Goal: Task Accomplishment & Management: Manage account settings

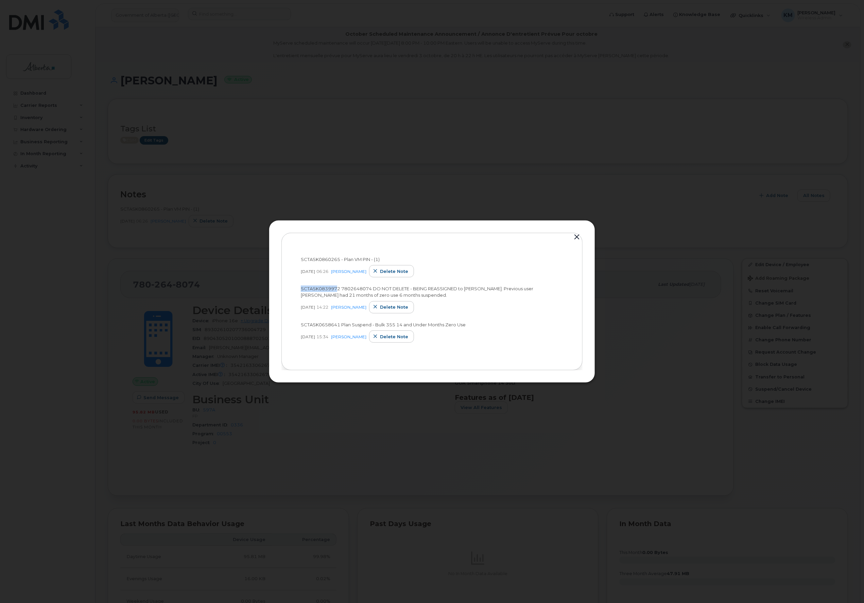
click at [578, 237] on button "button" at bounding box center [577, 237] width 10 height 10
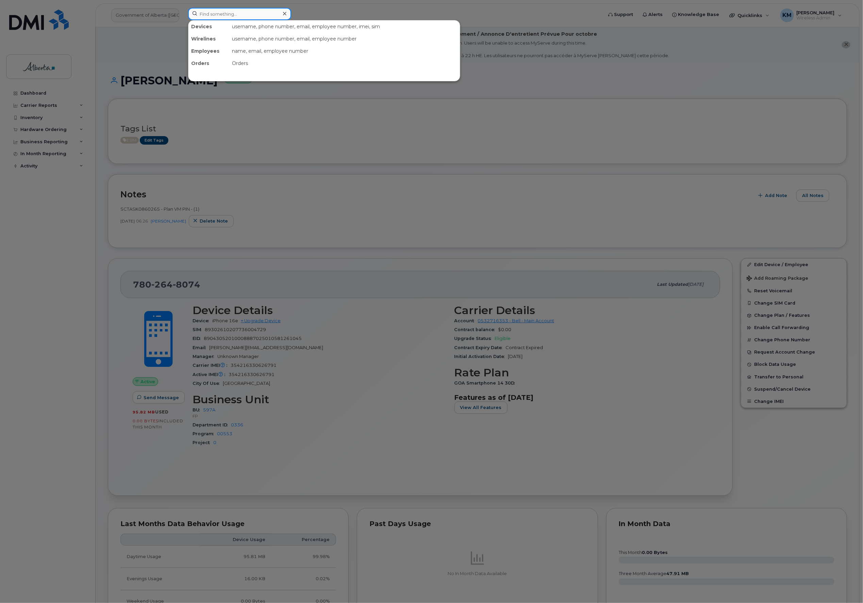
click at [216, 13] on input at bounding box center [239, 14] width 103 height 12
type input "4035881260"
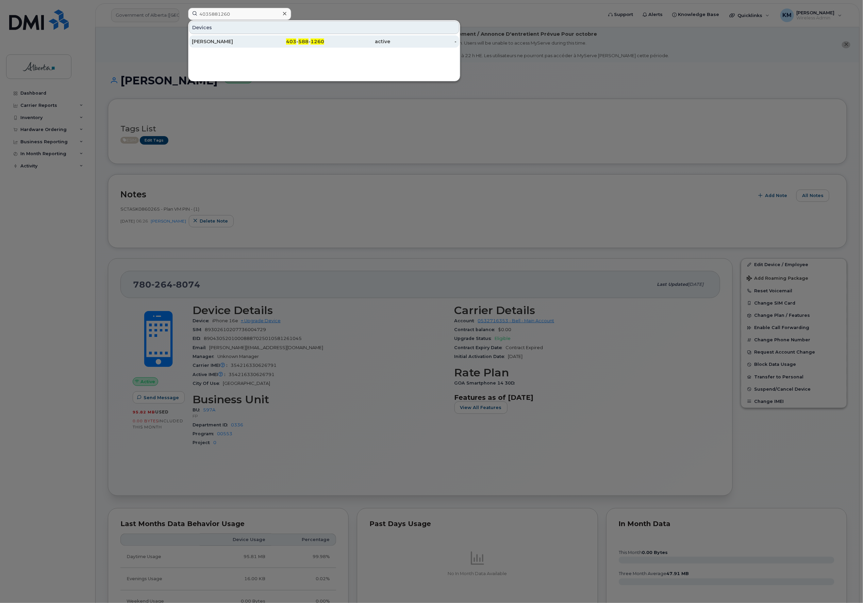
click at [224, 39] on div "[PERSON_NAME]" at bounding box center [225, 41] width 66 height 7
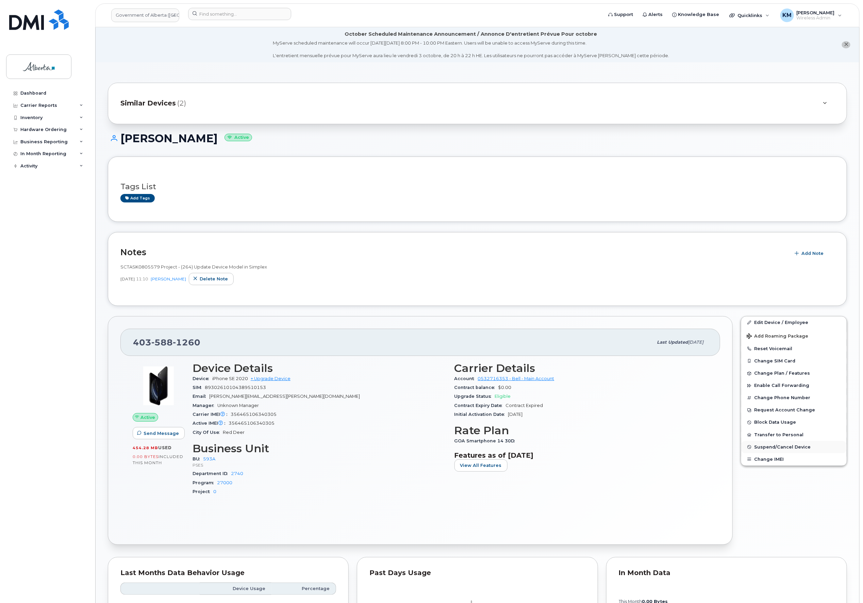
click at [787, 446] on span "Suspend/Cancel Device" at bounding box center [782, 446] width 56 height 5
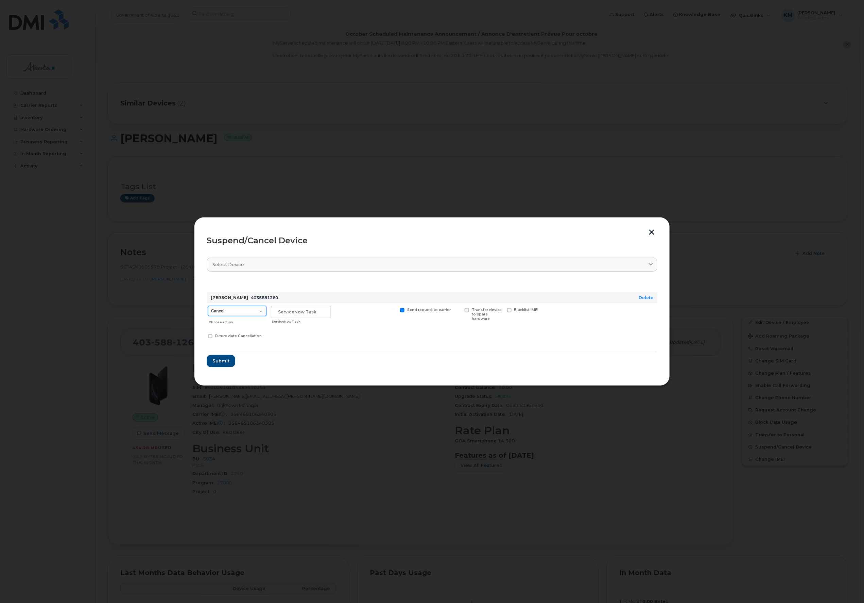
click at [262, 312] on select "Cancel Suspend - Extend Suspension Suspend - Reduced Rate Suspend - Lost Device…" at bounding box center [237, 311] width 58 height 10
select select "[object Object]"
click at [208, 306] on select "Cancel Suspend - Extend Suspension Suspend - Reduced Rate Suspend - Lost Device…" at bounding box center [237, 311] width 58 height 10
click at [290, 317] on input "text" at bounding box center [301, 312] width 60 height 12
type input "SCTASK0860827"
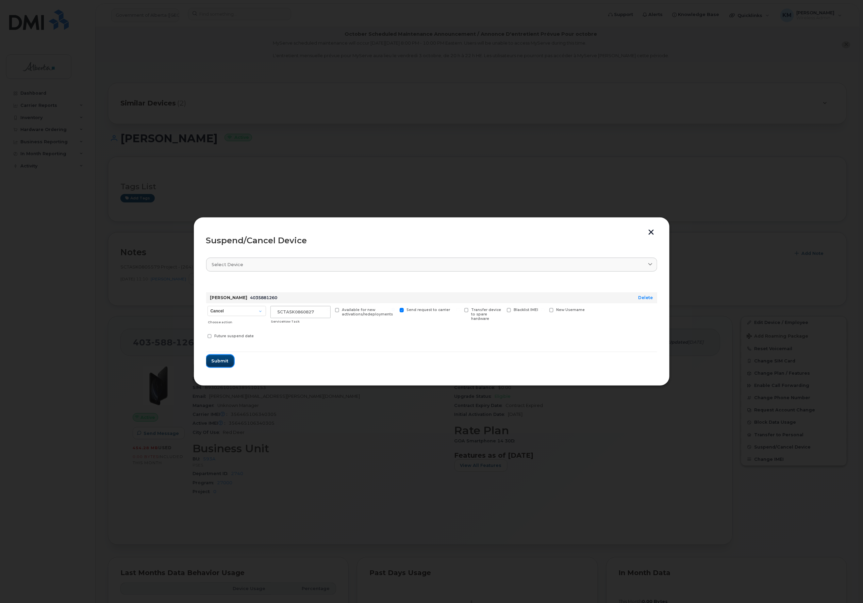
click at [224, 359] on span "Submit" at bounding box center [219, 360] width 17 height 6
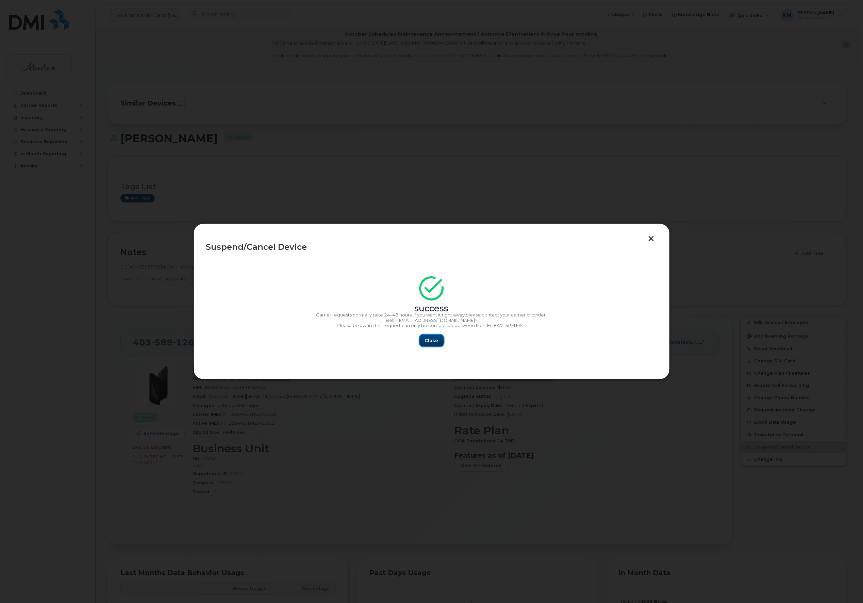
click at [433, 338] on span "Close" at bounding box center [432, 340] width 14 height 6
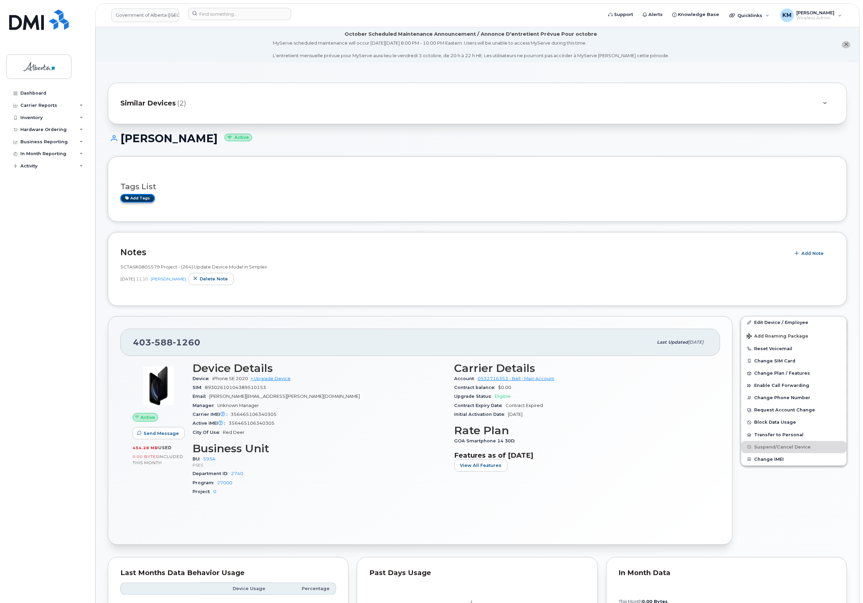
click at [143, 198] on link "Add tags" at bounding box center [137, 198] width 34 height 9
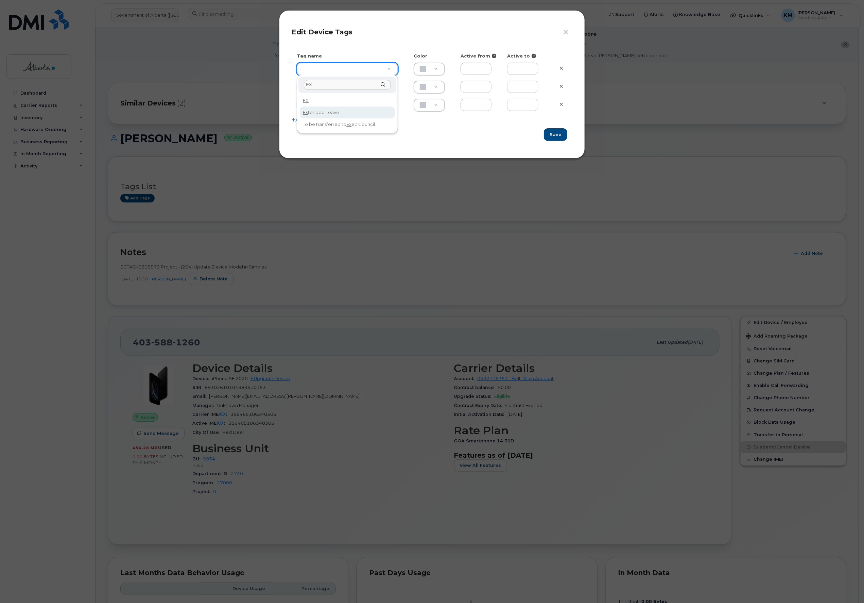
type input "EX"
type input "Extended Leave"
type input "F8C6C8"
click at [557, 135] on button "Save" at bounding box center [555, 134] width 23 height 13
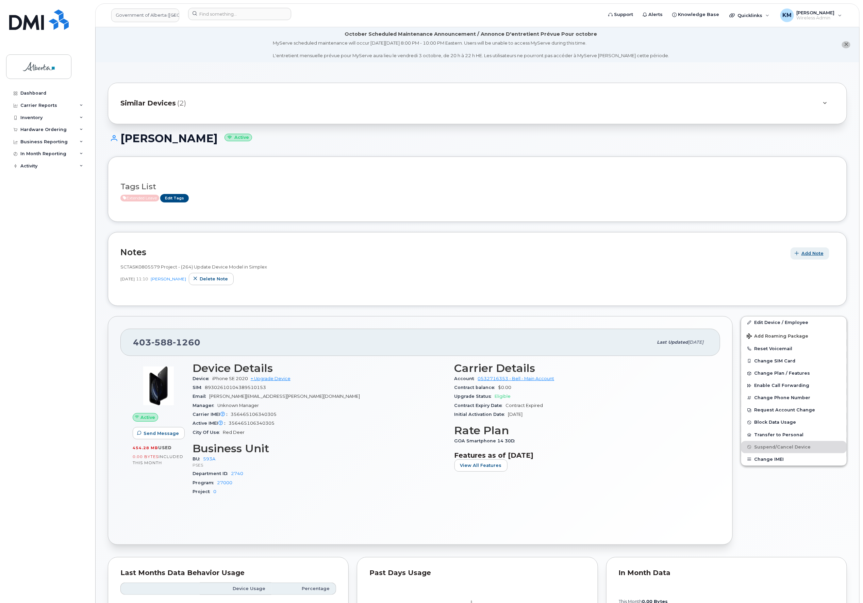
click at [799, 253] on icon "button" at bounding box center [797, 253] width 4 height 4
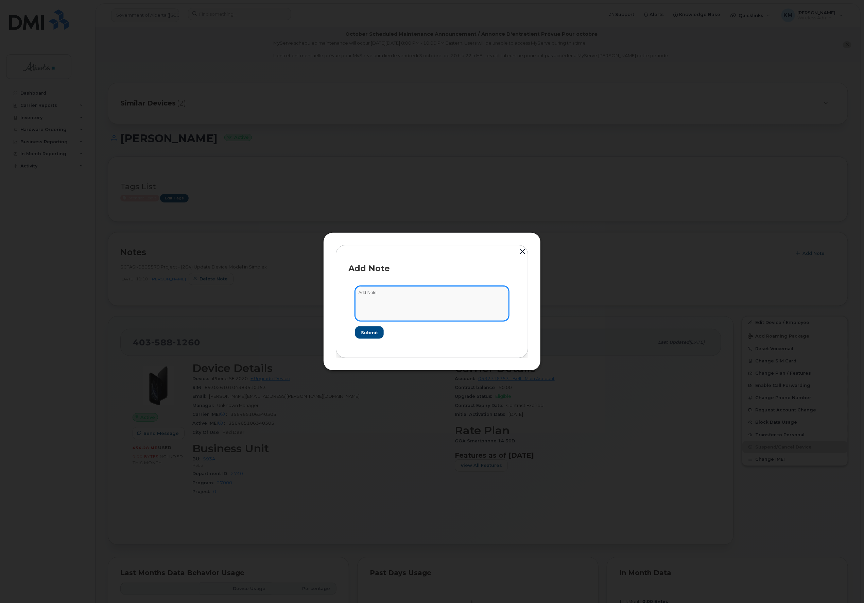
click at [446, 297] on textarea at bounding box center [432, 303] width 154 height 35
type textarea "s"
click at [420, 293] on textarea "SCTASK0860827 -" at bounding box center [432, 303] width 154 height 35
paste textarea "Plan Suspend - (10)"
type textarea "SCTASK0860827 - Plan Suspend - (10)"
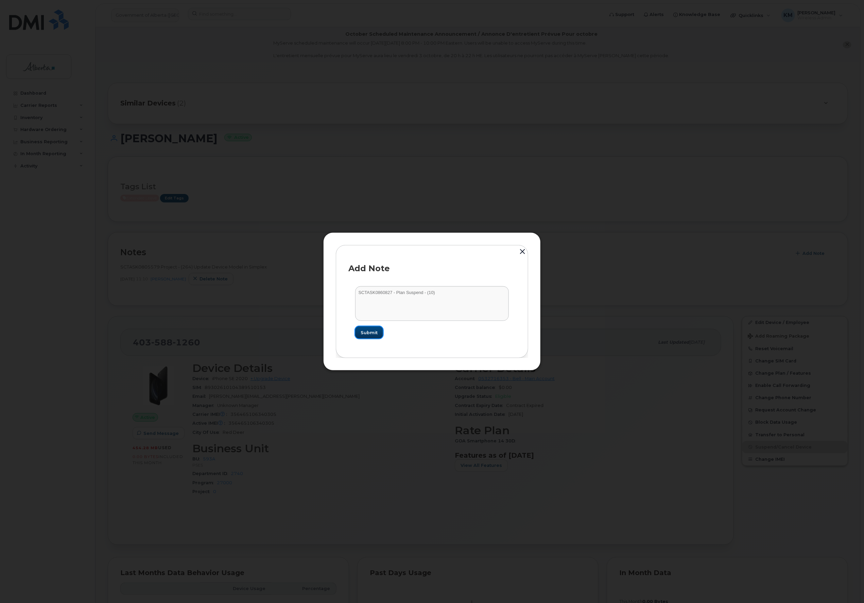
click at [362, 334] on span "Submit" at bounding box center [369, 332] width 17 height 6
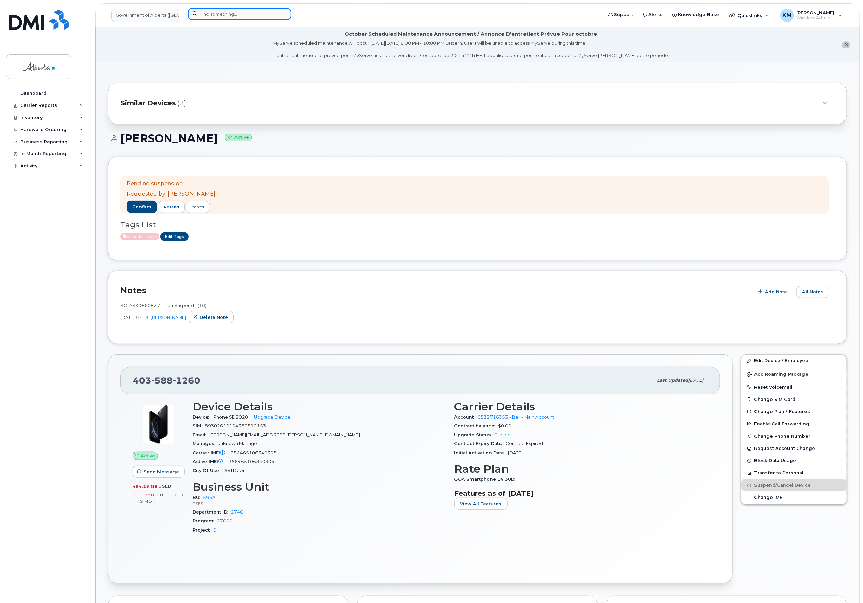
click at [207, 15] on input at bounding box center [239, 14] width 103 height 12
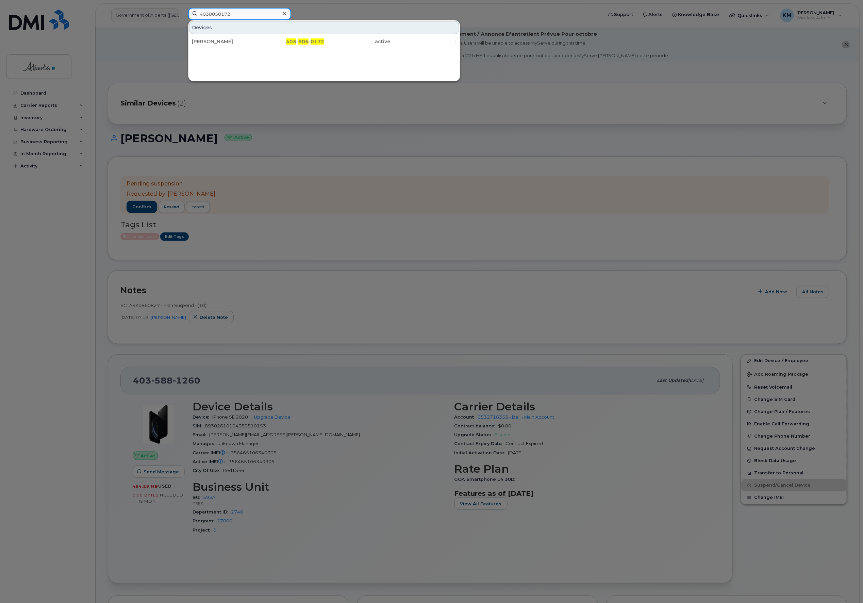
type input "4038050172"
drag, startPoint x: 215, startPoint y: 31, endPoint x: 224, endPoint y: 40, distance: 12.7
click at [224, 40] on div "[PERSON_NAME]" at bounding box center [225, 41] width 66 height 7
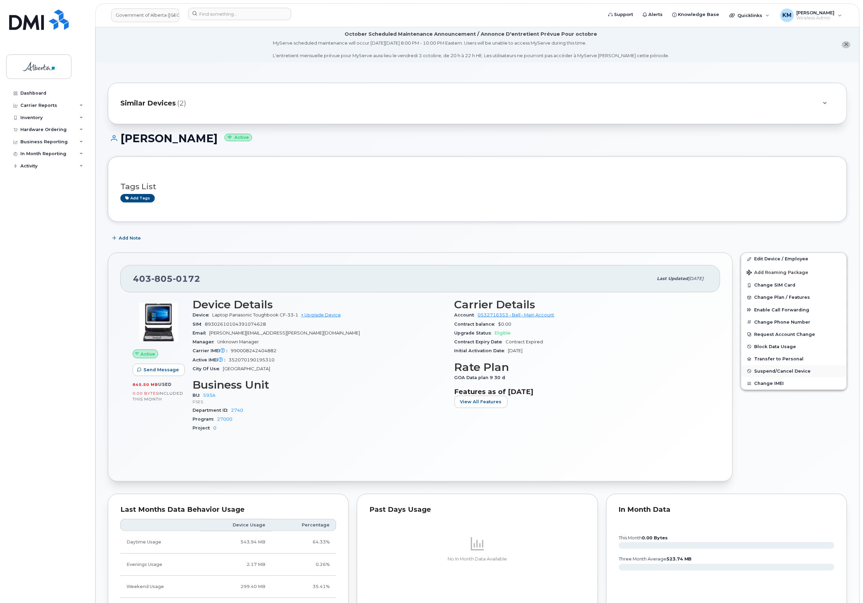
click at [806, 373] on span "Suspend/Cancel Device" at bounding box center [782, 370] width 56 height 5
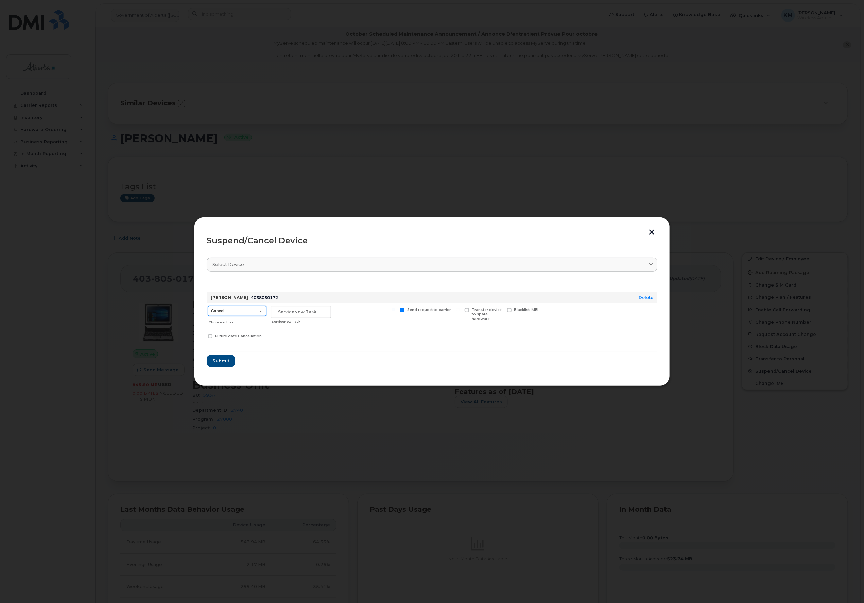
click at [256, 310] on select "Cancel Suspend - Extend Suspension Suspend - Reduced Rate Suspend - Lost Device…" at bounding box center [237, 311] width 58 height 10
select select "[object Object]"
click at [208, 306] on select "Cancel Suspend - Extend Suspension Suspend - Reduced Rate Suspend - Lost Device…" at bounding box center [237, 311] width 58 height 10
click at [289, 316] on input "text" at bounding box center [301, 312] width 60 height 12
type input "sCTASK0860827"
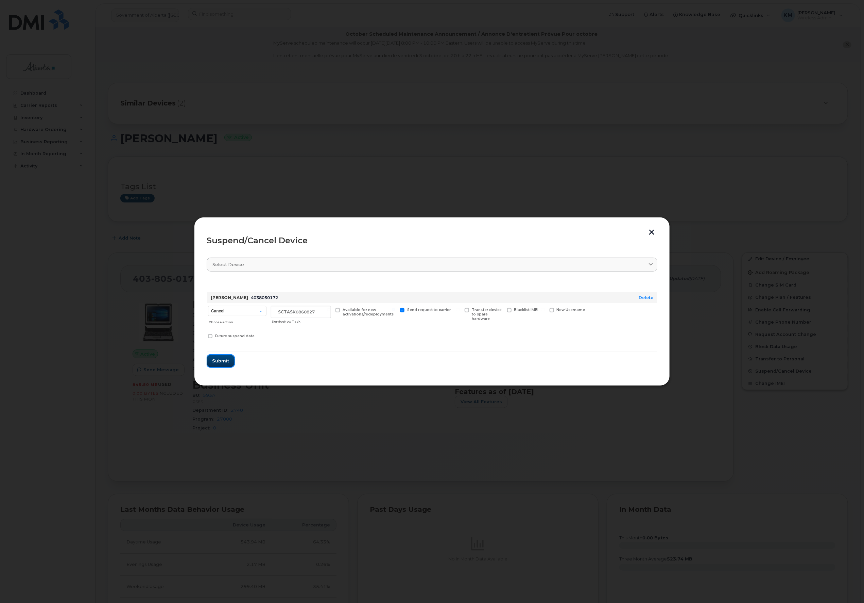
click at [226, 361] on span "Submit" at bounding box center [220, 360] width 17 height 6
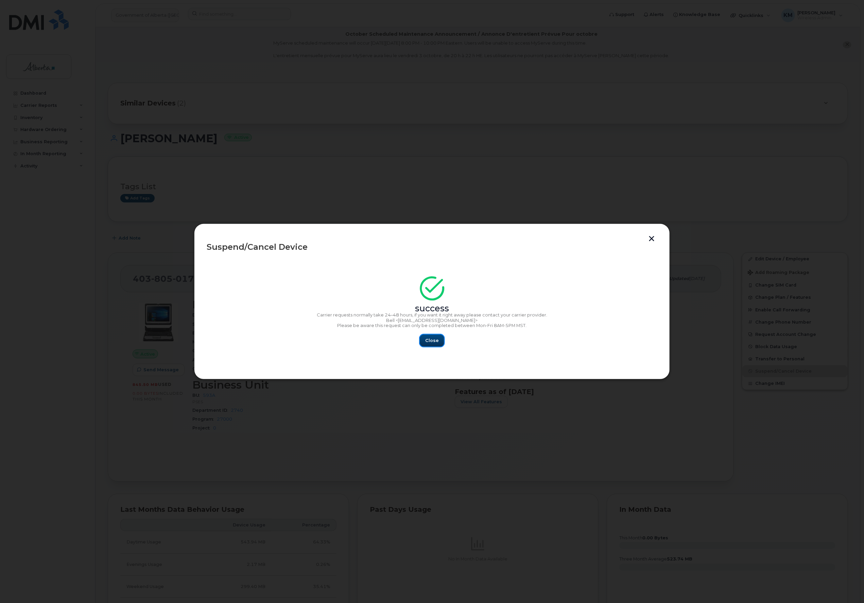
click at [436, 339] on span "Close" at bounding box center [432, 340] width 14 height 6
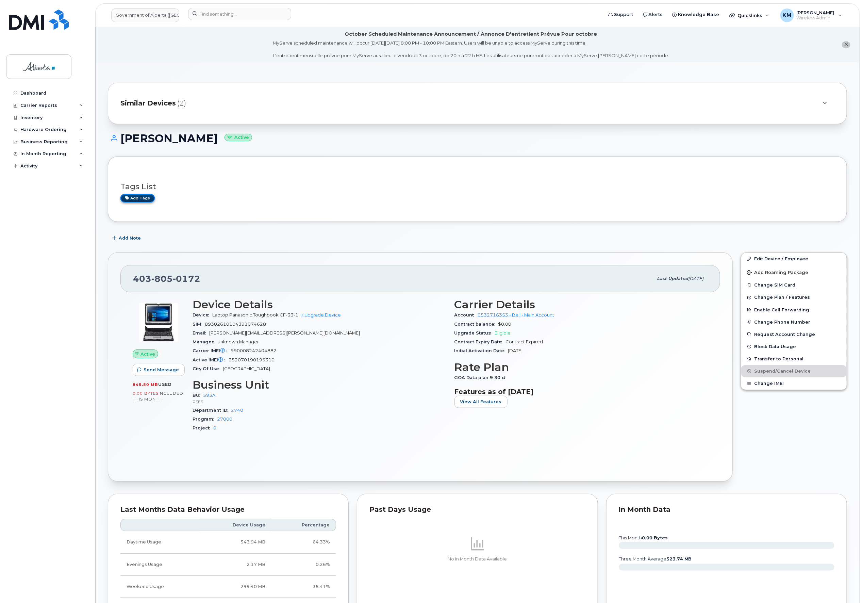
click at [149, 199] on link "Add tags" at bounding box center [137, 198] width 34 height 9
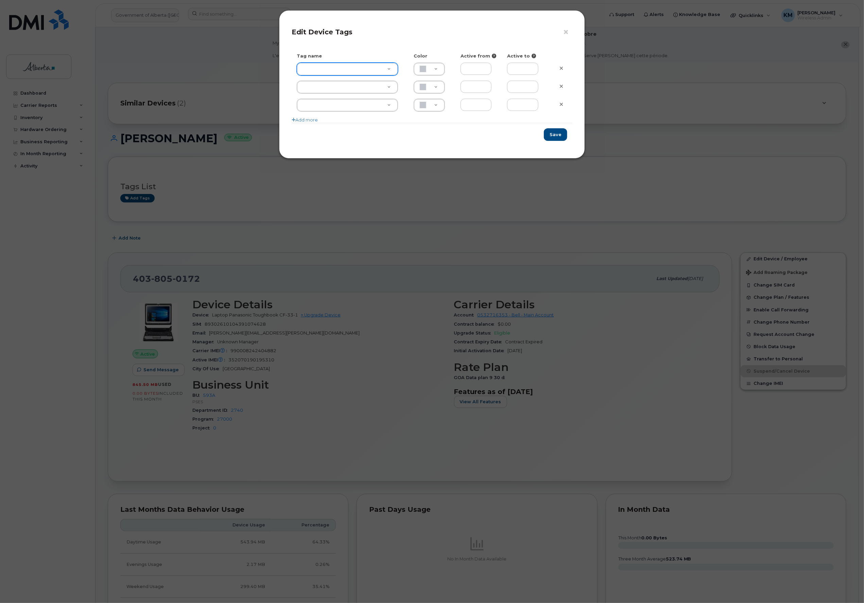
type input "E"
type input "EX"
type input "Extended Leave"
type input "F8C6C8"
click at [553, 131] on button "Save" at bounding box center [555, 134] width 23 height 13
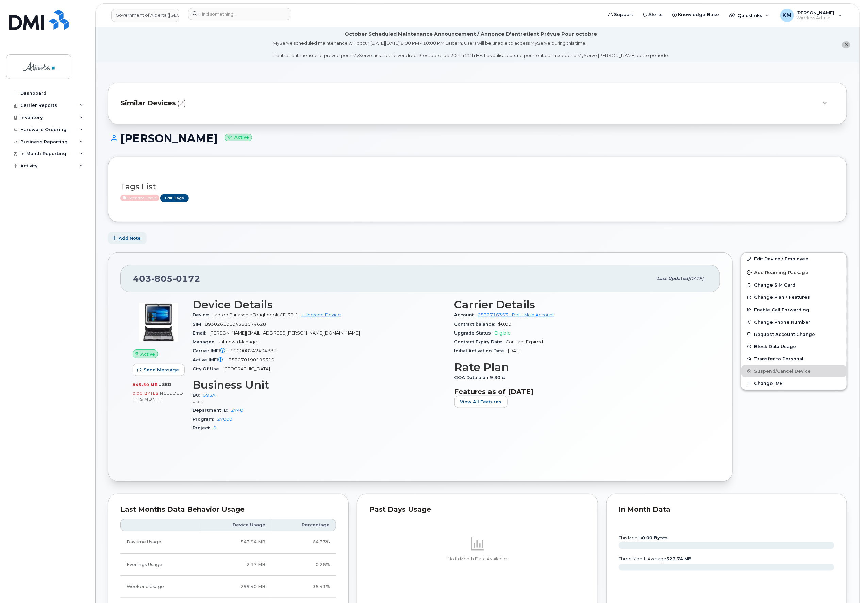
click at [132, 238] on span "Add Note" at bounding box center [130, 238] width 22 height 6
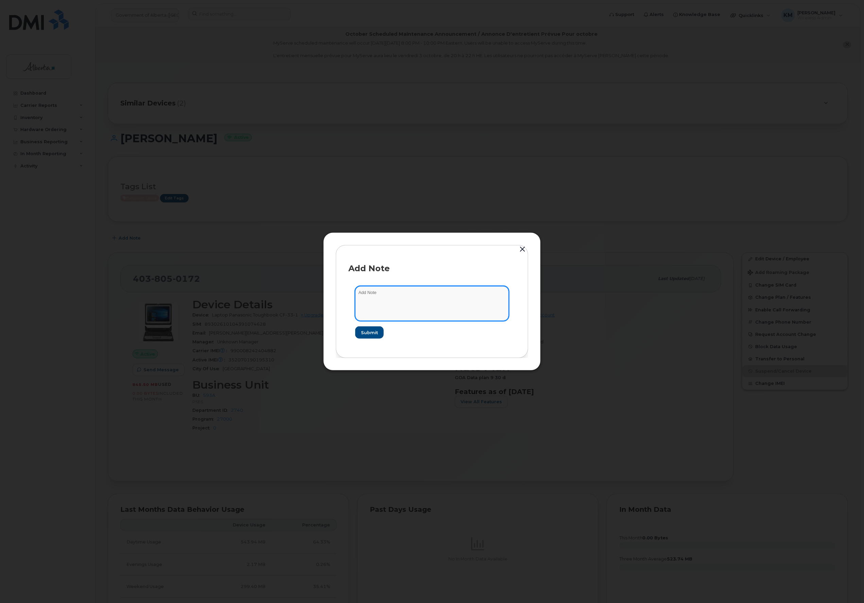
click at [404, 291] on textarea at bounding box center [432, 303] width 154 height 35
type textarea "s"
paste textarea "Plan Suspend - (10)"
type textarea "SCTASK0860827 - Plan Suspend - (10)"
click at [374, 334] on span "Submit" at bounding box center [369, 332] width 17 height 6
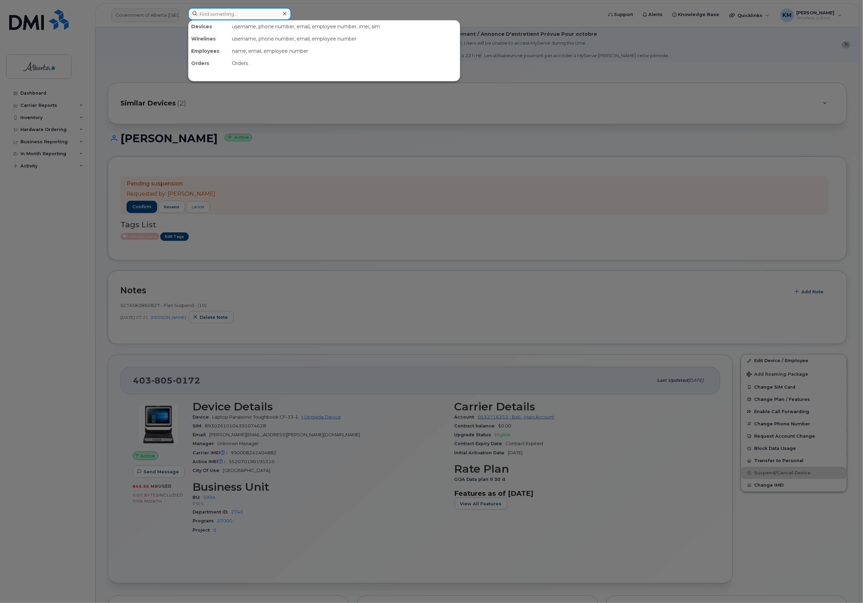
click at [222, 16] on input at bounding box center [239, 14] width 103 height 12
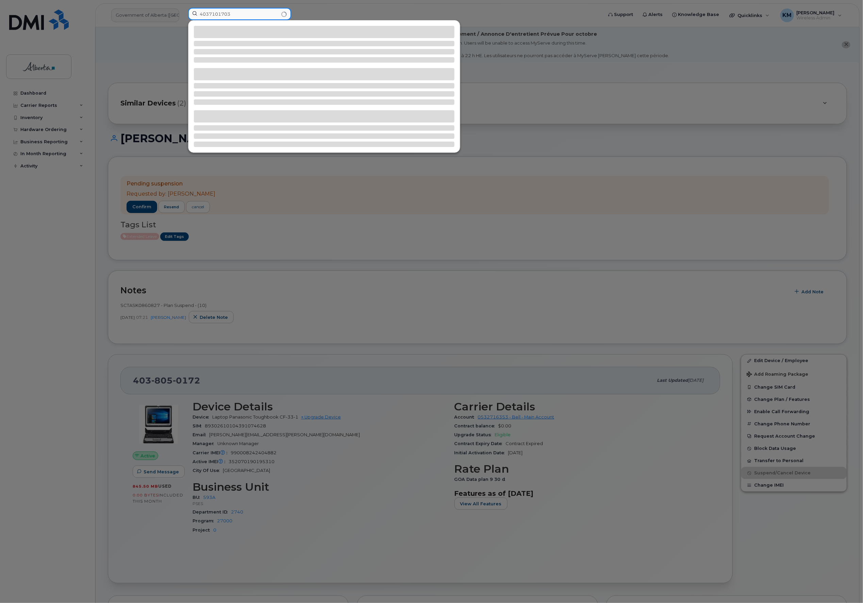
type input "4037101703"
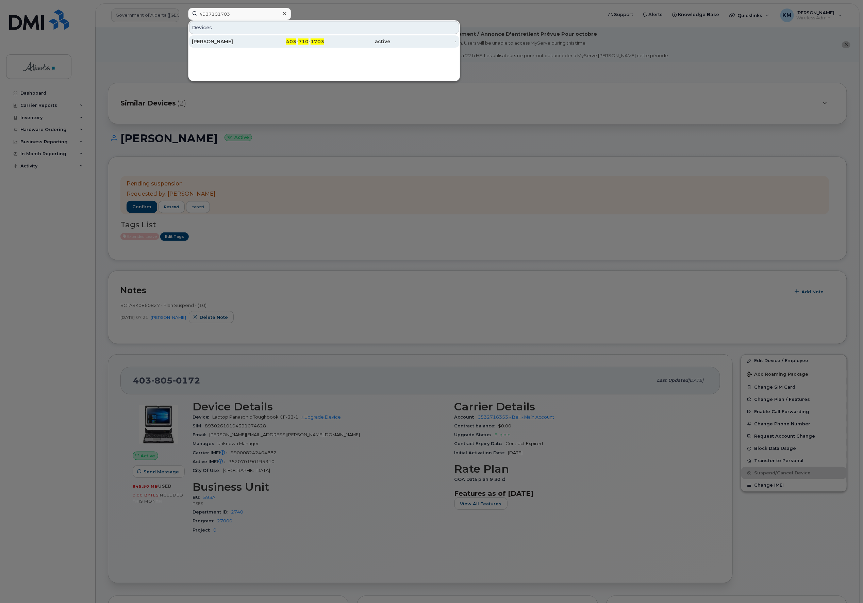
click at [219, 41] on div "[PERSON_NAME]" at bounding box center [225, 41] width 66 height 7
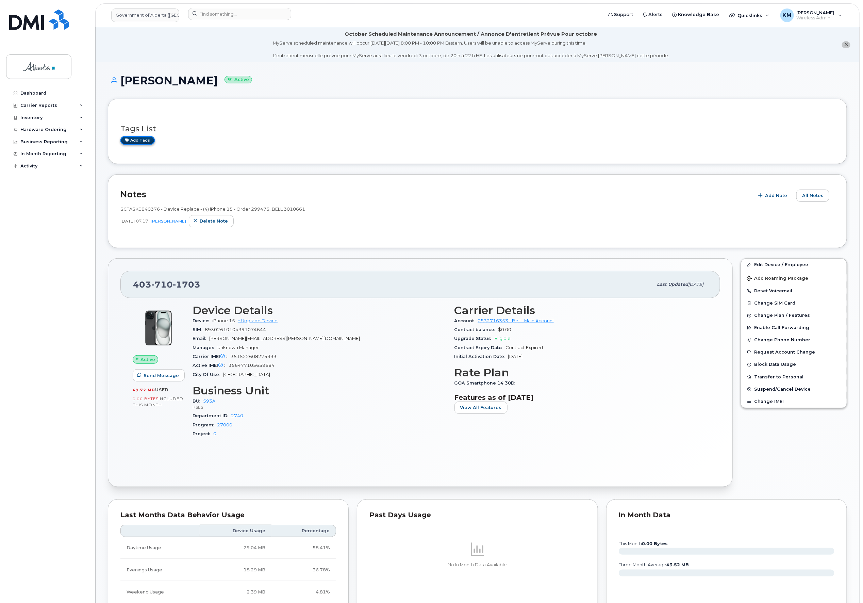
click at [149, 141] on link "Add tags" at bounding box center [137, 140] width 34 height 9
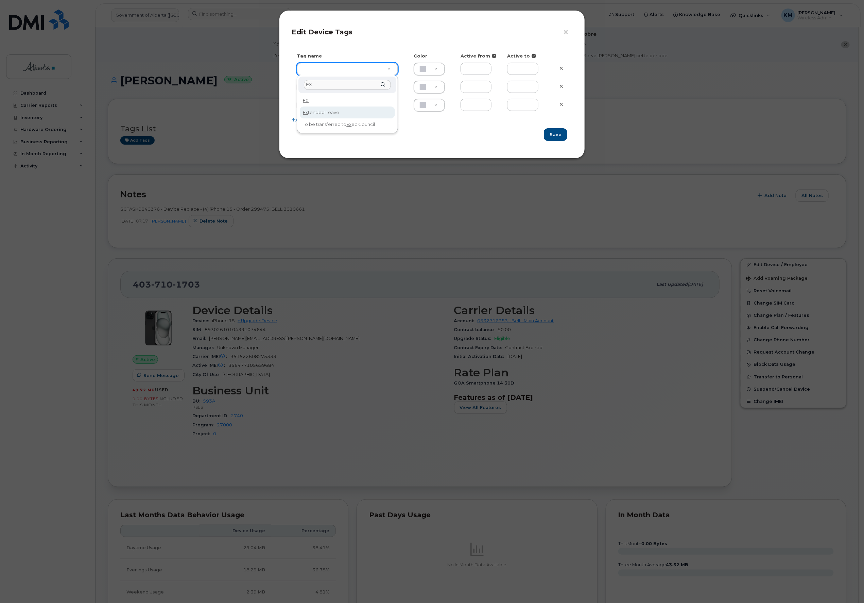
type input "EX"
type input "Extended Leave"
type input "F8C6C8"
click at [552, 135] on button "Save" at bounding box center [555, 134] width 23 height 13
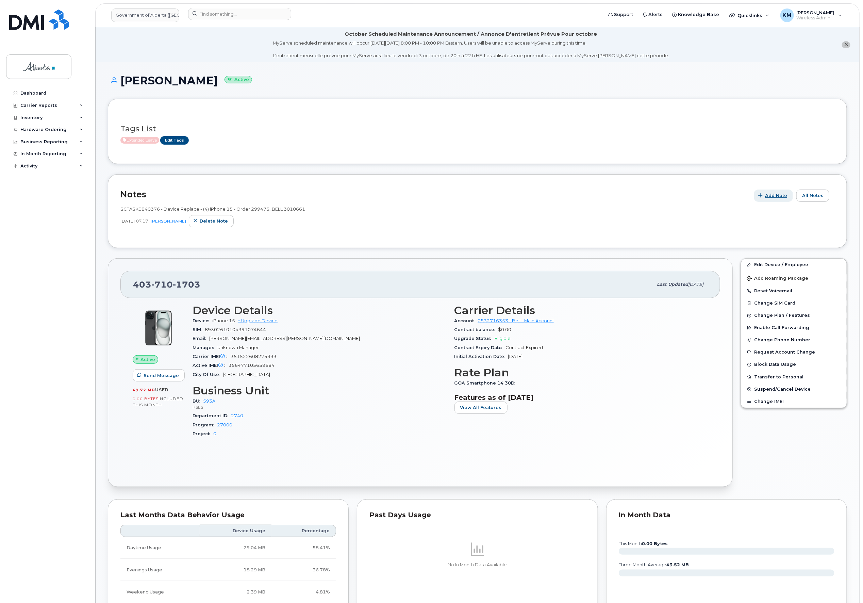
click at [776, 197] on span "Add Note" at bounding box center [776, 195] width 22 height 6
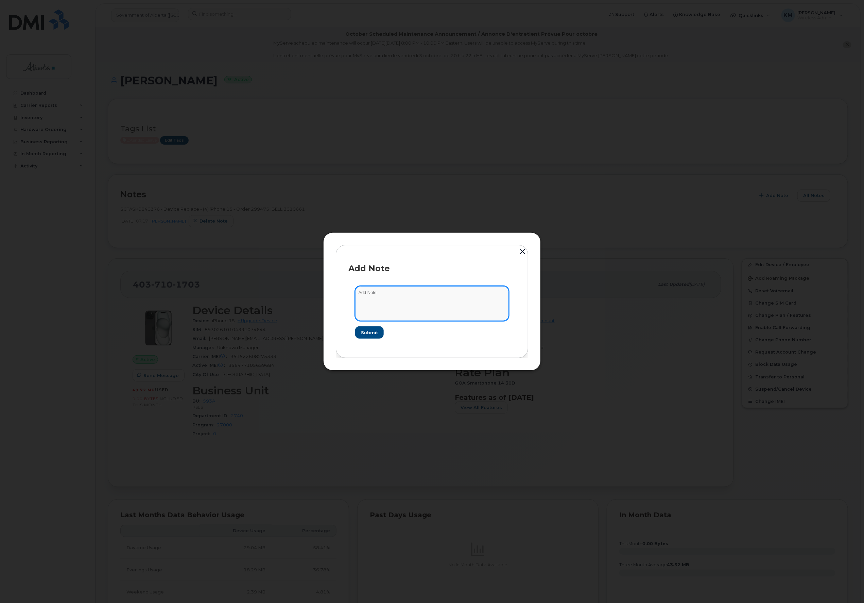
click at [413, 296] on textarea at bounding box center [432, 303] width 154 height 35
type textarea "s"
paste textarea "Plan Suspend - (10)"
type textarea "SCTASK0860827 - Plan Suspend - (10)"
click at [373, 330] on span "Submit" at bounding box center [369, 332] width 17 height 6
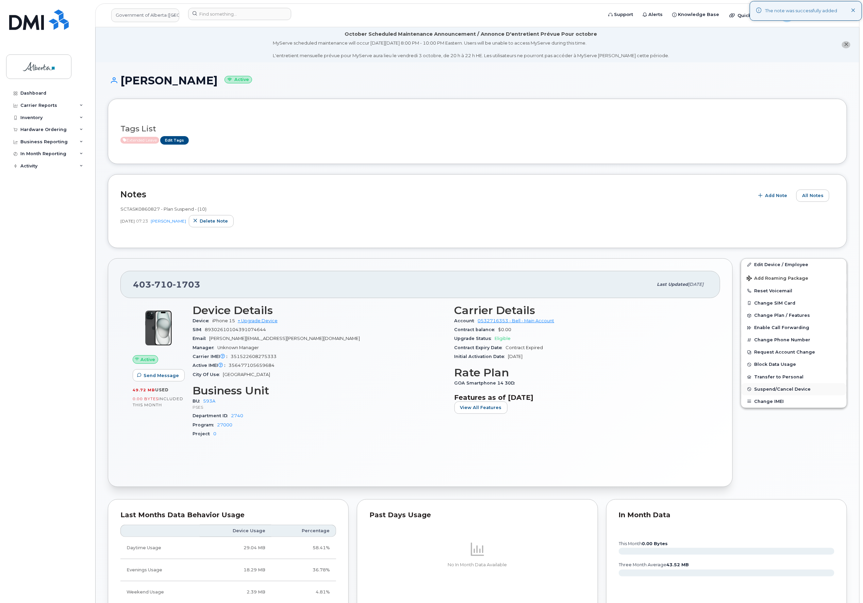
click at [778, 388] on span "Suspend/Cancel Device" at bounding box center [782, 388] width 56 height 5
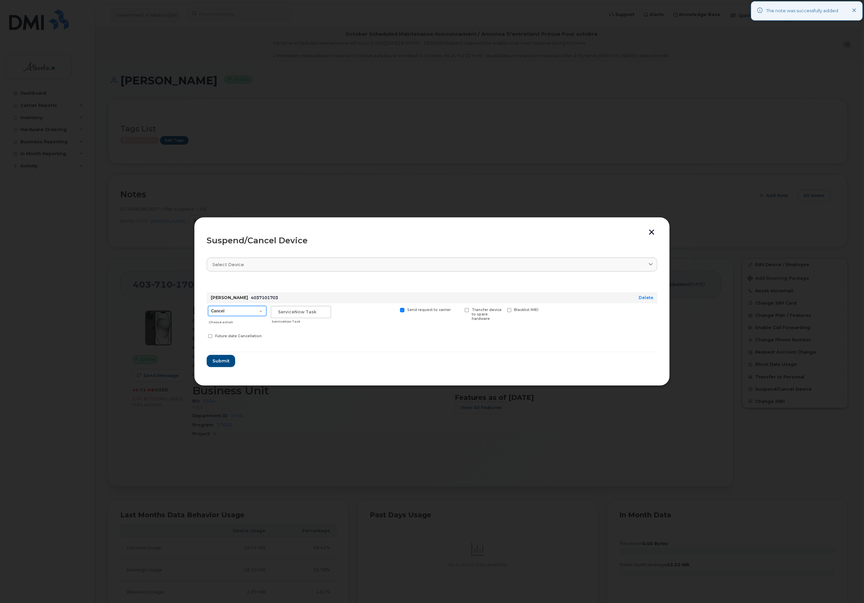
click at [220, 313] on select "Cancel Suspend - Extend Suspension Suspend - Reduced Rate Suspend - Lost Device…" at bounding box center [237, 311] width 58 height 10
select select "[object Object]"
click at [208, 306] on select "Cancel Suspend - Extend Suspension Suspend - Reduced Rate Suspend - Lost Device…" at bounding box center [237, 311] width 58 height 10
click at [310, 313] on input "text" at bounding box center [301, 312] width 60 height 12
type input "sCTASK0860827"
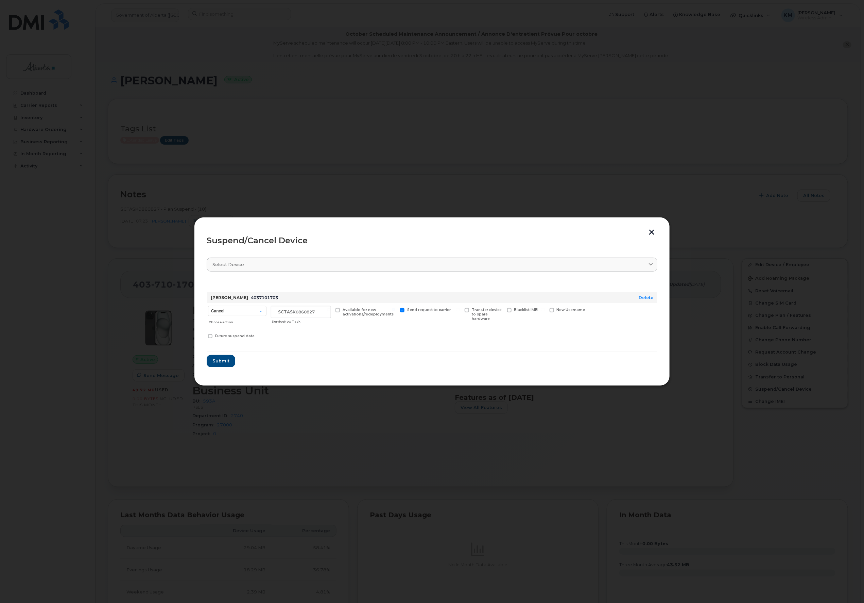
click at [224, 353] on form "Lester Holas 4037101703 Delete Cancel Suspend - Extend Suspension Suspend - Red…" at bounding box center [432, 322] width 451 height 87
click at [224, 357] on button "Submit" at bounding box center [221, 361] width 28 height 12
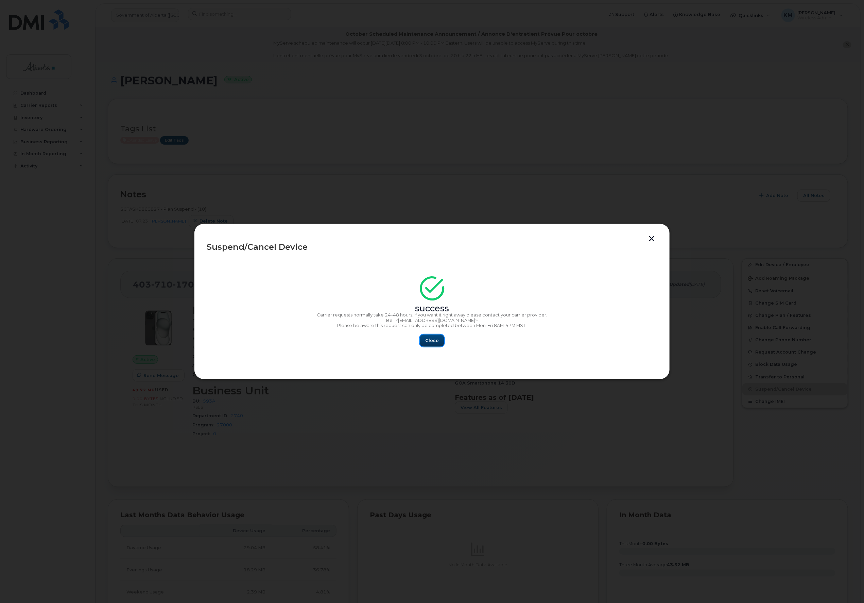
click at [435, 338] on span "Close" at bounding box center [432, 340] width 14 height 6
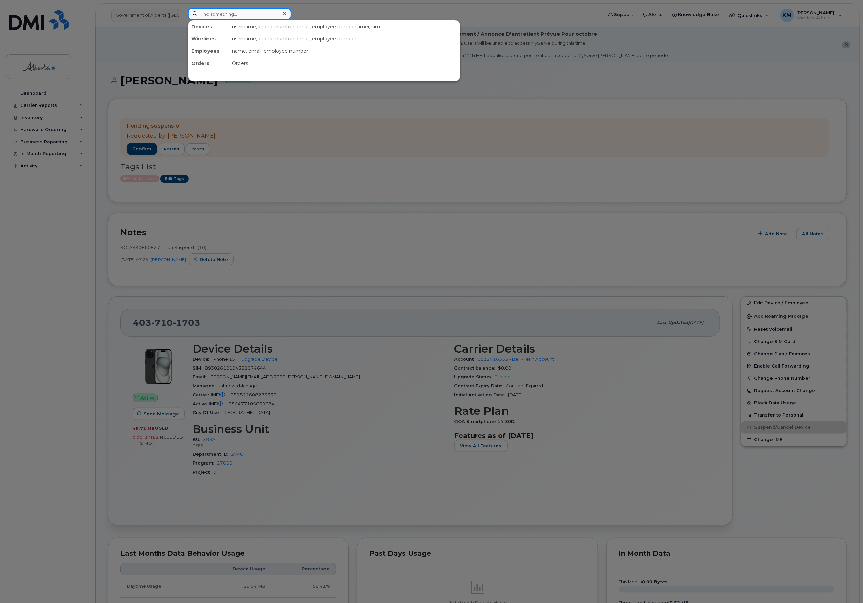
click at [211, 15] on input at bounding box center [239, 14] width 103 height 12
type input "4"
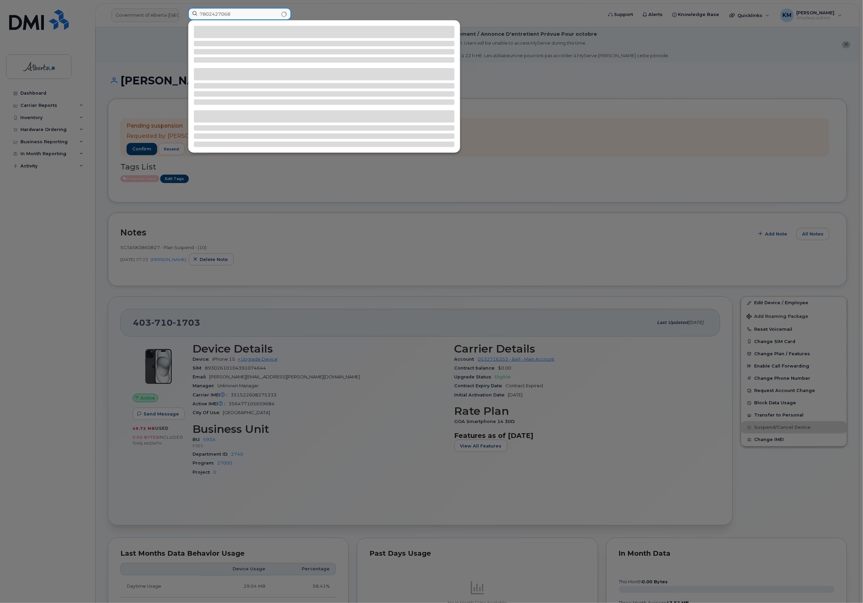
type input "7802427068"
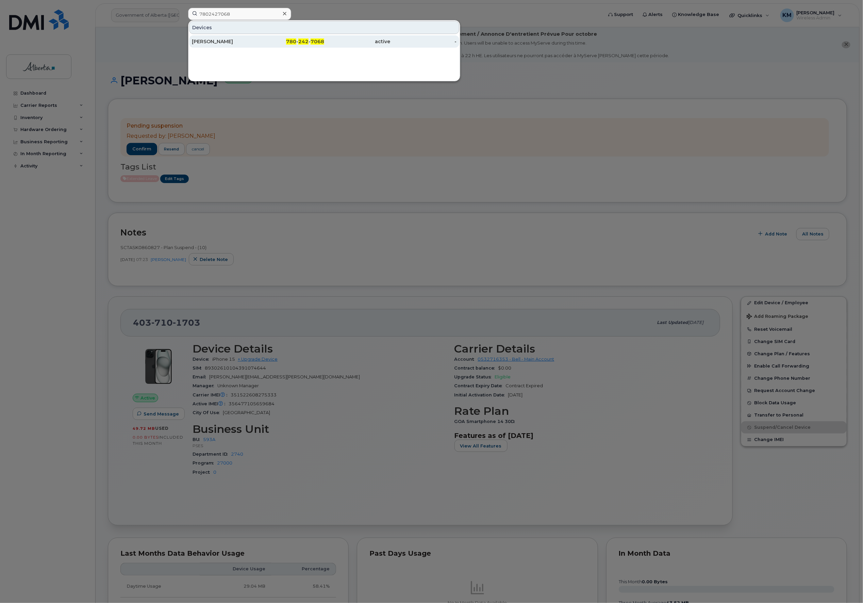
click at [214, 39] on div "[PERSON_NAME]" at bounding box center [225, 41] width 66 height 7
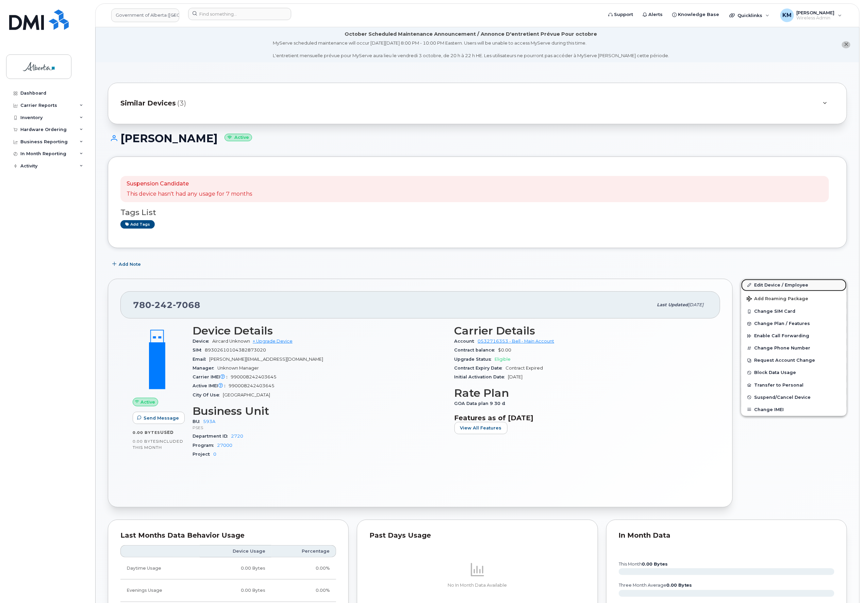
click at [800, 281] on link "Edit Device / Employee" at bounding box center [793, 285] width 105 height 12
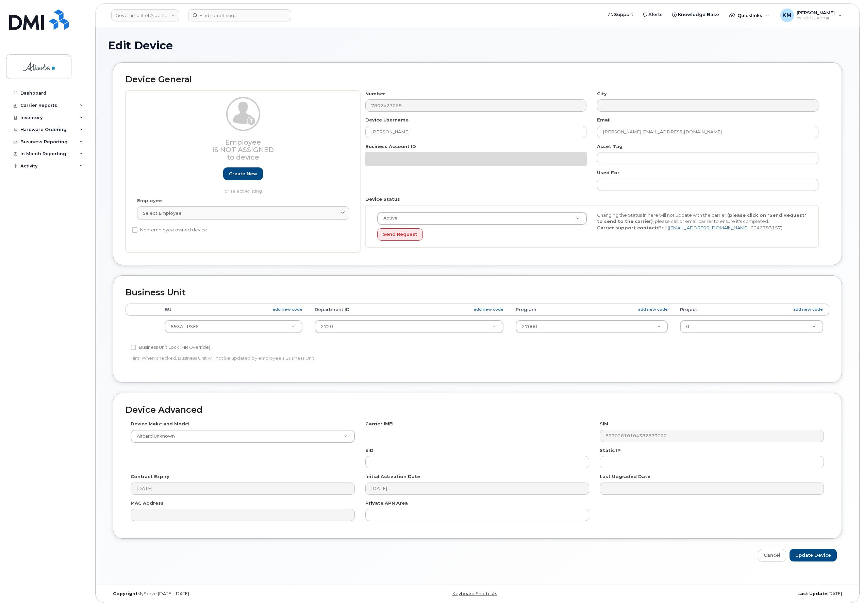
select select "4797682"
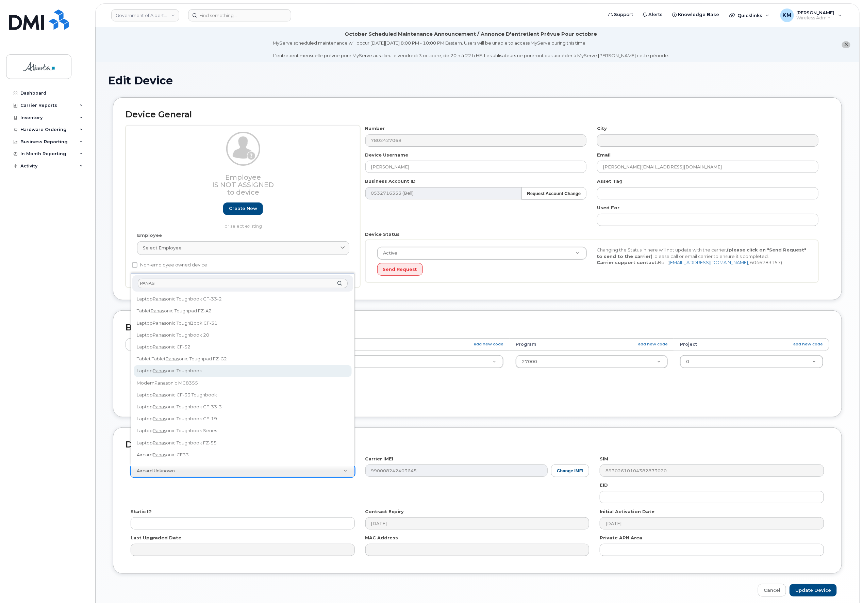
type input "PANAS"
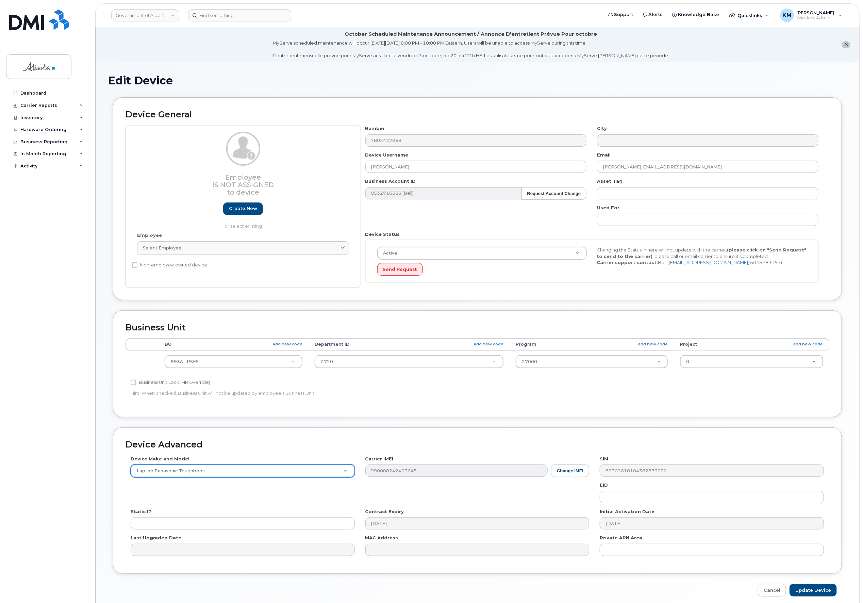
select select "2526"
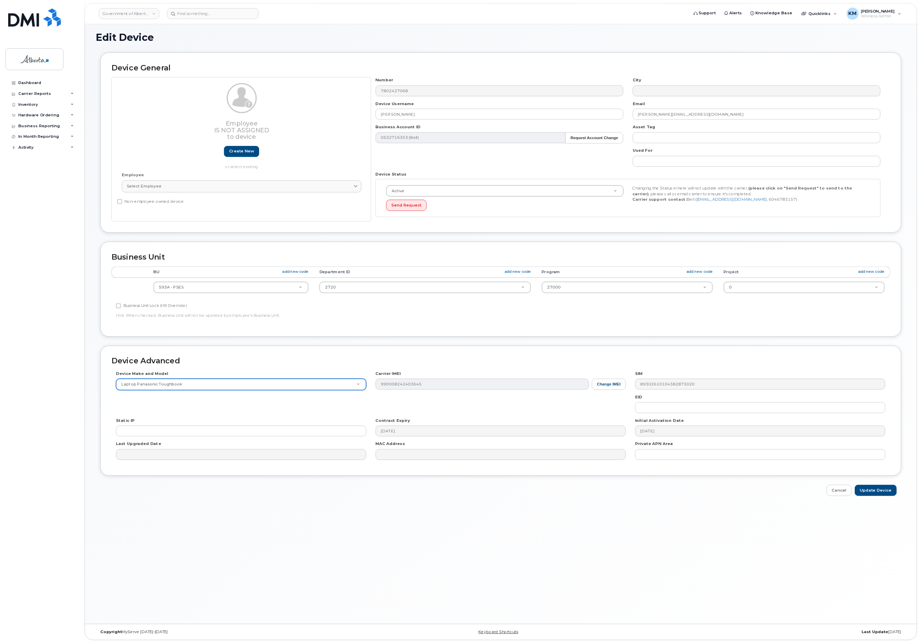
scroll to position [38, 0]
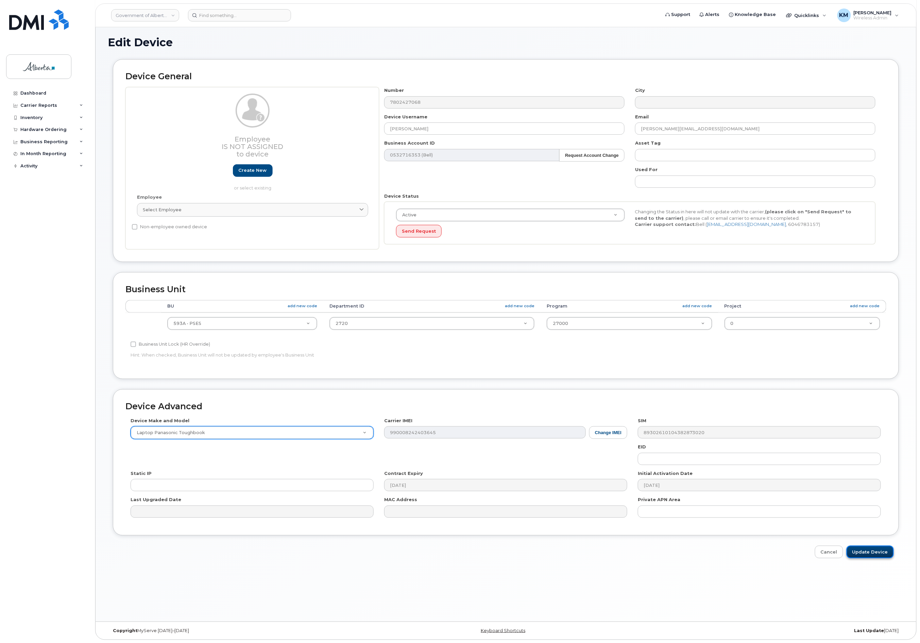
click at [862, 555] on input "Update Device" at bounding box center [870, 551] width 47 height 13
type input "Saving..."
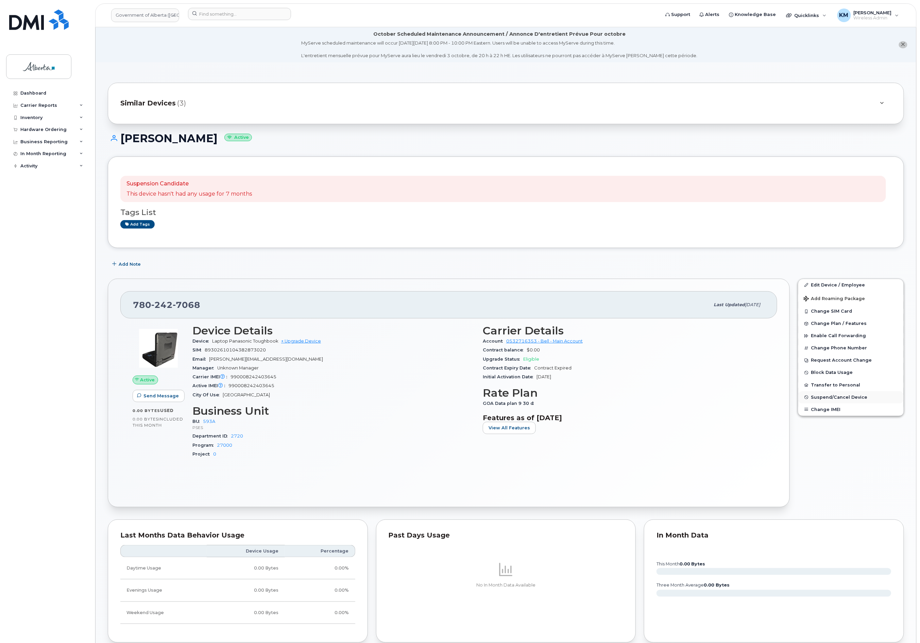
click at [849, 395] on button "Suspend/Cancel Device" at bounding box center [850, 397] width 105 height 12
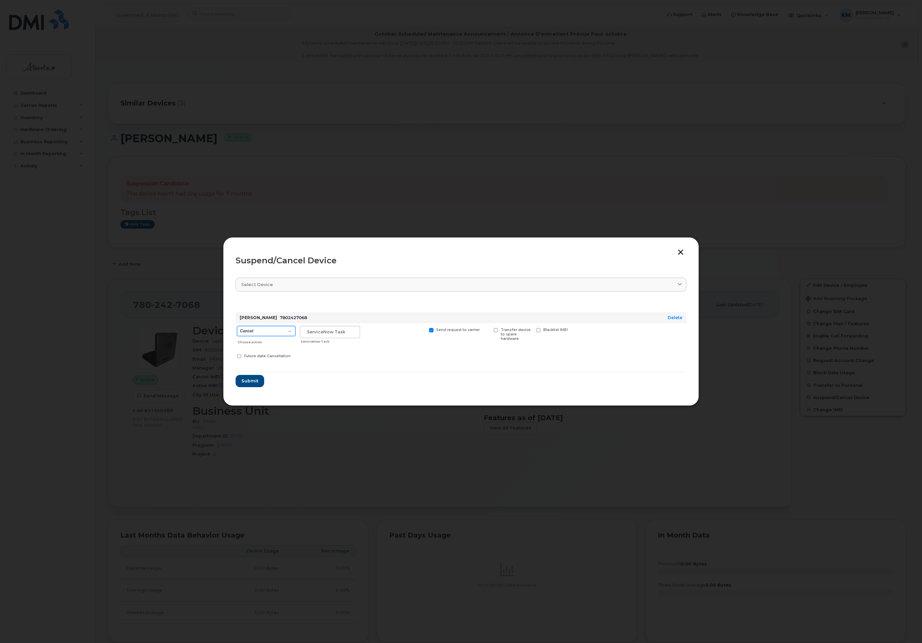
click at [278, 330] on select "Cancel Suspend - Extend Suspension Suspend - Reduced Rate Suspend - Lost Device…" at bounding box center [266, 331] width 58 height 10
select select "[object Object]"
click at [237, 326] on select "Cancel Suspend - Extend Suspension Suspend - Reduced Rate Suspend - Lost Device…" at bounding box center [266, 331] width 58 height 10
click at [313, 333] on input "text" at bounding box center [330, 332] width 60 height 12
type input "sCTASK0860827"
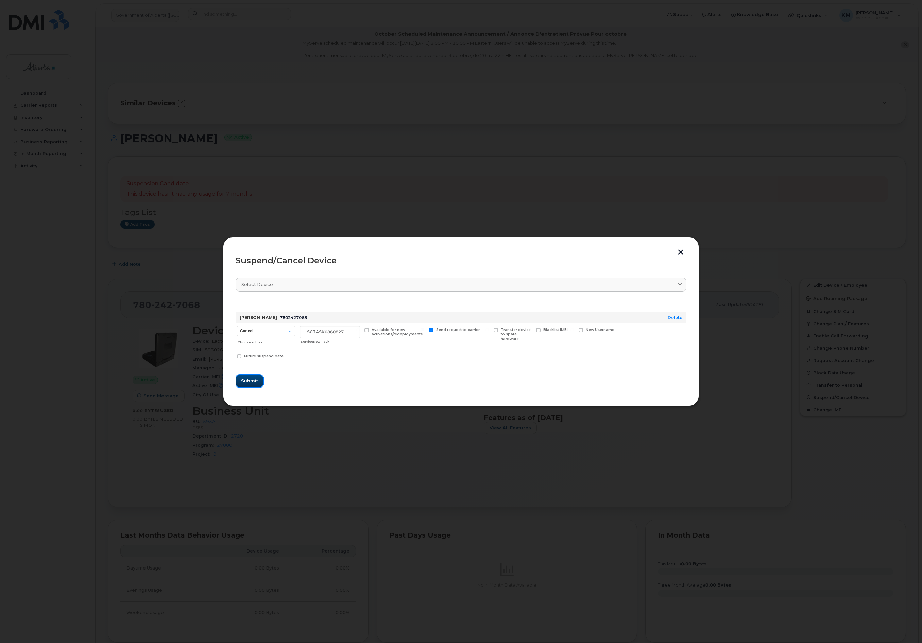
click at [253, 381] on span "Submit" at bounding box center [249, 380] width 17 height 6
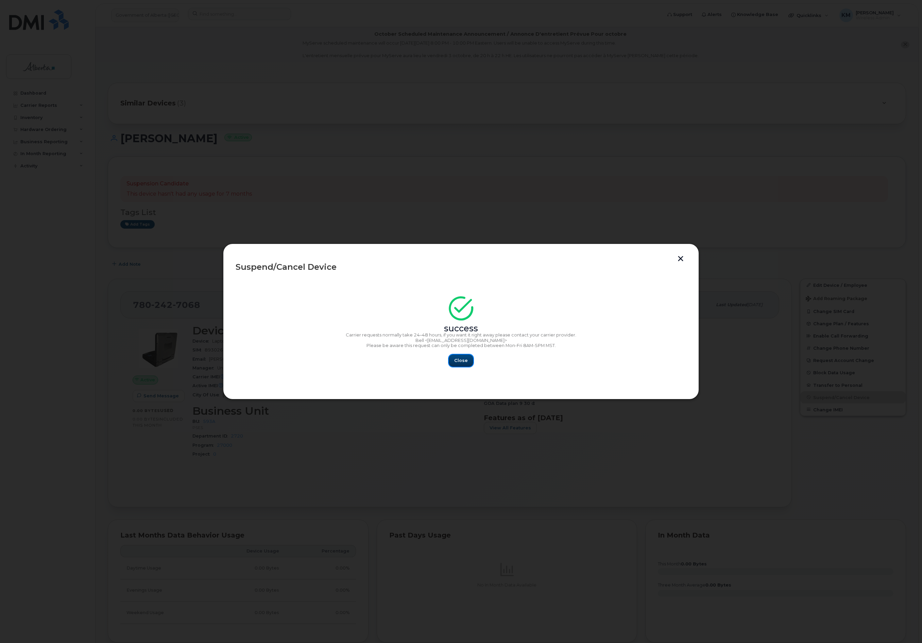
click at [470, 362] on button "Close" at bounding box center [461, 360] width 24 height 12
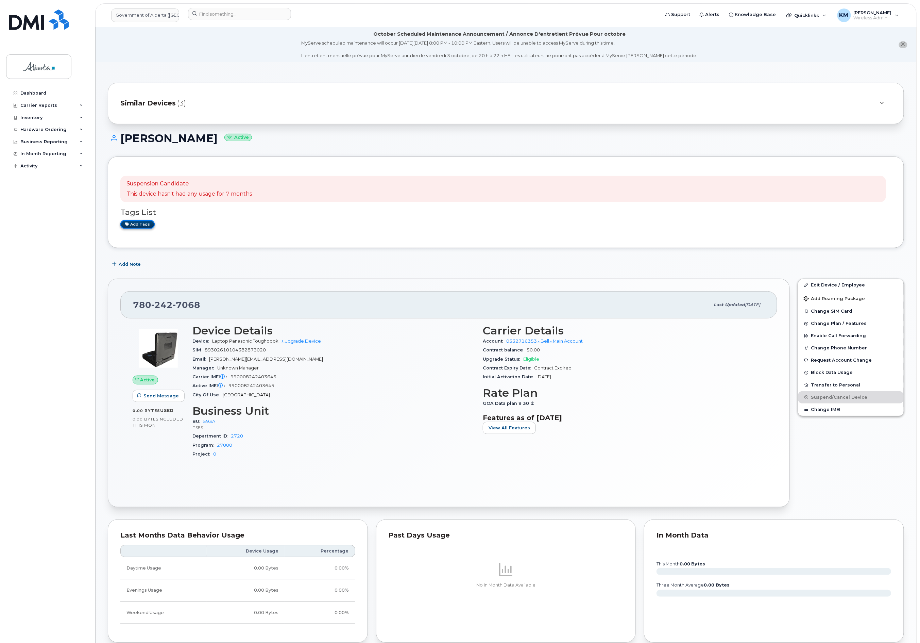
click at [150, 222] on link "Add tags" at bounding box center [137, 224] width 34 height 9
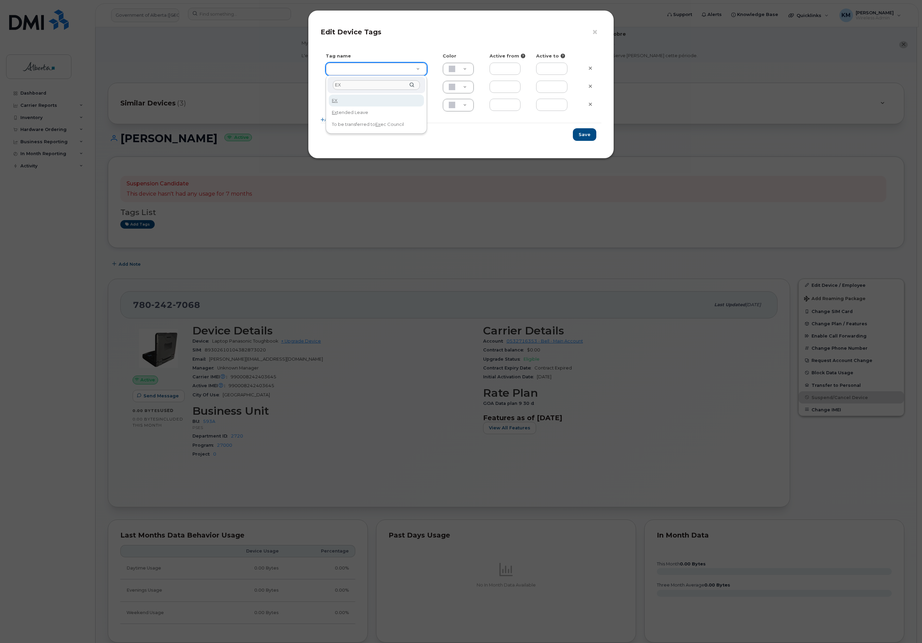
type input "EX"
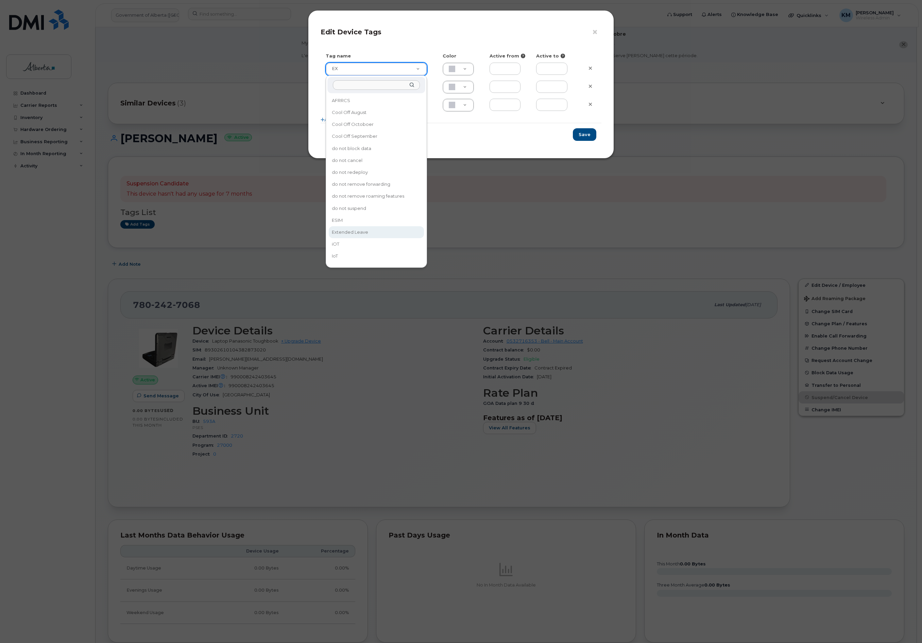
type input "Extended Leave"
type input "F8C6C8"
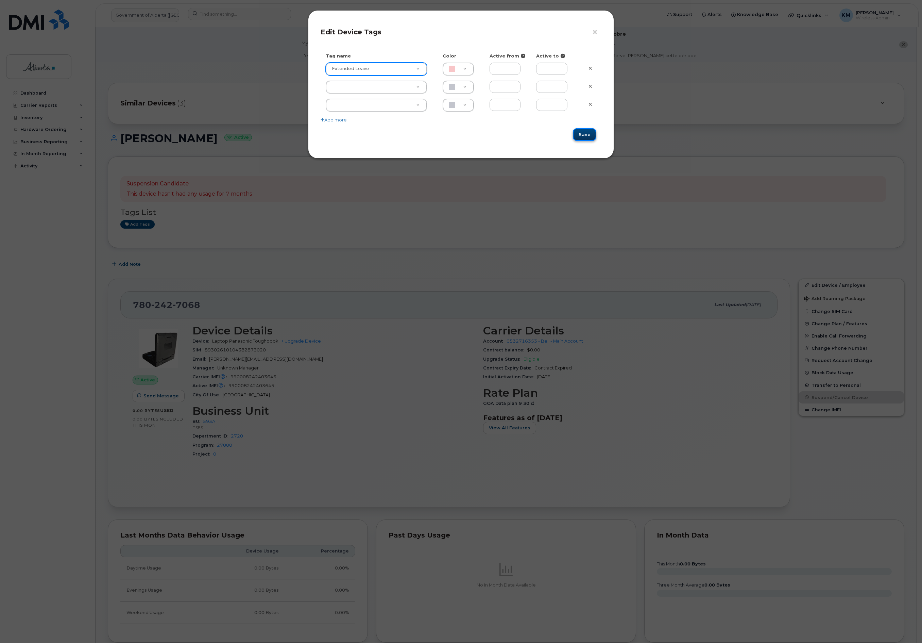
click at [593, 134] on button "Save" at bounding box center [584, 134] width 23 height 13
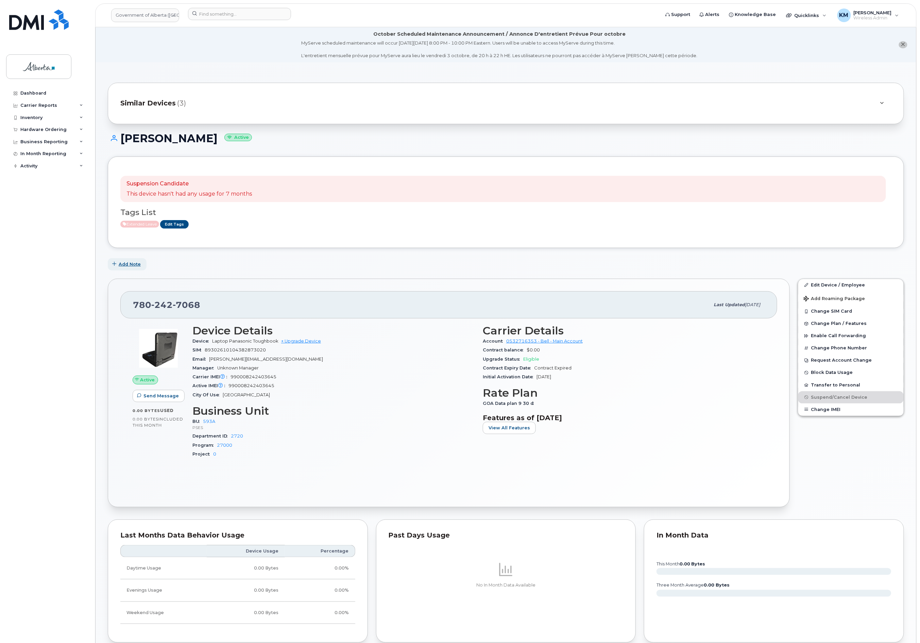
click at [133, 265] on span "Add Note" at bounding box center [130, 264] width 22 height 6
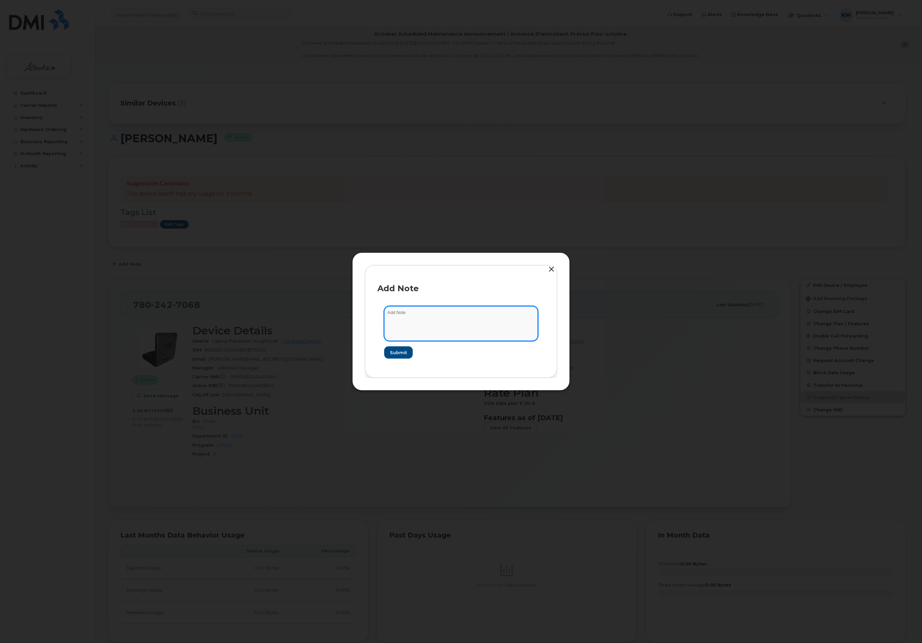
click at [426, 315] on textarea at bounding box center [461, 323] width 154 height 35
type textarea "s"
paste textarea "Plan Suspend - (10)"
type textarea "SCTASK0860827 - Plan Suspend - (10)"
click at [402, 350] on span "Submit" at bounding box center [398, 352] width 17 height 6
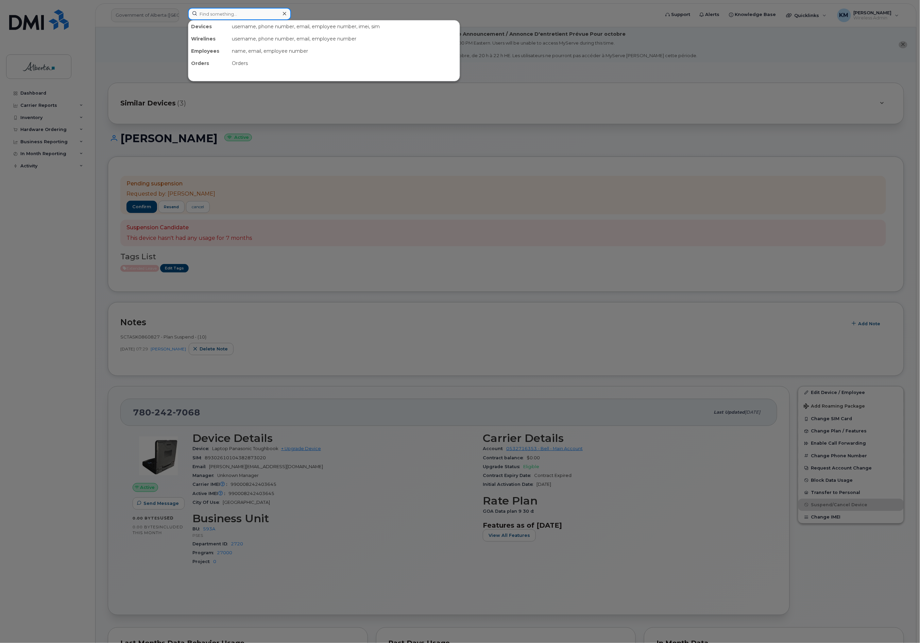
click at [219, 14] on input at bounding box center [239, 14] width 103 height 12
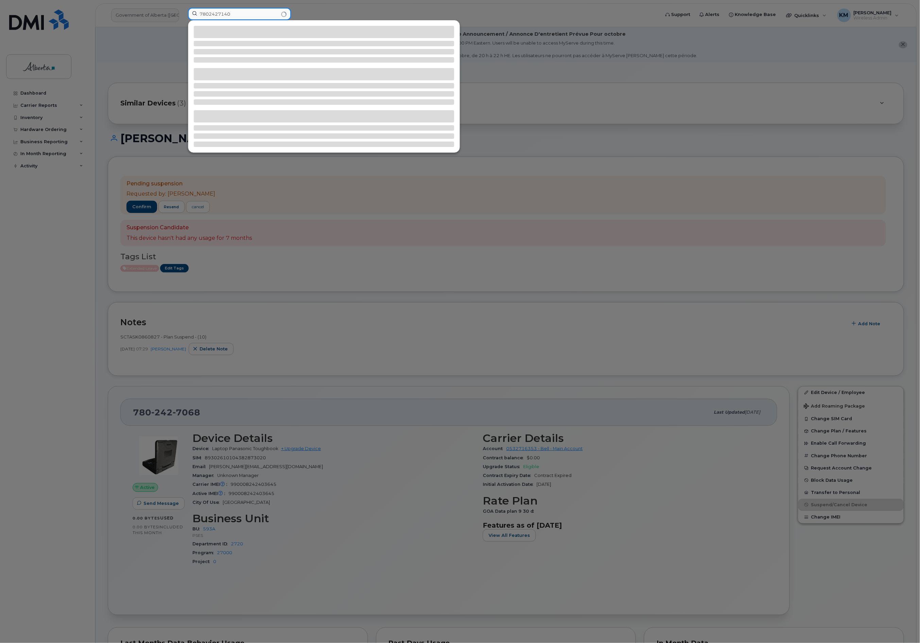
type input "7802427140"
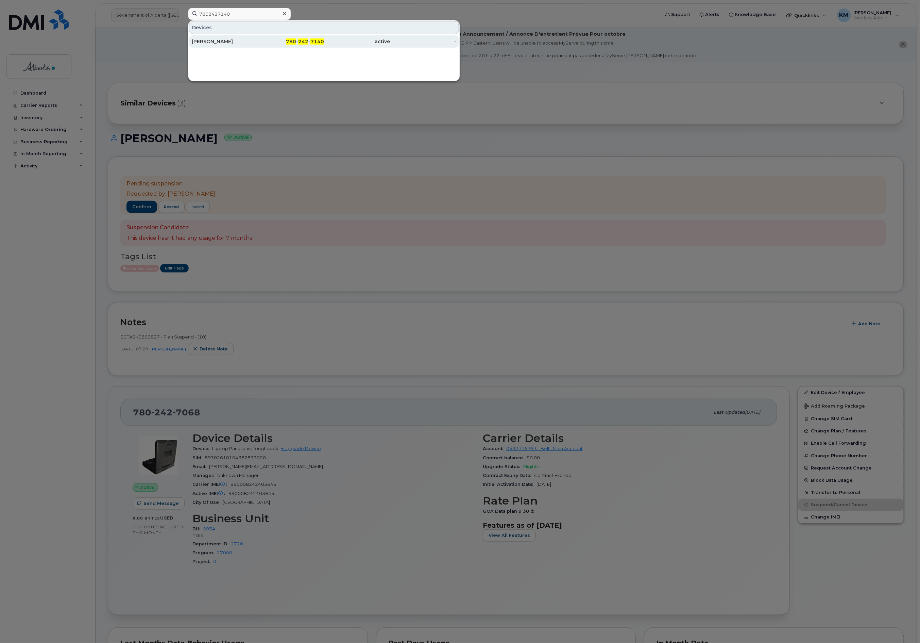
click at [287, 40] on span "780" at bounding box center [291, 41] width 10 height 6
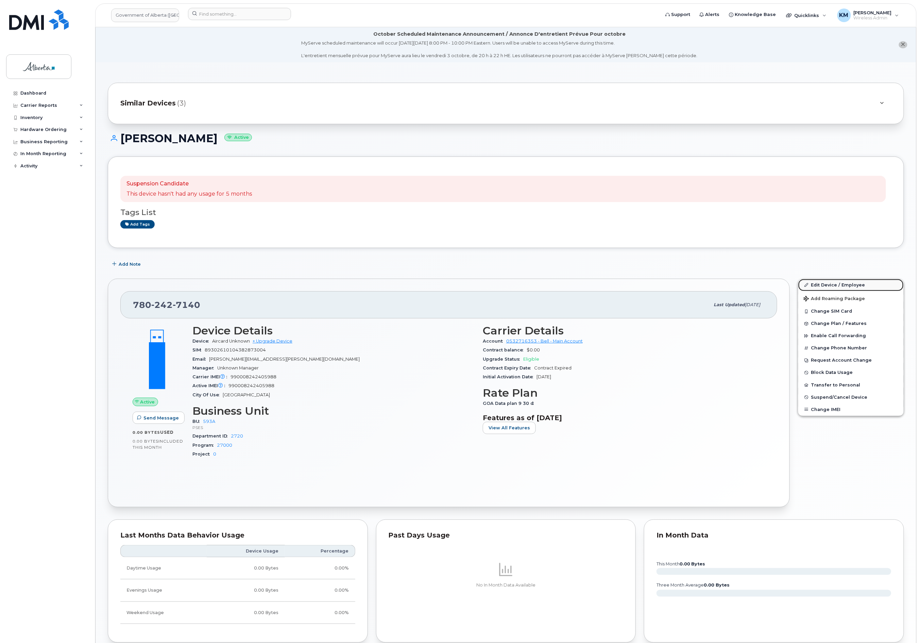
click at [823, 283] on link "Edit Device / Employee" at bounding box center [850, 285] width 105 height 12
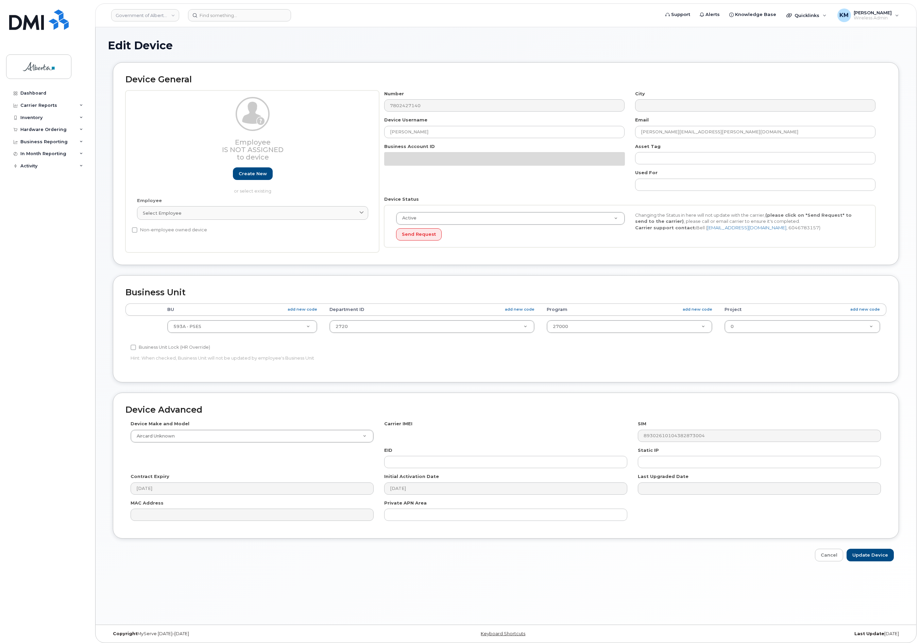
select select "4797682"
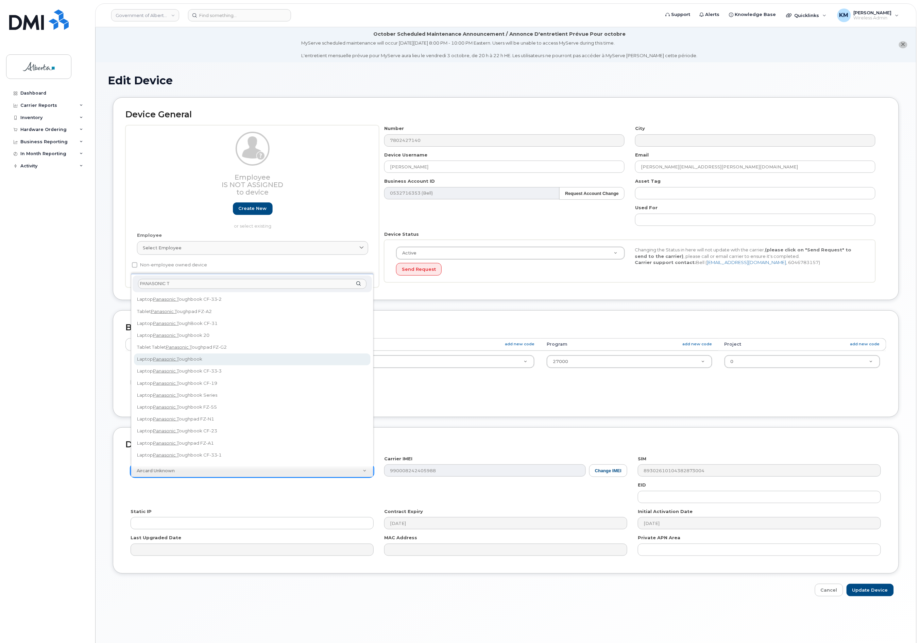
type input "PANASONIC T"
select select "2526"
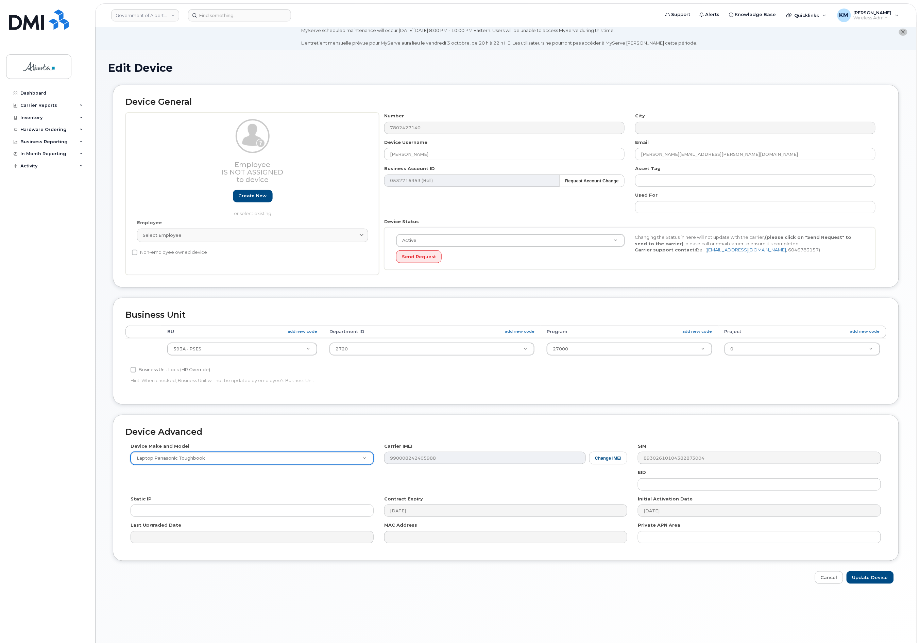
scroll to position [38, 0]
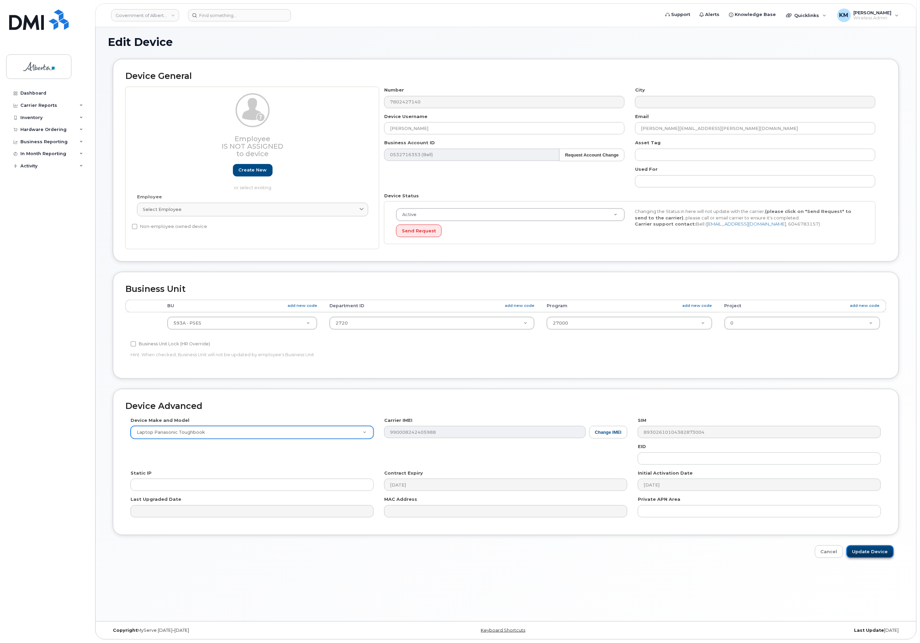
click at [876, 553] on input "Update Device" at bounding box center [870, 551] width 47 height 13
type input "Saving..."
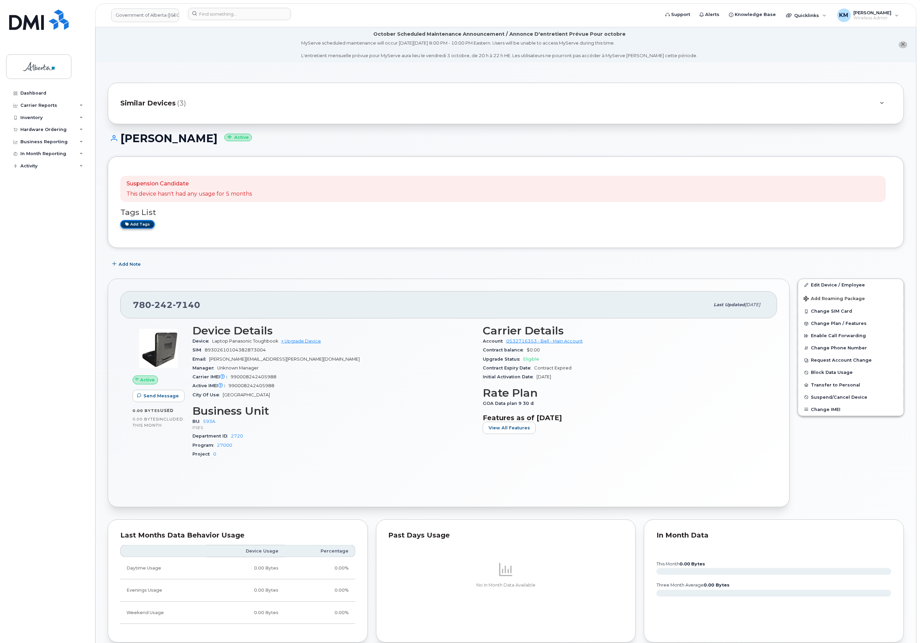
click at [139, 226] on link "Add tags" at bounding box center [137, 224] width 34 height 9
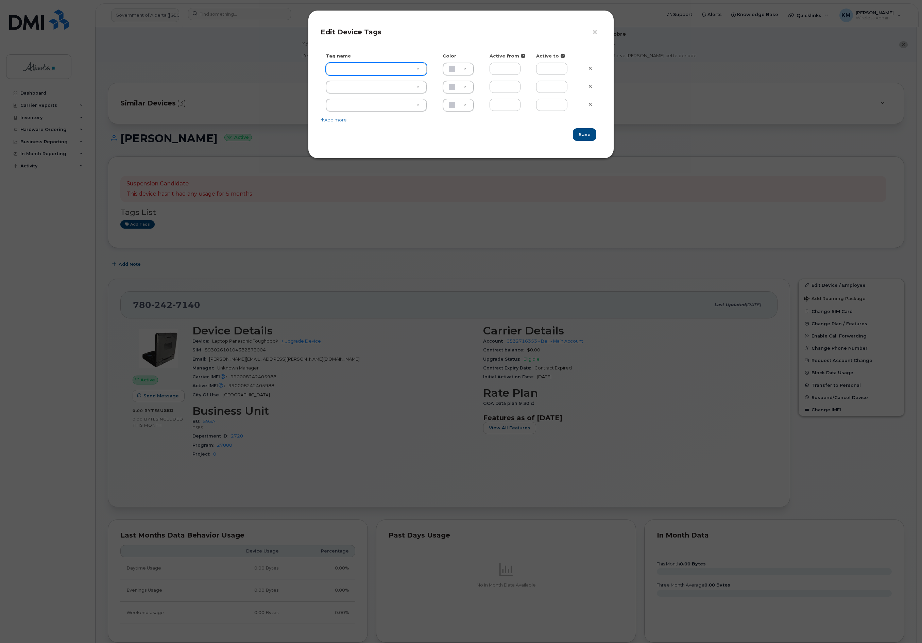
type input "E"
type input "EX"
type input "Extended Leave"
type input "F8C6C8"
click at [583, 136] on button "Save" at bounding box center [584, 134] width 23 height 13
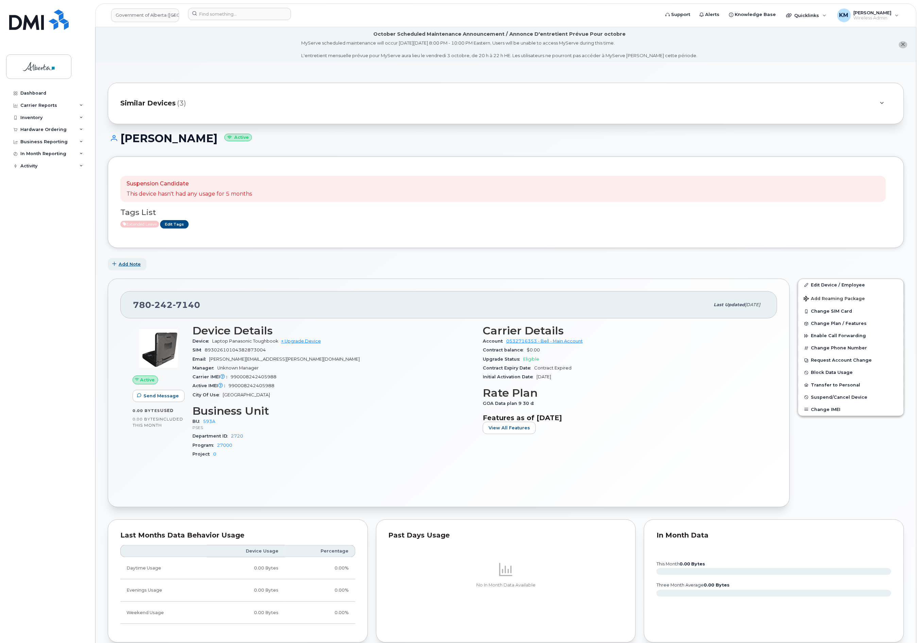
click at [132, 265] on span "Add Note" at bounding box center [130, 264] width 22 height 6
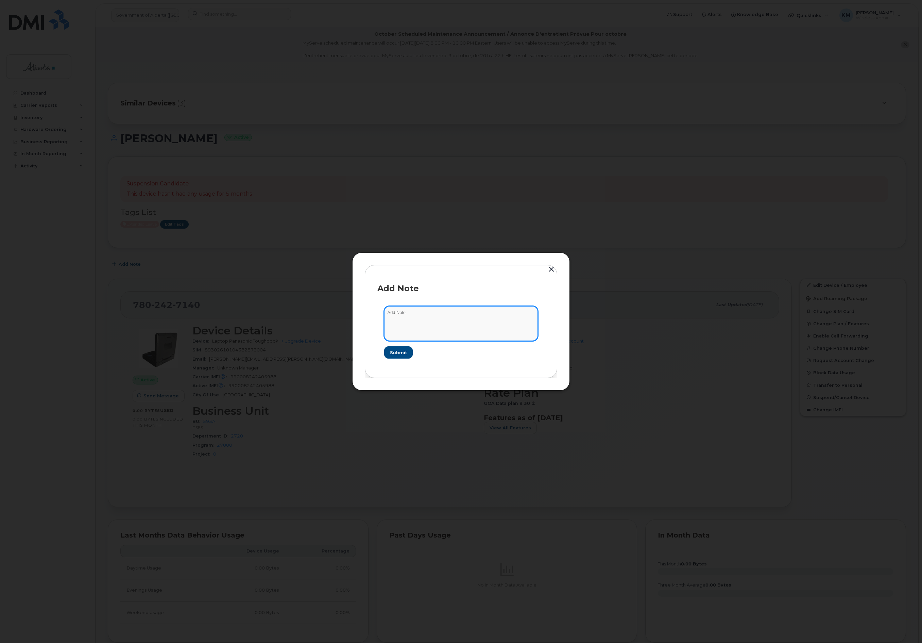
click at [412, 314] on textarea at bounding box center [461, 323] width 154 height 35
type textarea "s"
paste textarea "Plan Suspend - (10)"
type textarea "SCTASK0860827 - Plan Suspend - (10)"
click at [396, 349] on button "Submit" at bounding box center [398, 352] width 28 height 12
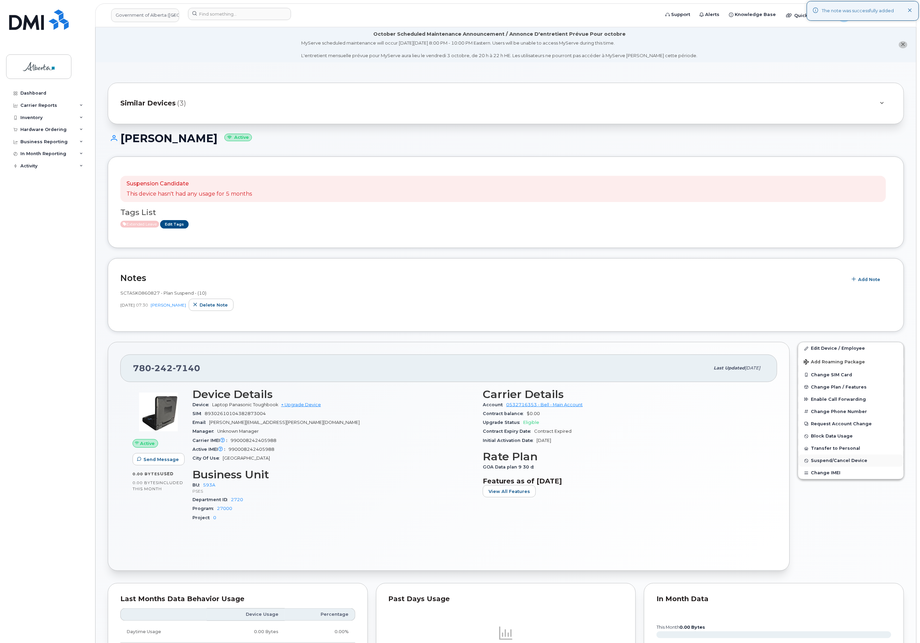
click at [827, 461] on span "Suspend/Cancel Device" at bounding box center [839, 460] width 56 height 5
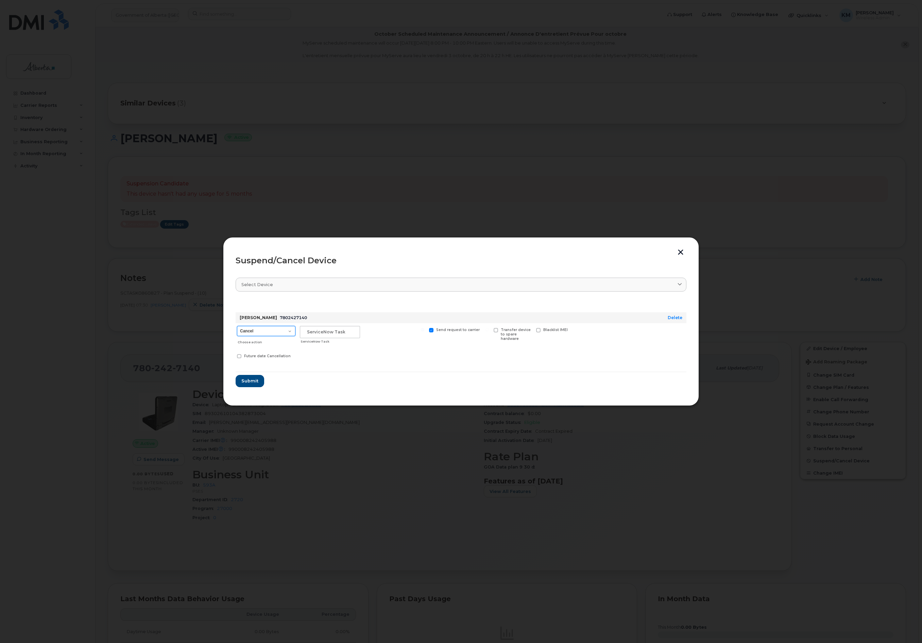
click at [286, 329] on select "Cancel Suspend - Extend Suspension Suspend - Reduced Rate Suspend - Lost Device…" at bounding box center [266, 331] width 58 height 10
select select "[object Object]"
click at [237, 326] on select "Cancel Suspend - Extend Suspension Suspend - Reduced Rate Suspend - Lost Device…" at bounding box center [266, 331] width 58 height 10
click at [328, 335] on input "text" at bounding box center [330, 332] width 60 height 12
type input "sCTASK0860827"
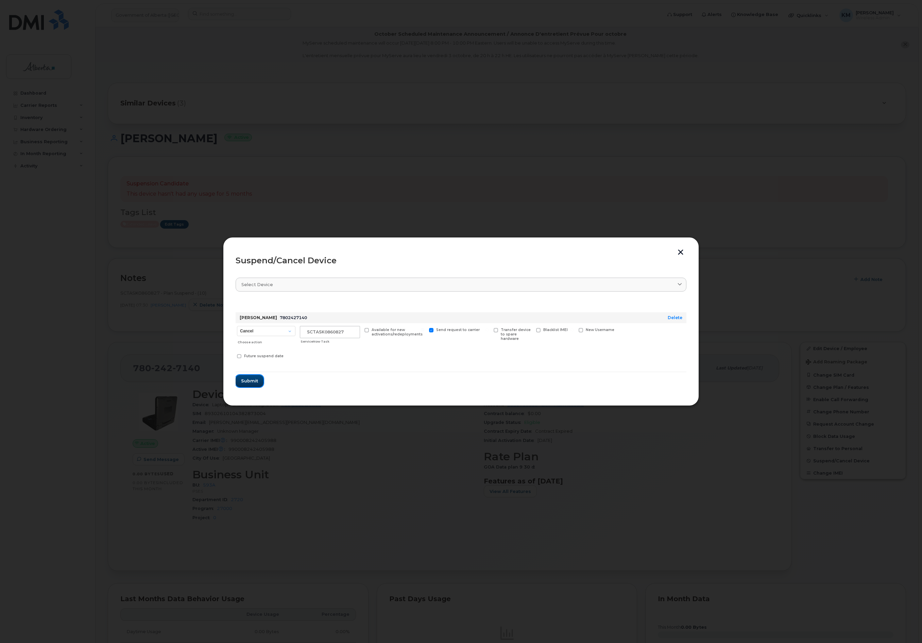
click at [245, 381] on span "Submit" at bounding box center [249, 380] width 17 height 6
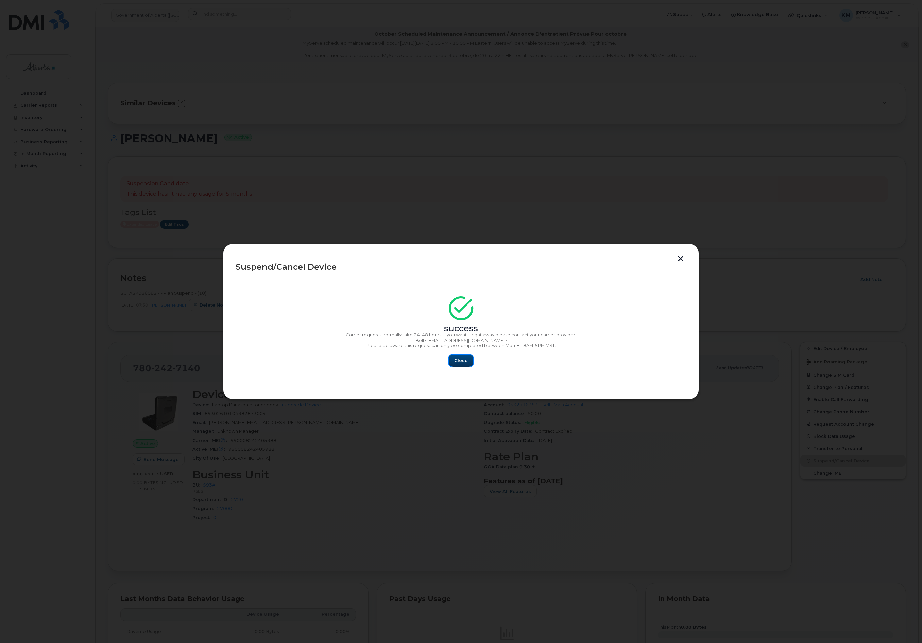
click at [470, 362] on button "Close" at bounding box center [461, 360] width 24 height 12
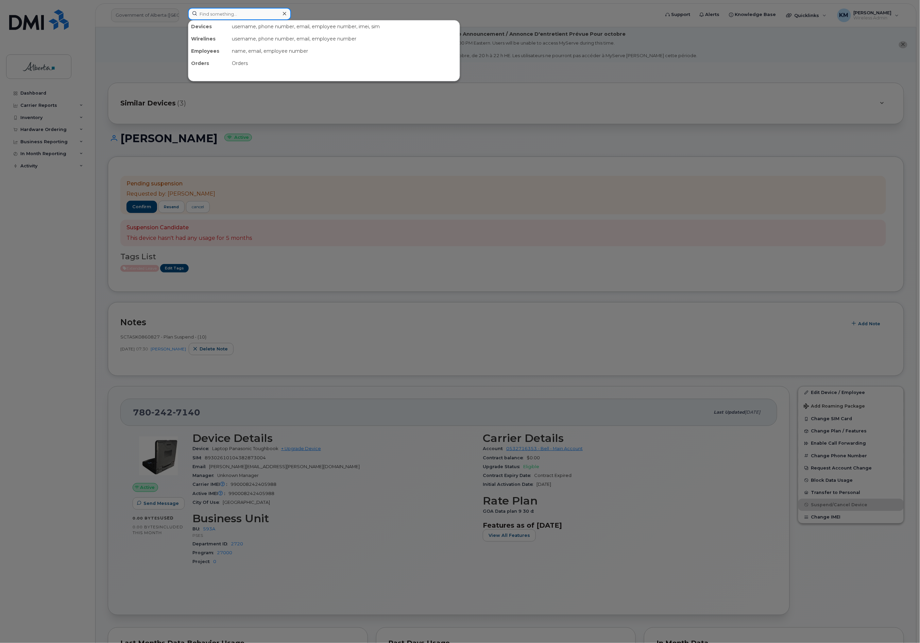
click at [215, 15] on input at bounding box center [239, 14] width 103 height 12
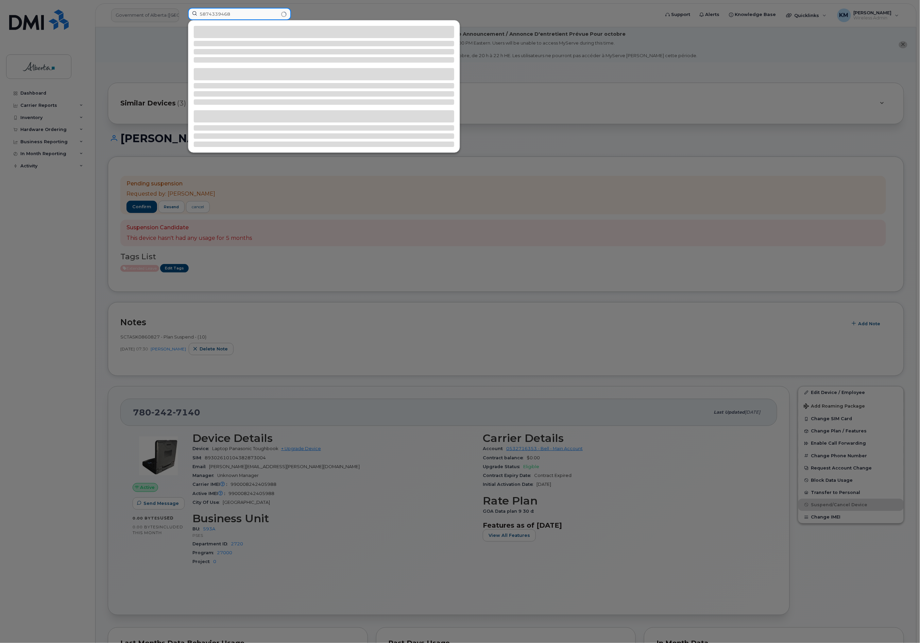
type input "5874339468"
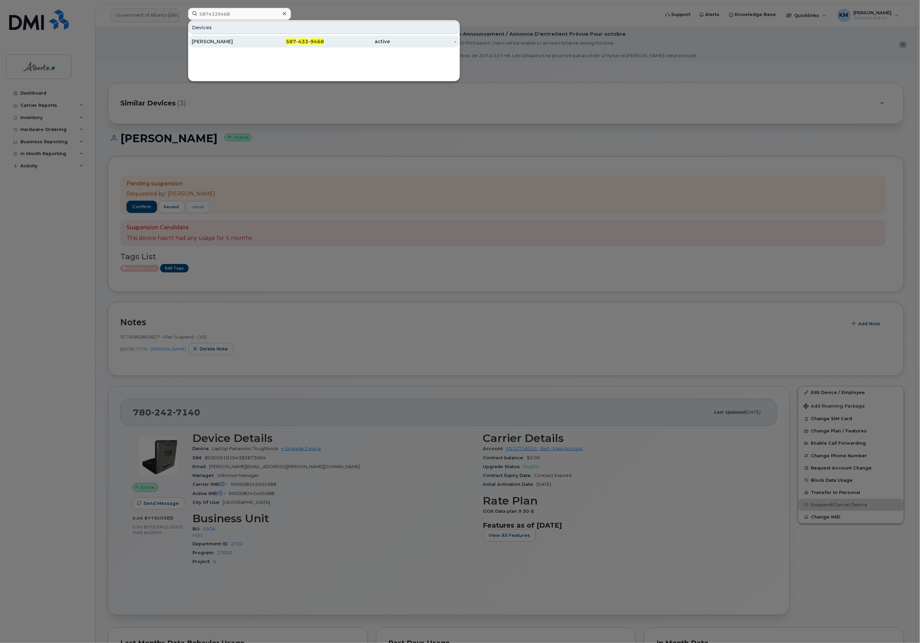
click at [228, 41] on div "Chance Norton" at bounding box center [225, 41] width 66 height 7
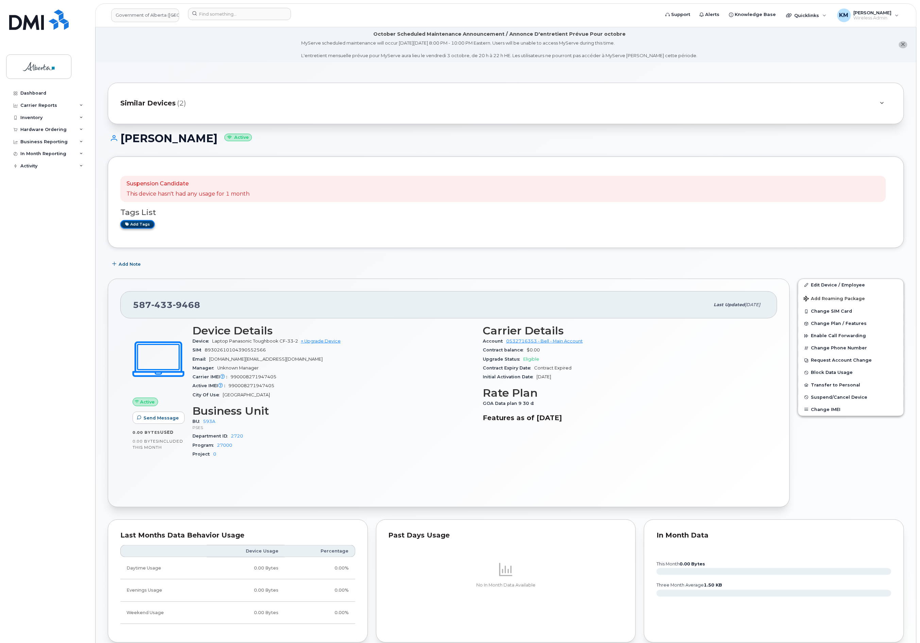
click at [147, 224] on link "Add tags" at bounding box center [137, 224] width 34 height 9
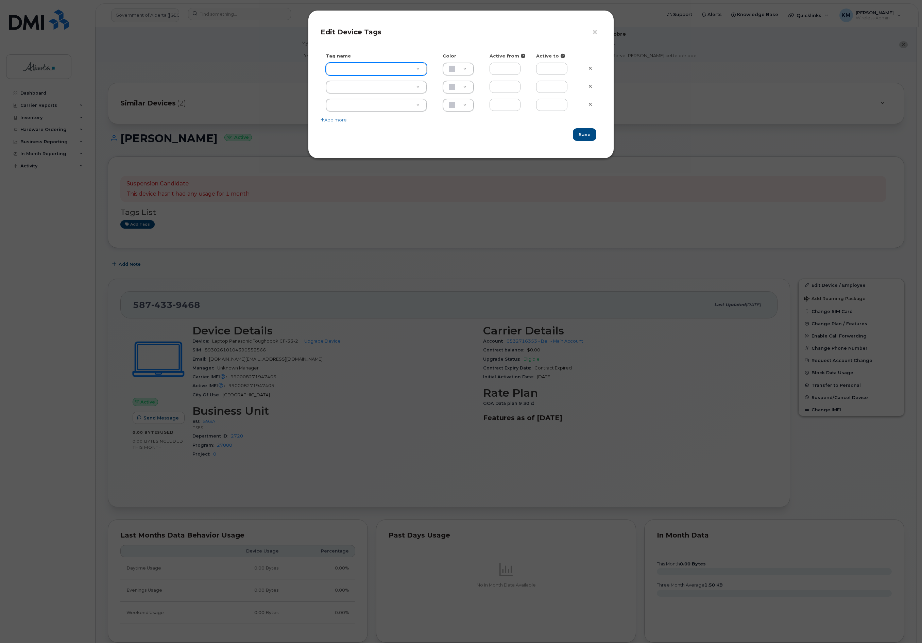
type input "E"
type input "EX"
type input "Extended Leave"
type input "F8C6C8"
click at [595, 137] on button "Save" at bounding box center [584, 134] width 23 height 13
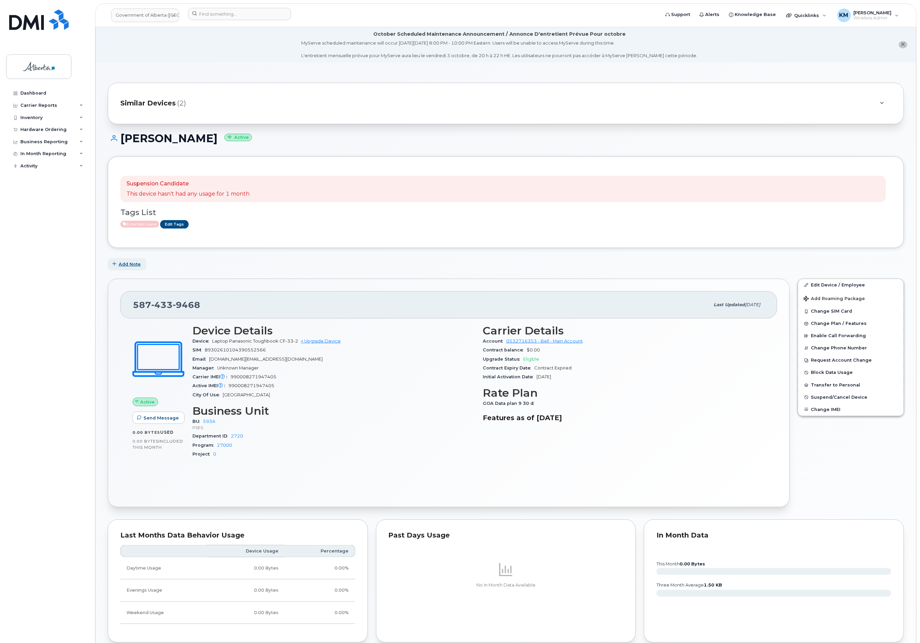
click at [127, 264] on span "Add Note" at bounding box center [130, 264] width 22 height 6
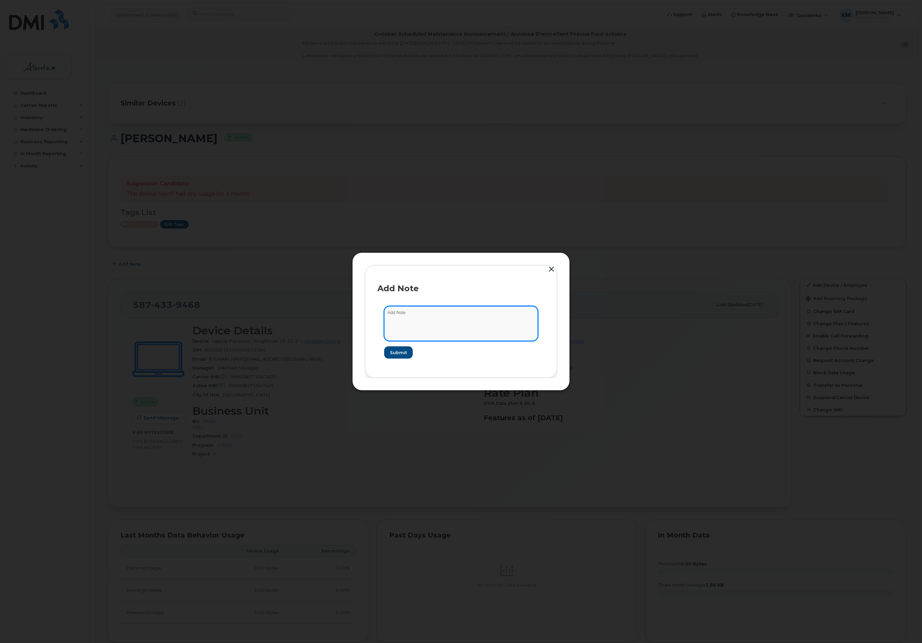
click at [418, 315] on textarea at bounding box center [461, 323] width 154 height 35
type textarea "s"
paste textarea "Plan Suspend - (10)"
type textarea "SCTASK0860827 - Plan Suspend - (10)"
click at [396, 354] on span "Submit" at bounding box center [398, 352] width 17 height 6
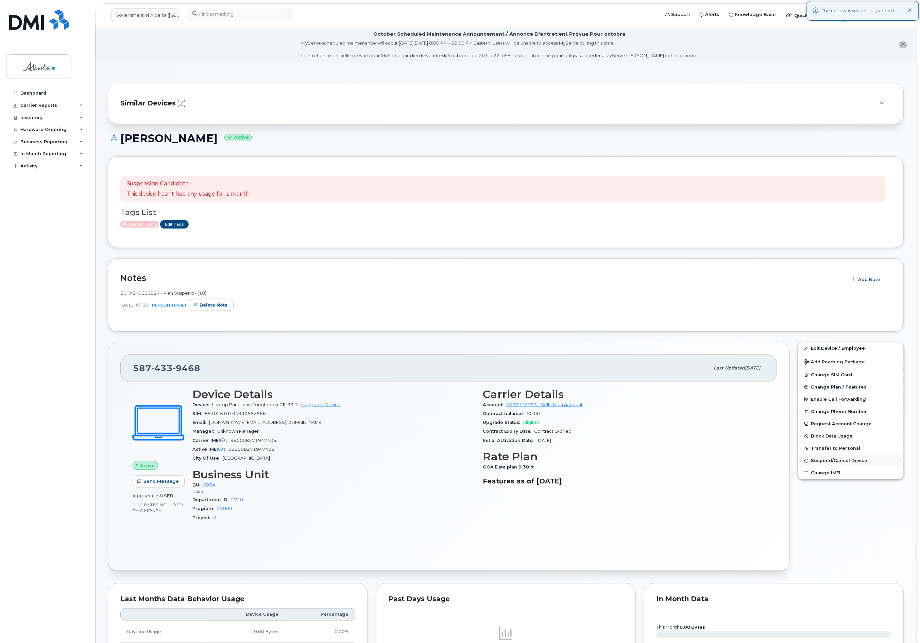
click at [863, 458] on button "Suspend/Cancel Device" at bounding box center [850, 460] width 105 height 12
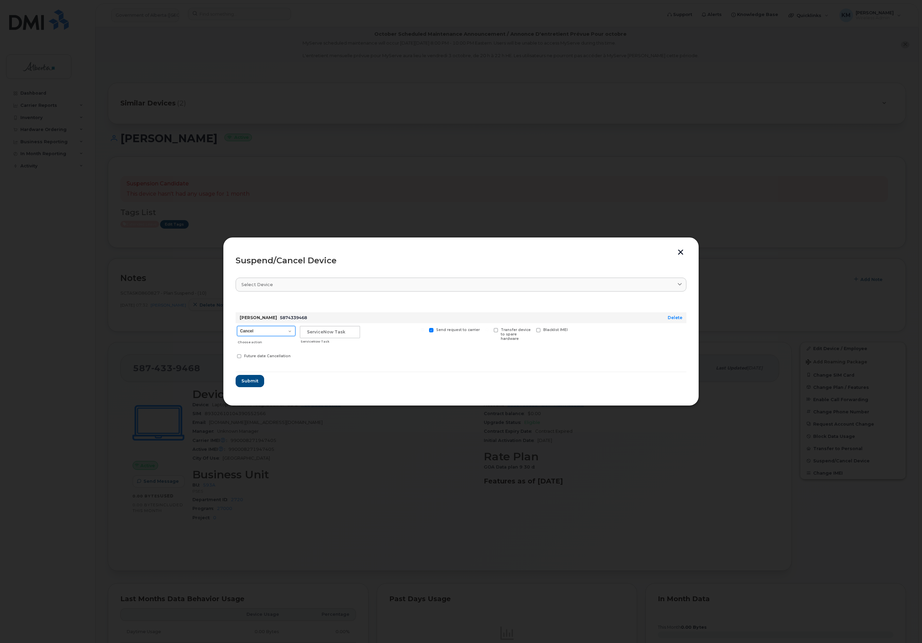
click at [278, 328] on select "Cancel Suspend - Extend Suspension Suspend - Reduced Rate Suspend - Lost Device…" at bounding box center [266, 331] width 58 height 10
select select "[object Object]"
click at [237, 326] on select "Cancel Suspend - Extend Suspension Suspend - Reduced Rate Suspend - Lost Device…" at bounding box center [266, 331] width 58 height 10
click at [321, 334] on input "text" at bounding box center [330, 332] width 60 height 12
type input "sCTASK0860827"
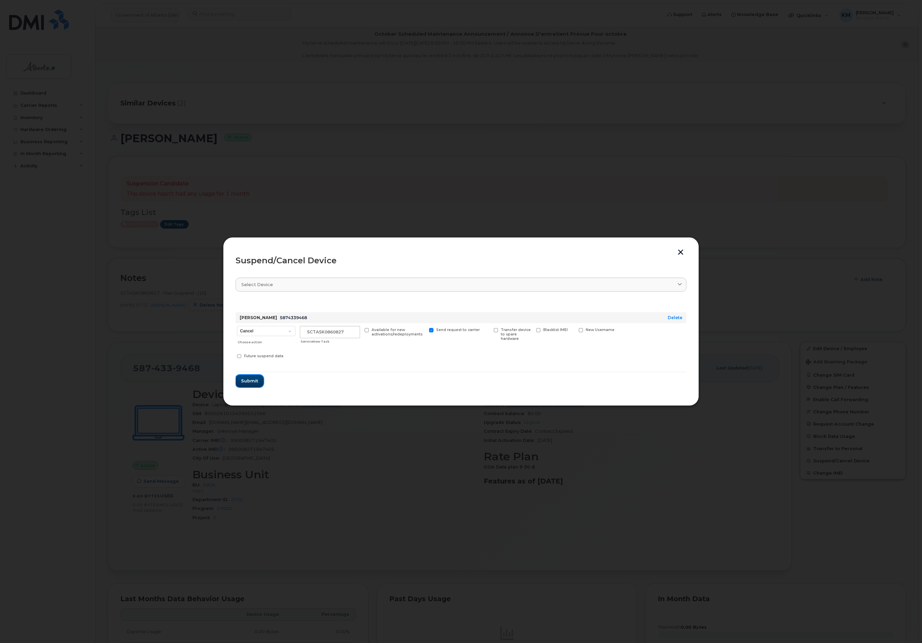
click at [259, 381] on button "Submit" at bounding box center [250, 381] width 28 height 12
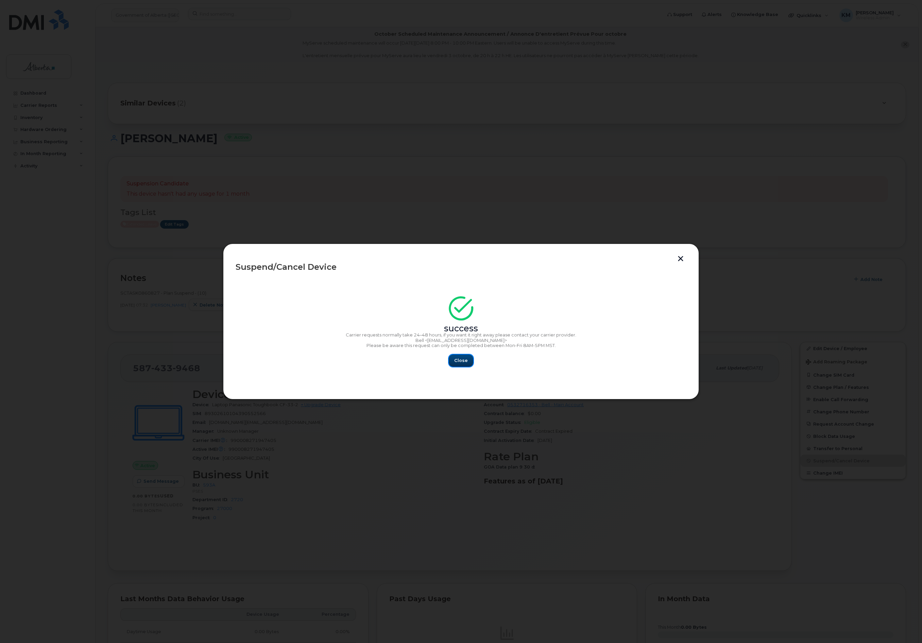
click at [469, 359] on button "Close" at bounding box center [461, 360] width 24 height 12
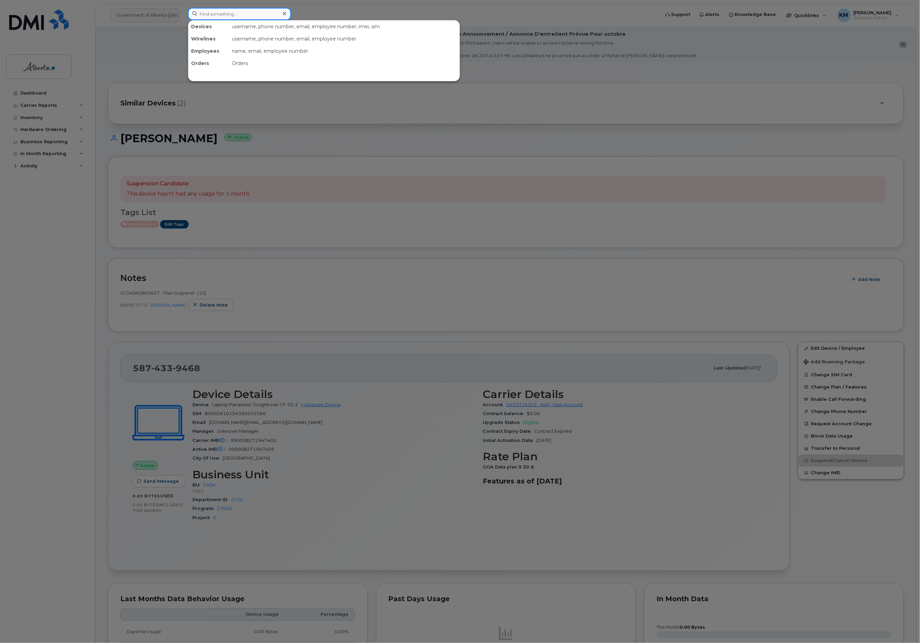
click at [255, 16] on input at bounding box center [239, 14] width 103 height 12
type input "7802339786"
click at [256, 39] on div "[PERSON_NAME]" at bounding box center [225, 41] width 66 height 7
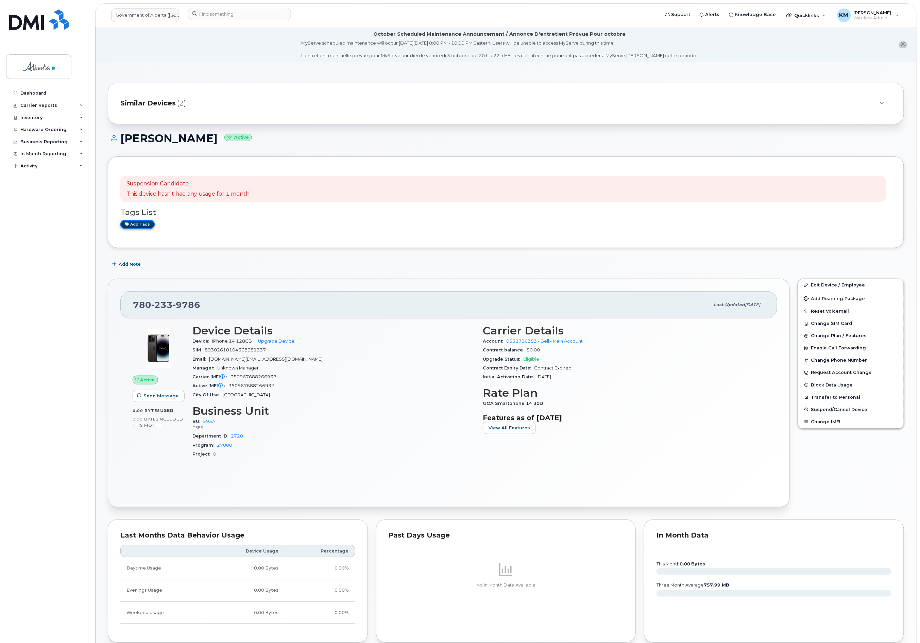
click at [142, 222] on link "Add tags" at bounding box center [137, 224] width 34 height 9
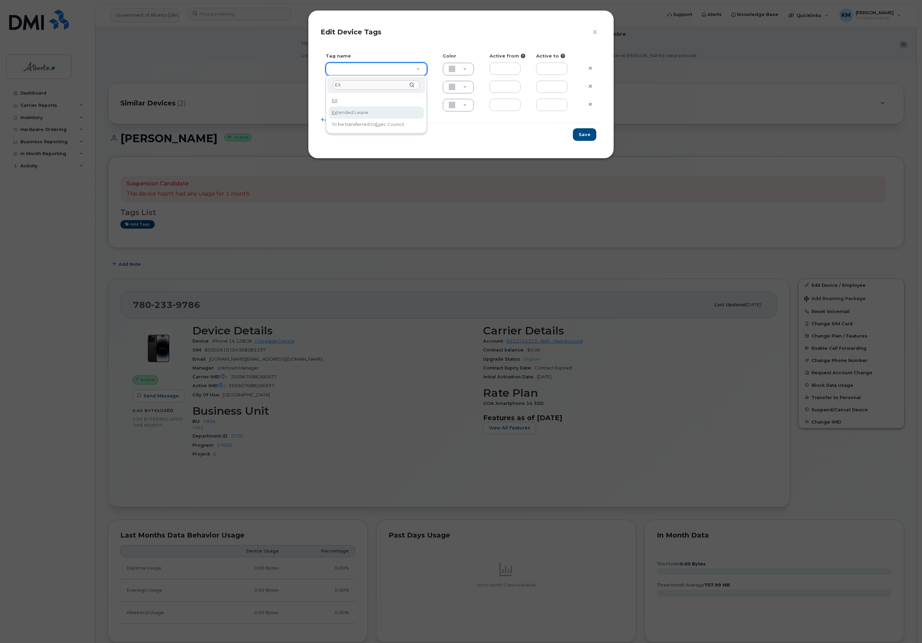
type input "EX"
type input "Extended Leave"
type input "F8C6C8"
click at [580, 134] on button "Save" at bounding box center [584, 134] width 23 height 13
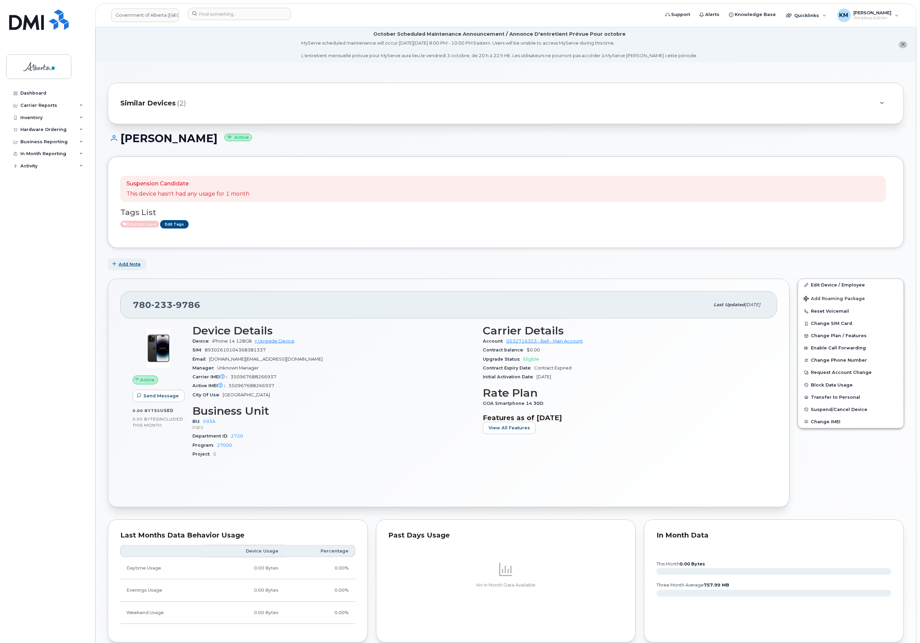
click at [125, 266] on span "Add Note" at bounding box center [130, 264] width 22 height 6
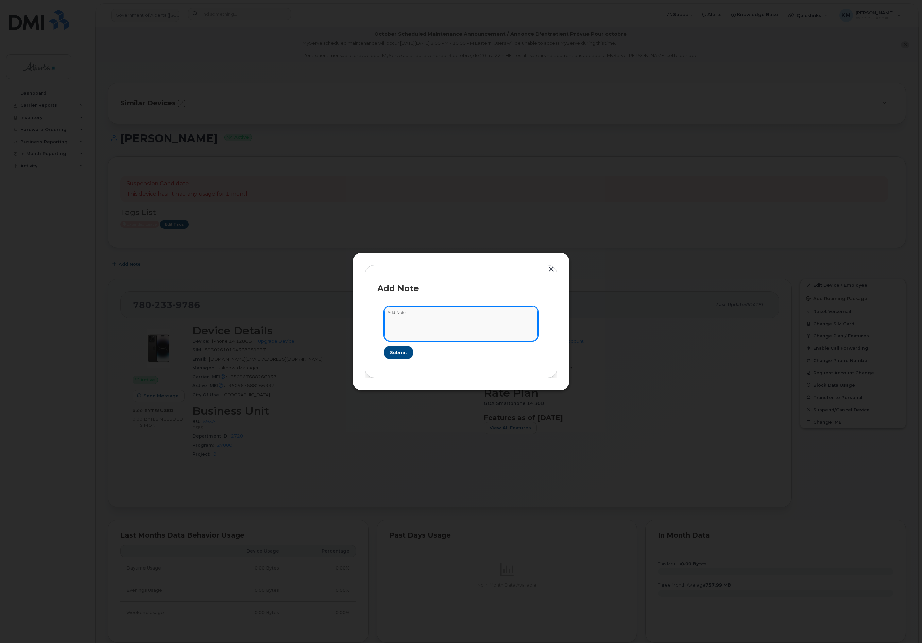
click at [448, 323] on textarea at bounding box center [461, 323] width 154 height 35
type textarea "s"
paste textarea "Plan Suspend - (10)"
type textarea "SCTASK0860827 - Plan Suspend - (10)"
click at [407, 355] on button "Submit" at bounding box center [398, 352] width 28 height 12
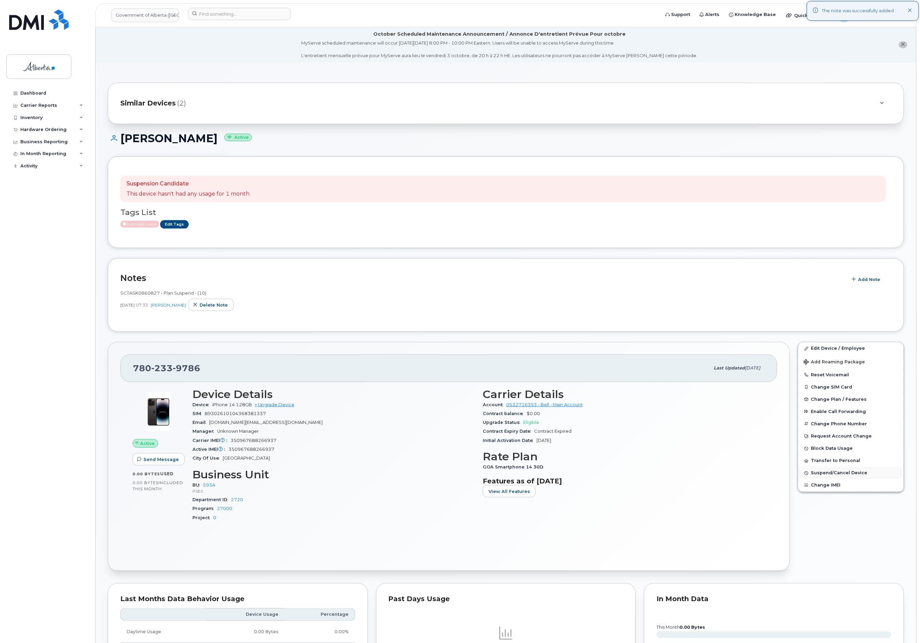
click at [829, 470] on button "Suspend/Cancel Device" at bounding box center [850, 472] width 105 height 12
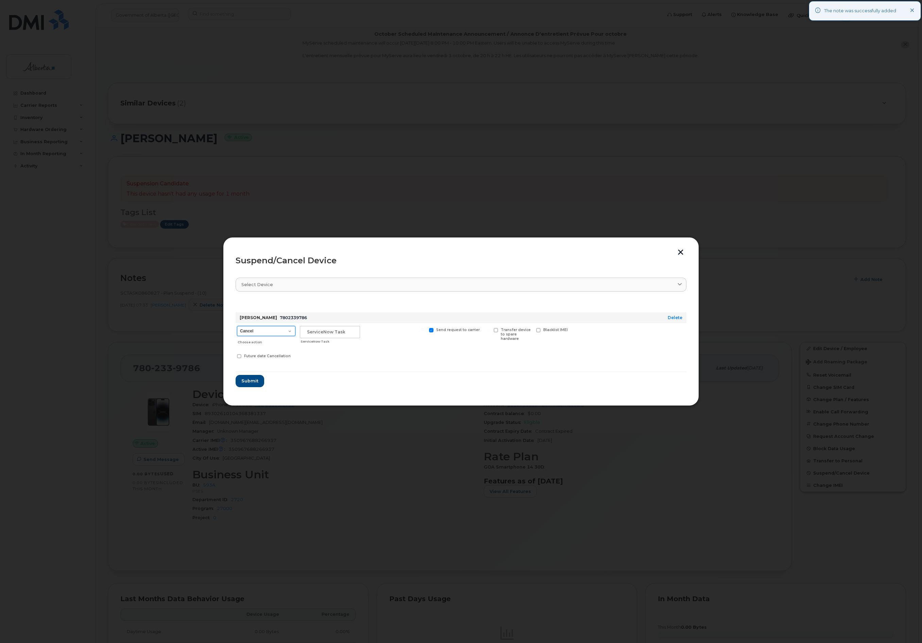
click at [287, 330] on select "Cancel Suspend - Extend Suspension Suspend - Reduced Rate Suspend - Lost Device…" at bounding box center [266, 331] width 58 height 10
select select "[object Object]"
click at [237, 326] on select "Cancel Suspend - Extend Suspension Suspend - Reduced Rate Suspend - Lost Device…" at bounding box center [266, 331] width 58 height 10
click at [334, 333] on input "text" at bounding box center [330, 332] width 60 height 12
type input "sCTASK0860827"
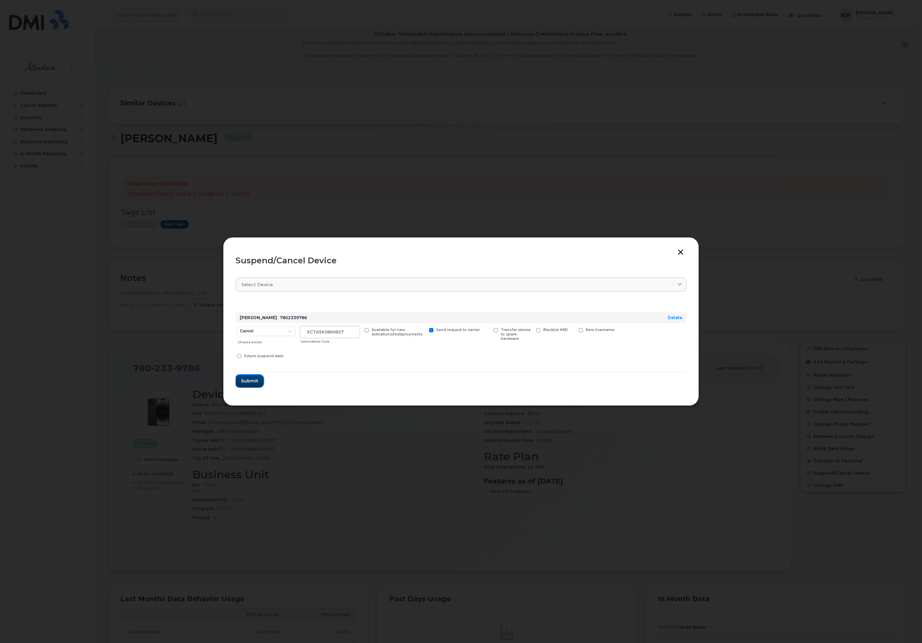
click at [249, 384] on span "Submit" at bounding box center [249, 380] width 17 height 6
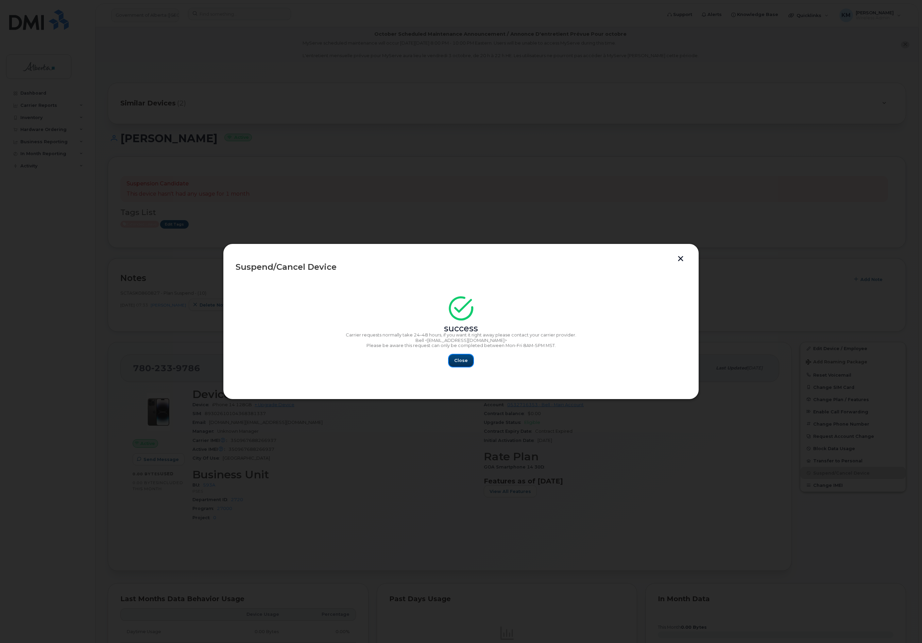
click at [461, 362] on span "Close" at bounding box center [461, 360] width 14 height 6
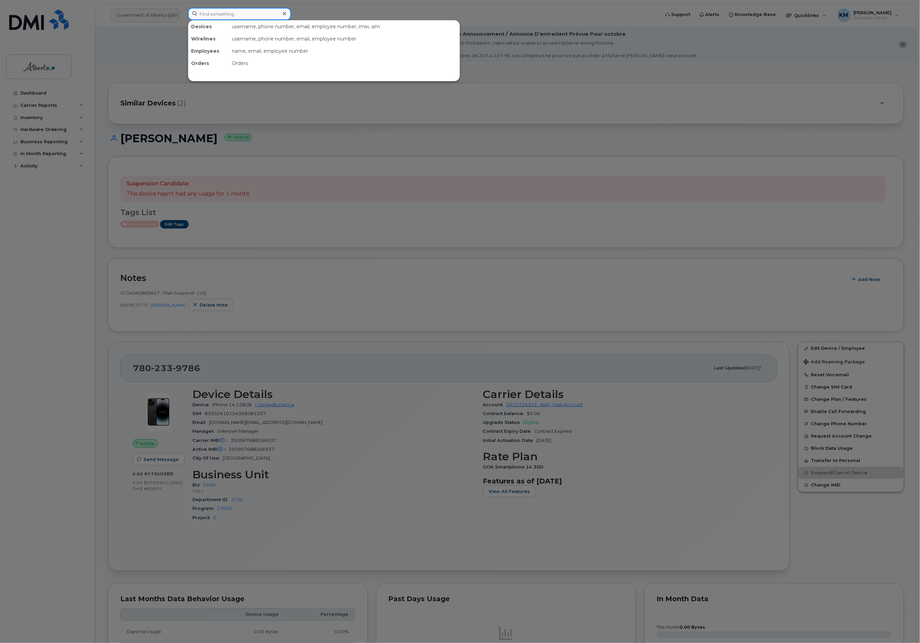
click at [238, 19] on input at bounding box center [239, 14] width 103 height 12
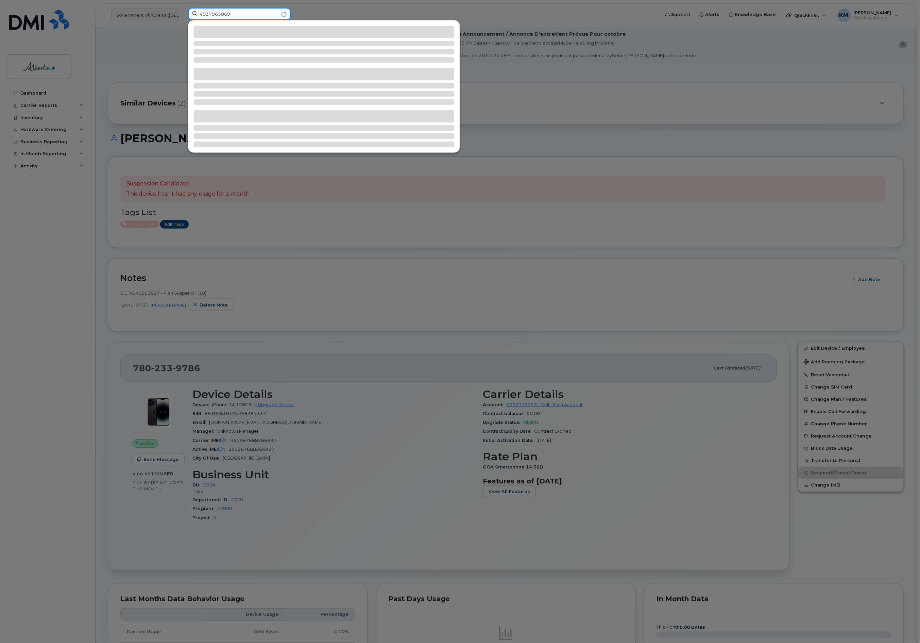
type input "4037965869"
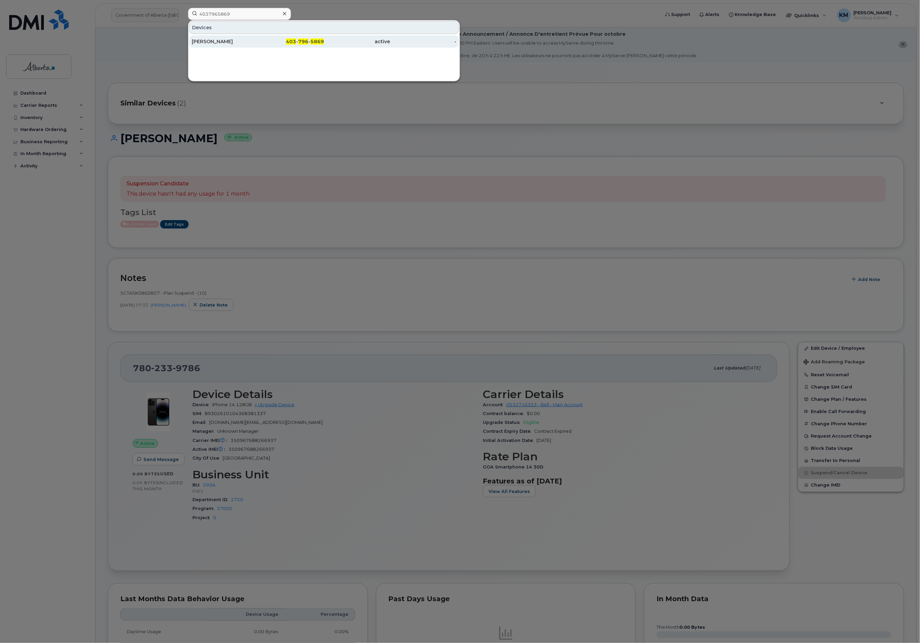
click at [245, 44] on div "Terry Wiley" at bounding box center [225, 41] width 66 height 7
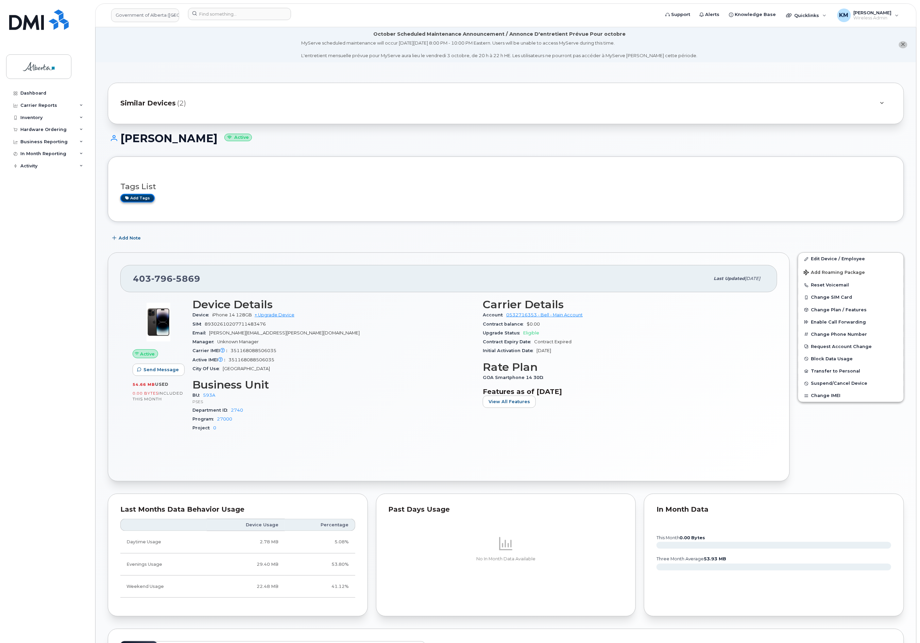
click at [150, 198] on link "Add tags" at bounding box center [137, 198] width 34 height 9
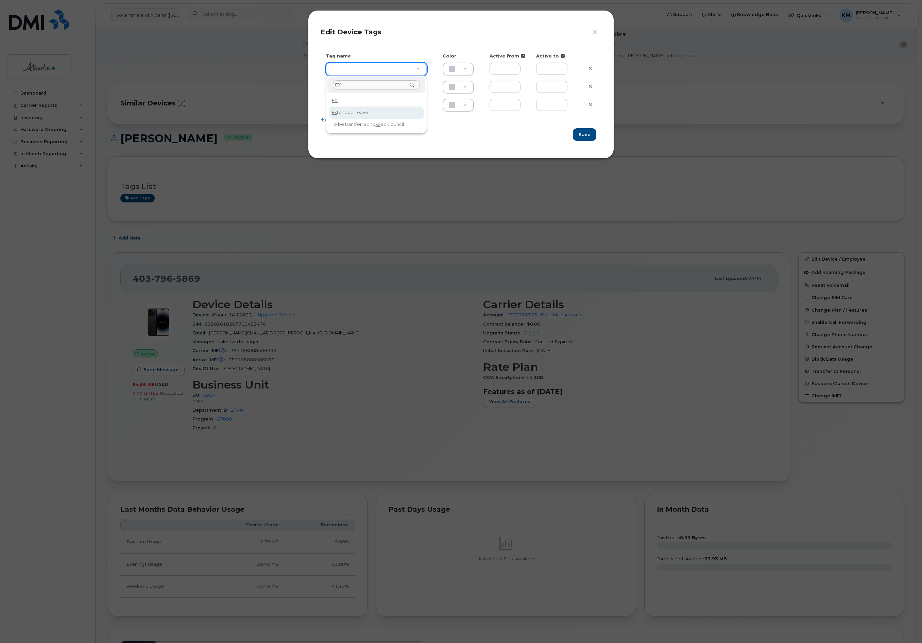
type input "EX"
type input "Extended Leave"
type input "F8C6C8"
click at [584, 132] on button "Save" at bounding box center [584, 134] width 23 height 13
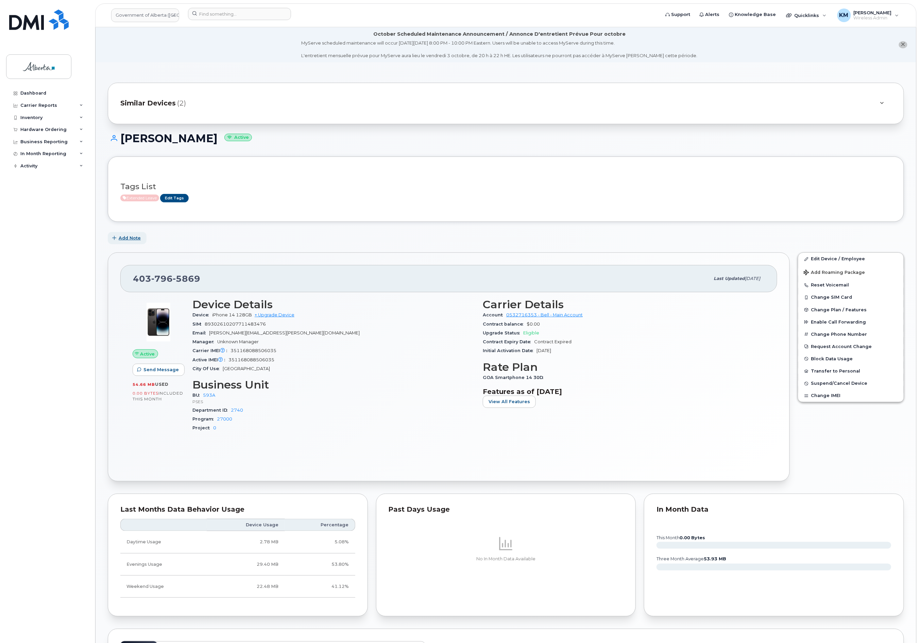
click at [137, 238] on span "Add Note" at bounding box center [130, 238] width 22 height 6
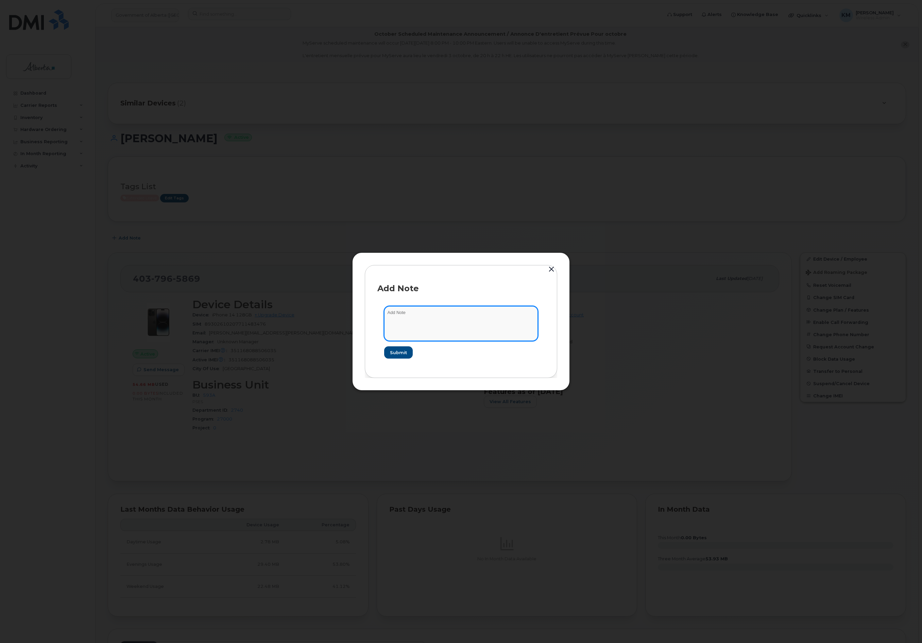
click at [418, 310] on textarea at bounding box center [461, 323] width 154 height 35
type textarea "s"
paste textarea "Plan Suspend - (10)"
type textarea "SCTASK0860827 - Plan Suspend - (10)"
click at [407, 356] on button "Submit" at bounding box center [398, 352] width 28 height 12
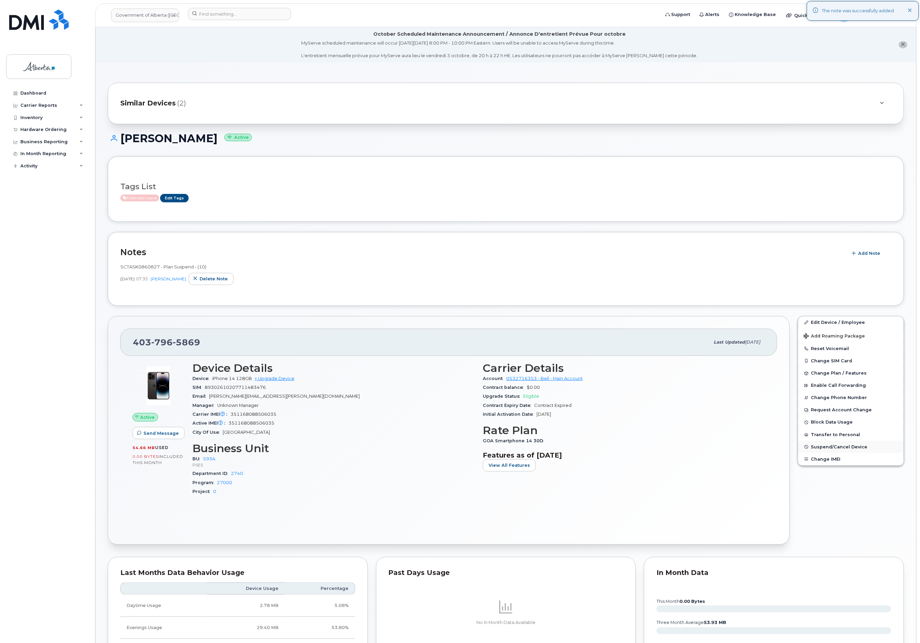
click at [823, 446] on span "Suspend/Cancel Device" at bounding box center [839, 446] width 56 height 5
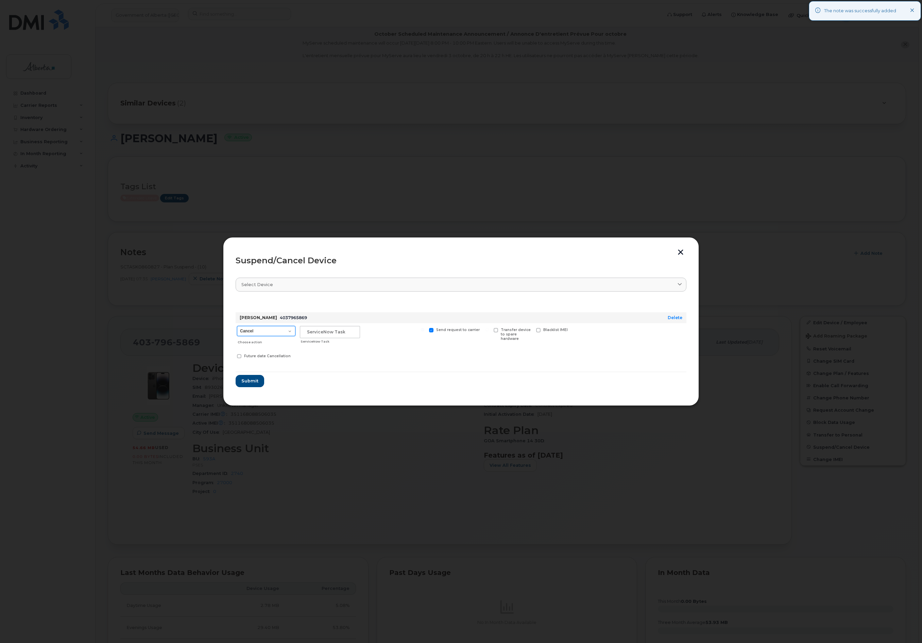
click at [293, 328] on select "Cancel Suspend - Extend Suspension Suspend - Reduced Rate Suspend - Lost Device…" at bounding box center [266, 331] width 58 height 10
select select "[object Object]"
click at [237, 326] on select "Cancel Suspend - Extend Suspension Suspend - Reduced Rate Suspend - Lost Device…" at bounding box center [266, 331] width 58 height 10
click at [324, 332] on input "text" at bounding box center [330, 332] width 60 height 12
type input "sCTASK0860827"
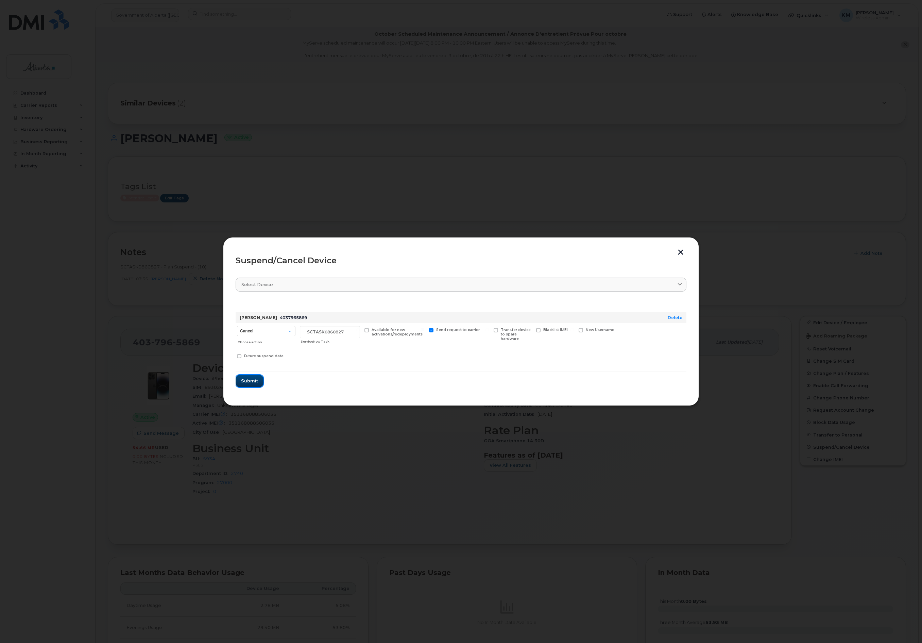
click at [259, 380] on button "Submit" at bounding box center [250, 381] width 28 height 12
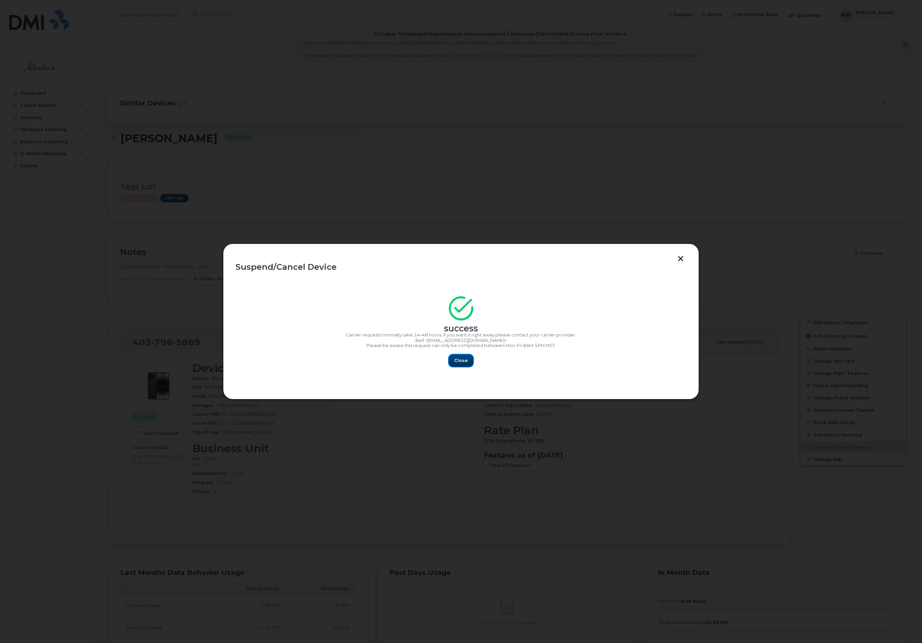
click at [466, 359] on span "Close" at bounding box center [461, 360] width 14 height 6
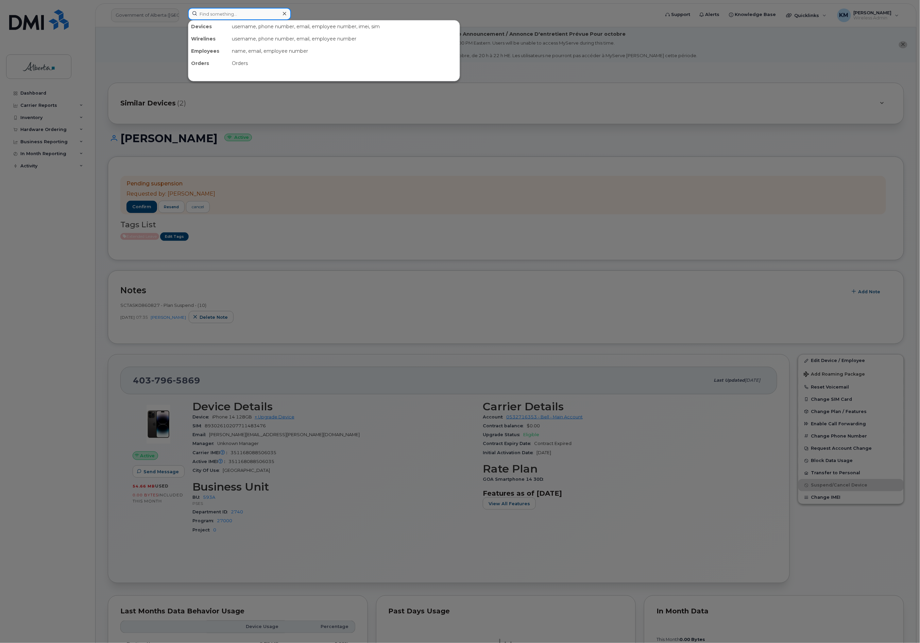
click at [233, 18] on input at bounding box center [239, 14] width 103 height 12
type input "5874330932"
click at [236, 41] on div "[PERSON_NAME]" at bounding box center [225, 41] width 66 height 7
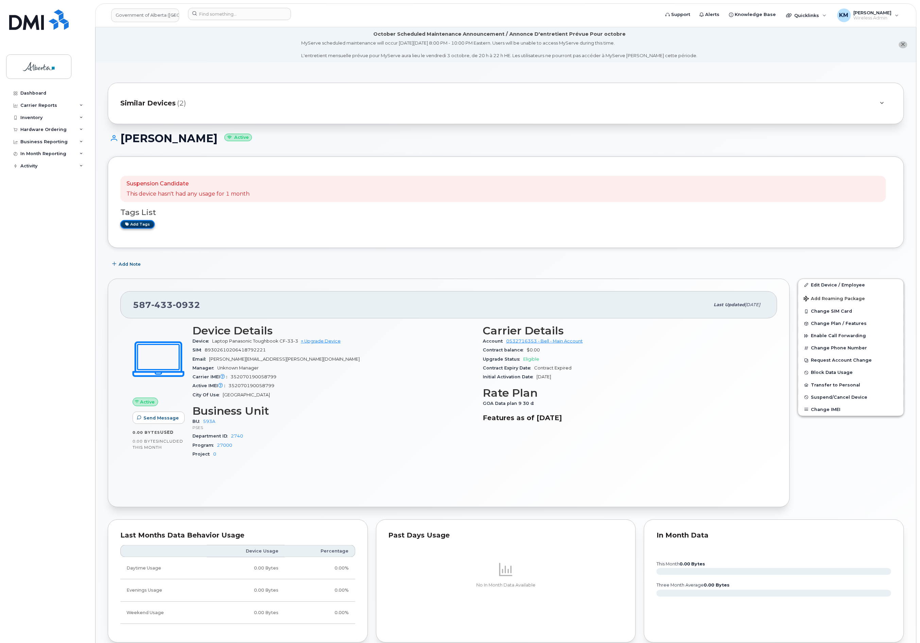
click at [141, 226] on link "Add tags" at bounding box center [137, 224] width 34 height 9
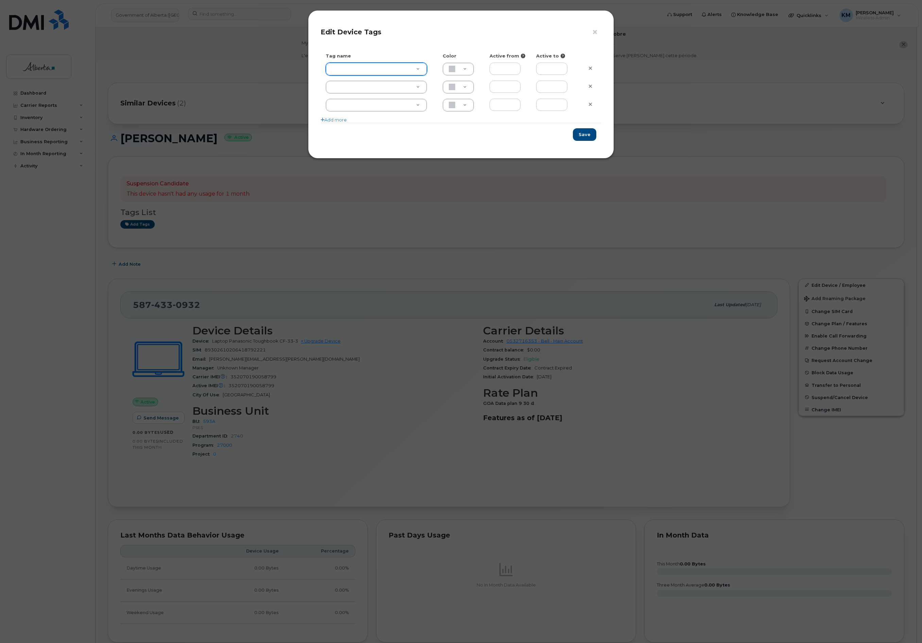
type input "E"
type input "EX"
type input "Extended Leave"
type input "F8C6C8"
click at [594, 136] on button "Save" at bounding box center [584, 134] width 23 height 13
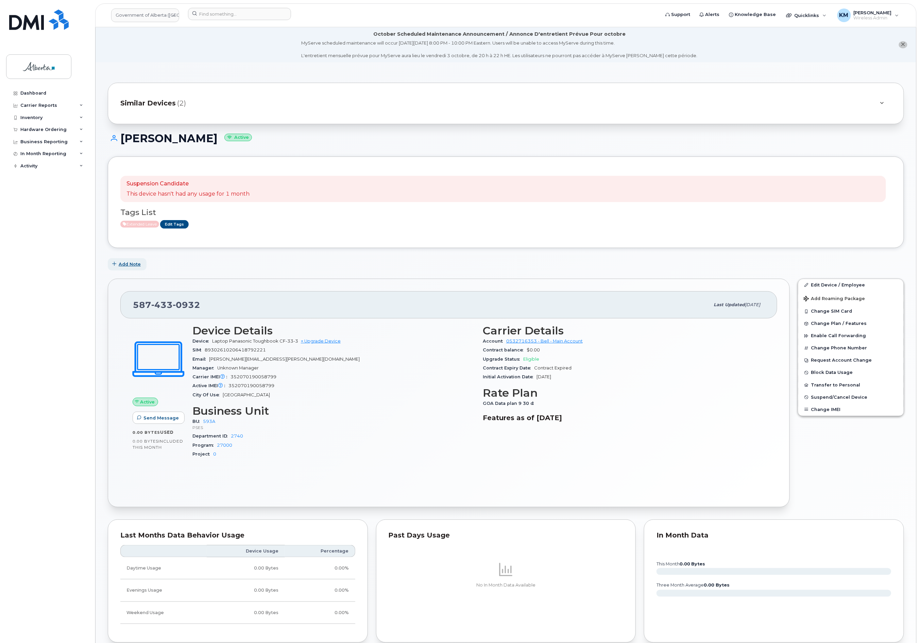
click at [121, 264] on span "Add Note" at bounding box center [130, 264] width 22 height 6
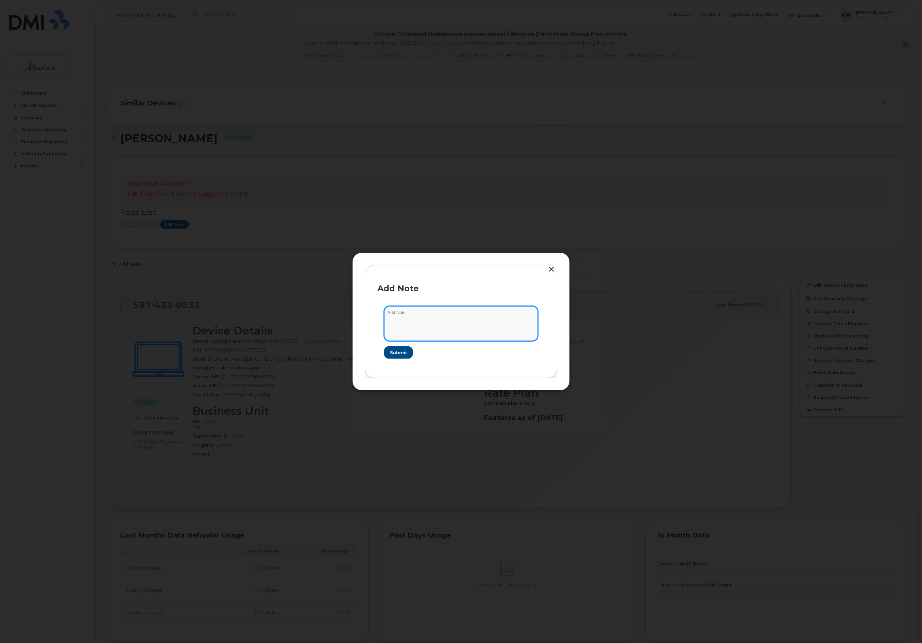
click at [417, 312] on textarea at bounding box center [461, 323] width 154 height 35
type textarea "s"
paste textarea "Plan Suspend - (10)"
type textarea "SCTASK0860827 - Plan Suspend - (10)"
click at [396, 354] on span "Submit" at bounding box center [398, 352] width 17 height 6
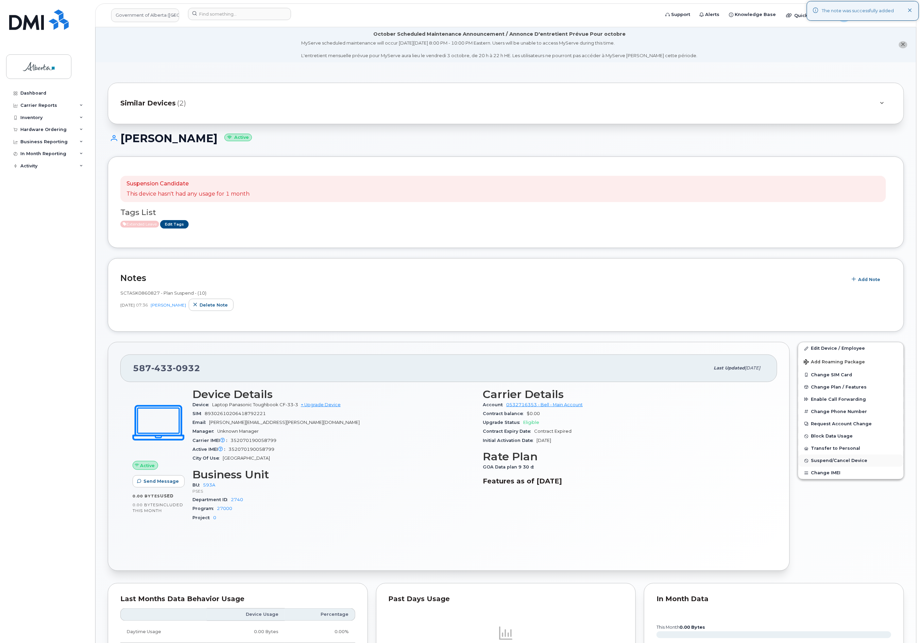
click at [853, 459] on span "Suspend/Cancel Device" at bounding box center [839, 460] width 56 height 5
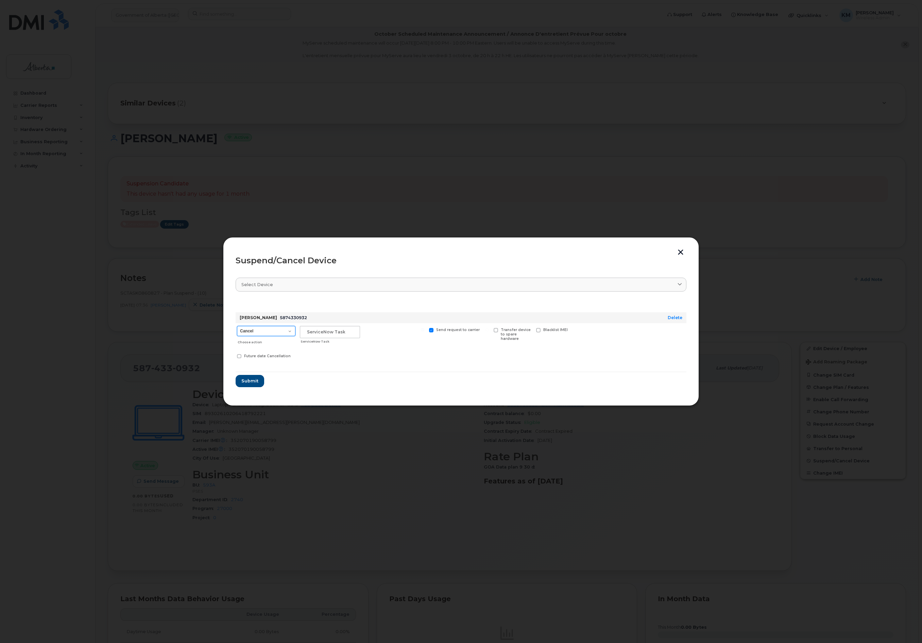
click at [256, 332] on select "Cancel Suspend - Extend Suspension Suspend - Reduced Rate Suspend - Lost Device…" at bounding box center [266, 331] width 58 height 10
select select "[object Object]"
click at [237, 326] on select "Cancel Suspend - Extend Suspension Suspend - Reduced Rate Suspend - Lost Device…" at bounding box center [266, 331] width 58 height 10
click at [328, 329] on input "text" at bounding box center [330, 332] width 60 height 12
type input "sCTASK0860827"
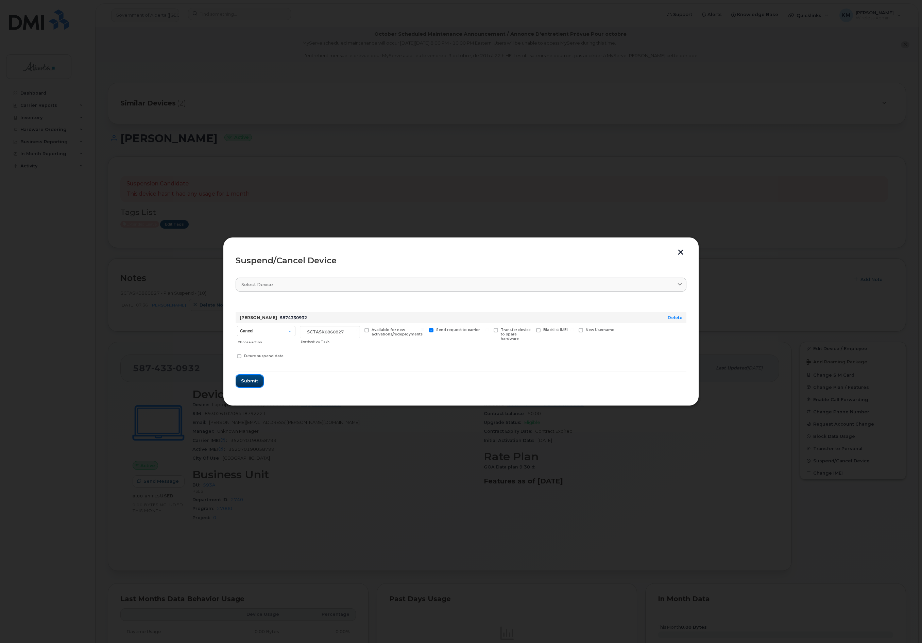
click at [253, 381] on span "Submit" at bounding box center [249, 380] width 17 height 6
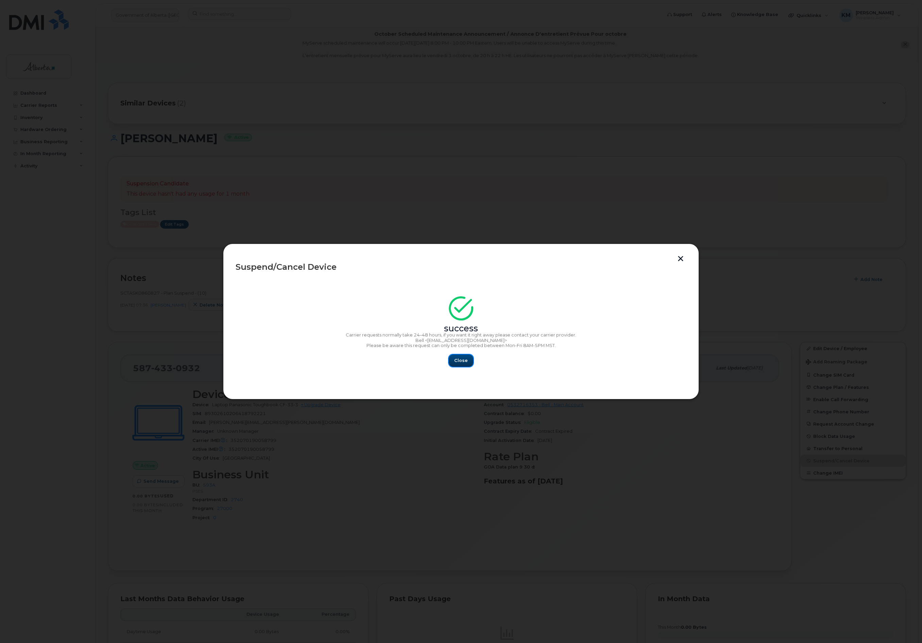
click at [456, 358] on span "Close" at bounding box center [461, 360] width 14 height 6
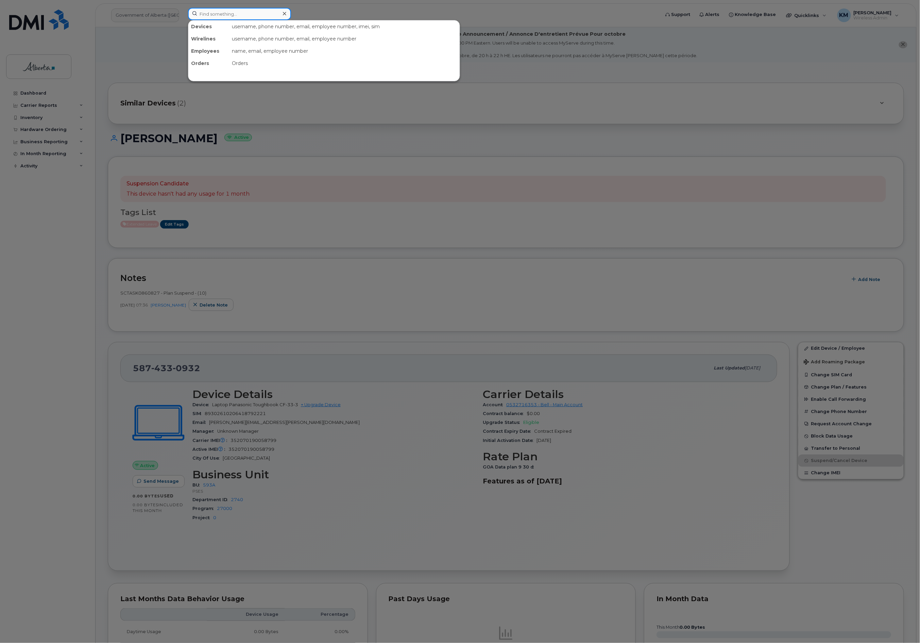
click at [220, 17] on input at bounding box center [239, 14] width 103 height 12
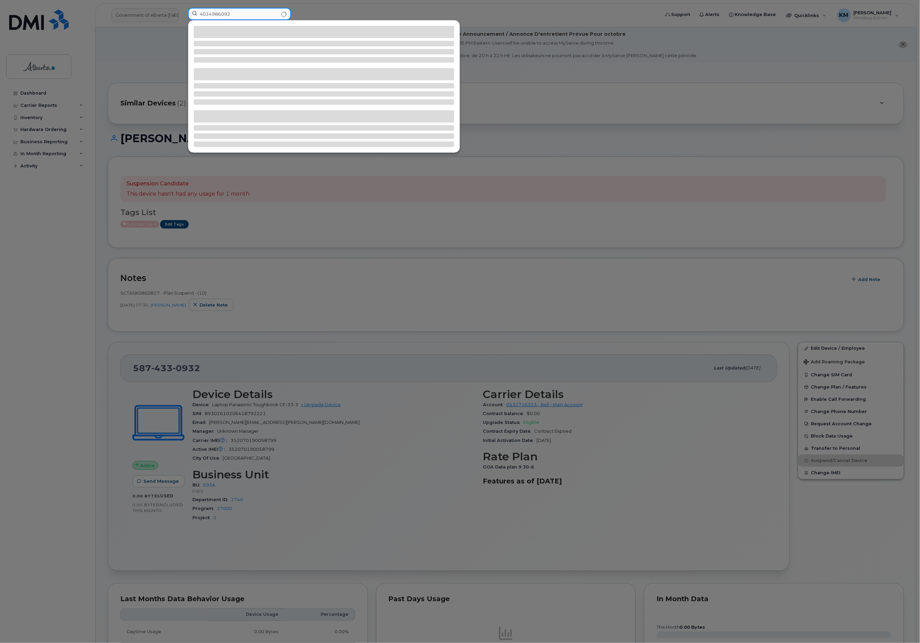
type input "4034986092"
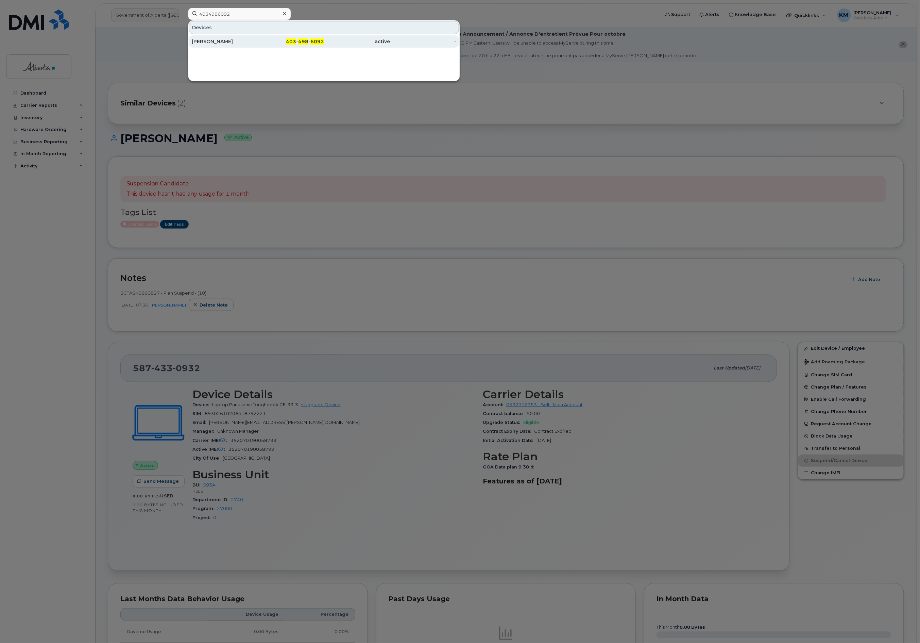
click at [225, 41] on div "Brad Koltai" at bounding box center [225, 41] width 66 height 7
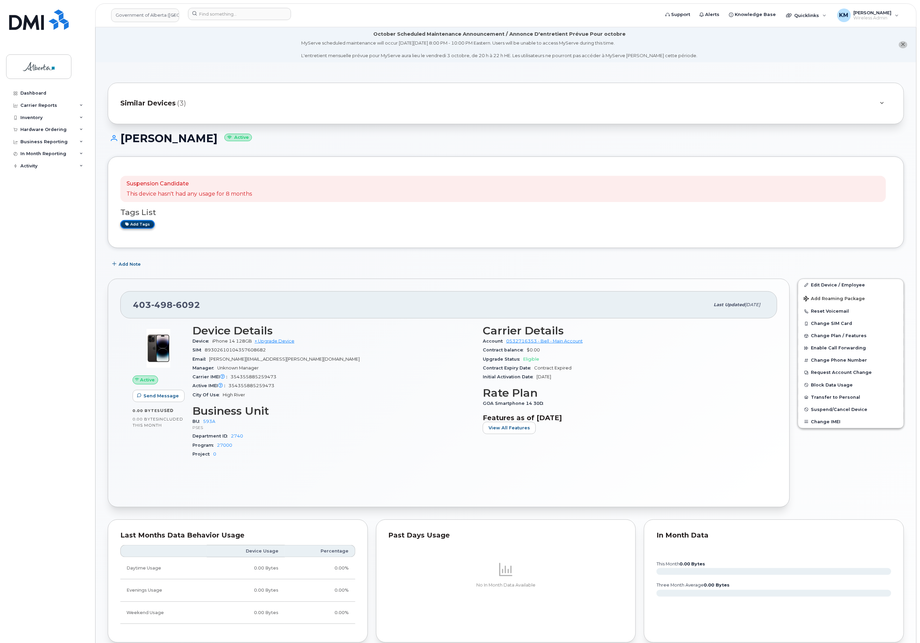
click at [147, 223] on link "Add tags" at bounding box center [137, 224] width 34 height 9
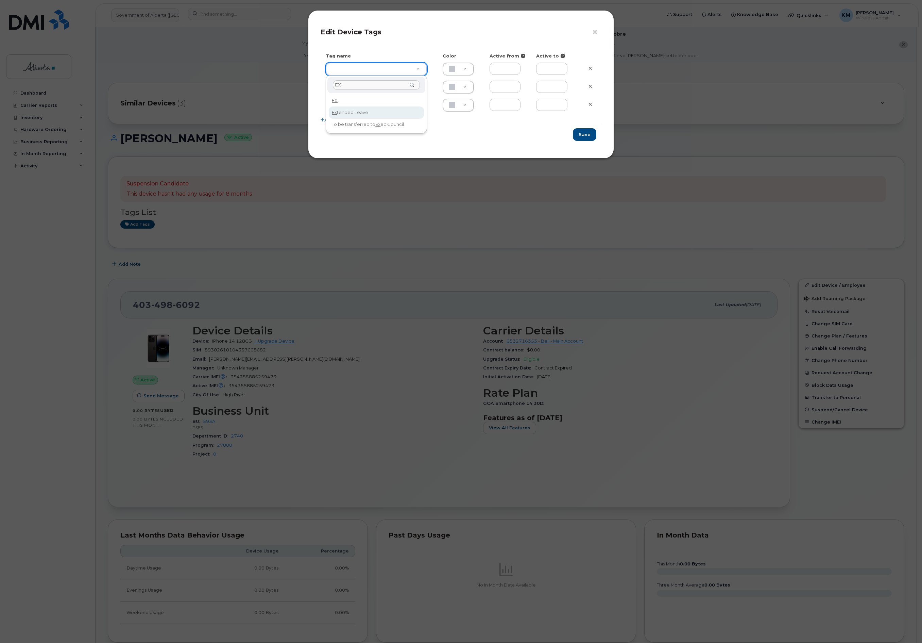
type input "EX"
type input "Extended Leave"
type input "F8C6C8"
click at [583, 135] on button "Save" at bounding box center [584, 134] width 23 height 13
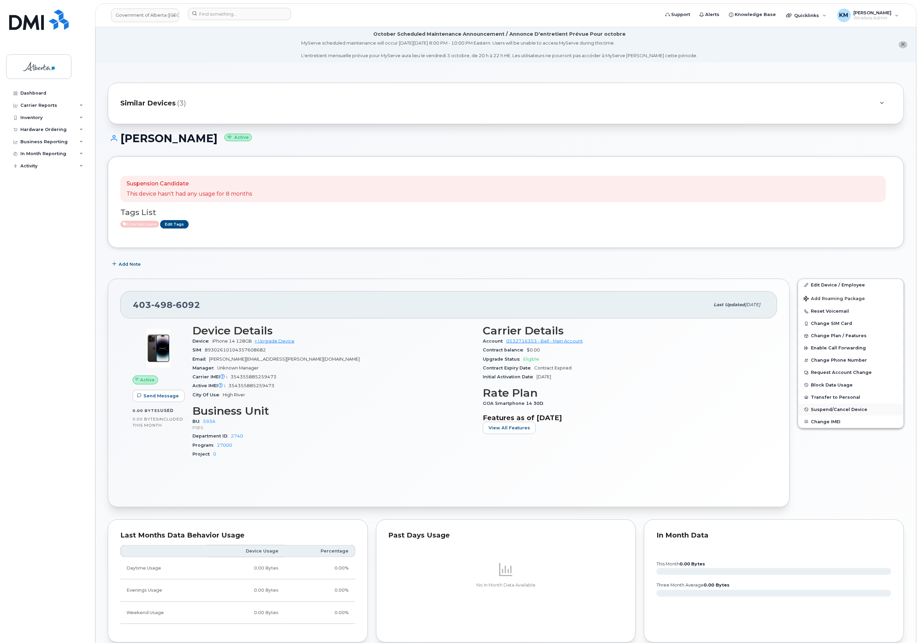
click at [834, 411] on span "Suspend/Cancel Device" at bounding box center [839, 409] width 56 height 5
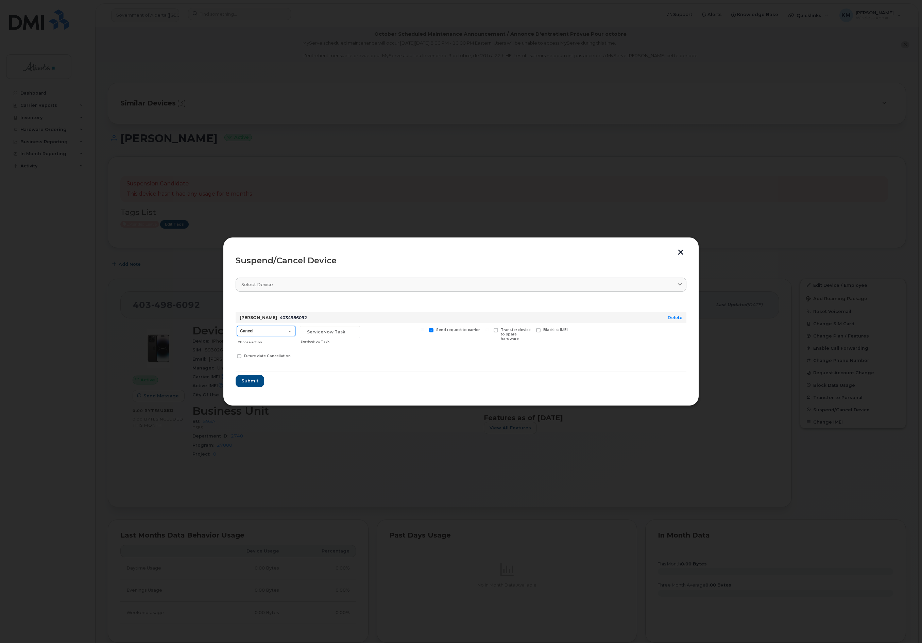
click at [287, 332] on select "Cancel Suspend - Extend Suspension Suspend - Reduced Rate Suspend - Lost Device…" at bounding box center [266, 331] width 58 height 10
select select "[object Object]"
click at [237, 326] on select "Cancel Suspend - Extend Suspension Suspend - Reduced Rate Suspend - Lost Device…" at bounding box center [266, 331] width 58 height 10
click at [324, 334] on input "text" at bounding box center [330, 332] width 60 height 12
type input "sCTASK0860827"
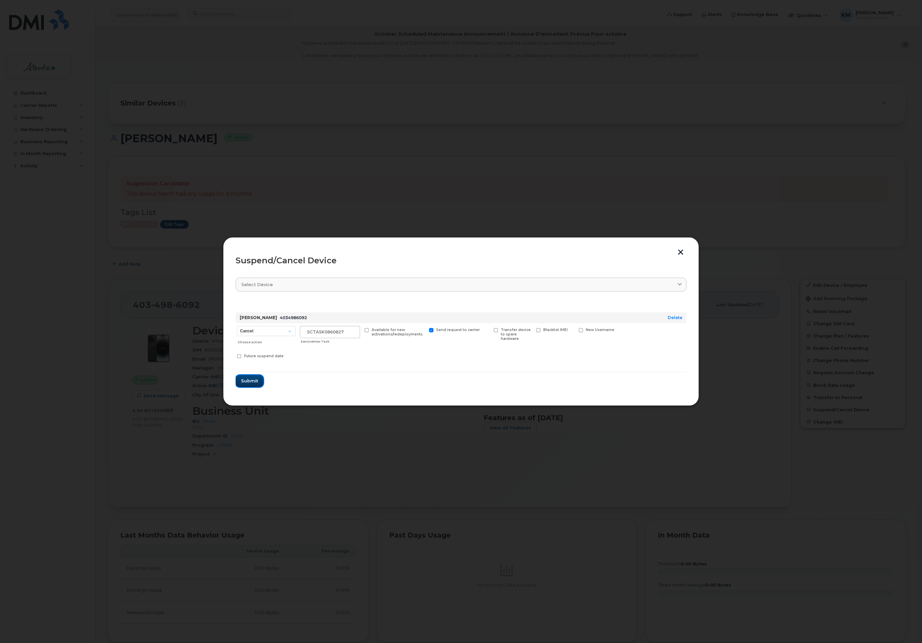
click at [256, 381] on span "Submit" at bounding box center [249, 380] width 17 height 6
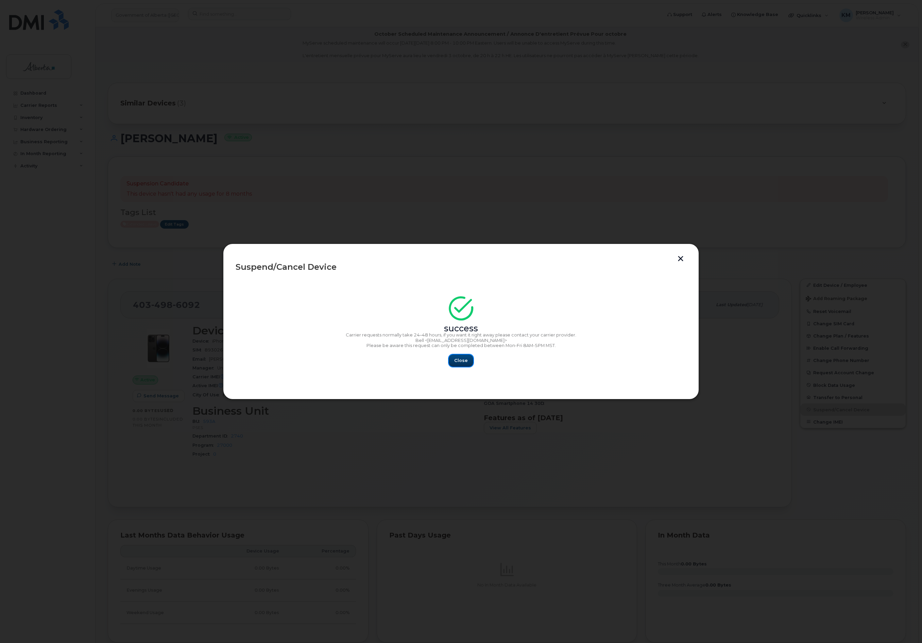
click at [461, 361] on span "Close" at bounding box center [461, 360] width 14 height 6
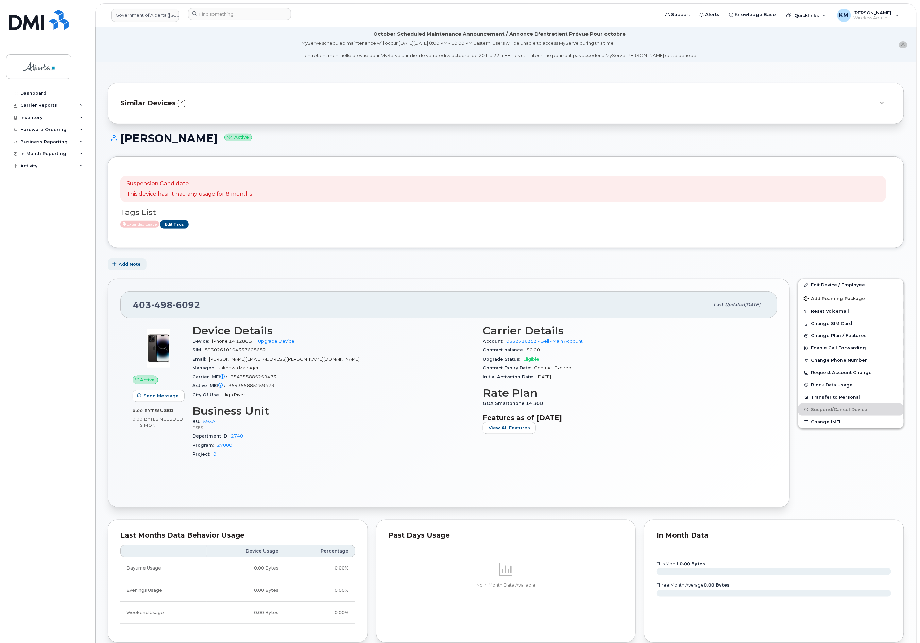
click at [128, 263] on span "Add Note" at bounding box center [130, 264] width 22 height 6
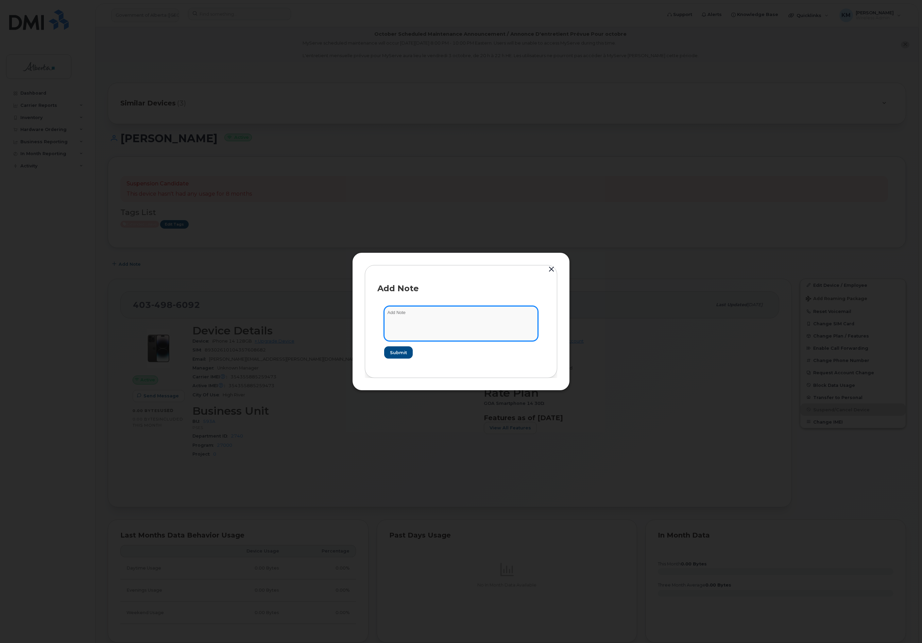
click at [445, 318] on textarea at bounding box center [461, 323] width 154 height 35
type textarea "s"
paste textarea "Plan Suspend - (10)"
type textarea "SCTASK0860827 - Plan Suspend - (10)"
click at [405, 358] on button "Submit" at bounding box center [398, 352] width 28 height 12
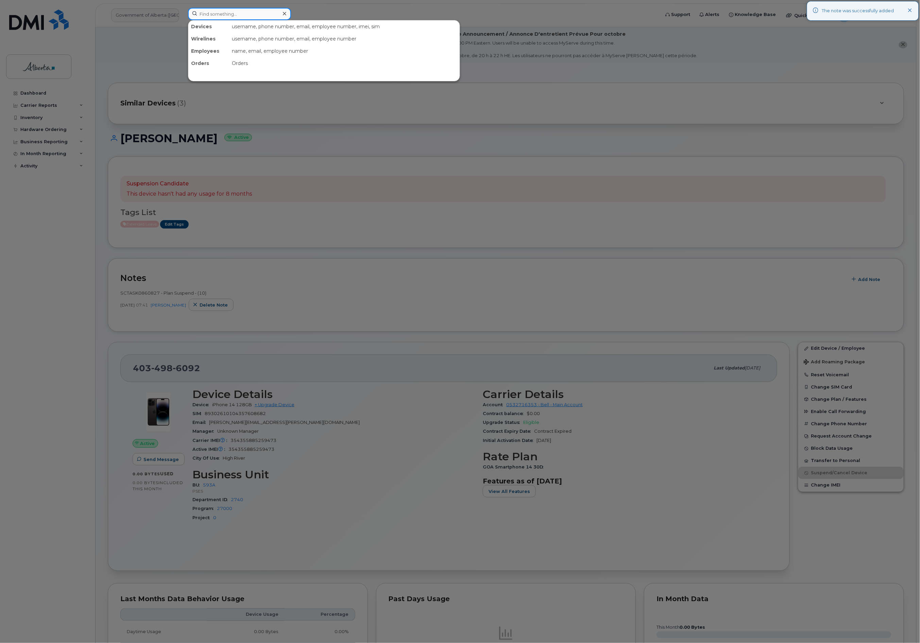
click at [214, 15] on input at bounding box center [239, 14] width 103 height 12
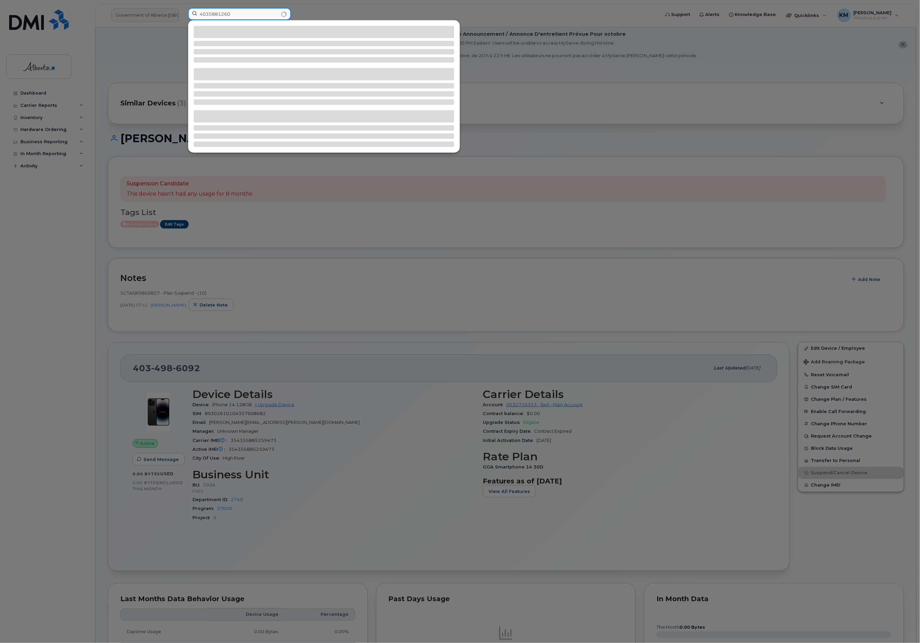
type input "4035881260"
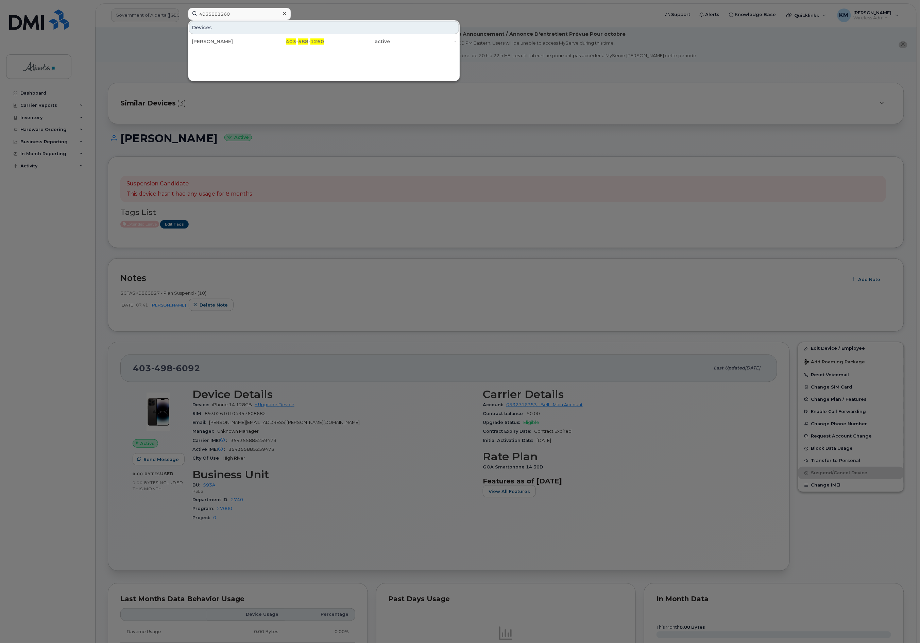
click at [222, 46] on div "[PERSON_NAME]" at bounding box center [225, 41] width 66 height 12
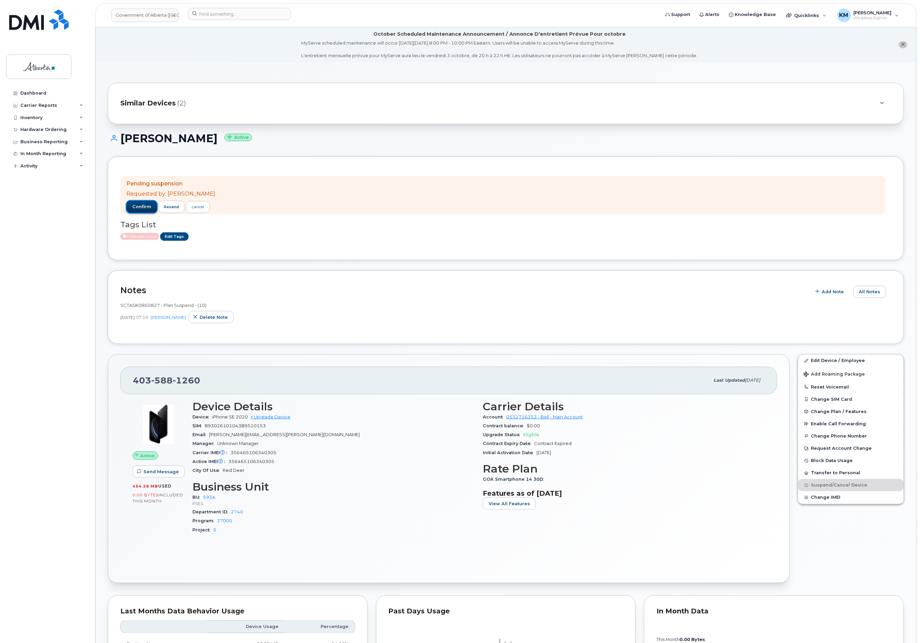
click at [135, 206] on span "confirm" at bounding box center [141, 207] width 19 height 6
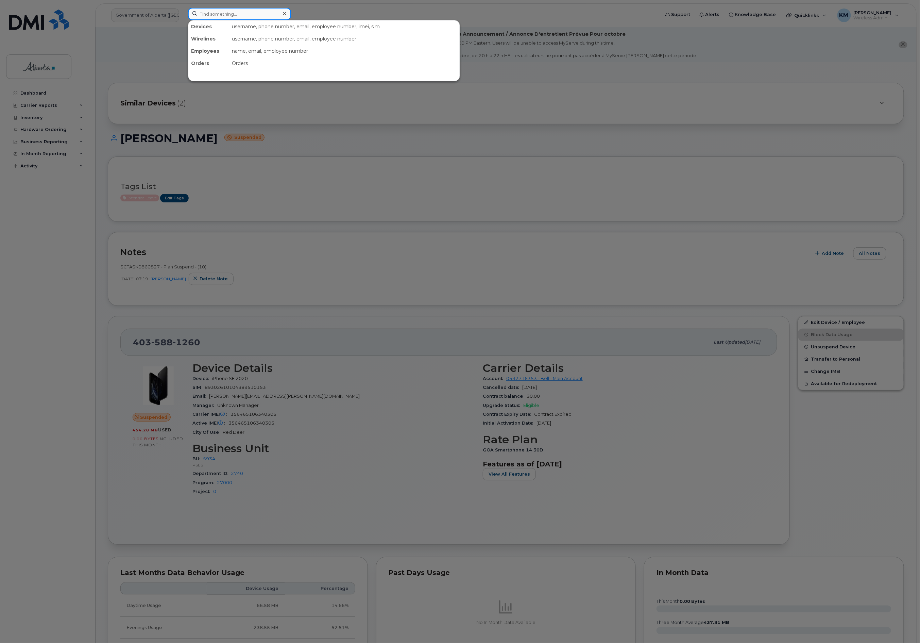
click at [209, 15] on input at bounding box center [239, 14] width 103 height 12
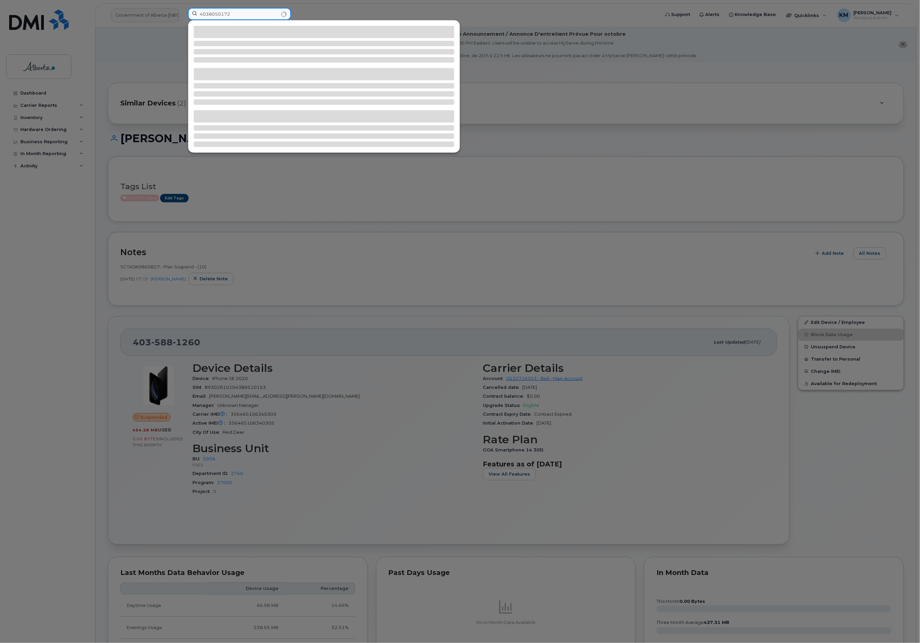
type input "4038050172"
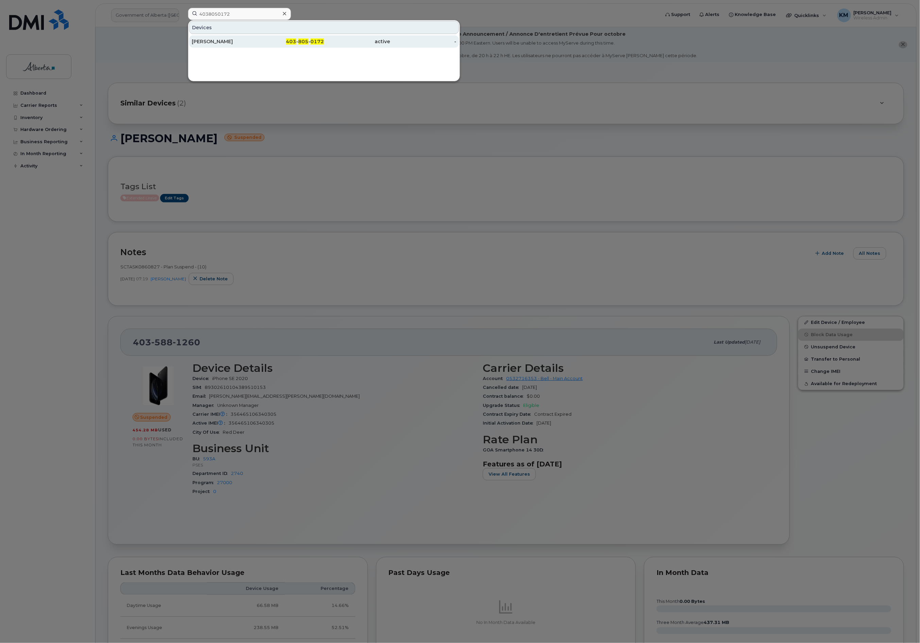
click at [217, 39] on div "[PERSON_NAME]" at bounding box center [225, 41] width 66 height 7
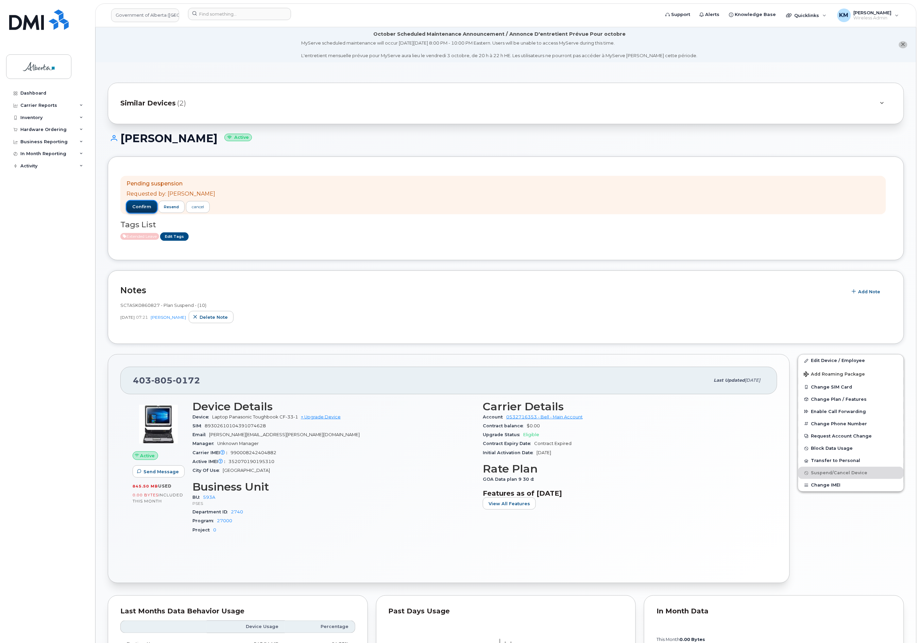
click at [141, 207] on span "confirm" at bounding box center [141, 207] width 19 height 6
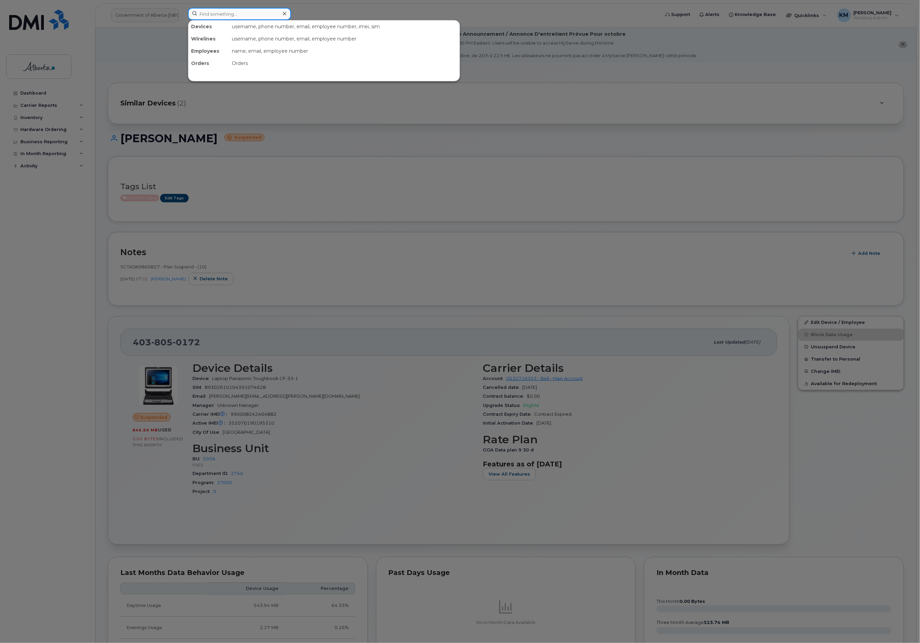
click at [223, 14] on input at bounding box center [239, 14] width 103 height 12
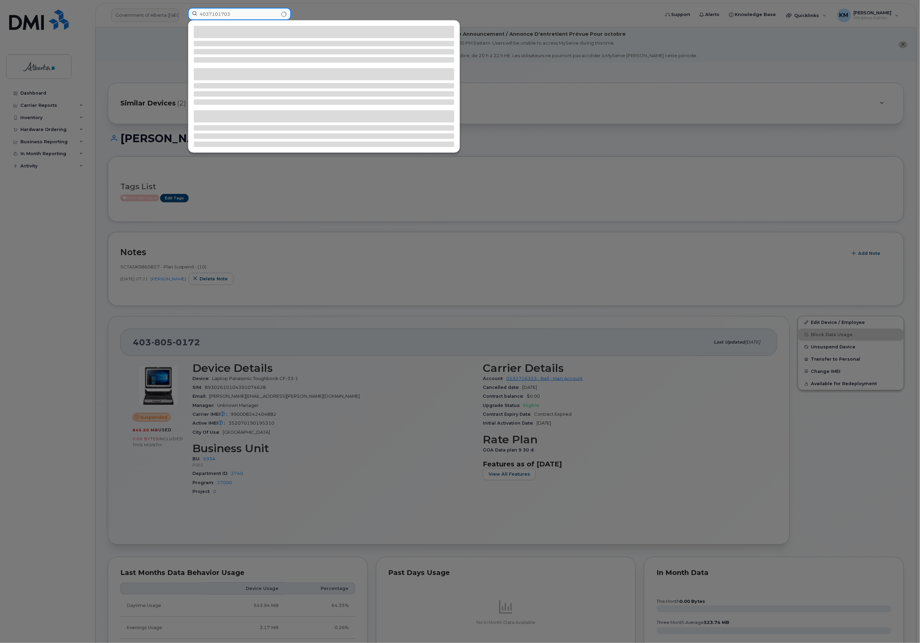
type input "4037101703"
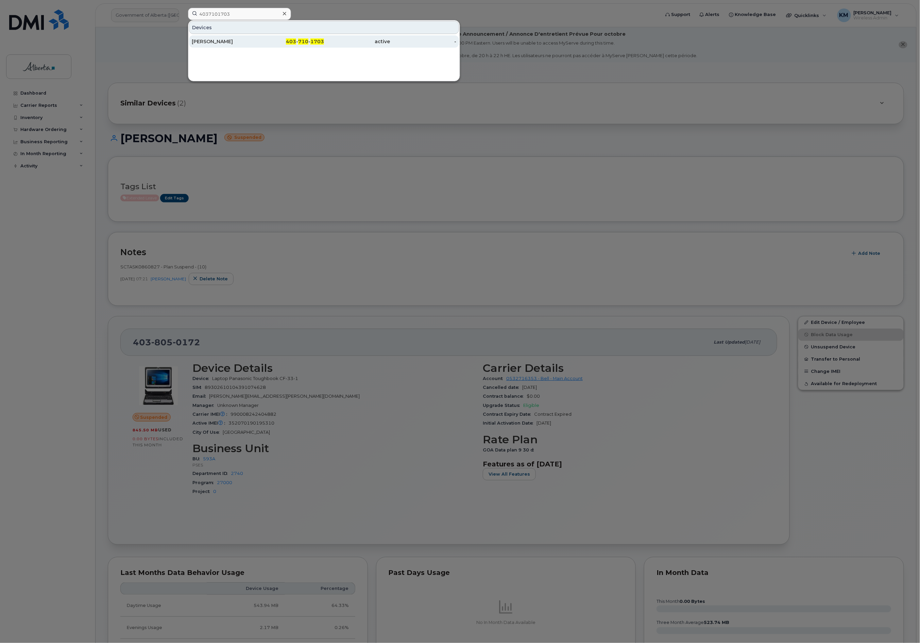
click at [229, 41] on div "[PERSON_NAME]" at bounding box center [225, 41] width 66 height 7
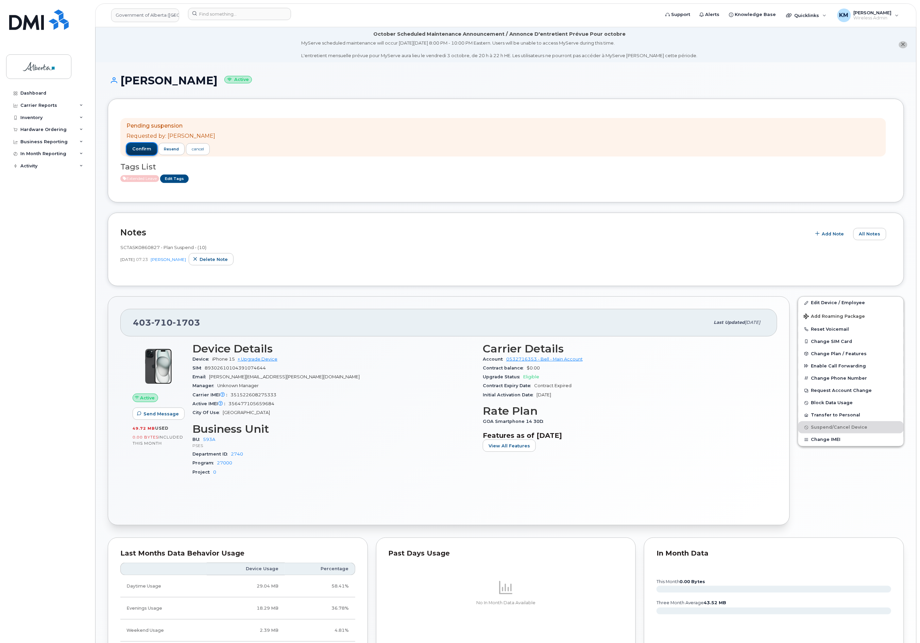
click at [135, 150] on span "confirm" at bounding box center [141, 149] width 19 height 6
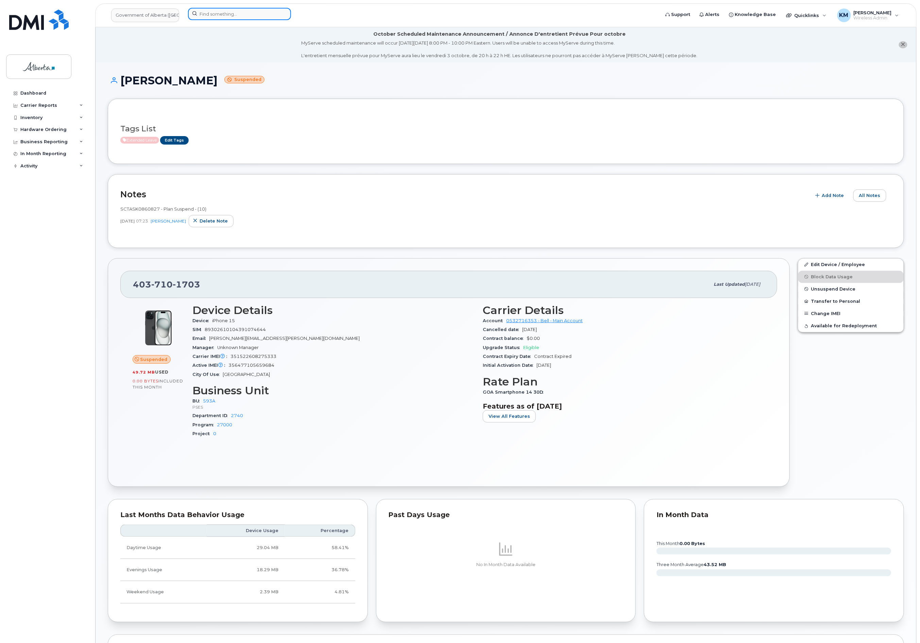
click at [222, 13] on input at bounding box center [239, 14] width 103 height 12
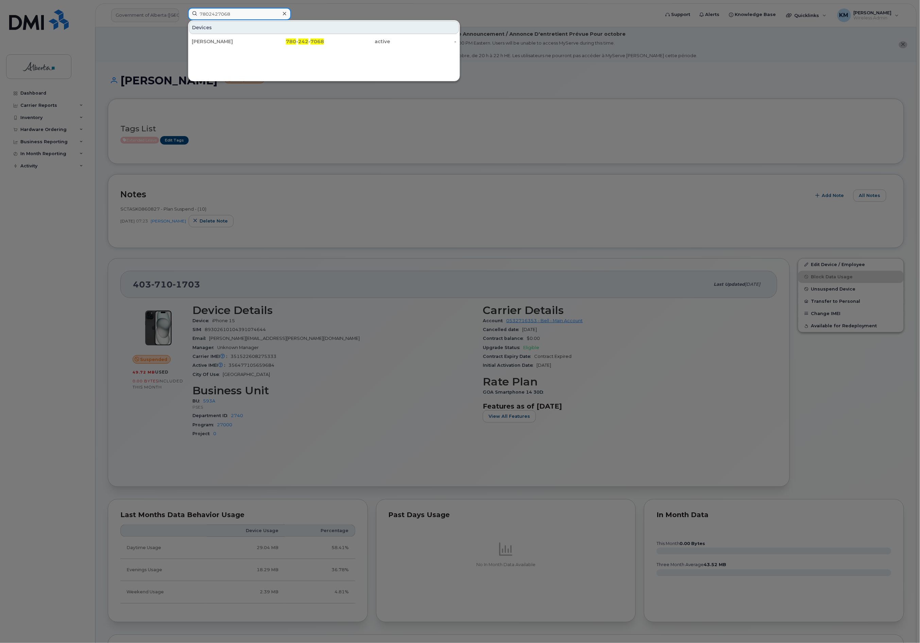
type input "7802427068"
click at [221, 42] on div "[PERSON_NAME]" at bounding box center [225, 41] width 66 height 7
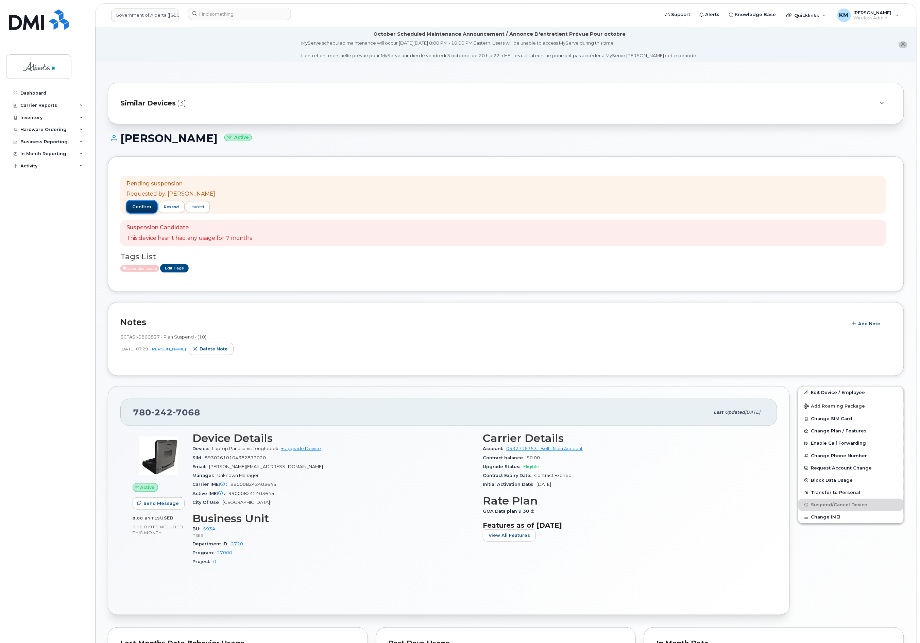
click at [145, 210] on button "confirm" at bounding box center [141, 207] width 31 height 12
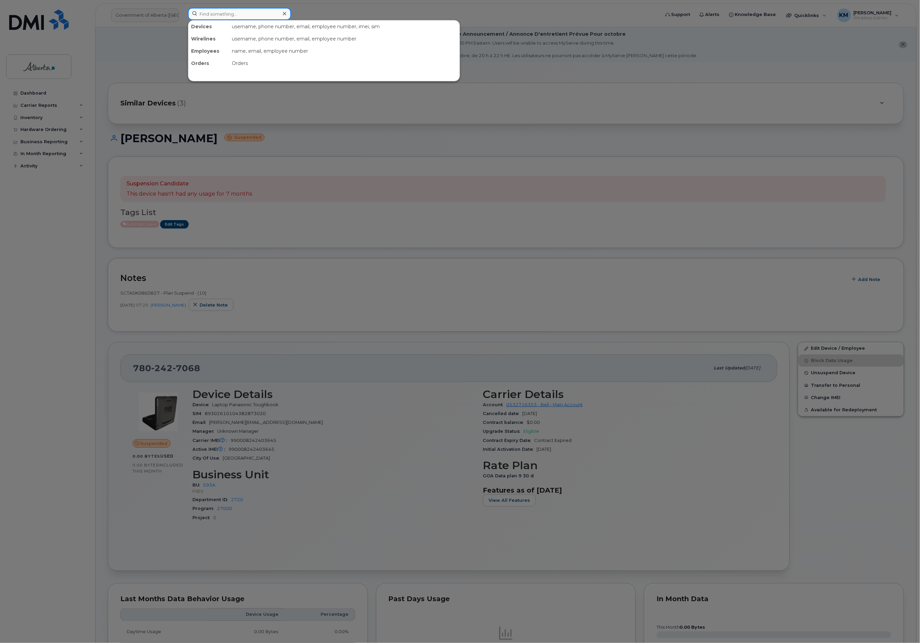
click at [221, 13] on input at bounding box center [239, 14] width 103 height 12
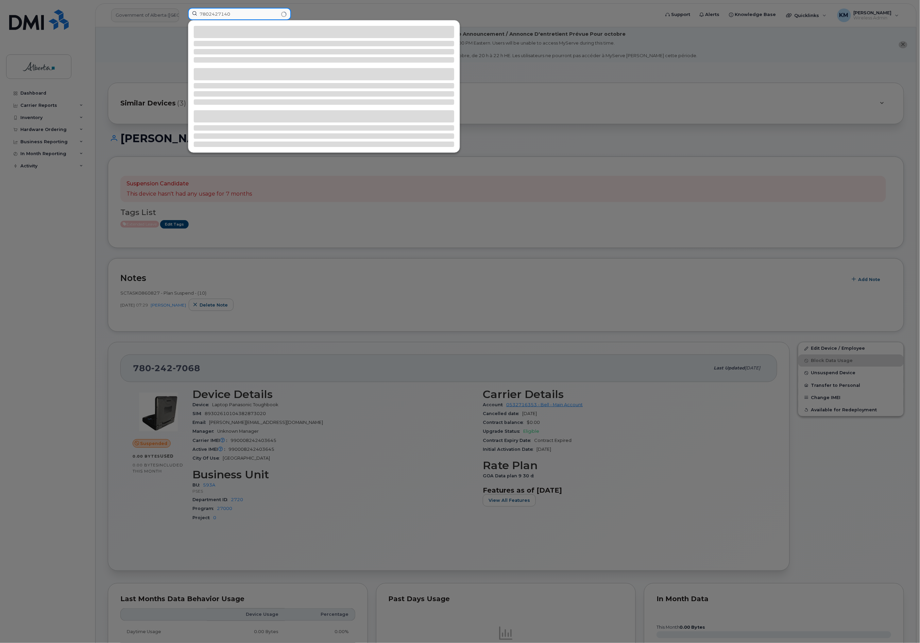
type input "7802427140"
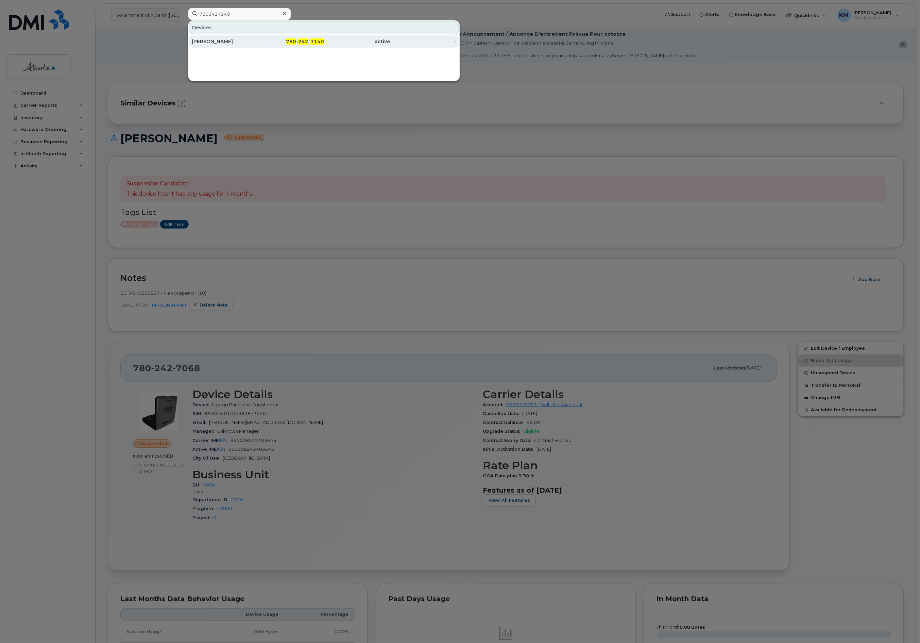
click at [228, 42] on div "Travis Sowers" at bounding box center [225, 41] width 66 height 7
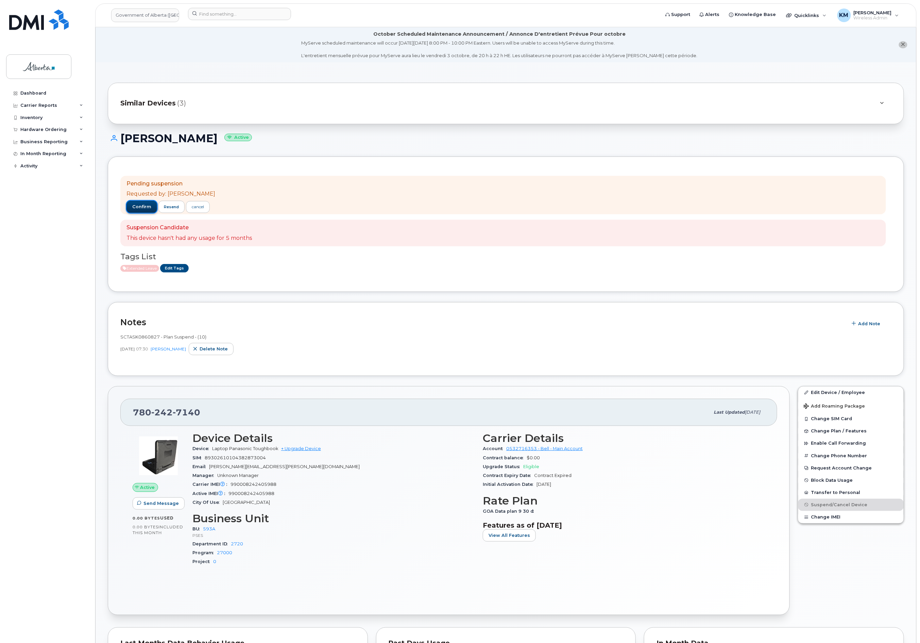
click at [143, 206] on span "confirm" at bounding box center [141, 207] width 19 height 6
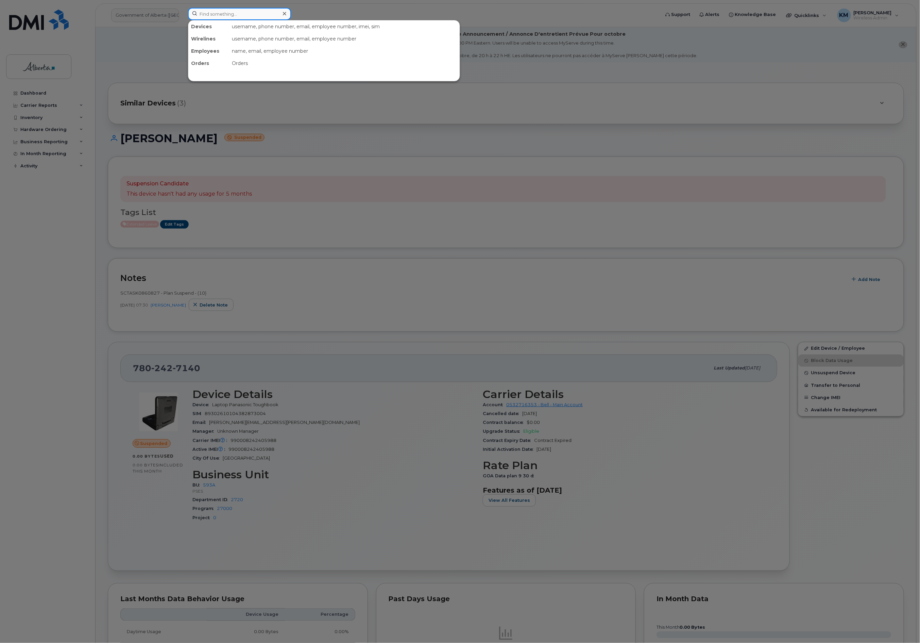
click at [213, 18] on input at bounding box center [239, 14] width 103 height 12
type input "5874339468"
click at [232, 44] on div "[PERSON_NAME]" at bounding box center [225, 41] width 66 height 7
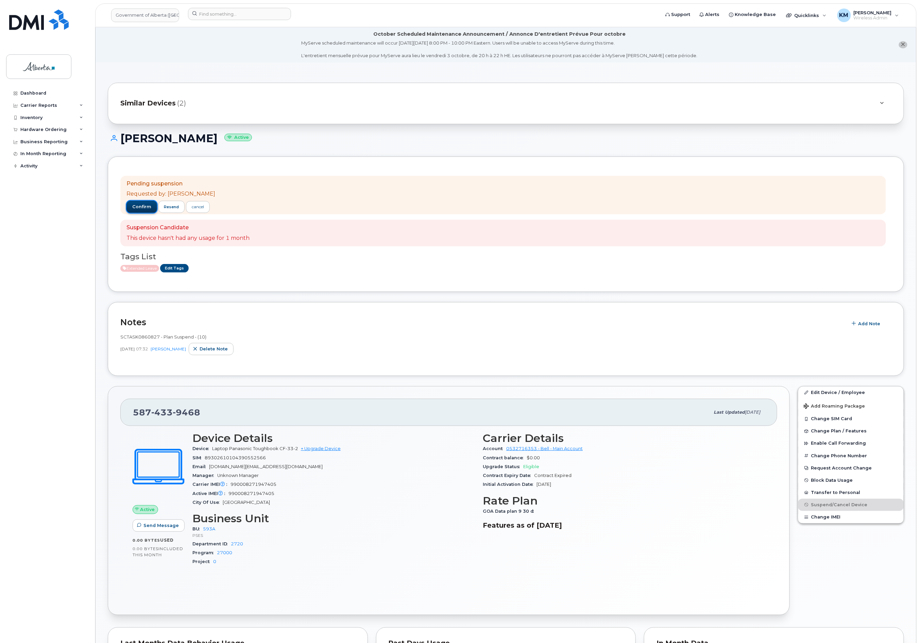
click at [147, 206] on span "confirm" at bounding box center [141, 207] width 19 height 6
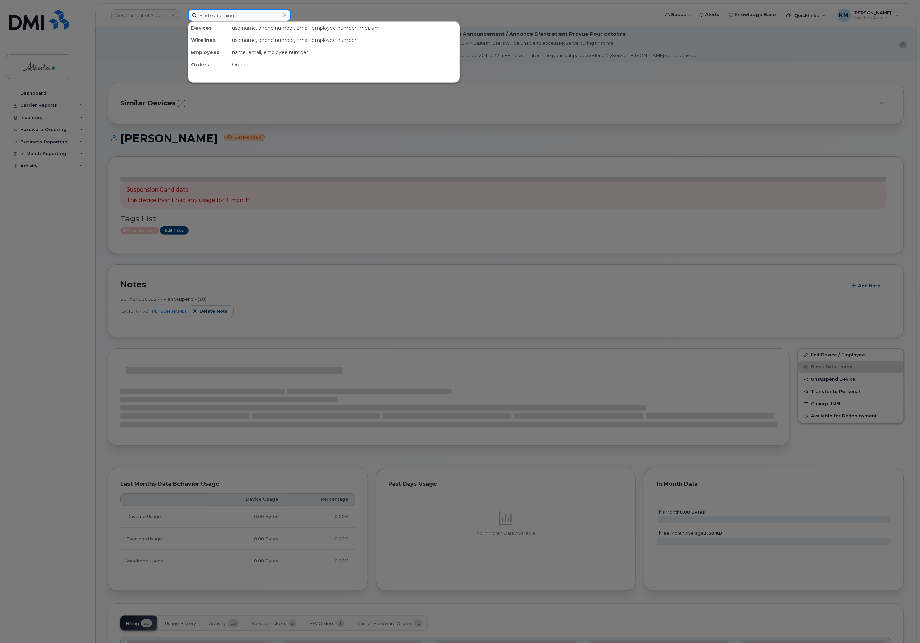
click at [237, 16] on input at bounding box center [239, 15] width 103 height 12
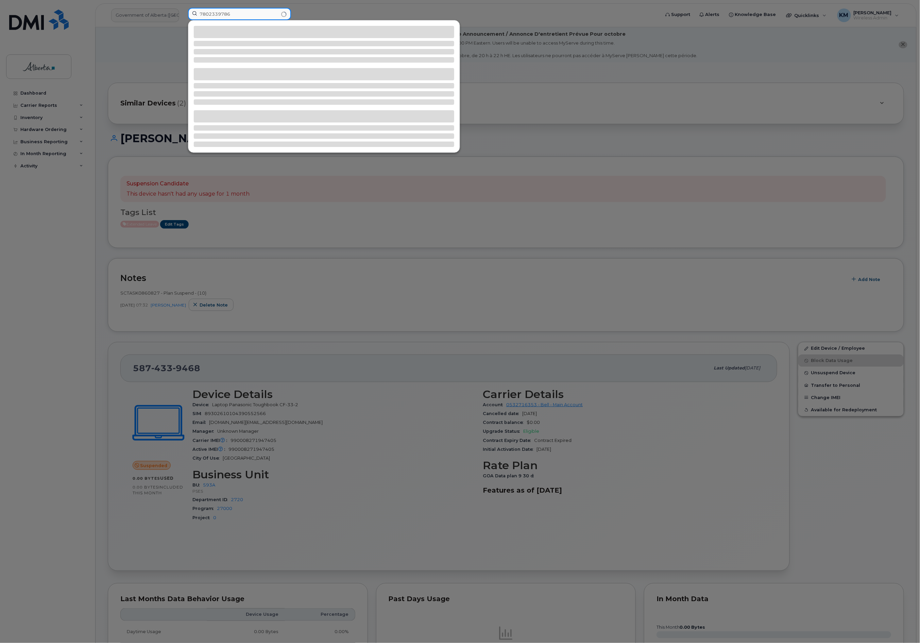
type input "7802339786"
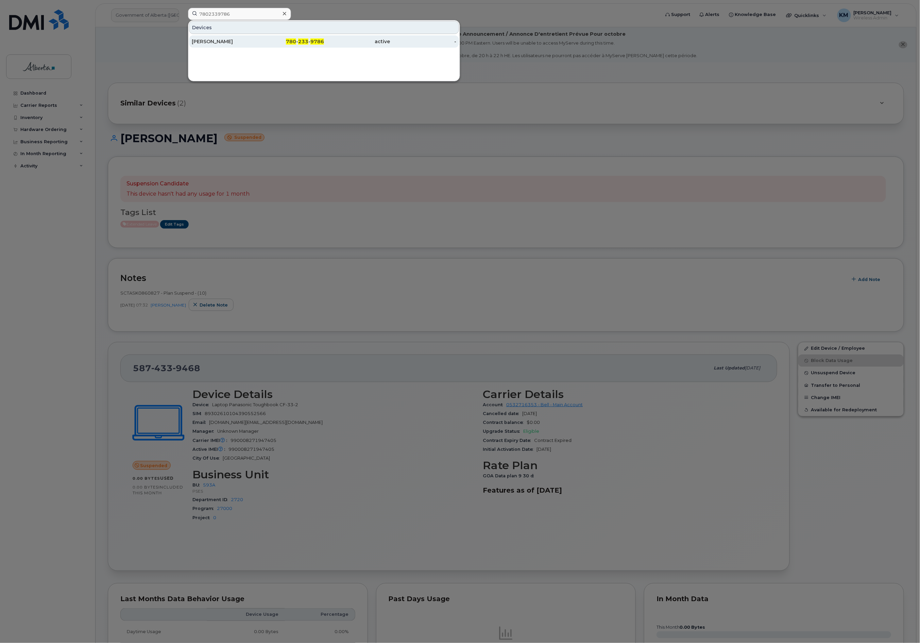
click at [238, 41] on div "[PERSON_NAME]" at bounding box center [225, 41] width 66 height 7
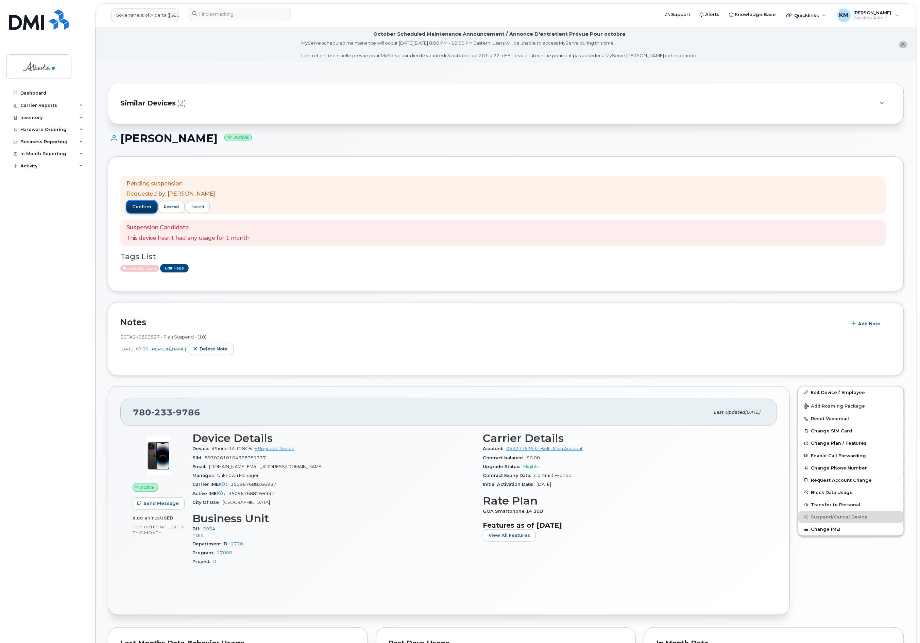
click at [131, 206] on button "confirm" at bounding box center [141, 207] width 31 height 12
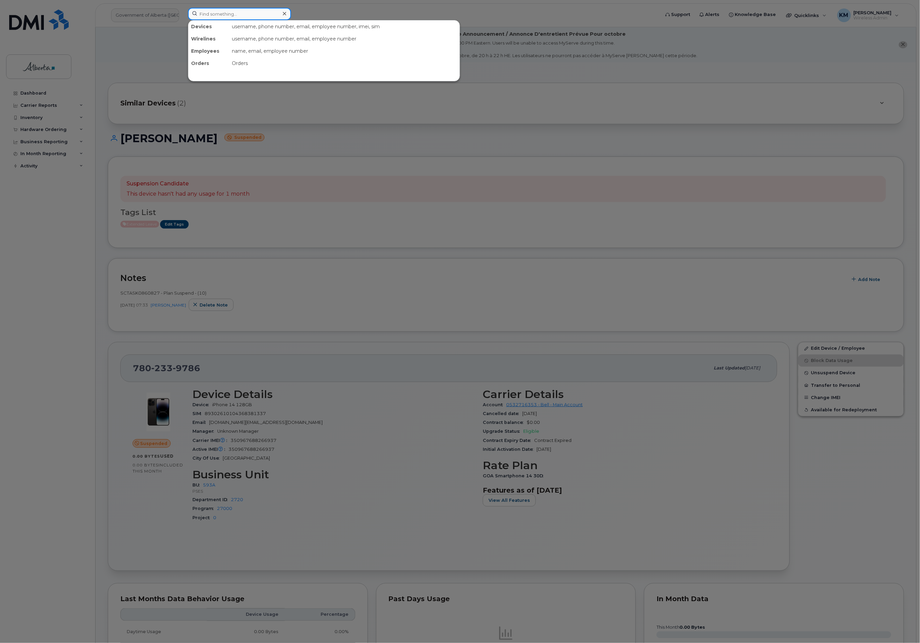
click at [245, 15] on input at bounding box center [239, 14] width 103 height 12
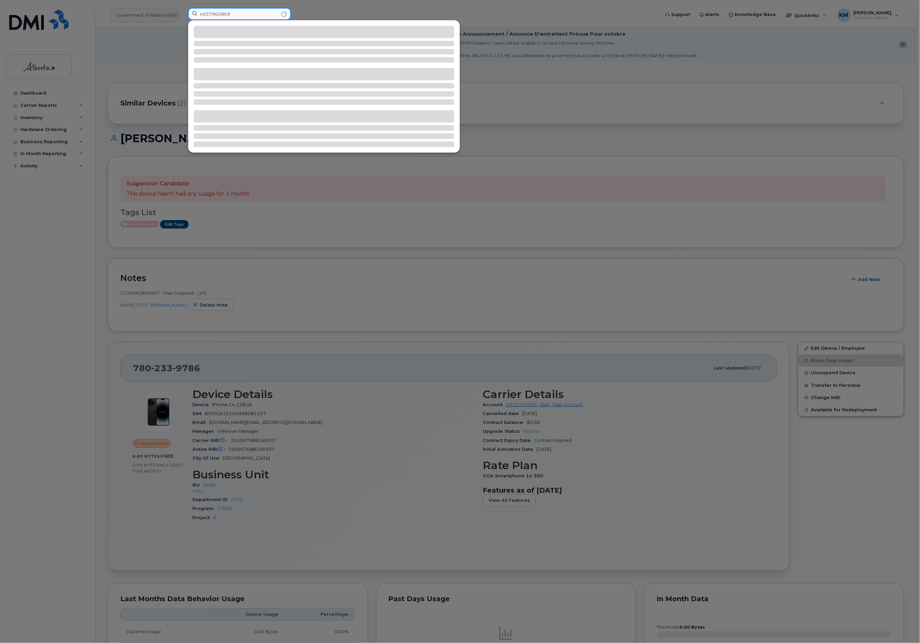
type input "4037965869"
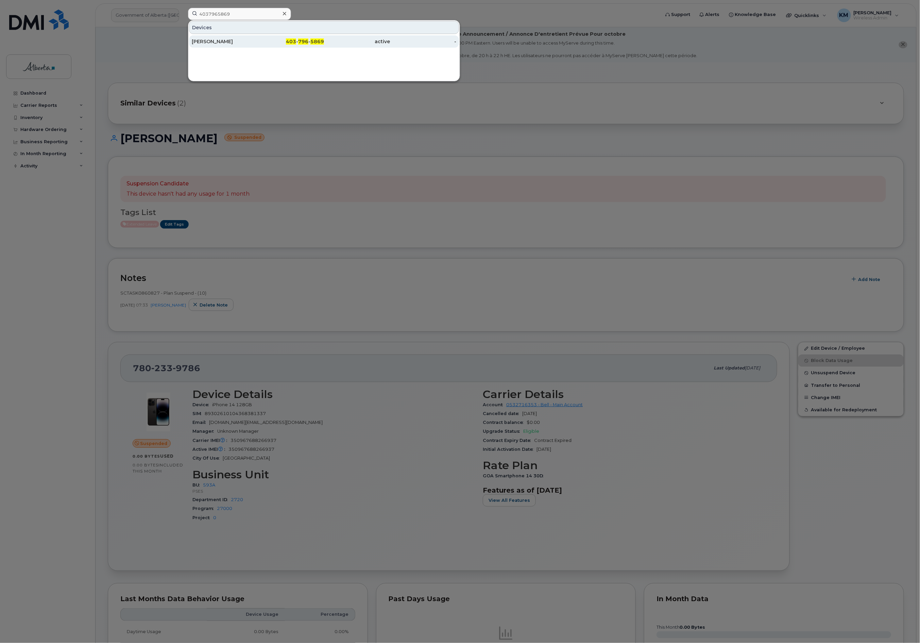
click at [245, 41] on div "Terry Wiley" at bounding box center [225, 41] width 66 height 7
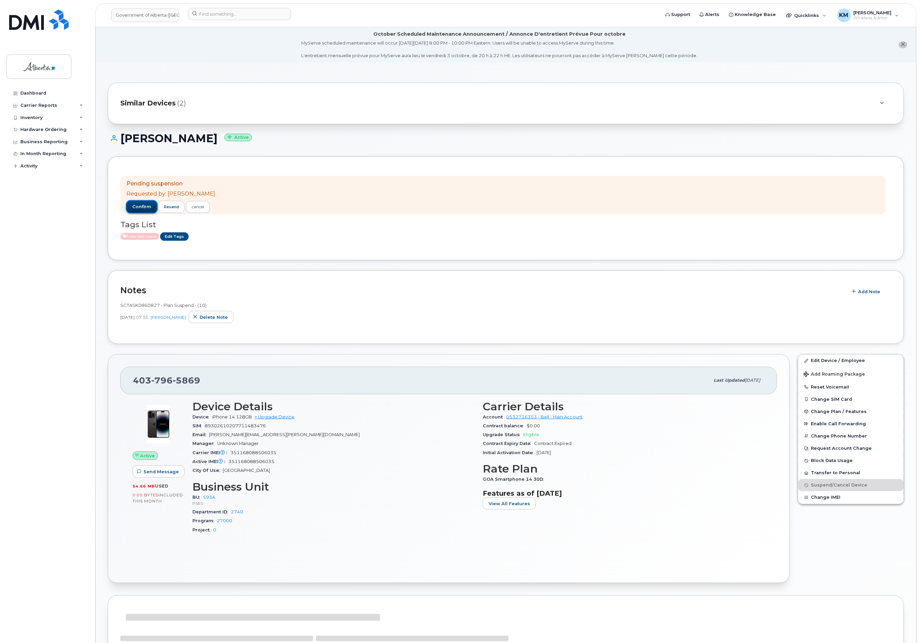
click at [150, 206] on span "confirm" at bounding box center [141, 207] width 19 height 6
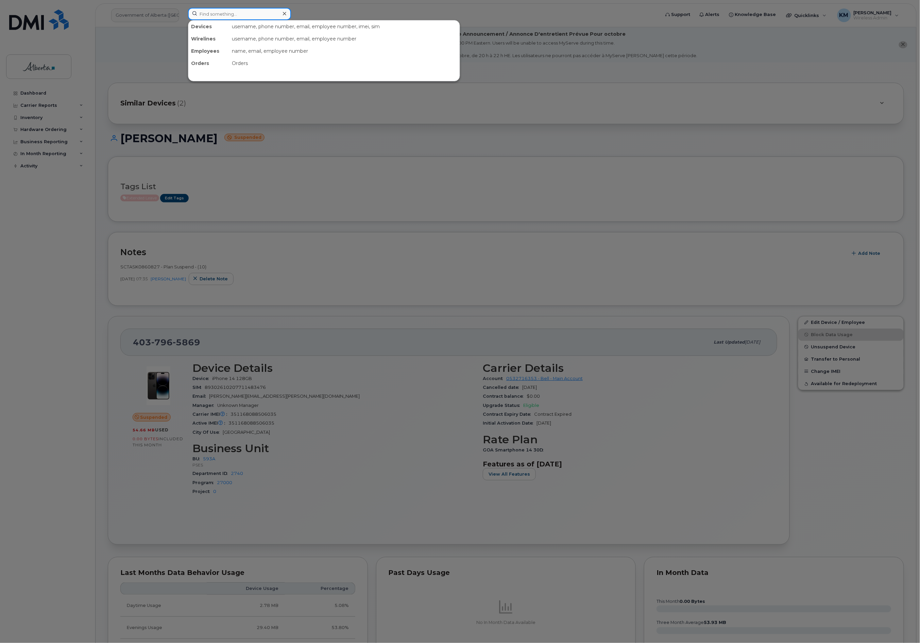
click at [247, 17] on input at bounding box center [239, 14] width 103 height 12
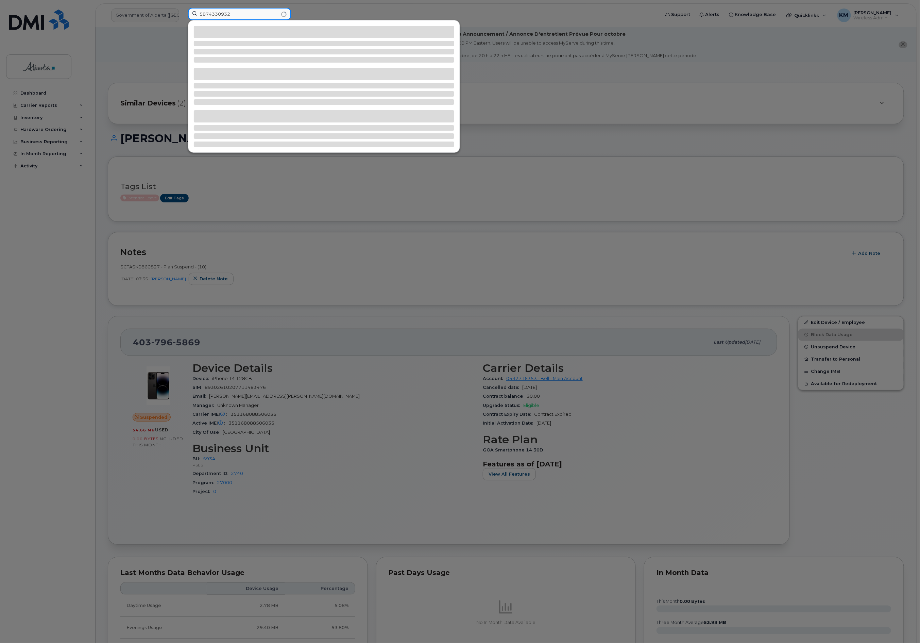
type input "5874330932"
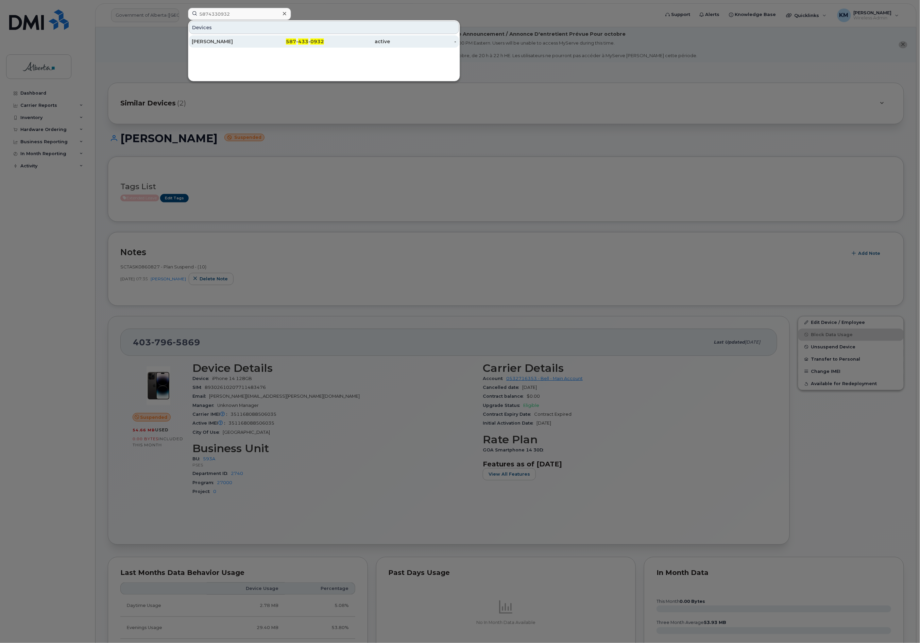
click at [252, 41] on div "[PERSON_NAME]" at bounding box center [225, 41] width 66 height 7
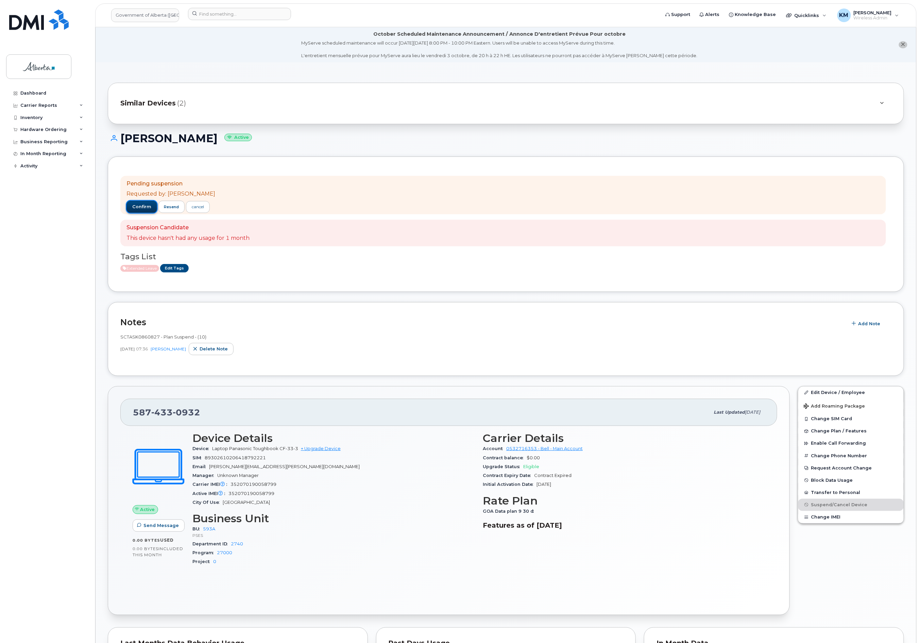
click at [137, 209] on span "confirm" at bounding box center [141, 207] width 19 height 6
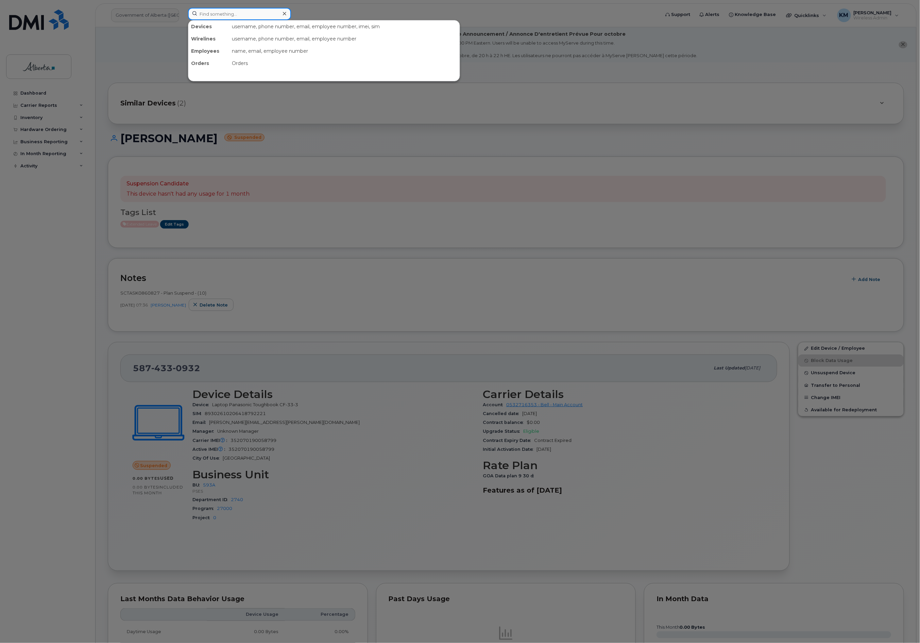
click at [251, 16] on input at bounding box center [239, 14] width 103 height 12
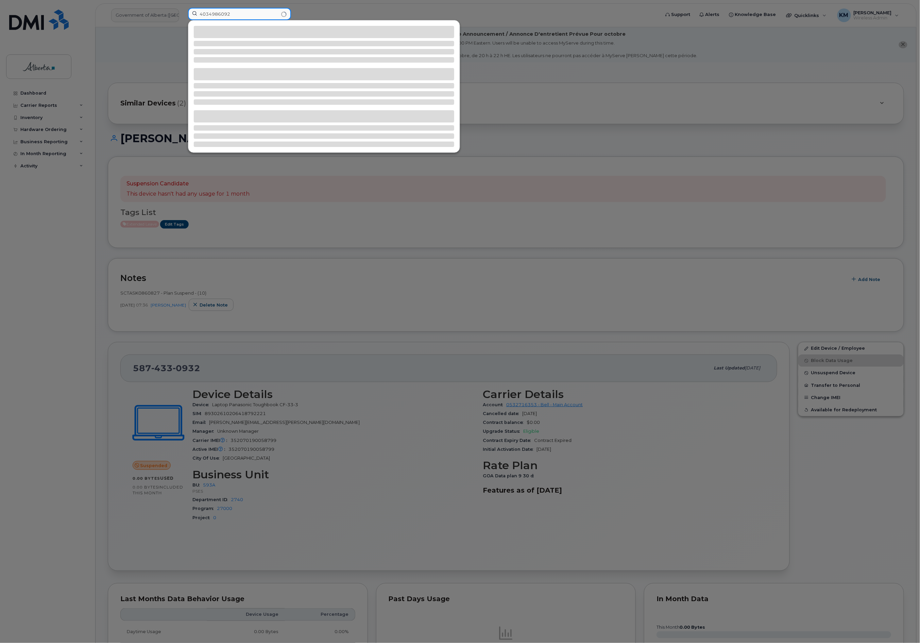
type input "4034986092"
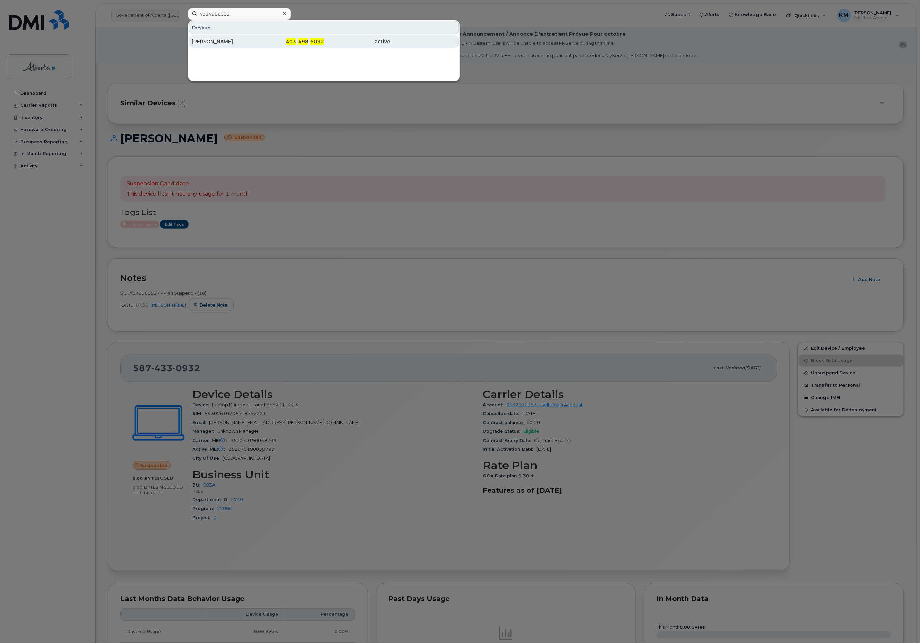
click at [254, 44] on div "[PERSON_NAME]" at bounding box center [225, 41] width 66 height 7
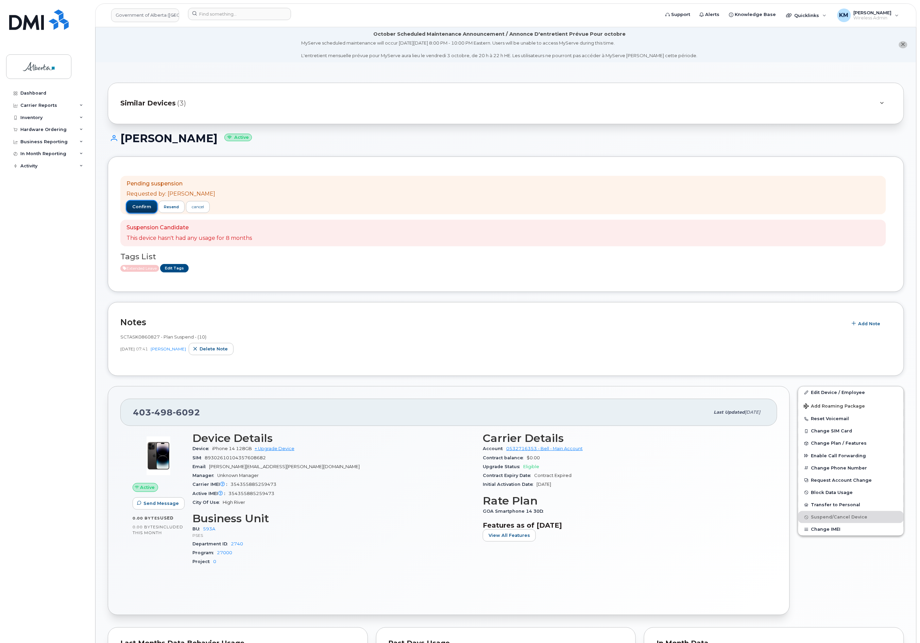
click at [148, 207] on span "confirm" at bounding box center [141, 207] width 19 height 6
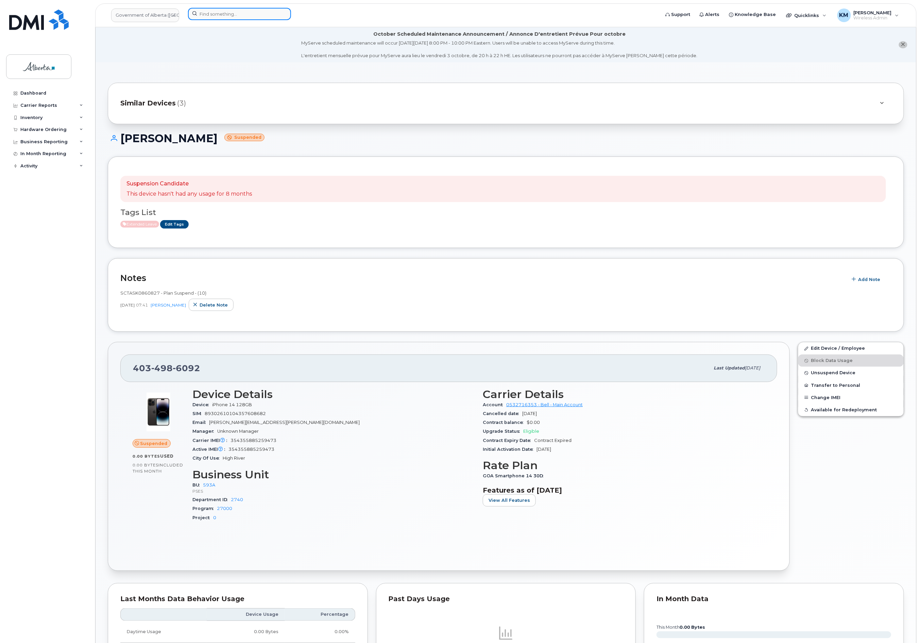
click at [224, 16] on input at bounding box center [239, 14] width 103 height 12
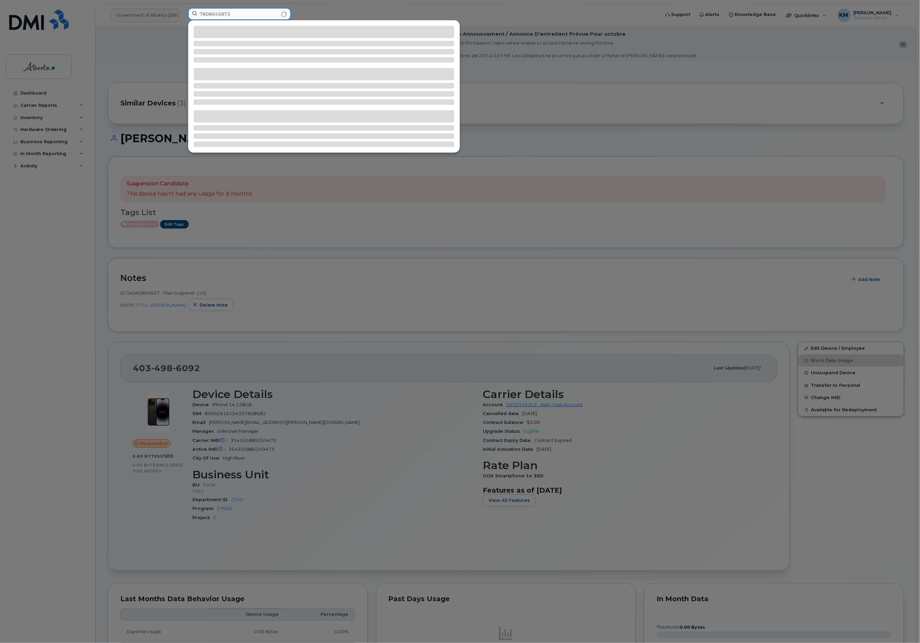
type input "7808645873"
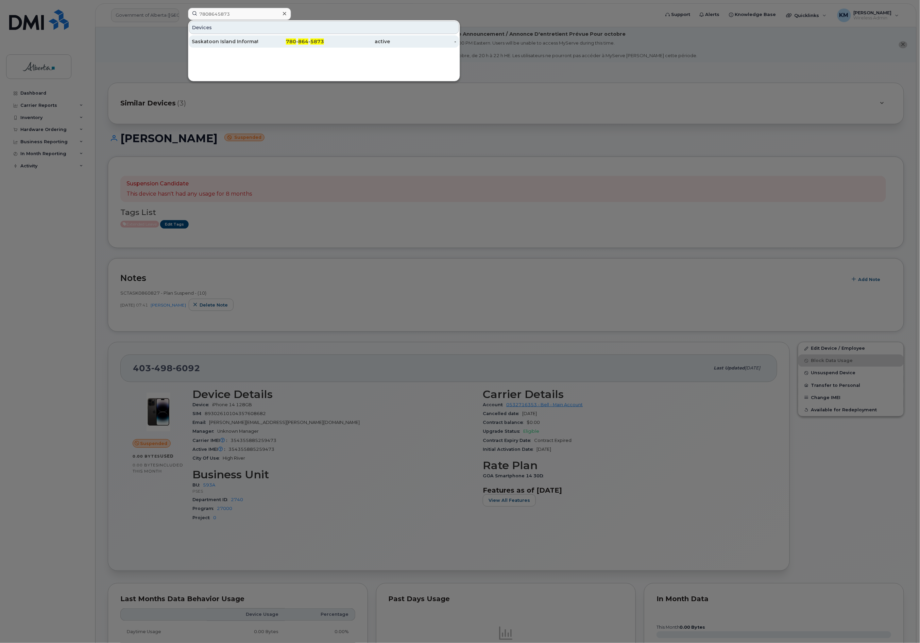
click at [228, 45] on div "Saskatoon Island Information Officer 01" at bounding box center [225, 41] width 66 height 12
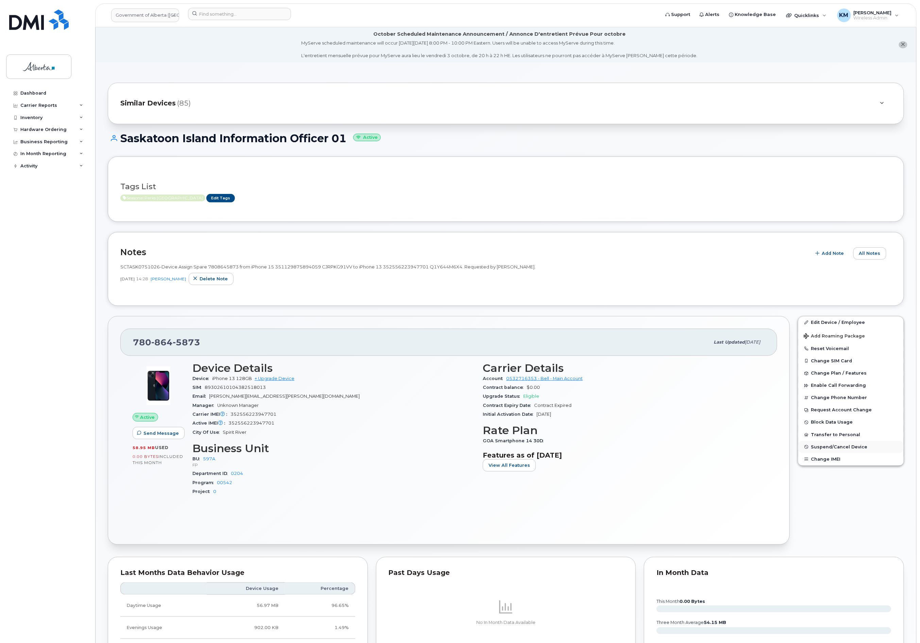
click at [845, 445] on span "Suspend/Cancel Device" at bounding box center [839, 446] width 56 height 5
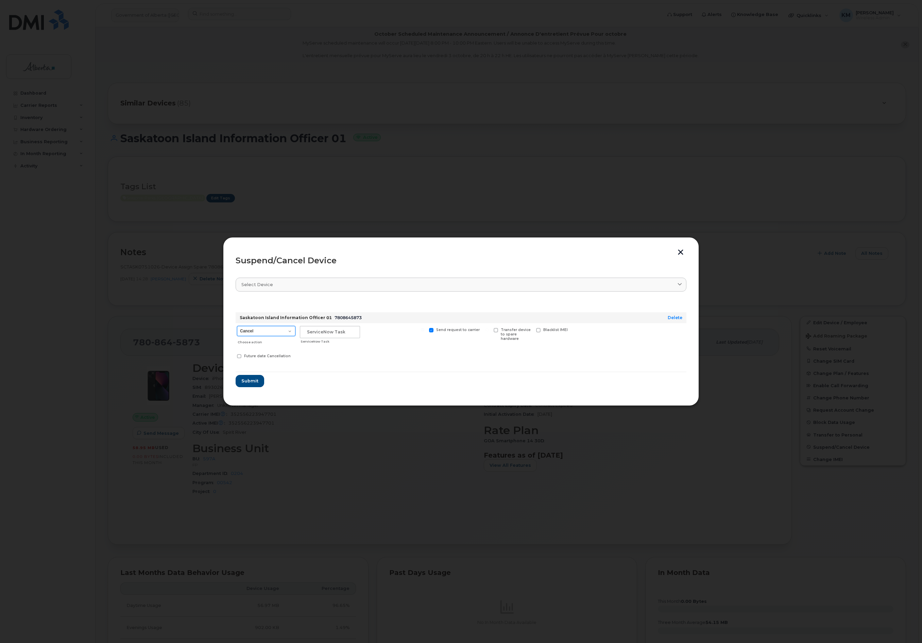
click at [292, 331] on select "Cancel Suspend - Extend Suspension Suspend - Reduced Rate Suspend - Lost Device…" at bounding box center [266, 331] width 58 height 10
select select "[object Object]"
click at [237, 326] on select "Cancel Suspend - Extend Suspension Suspend - Reduced Rate Suspend - Lost Device…" at bounding box center [266, 331] width 58 height 10
click at [313, 333] on input "text" at bounding box center [330, 332] width 60 height 12
type input "SCTASK0857761"
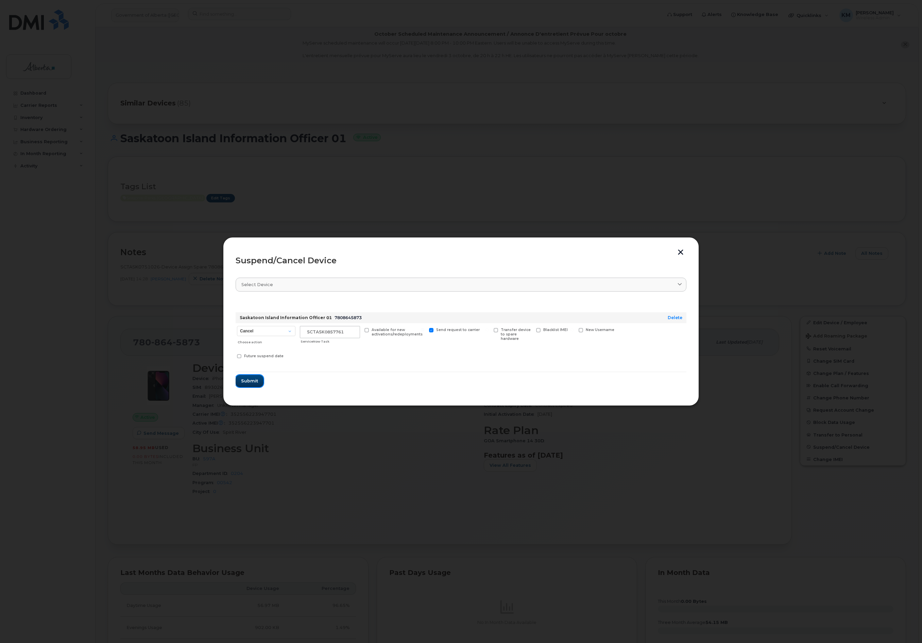
click at [241, 379] on span "Submit" at bounding box center [249, 380] width 17 height 6
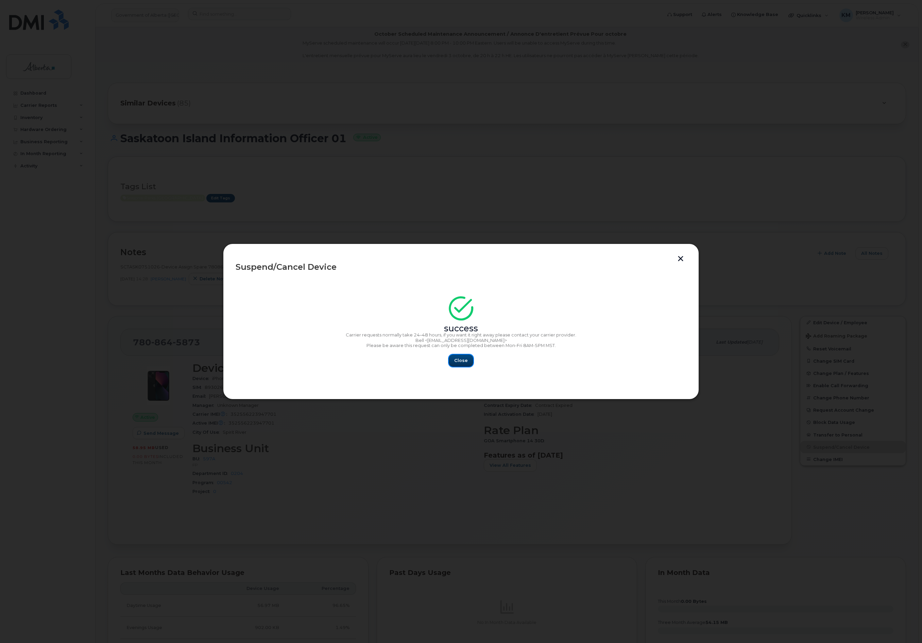
click at [465, 363] on span "Close" at bounding box center [461, 360] width 14 height 6
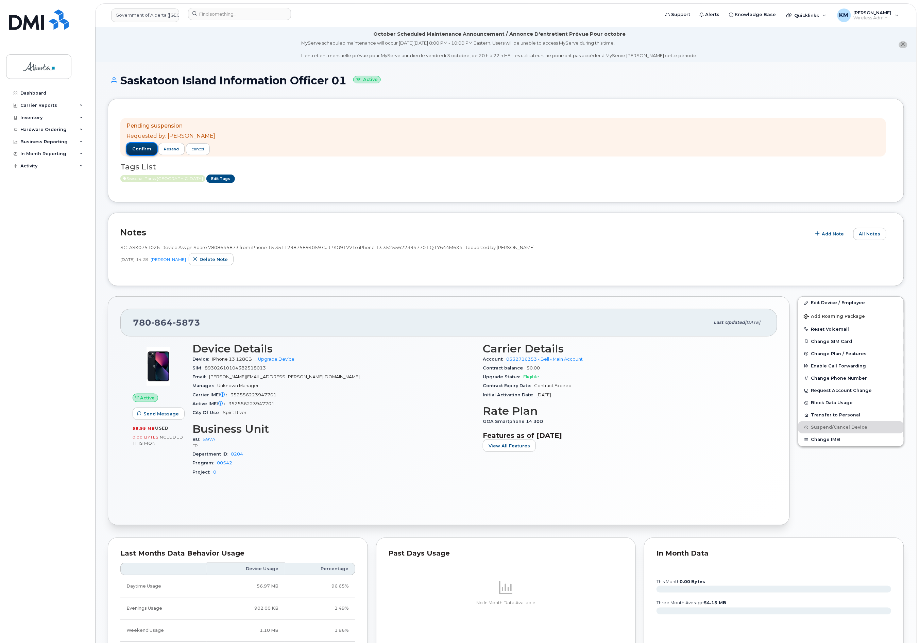
click at [136, 146] on button "confirm" at bounding box center [141, 149] width 31 height 12
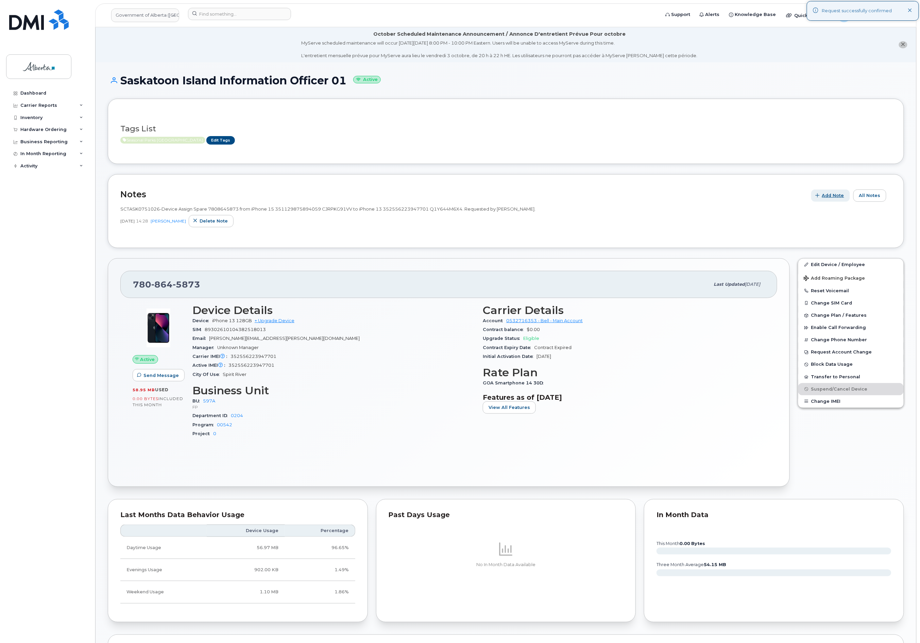
click at [832, 196] on span "Add Note" at bounding box center [833, 195] width 22 height 6
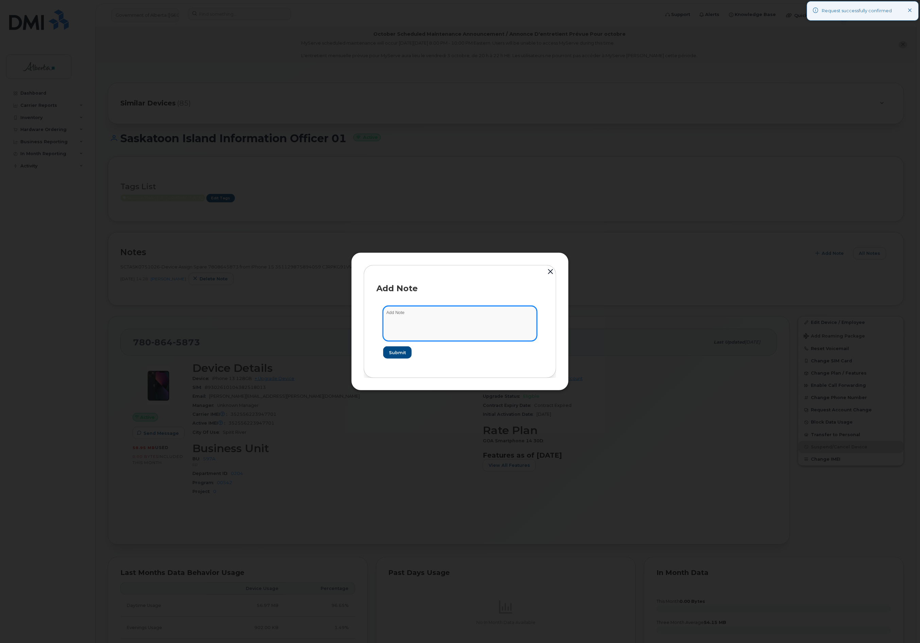
click at [456, 319] on textarea at bounding box center [460, 323] width 154 height 35
type textarea "s"
type textarea "S"
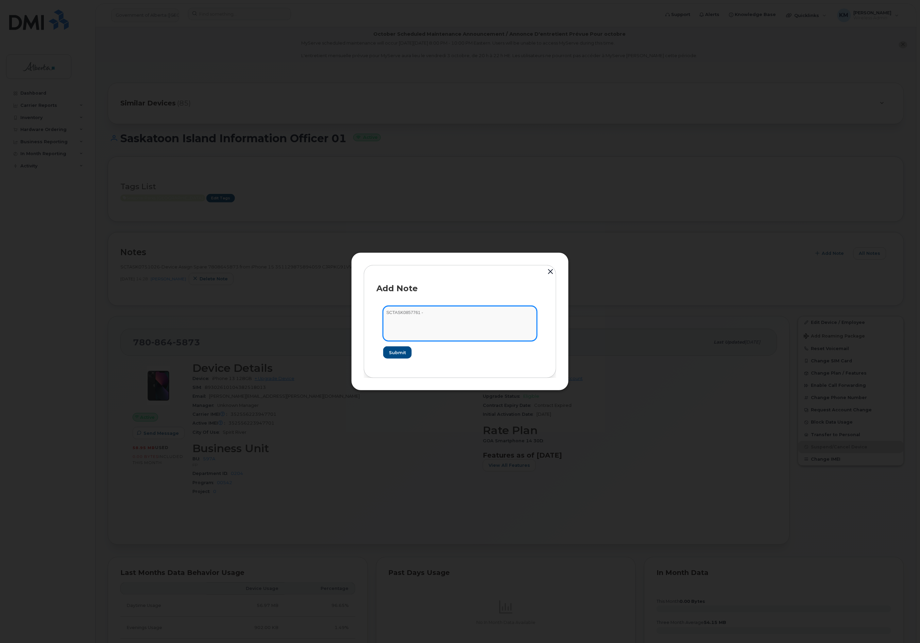
click at [452, 313] on textarea "SCTASK0857761 -" at bounding box center [460, 323] width 154 height 35
paste textarea "Plan Suspend - (1)"
type textarea "SCTASK0857761 - Plan Suspend - (1)"
click at [396, 353] on span "Submit" at bounding box center [397, 352] width 17 height 6
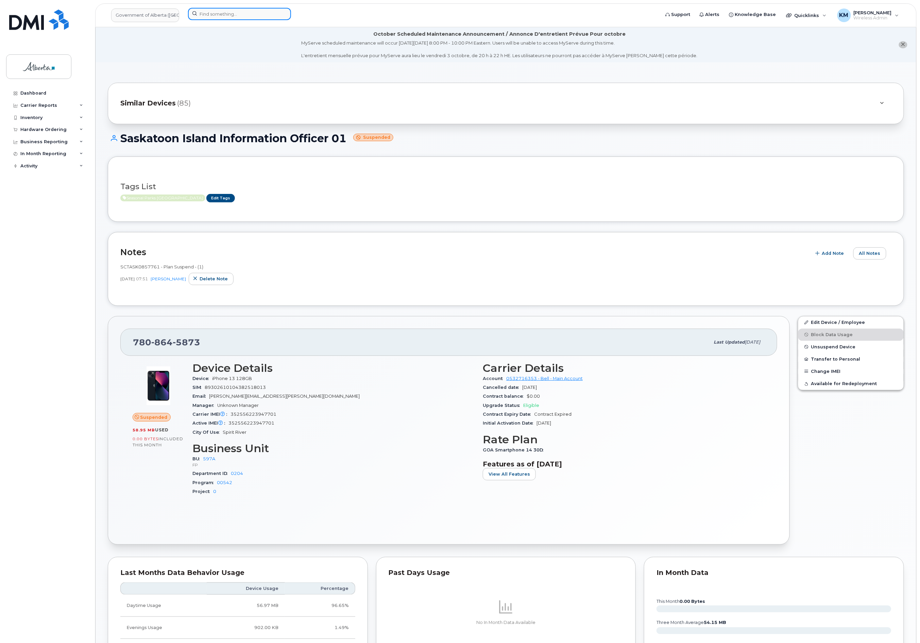
click at [222, 18] on input at bounding box center [239, 14] width 103 height 12
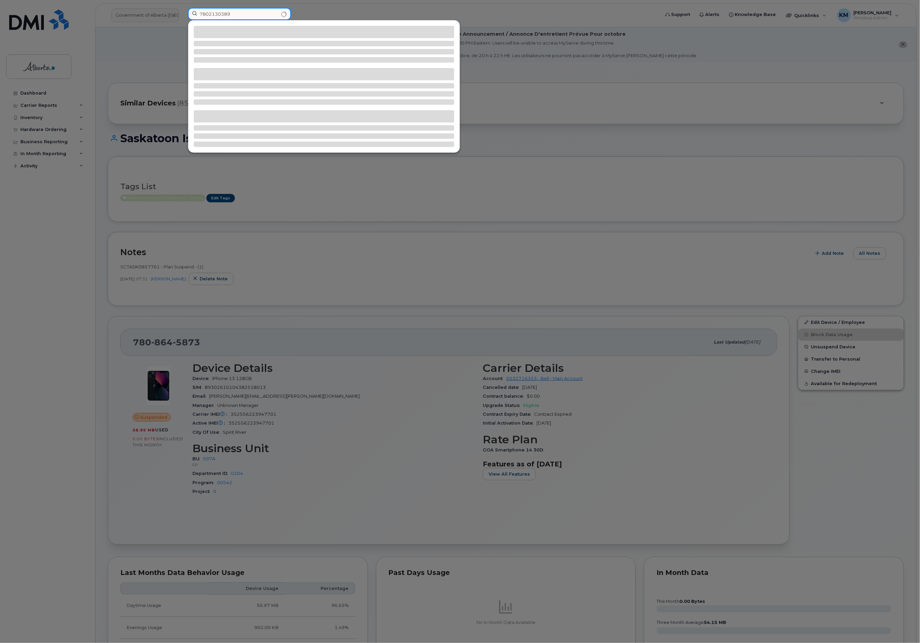
type input "7802130389"
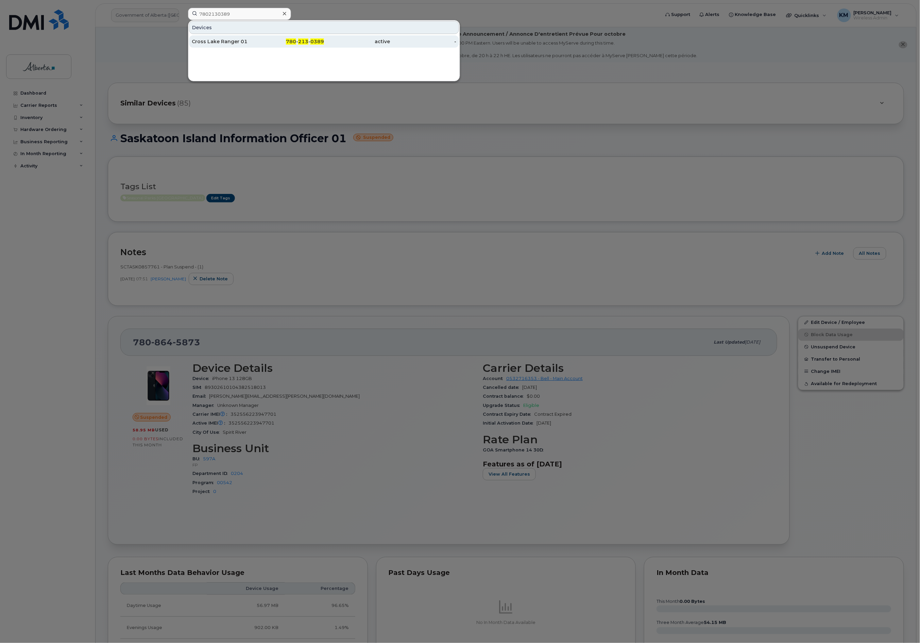
click at [224, 42] on div "Cross Lake Ranger 01" at bounding box center [225, 41] width 66 height 7
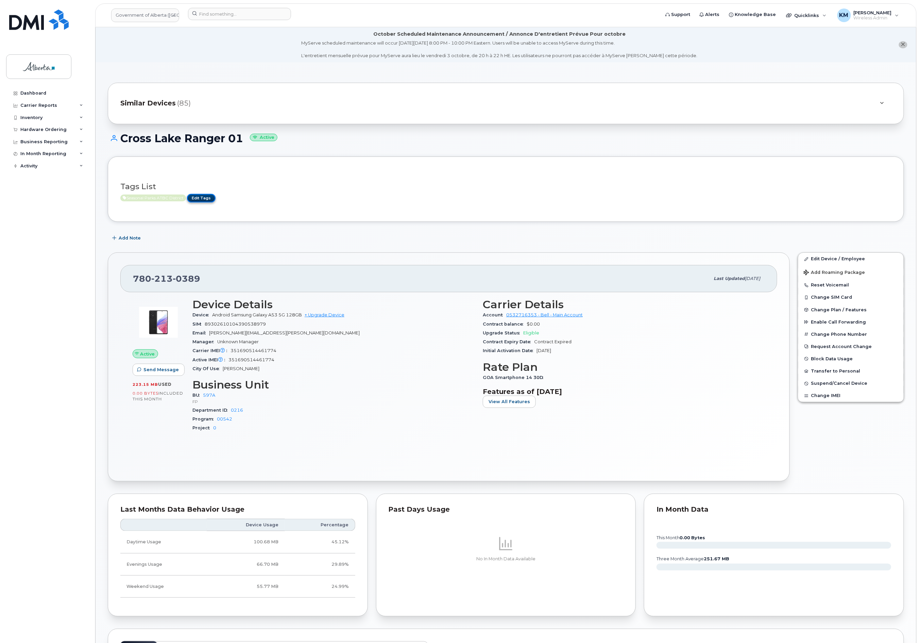
click at [207, 200] on link "Edit Tags" at bounding box center [201, 198] width 29 height 9
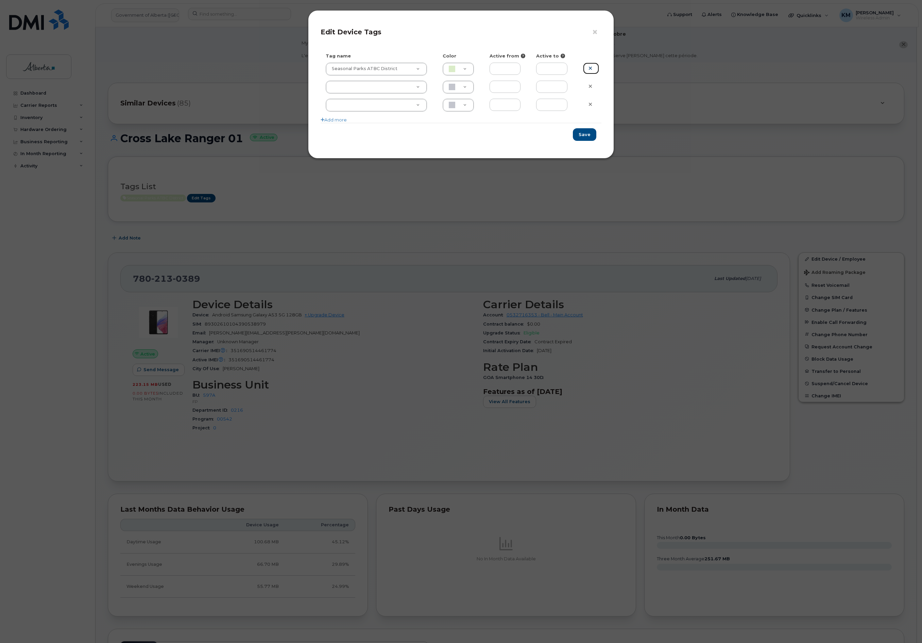
click at [592, 68] on icon at bounding box center [591, 68] width 4 height 5
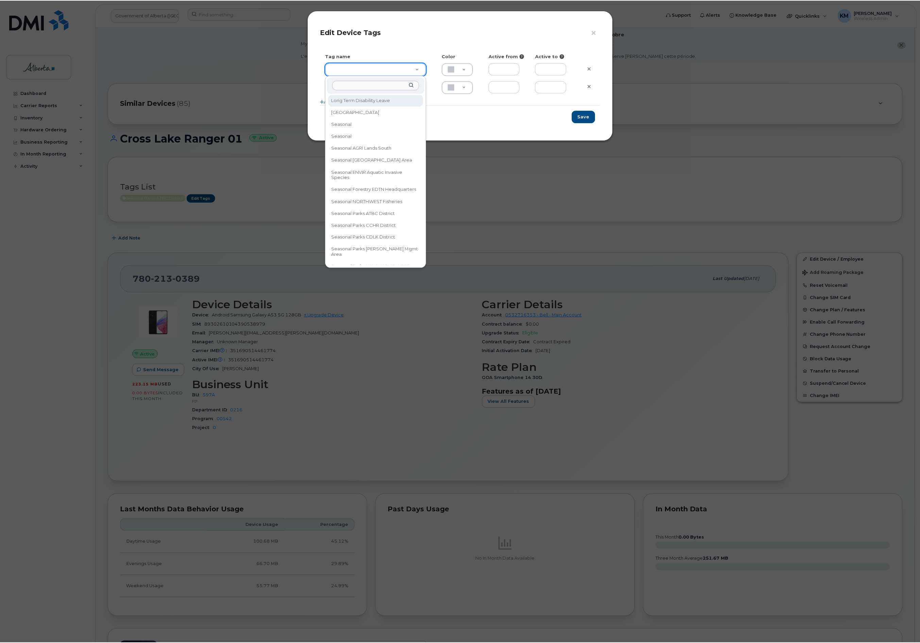
scroll to position [226, 0]
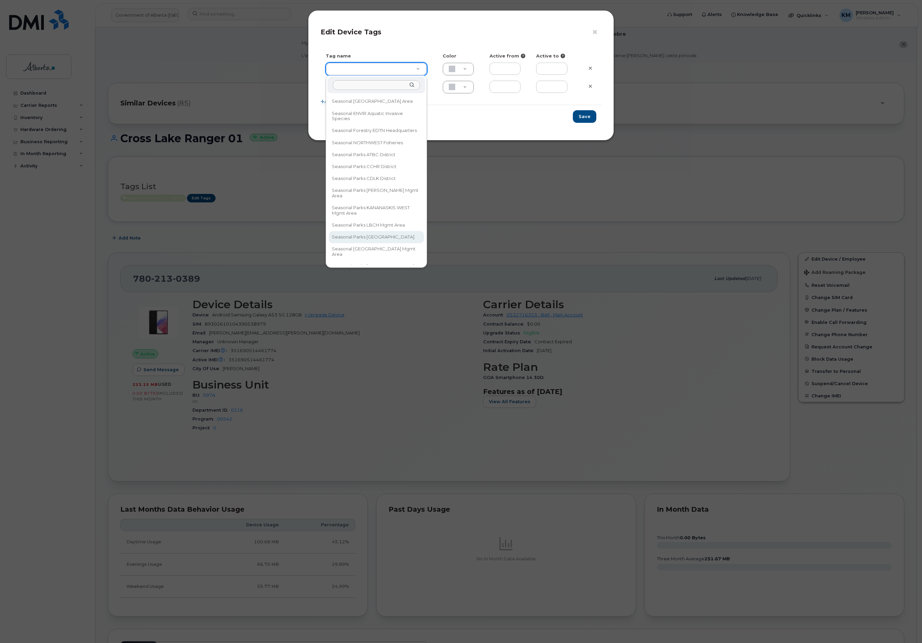
type input "Seasonal Parks [GEOGRAPHIC_DATA]"
type input "DAECC8"
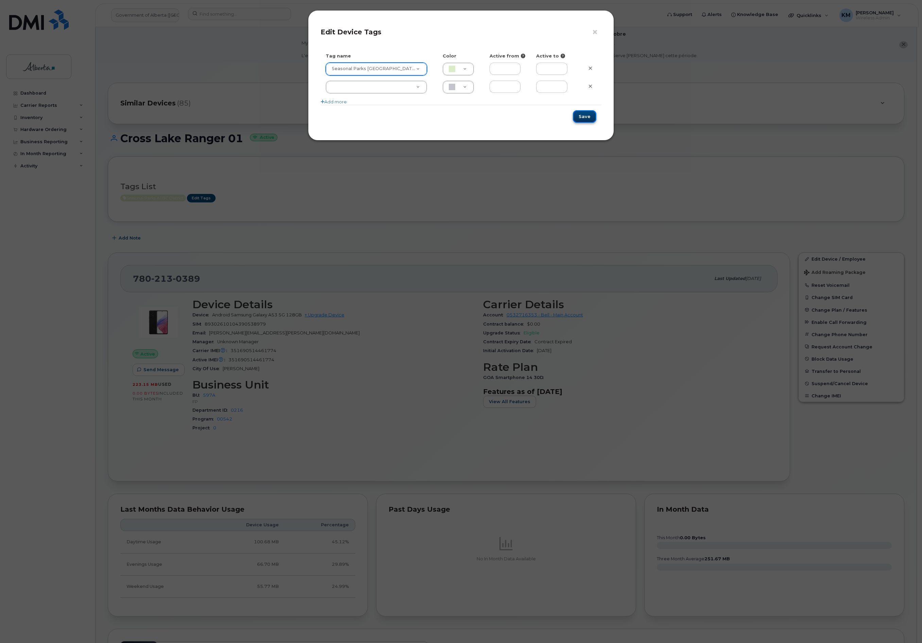
click at [590, 114] on button "Save" at bounding box center [584, 116] width 23 height 13
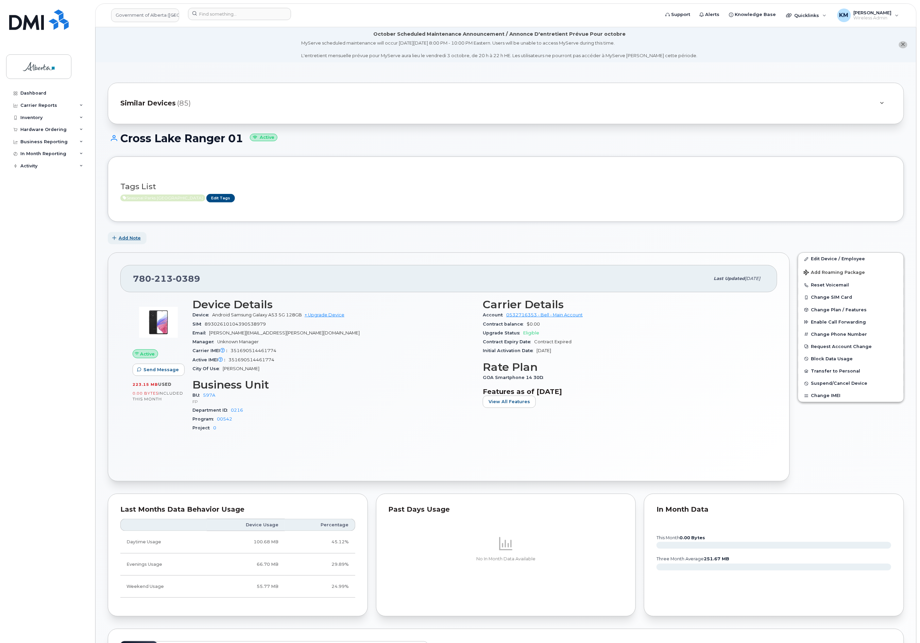
click at [137, 239] on span "Add Note" at bounding box center [130, 238] width 22 height 6
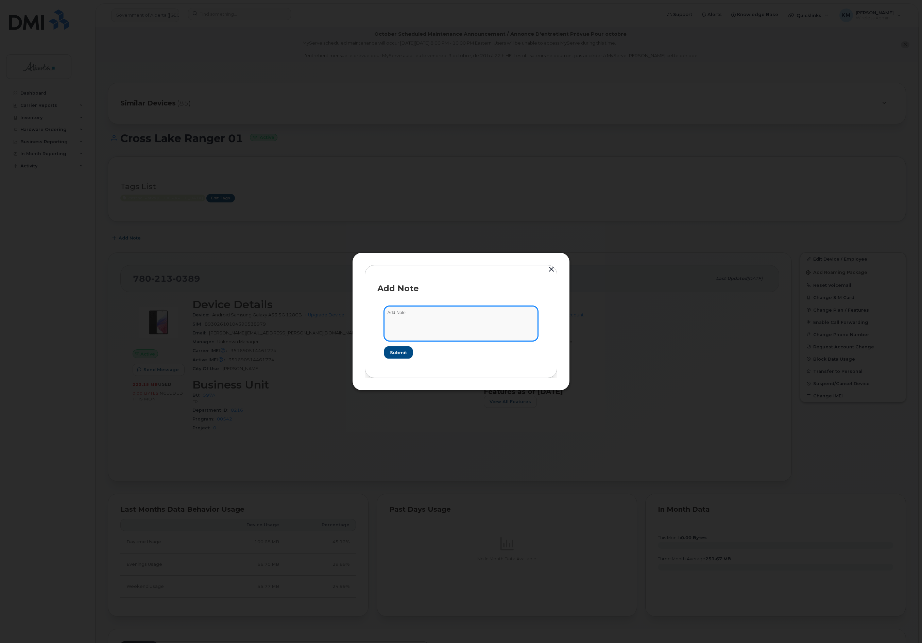
click at [428, 325] on textarea at bounding box center [461, 323] width 154 height 35
type textarea "s"
click at [462, 313] on textarea "SCTASK0857357 -" at bounding box center [461, 323] width 154 height 35
paste textarea "Plan Suspend - (1)"
type textarea "SCTASK0857357 - Plan Suspend - (1)"
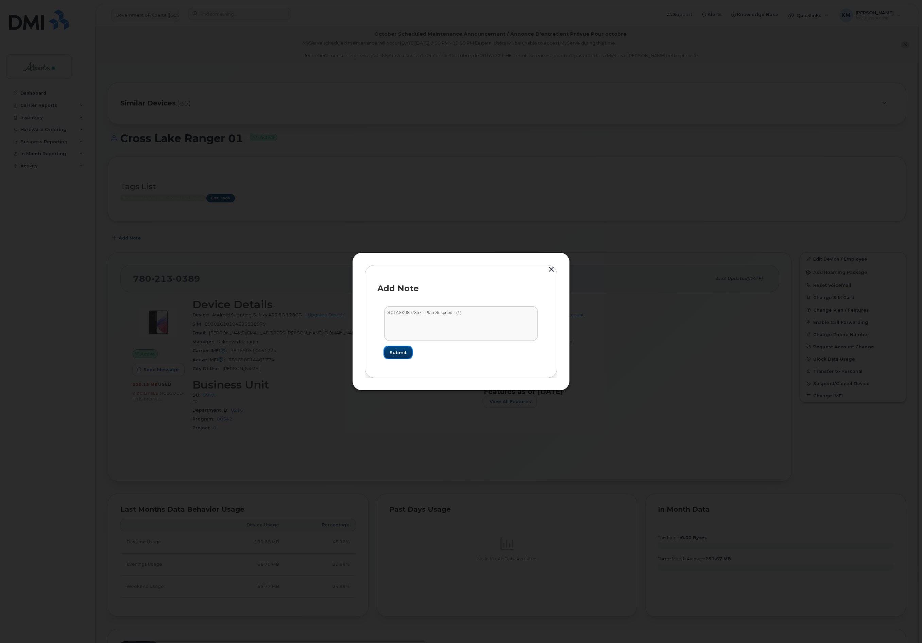
click at [393, 350] on span "Submit" at bounding box center [398, 352] width 17 height 6
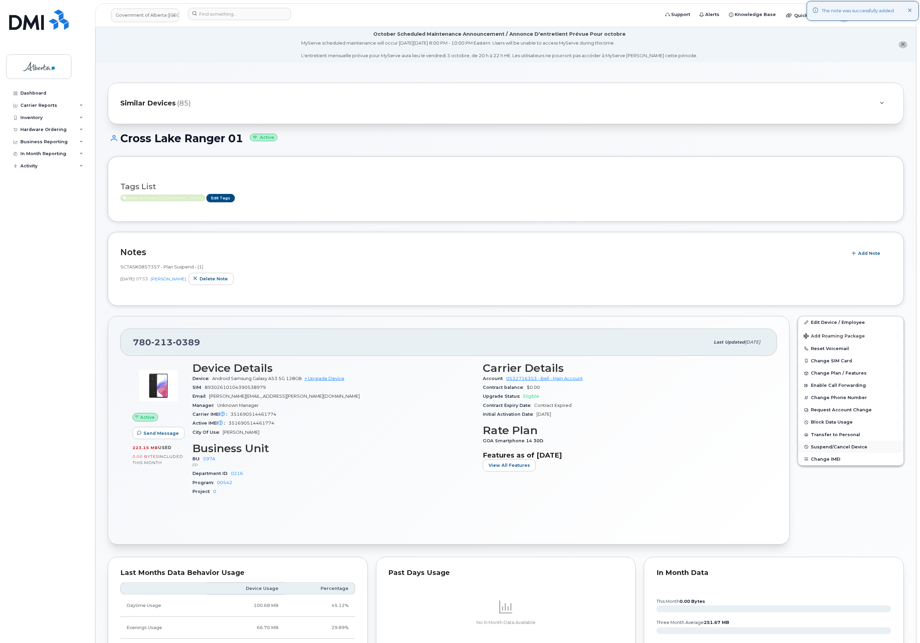
click at [850, 445] on button "Suspend/Cancel Device" at bounding box center [850, 447] width 105 height 12
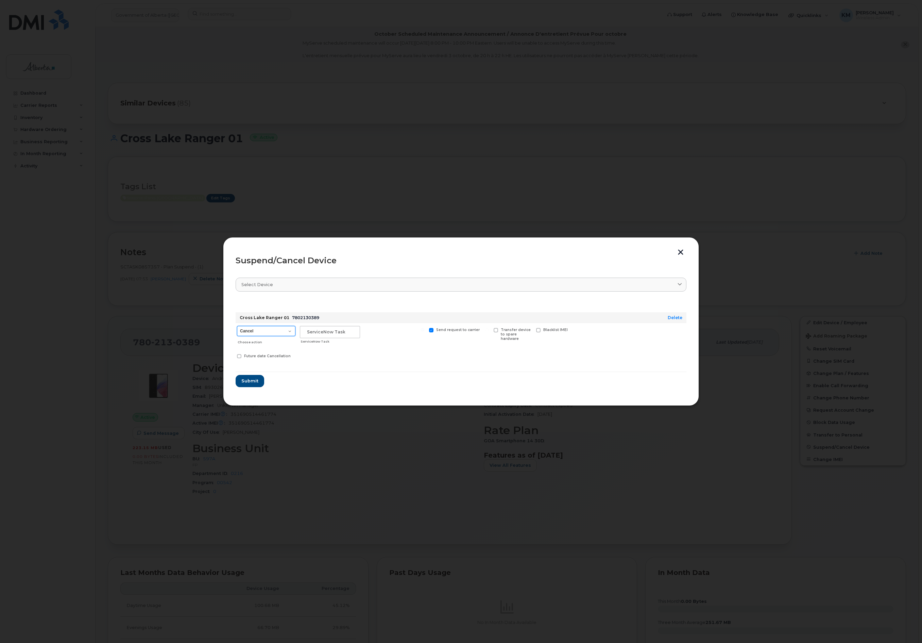
click at [269, 333] on select "Cancel Suspend - Extend Suspension Suspend - Reduced Rate Suspend - Lost Device…" at bounding box center [266, 331] width 58 height 10
select select "[object Object]"
click at [237, 326] on select "Cancel Suspend - Extend Suspension Suspend - Reduced Rate Suspend - Lost Device…" at bounding box center [266, 331] width 58 height 10
click at [330, 332] on input "text" at bounding box center [330, 332] width 60 height 12
type input "sCTASK0857357"
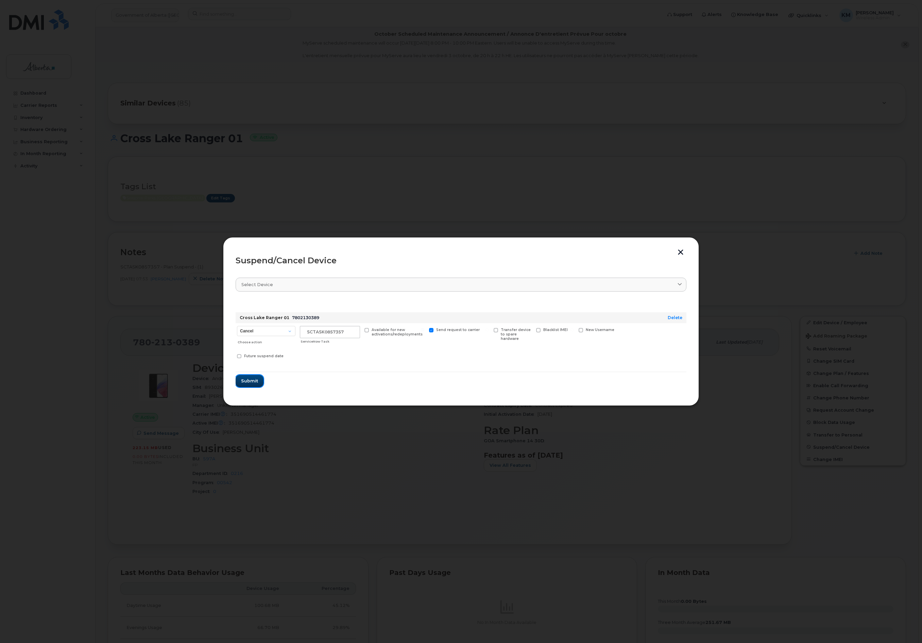
click at [242, 377] on button "Submit" at bounding box center [250, 381] width 28 height 12
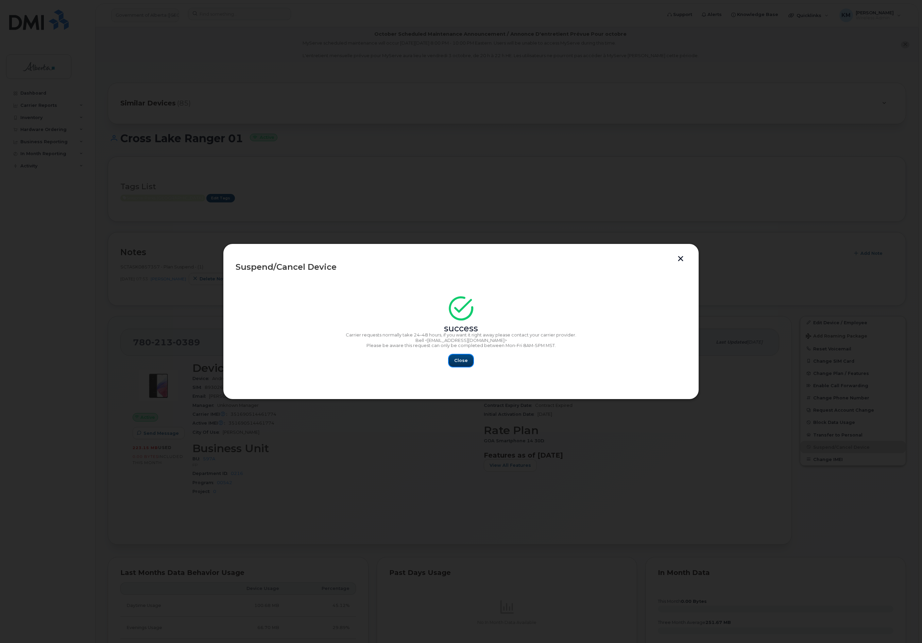
click at [464, 363] on span "Close" at bounding box center [461, 360] width 14 height 6
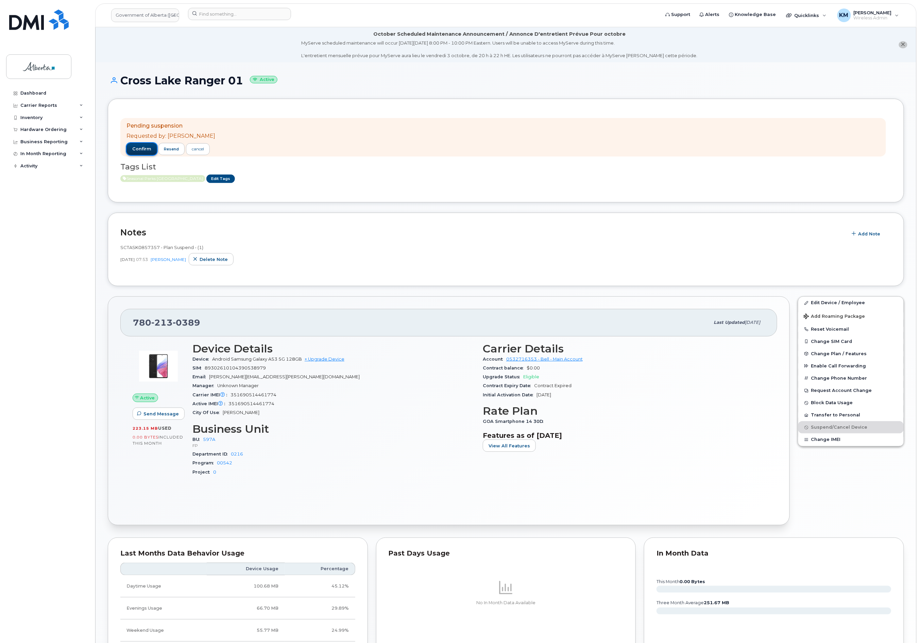
click at [144, 149] on span "confirm" at bounding box center [141, 149] width 19 height 6
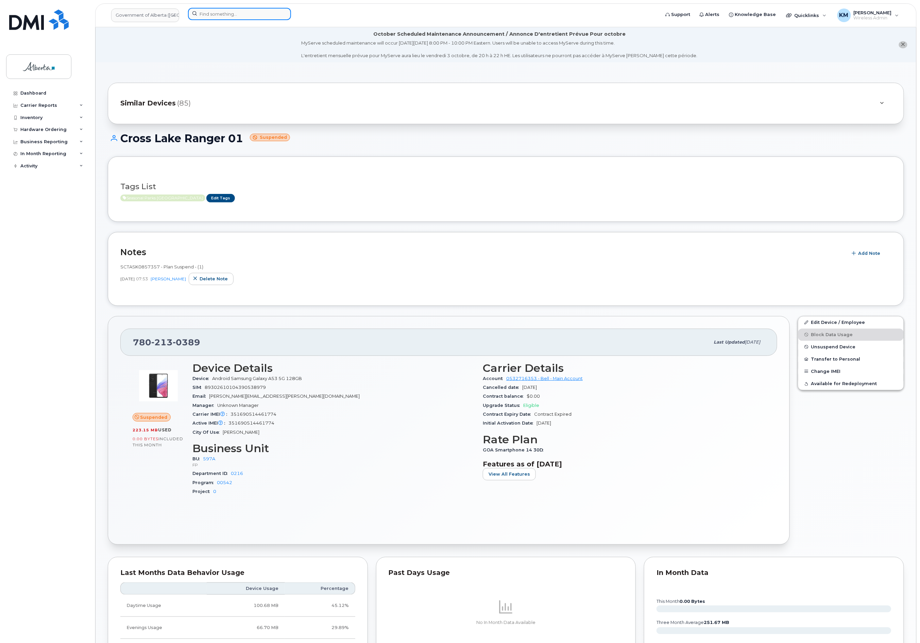
click at [225, 14] on input at bounding box center [239, 14] width 103 height 12
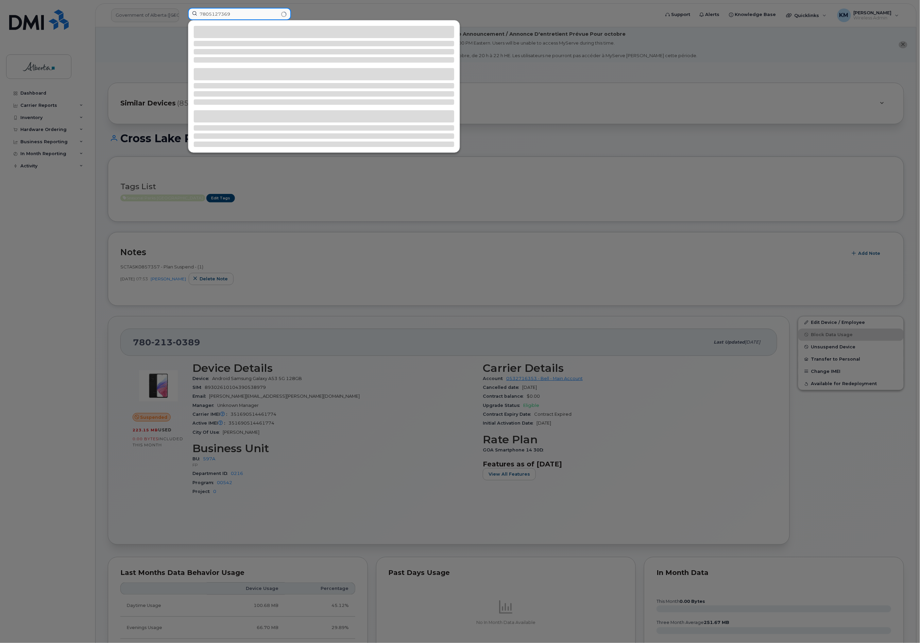
type input "7805127369"
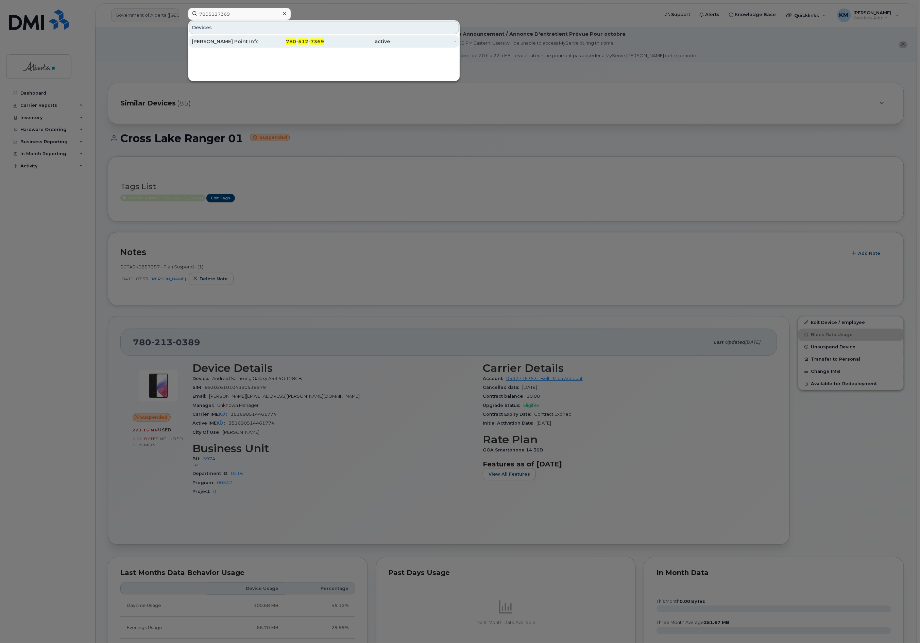
click at [258, 46] on div "780 - 512 - 7369" at bounding box center [291, 41] width 66 height 12
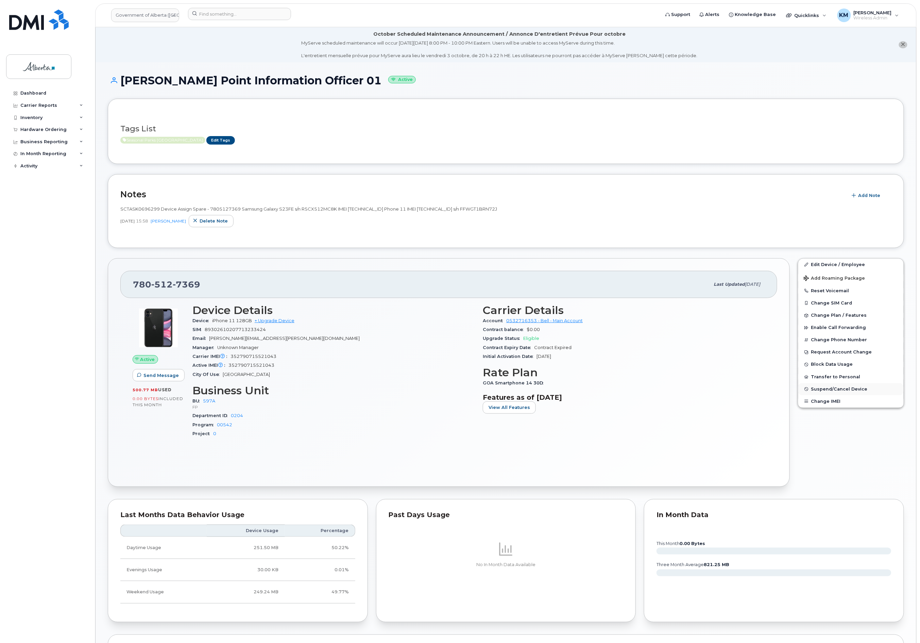
click at [850, 390] on span "Suspend/Cancel Device" at bounding box center [839, 388] width 56 height 5
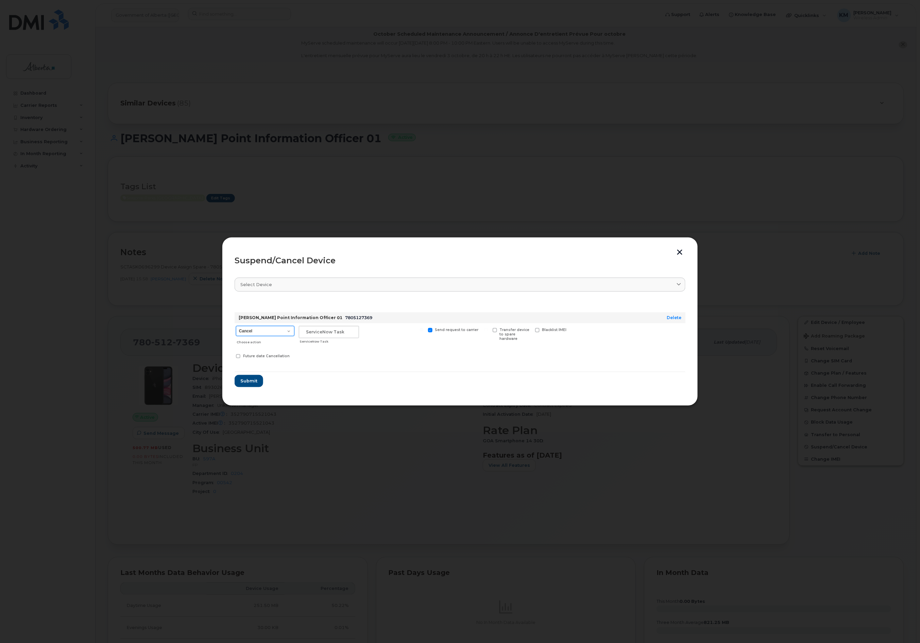
click at [285, 331] on select "Cancel Suspend - Extend Suspension Suspend - Reduced Rate Suspend - Lost Device…" at bounding box center [265, 331] width 58 height 10
select select "[object Object]"
click at [236, 326] on select "Cancel Suspend - Extend Suspension Suspend - Reduced Rate Suspend - Lost Device…" at bounding box center [265, 331] width 58 height 10
click at [329, 332] on input "text" at bounding box center [329, 332] width 60 height 12
type input "sCTASK0857289"
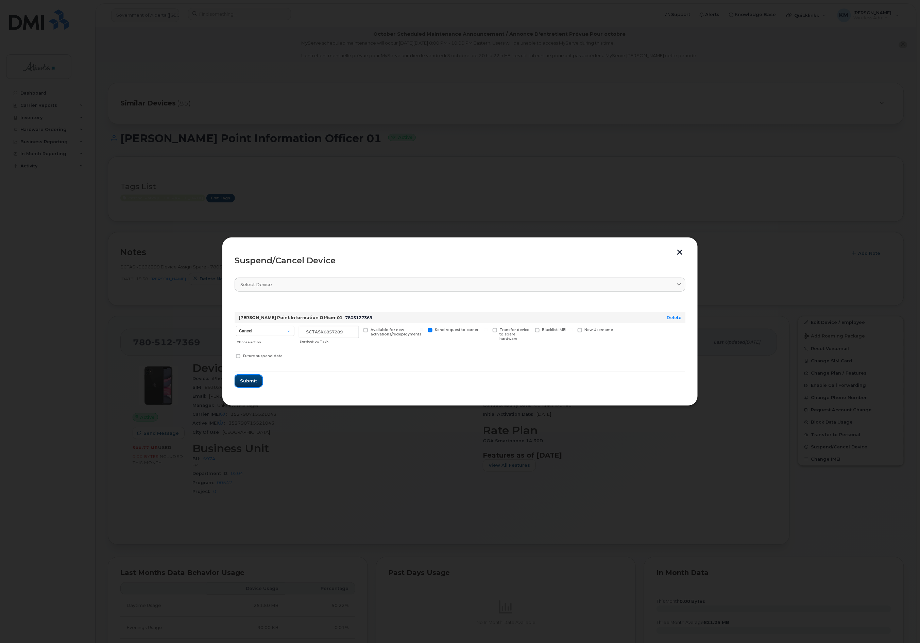
click at [249, 384] on span "Submit" at bounding box center [248, 380] width 17 height 6
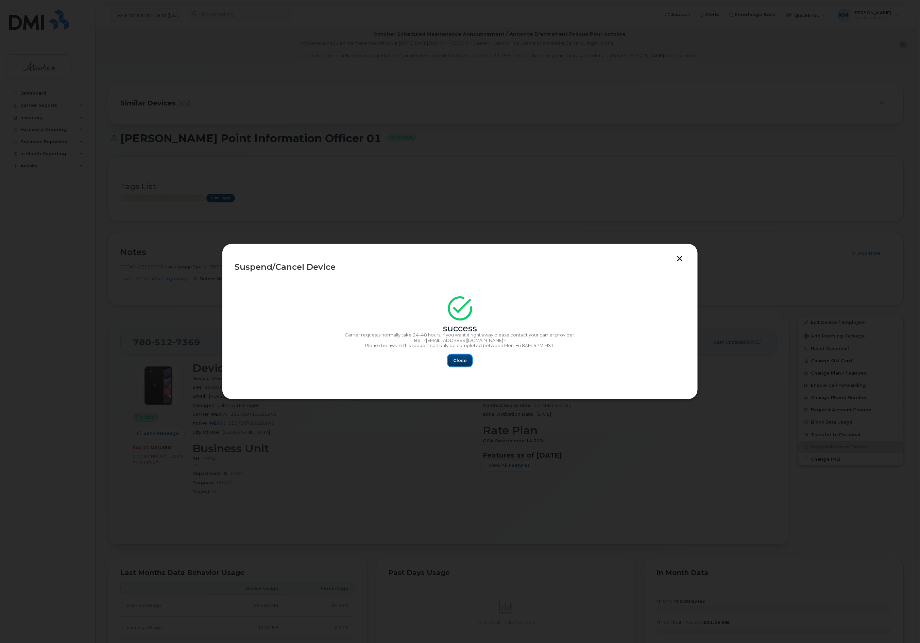
click at [465, 359] on span "Close" at bounding box center [460, 360] width 14 height 6
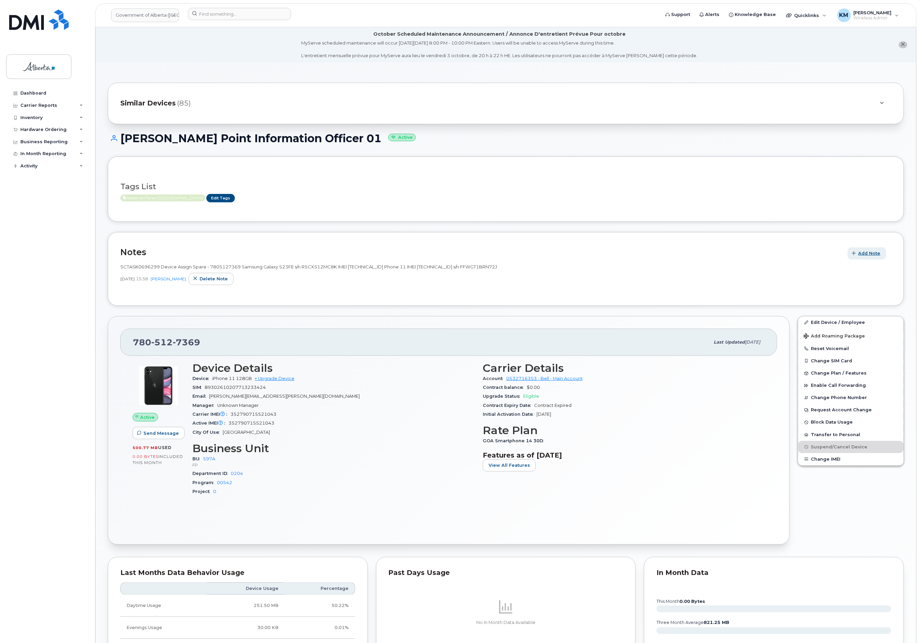
click at [873, 249] on button "Add Note" at bounding box center [867, 253] width 39 height 12
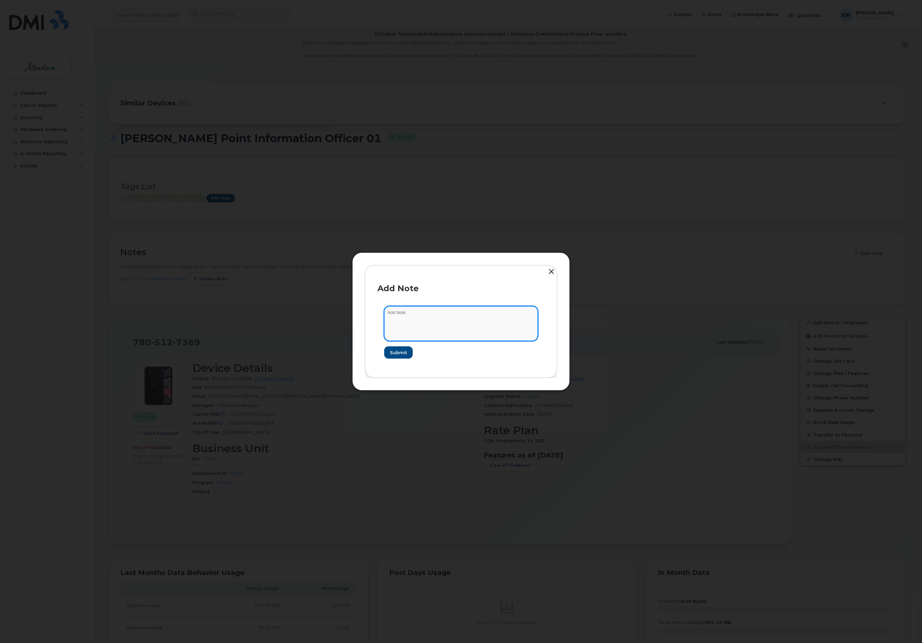
click at [460, 324] on textarea at bounding box center [461, 323] width 154 height 35
type textarea "s"
click at [453, 311] on textarea "SCTASK0857289" at bounding box center [461, 323] width 154 height 35
paste textarea "Plan Suspend - (3)"
type textarea "SCTASK0857289 Plan Suspend - (3)"
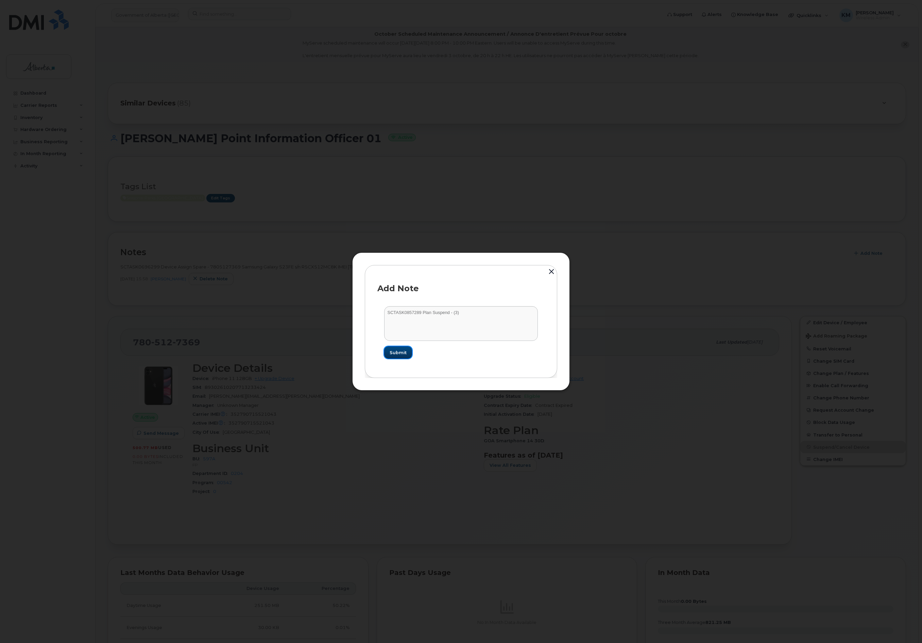
click at [392, 353] on span "Submit" at bounding box center [398, 352] width 17 height 6
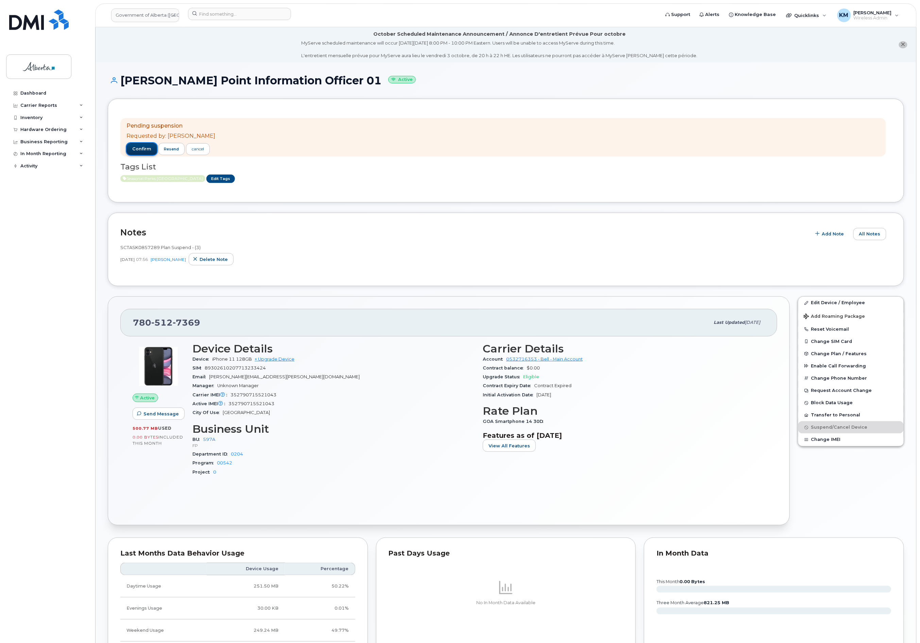
click at [145, 148] on span "confirm" at bounding box center [141, 149] width 19 height 6
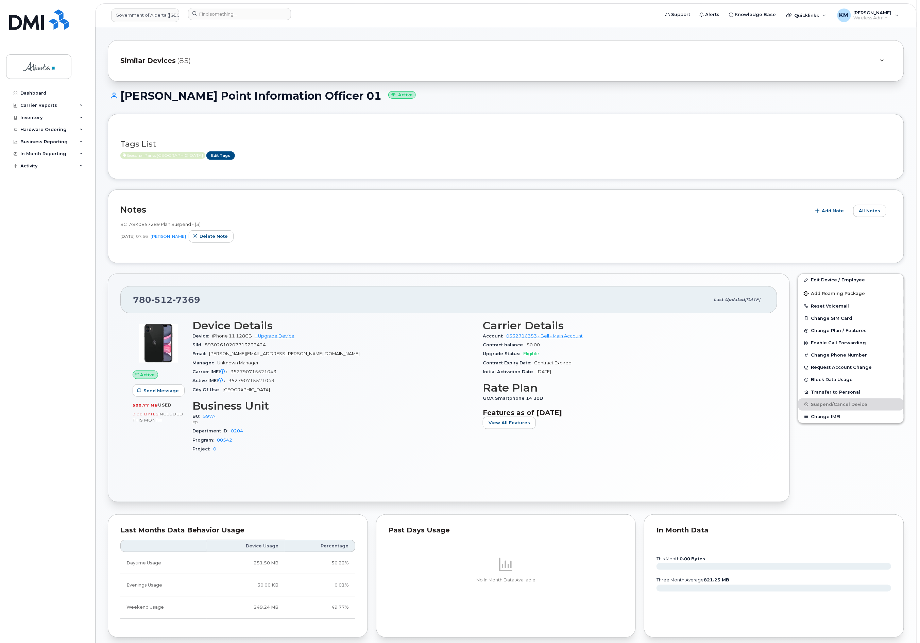
scroll to position [45, 0]
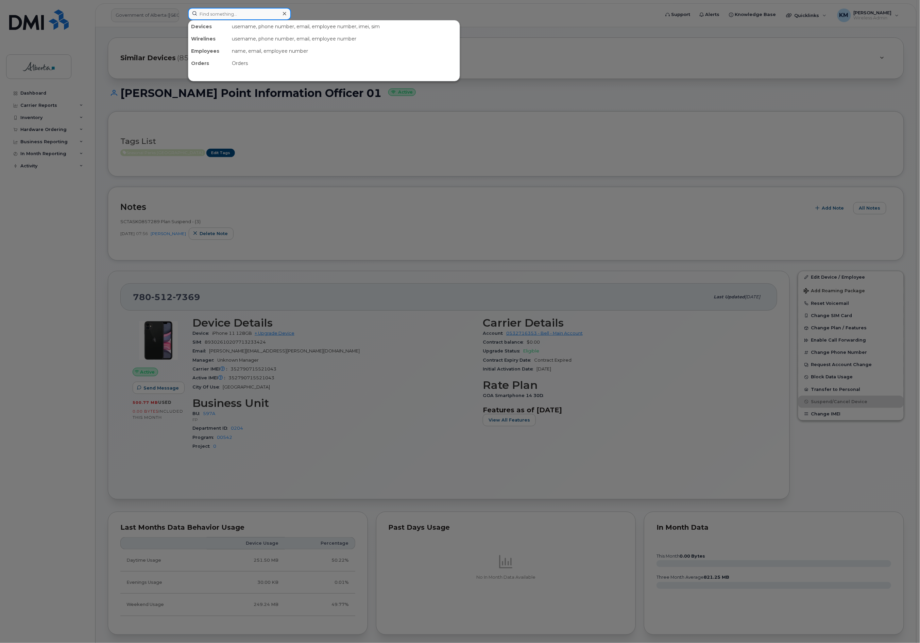
click at [224, 18] on input at bounding box center [239, 14] width 103 height 12
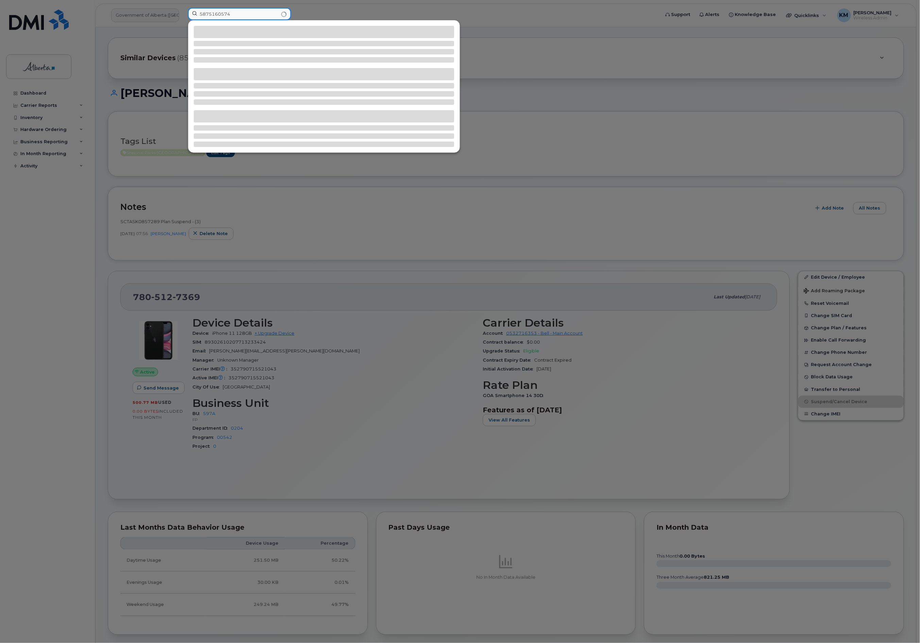
type input "5875160574"
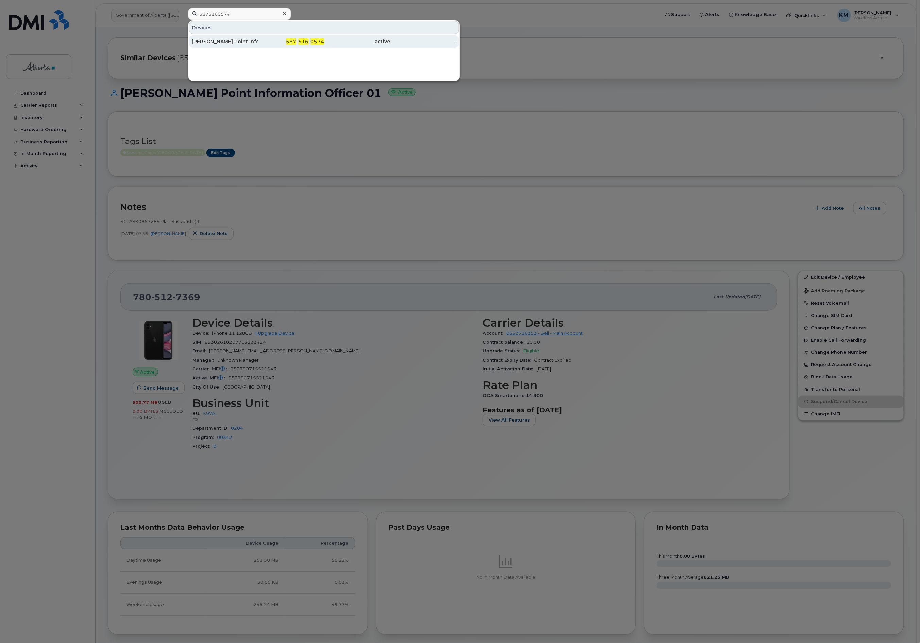
click at [230, 44] on div "[PERSON_NAME] Point Information Officer 02" at bounding box center [225, 41] width 66 height 7
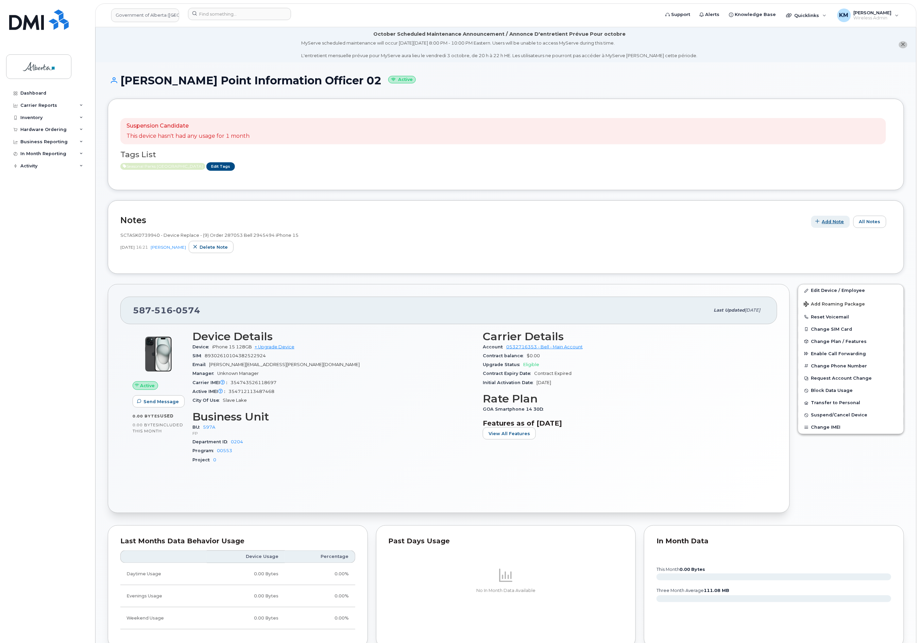
click at [838, 219] on span "Add Note" at bounding box center [833, 221] width 22 height 6
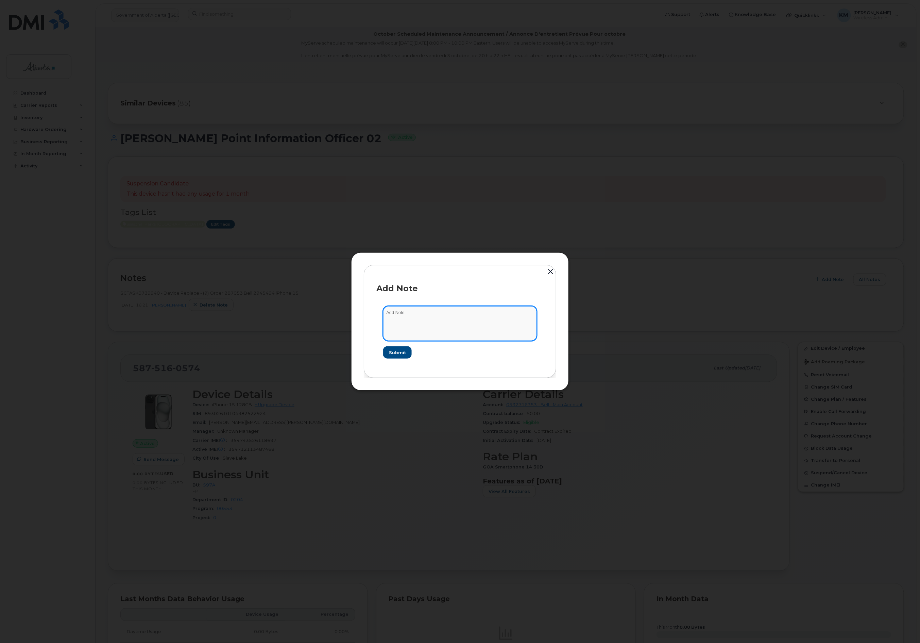
click at [467, 322] on textarea at bounding box center [460, 323] width 154 height 35
type textarea "s"
type textarea "S"
paste textarea "Plan Suspend - (3)"
type textarea "SCTASK0857289 Plan Suspend - (3)"
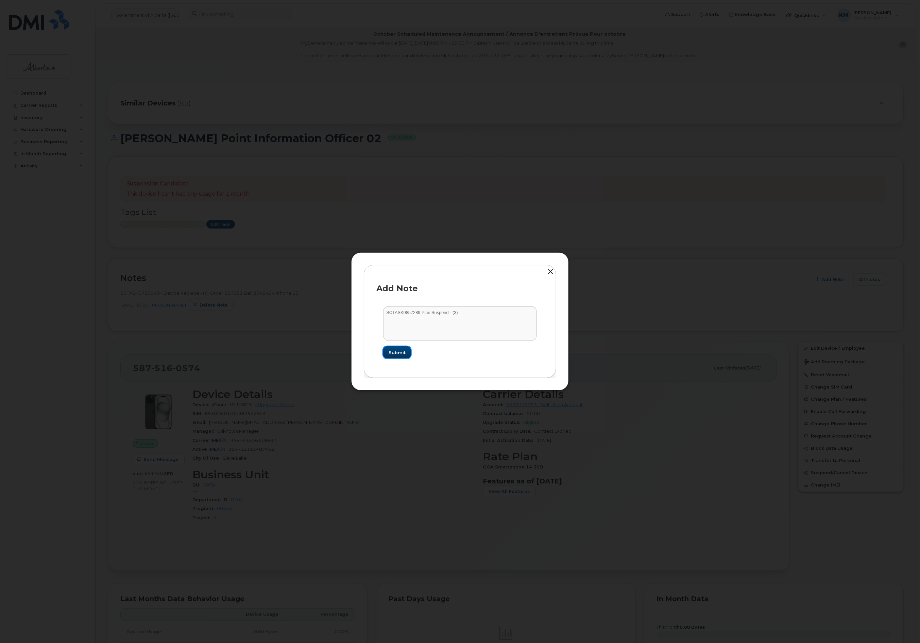
click at [402, 347] on button "Submit" at bounding box center [397, 352] width 28 height 12
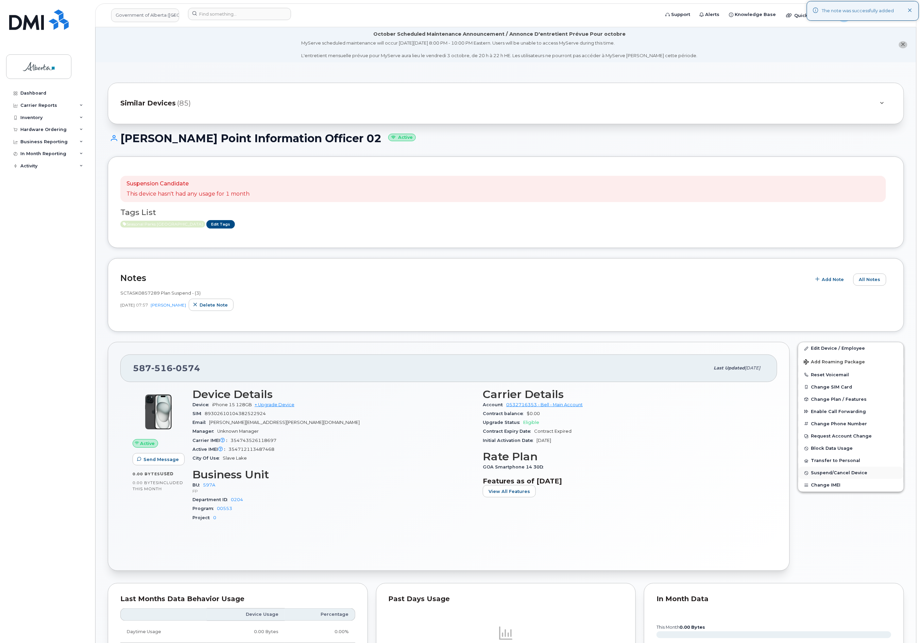
click at [844, 473] on span "Suspend/Cancel Device" at bounding box center [839, 472] width 56 height 5
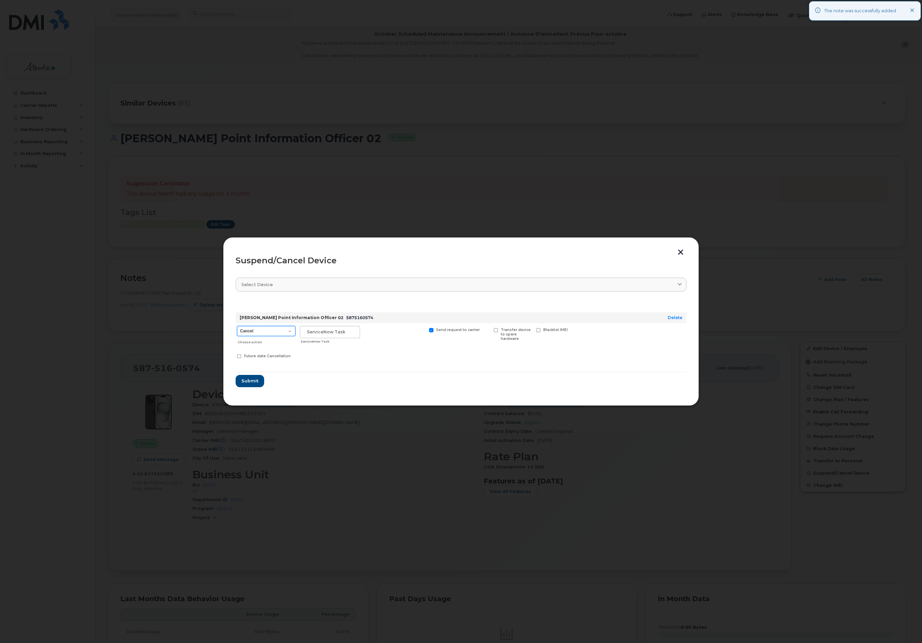
click at [285, 333] on select "Cancel Suspend - Extend Suspension Suspend - Reduced Rate Suspend - Lost Device…" at bounding box center [266, 331] width 58 height 10
select select "[object Object]"
click at [237, 326] on select "Cancel Suspend - Extend Suspension Suspend - Reduced Rate Suspend - Lost Device…" at bounding box center [266, 331] width 58 height 10
click at [321, 334] on input "text" at bounding box center [330, 332] width 60 height 12
type input "sCTASK0857289"
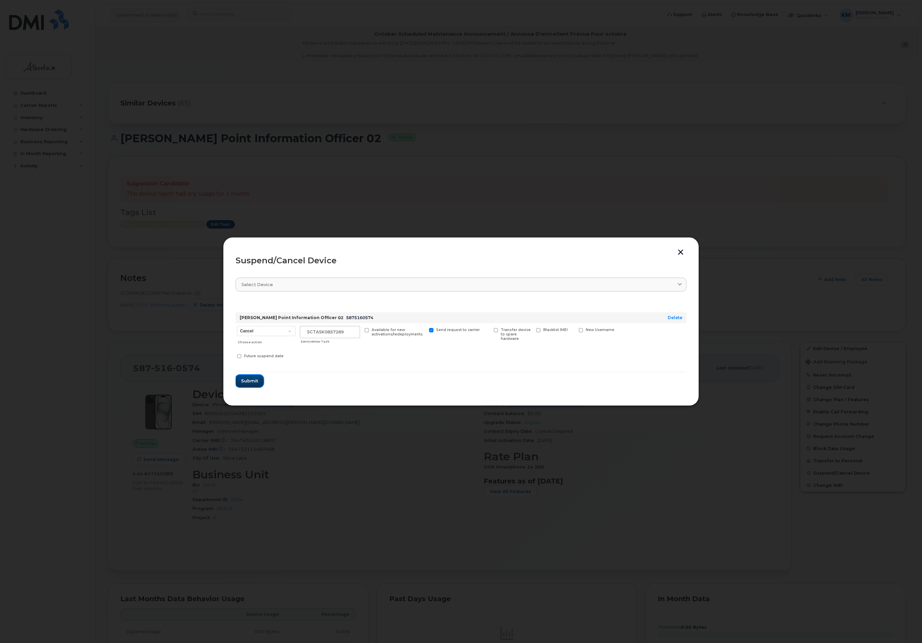
click at [257, 384] on span "Submit" at bounding box center [249, 380] width 17 height 6
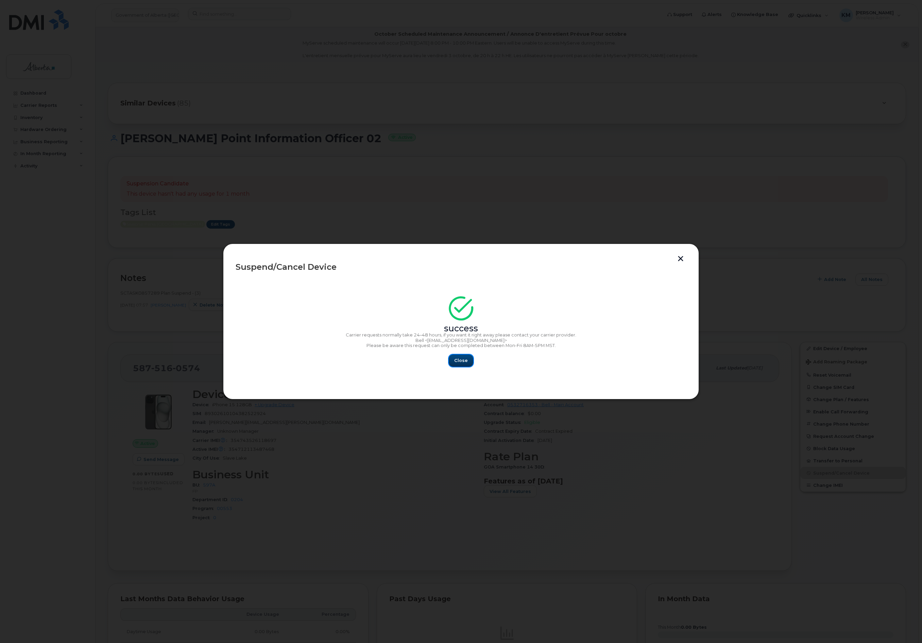
click at [463, 359] on span "Close" at bounding box center [461, 360] width 14 height 6
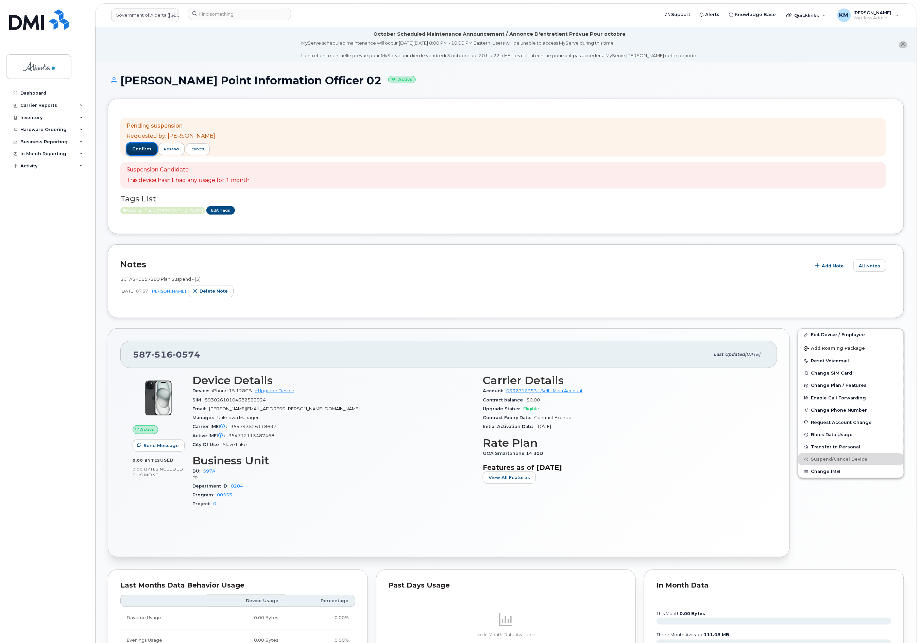
click at [145, 148] on span "confirm" at bounding box center [141, 149] width 19 height 6
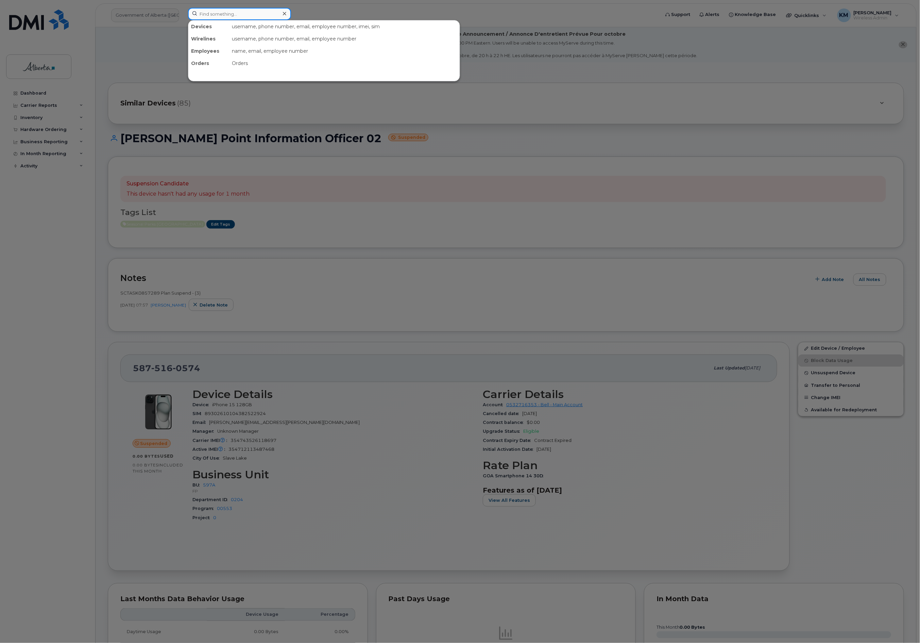
click at [214, 16] on input at bounding box center [239, 14] width 103 height 12
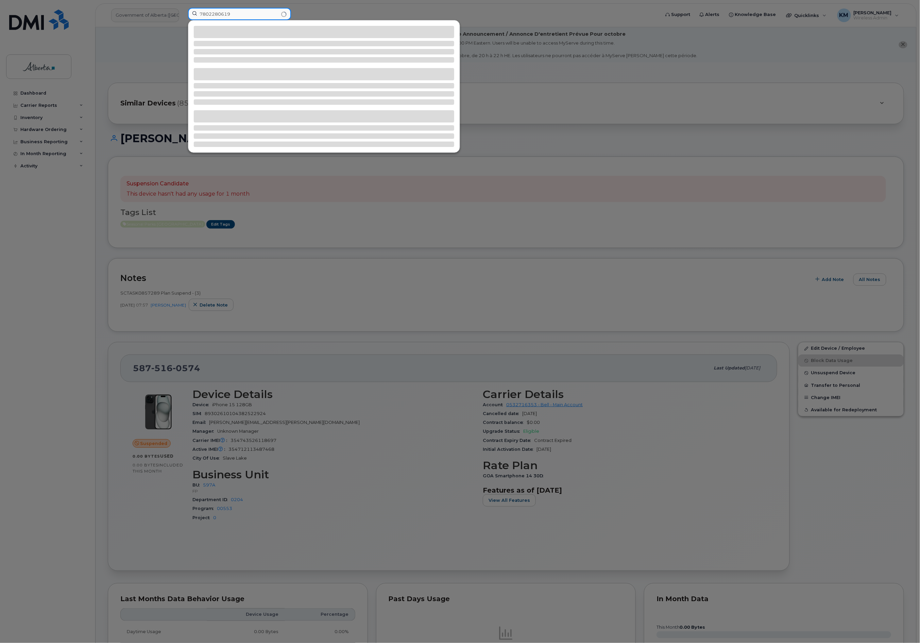
type input "7802280619"
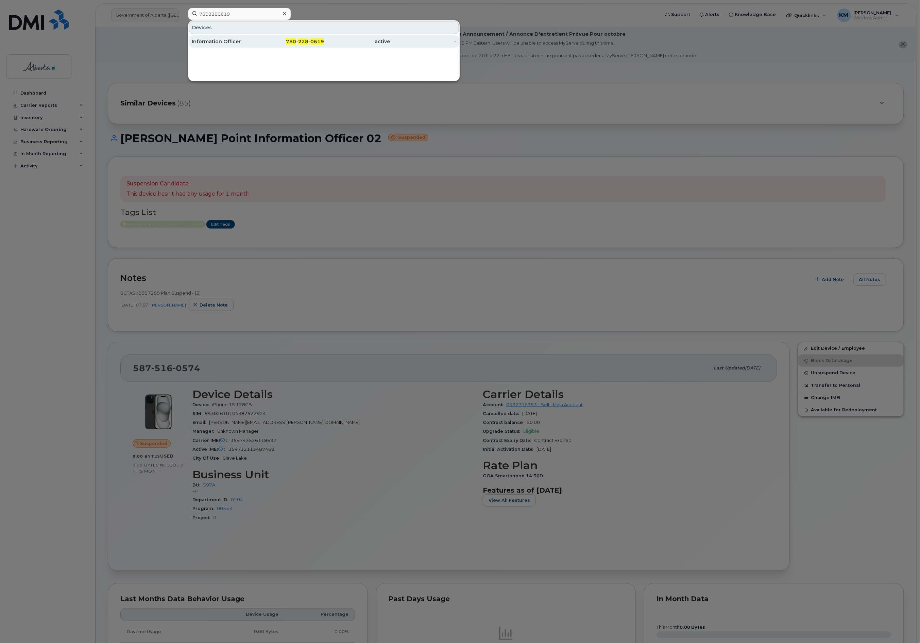
click at [226, 43] on div "Information Officer" at bounding box center [225, 41] width 66 height 7
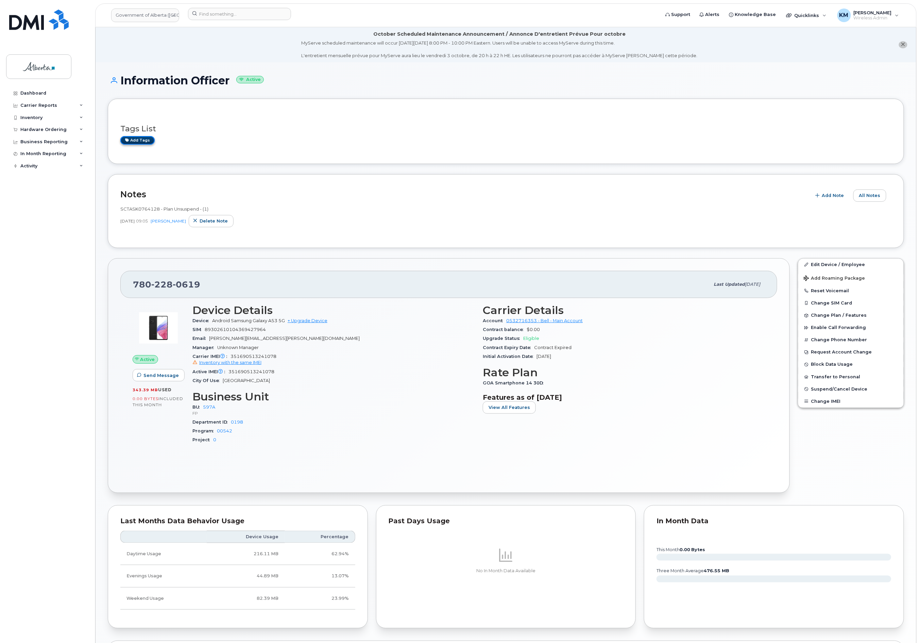
click at [140, 140] on link "Add tags" at bounding box center [137, 140] width 34 height 9
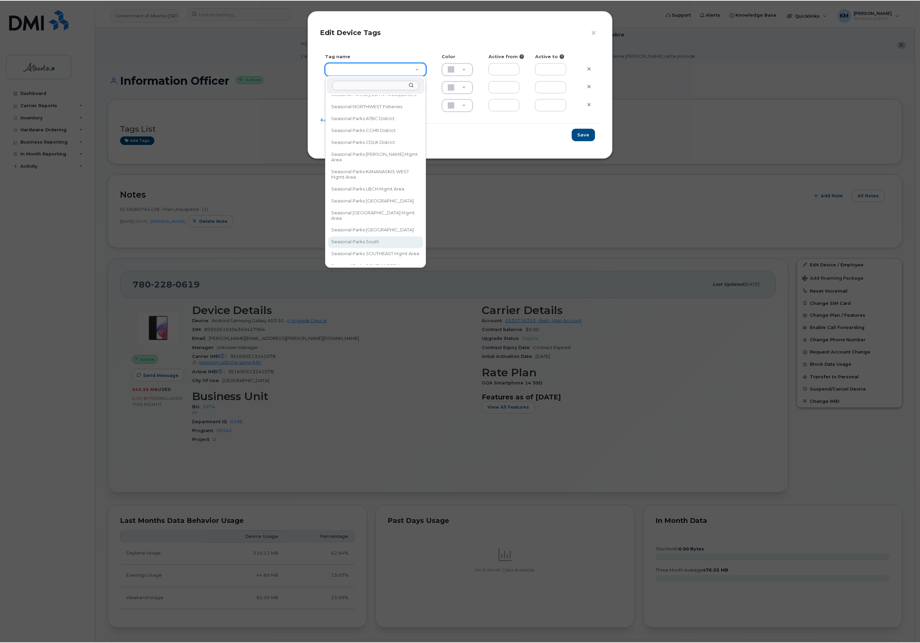
scroll to position [272, 0]
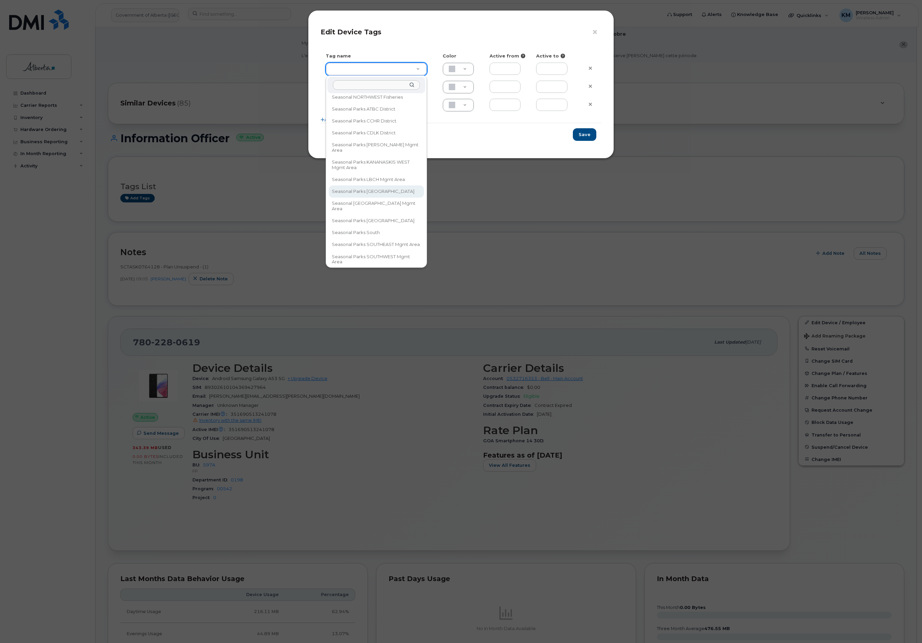
type input "Seasonal Parks [GEOGRAPHIC_DATA]"
type input "DAECC8"
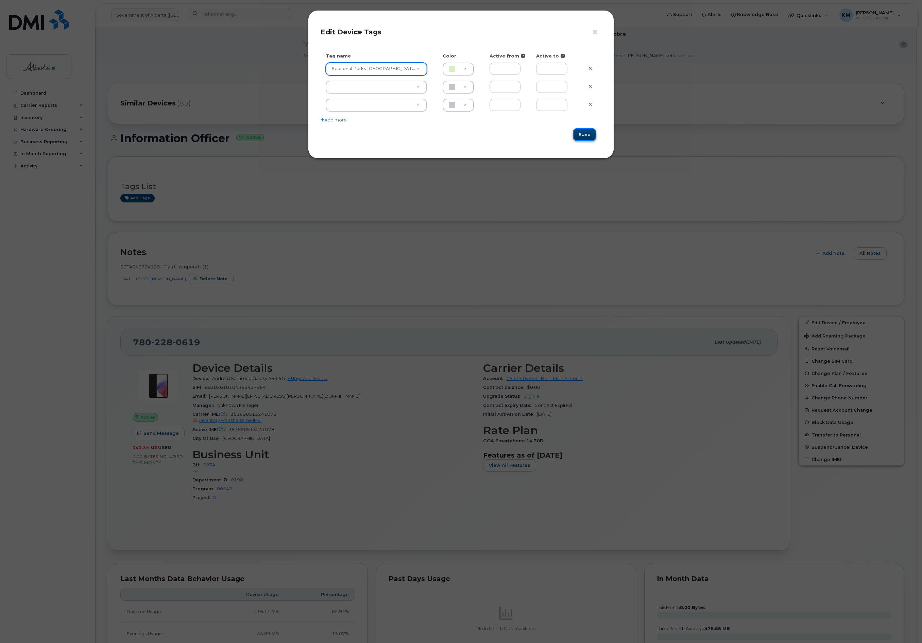
click at [592, 135] on button "Save" at bounding box center [584, 134] width 23 height 13
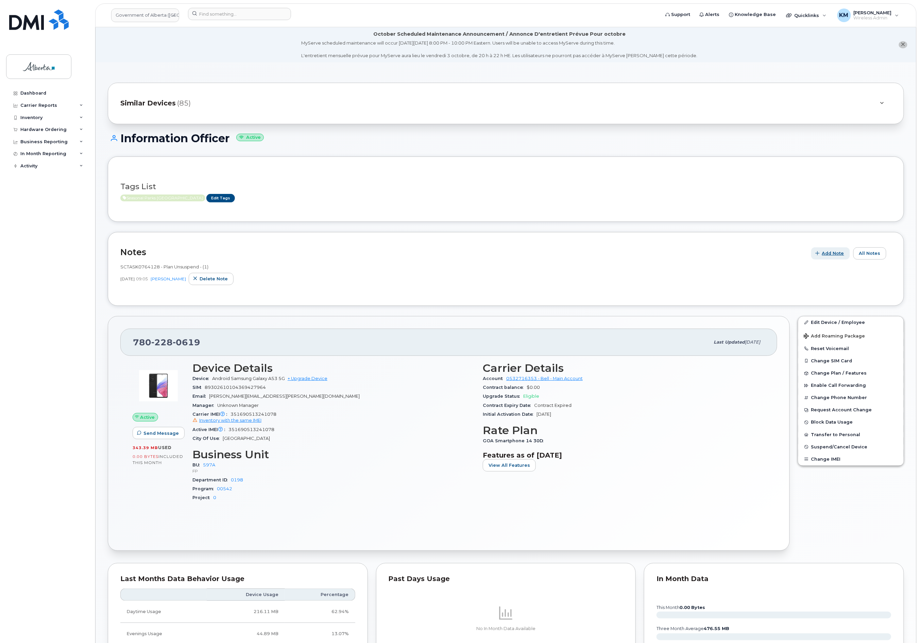
click at [838, 252] on span "Add Note" at bounding box center [833, 253] width 22 height 6
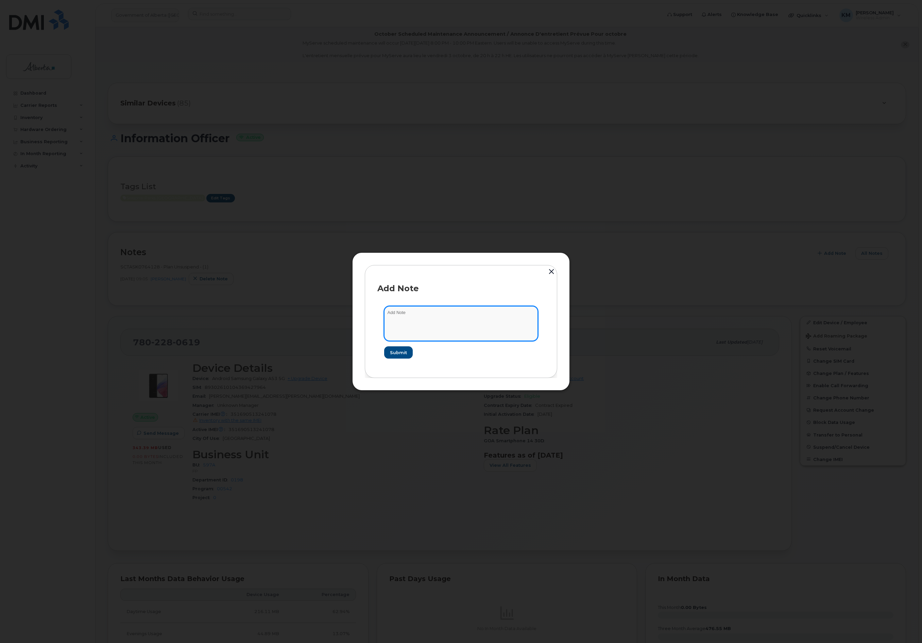
click at [481, 319] on textarea at bounding box center [461, 323] width 154 height 35
type textarea "s"
paste textarea "Plan Suspend - (3)"
type textarea "SCTASK0857289 Plan Suspend - (3)"
click at [396, 353] on span "Submit" at bounding box center [398, 352] width 17 height 6
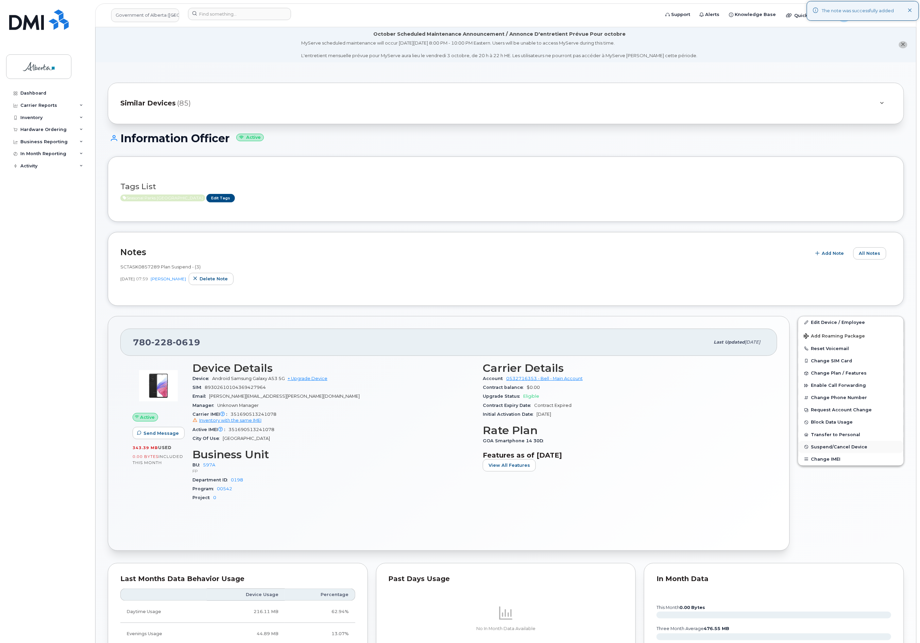
click at [814, 447] on span "Suspend/Cancel Device" at bounding box center [839, 446] width 56 height 5
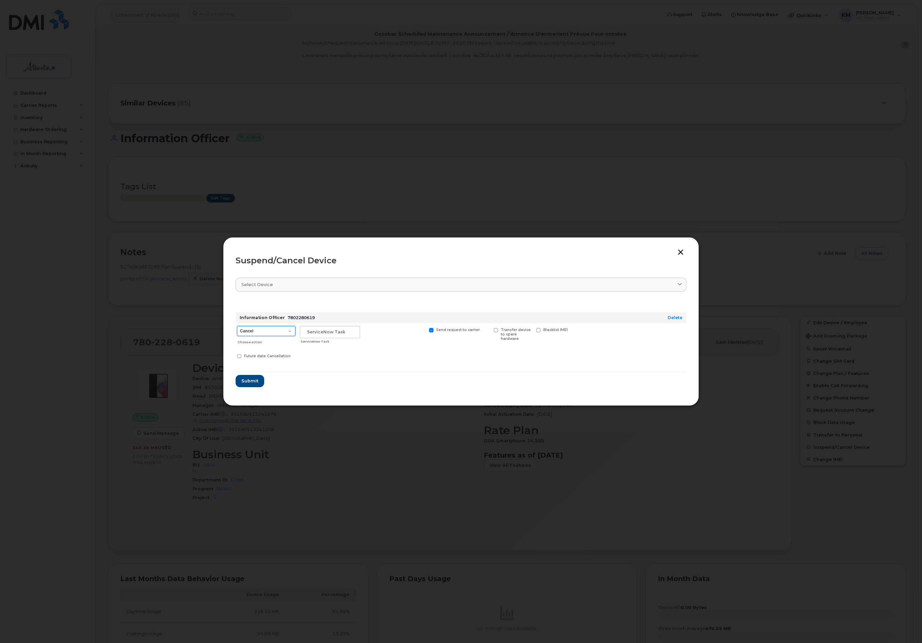
click at [288, 332] on select "Cancel Suspend - Extend Suspension Suspend - Reduced Rate Suspend - Lost Device…" at bounding box center [266, 331] width 58 height 10
select select "[object Object]"
click at [237, 326] on select "Cancel Suspend - Extend Suspension Suspend - Reduced Rate Suspend - Lost Device…" at bounding box center [266, 331] width 58 height 10
click at [340, 334] on input "text" at bounding box center [330, 332] width 60 height 12
type input "sCTASK0857289"
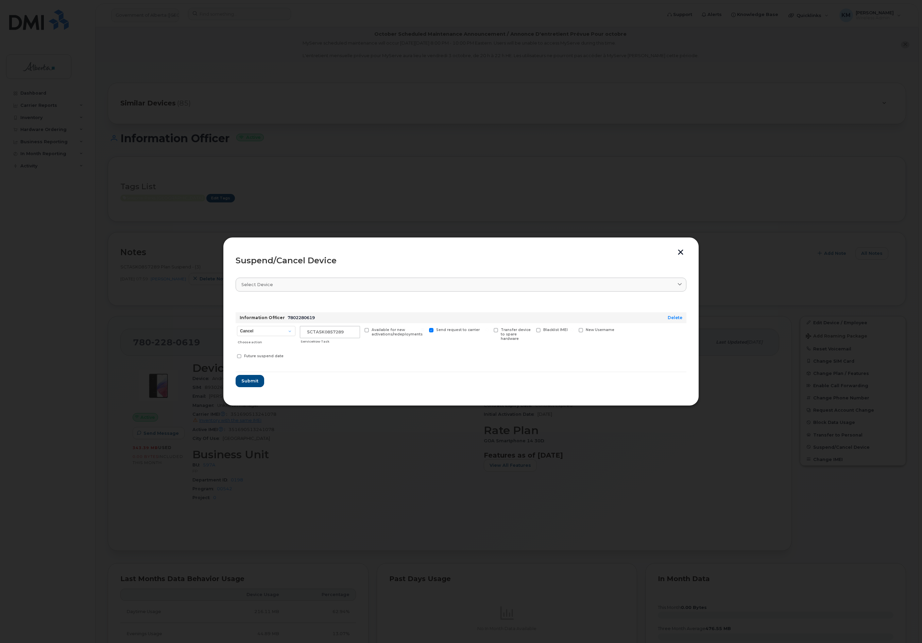
click at [264, 377] on form "Information Officer 7802280619 Delete Cancel Suspend - Extend Suspension Suspen…" at bounding box center [461, 343] width 451 height 87
click at [249, 379] on span "Submit" at bounding box center [249, 380] width 17 height 6
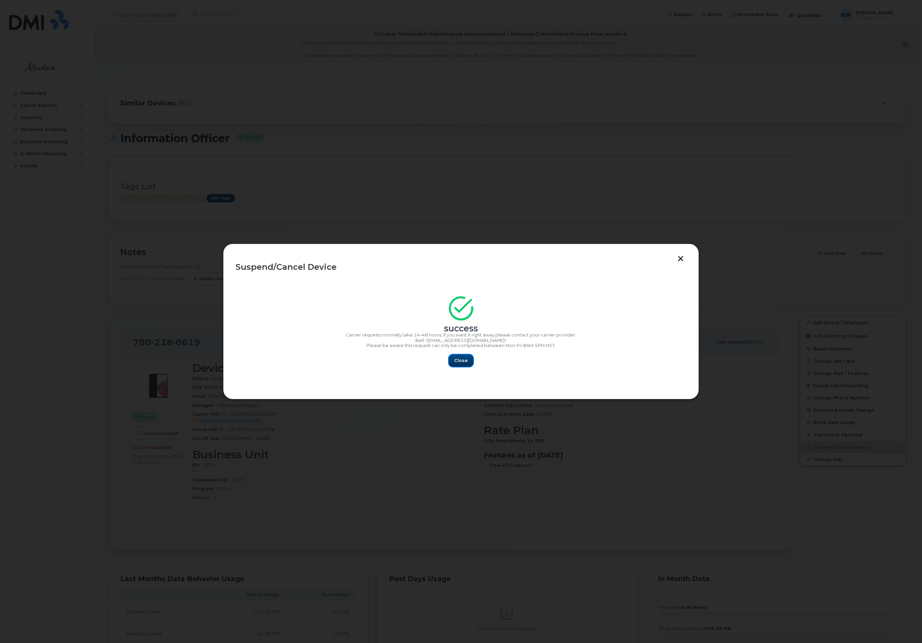
click at [458, 360] on span "Close" at bounding box center [461, 360] width 14 height 6
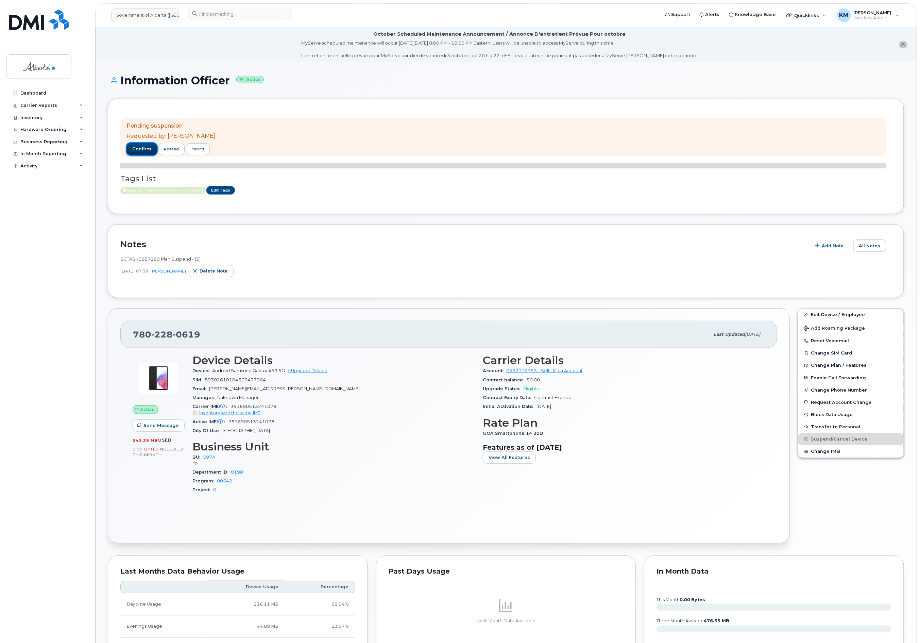
click at [146, 146] on span "confirm" at bounding box center [141, 149] width 19 height 6
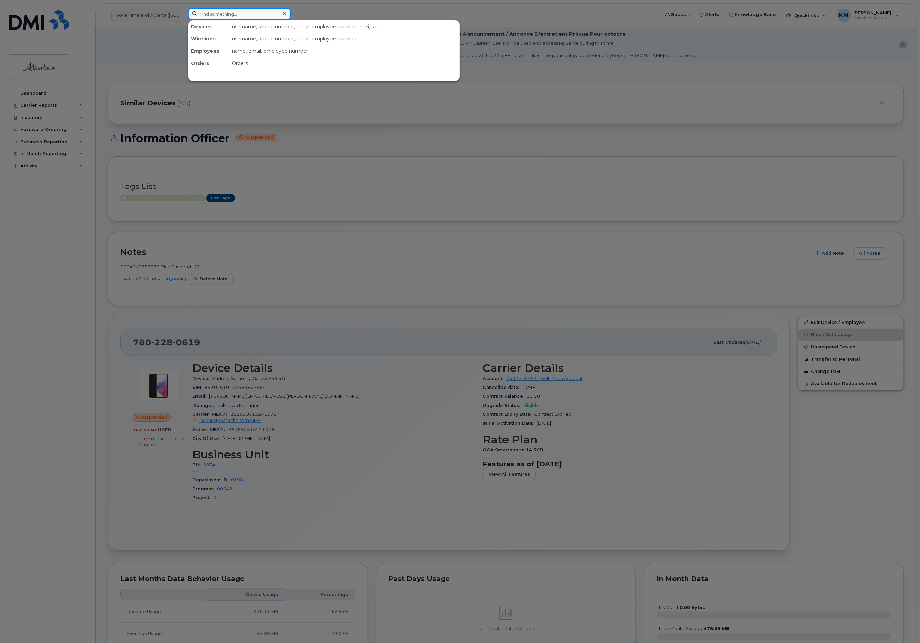
click at [230, 13] on input at bounding box center [239, 14] width 103 height 12
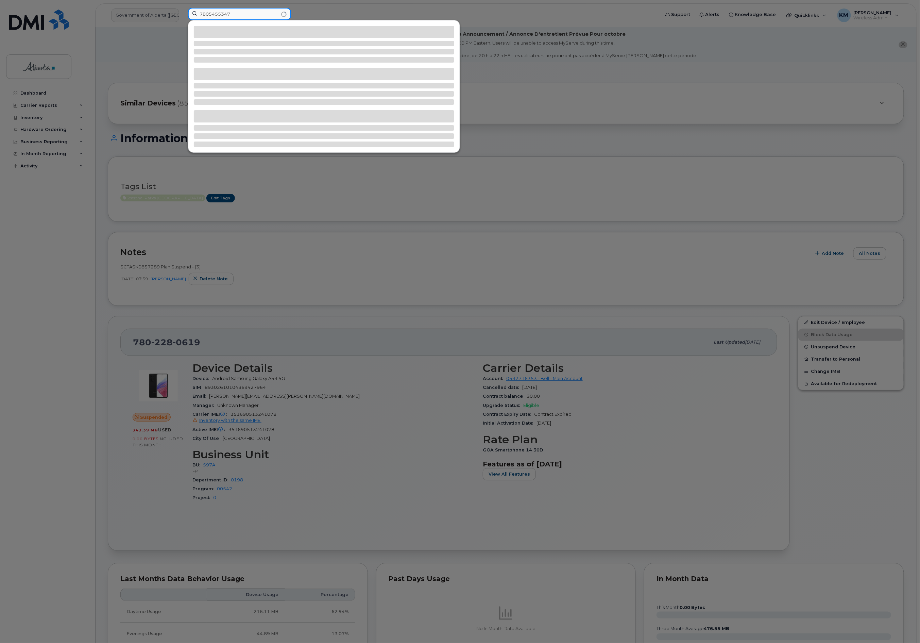
type input "7805455347"
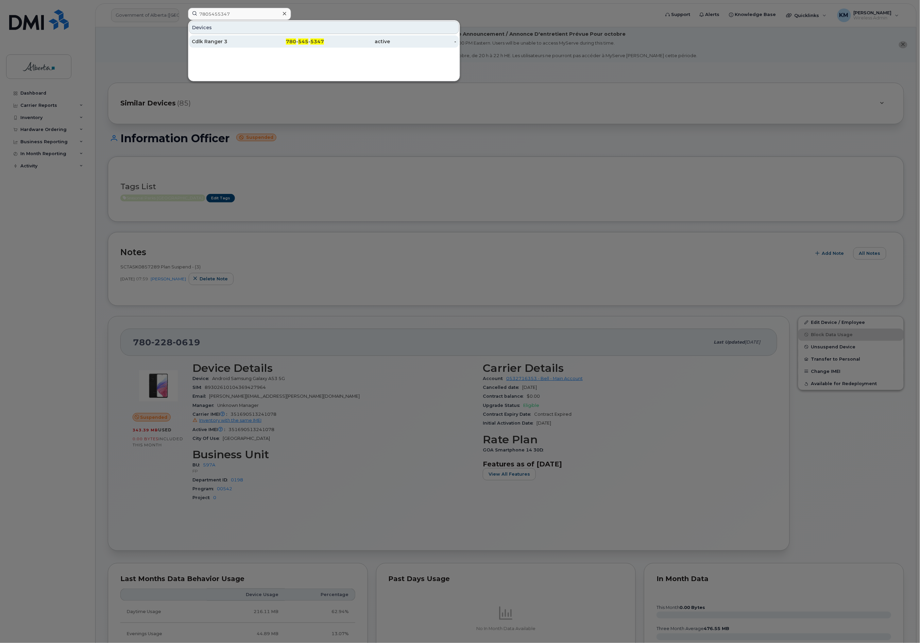
click at [235, 39] on div "Cdlk Ranger 3" at bounding box center [225, 41] width 66 height 7
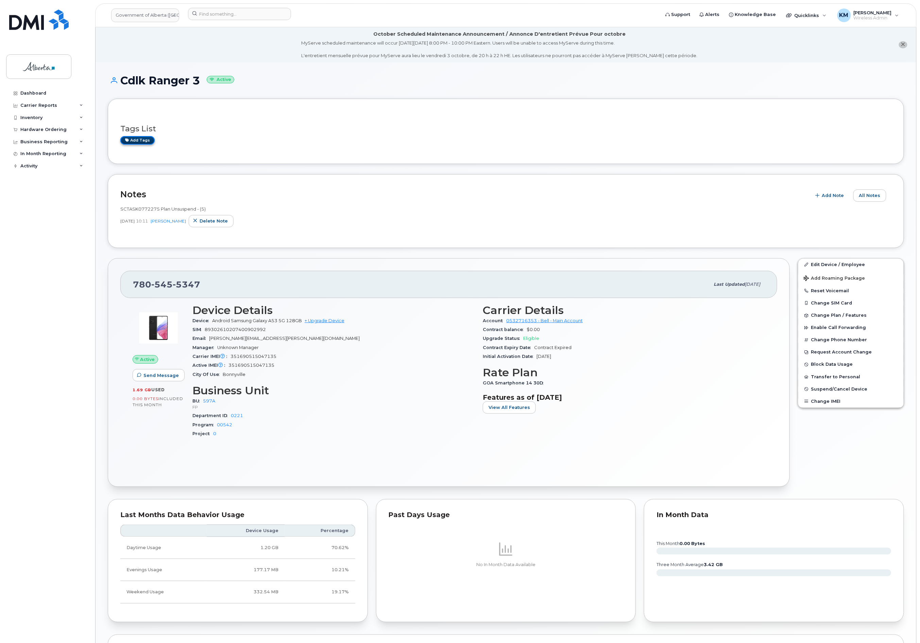
click at [139, 141] on link "Add tags" at bounding box center [137, 140] width 34 height 9
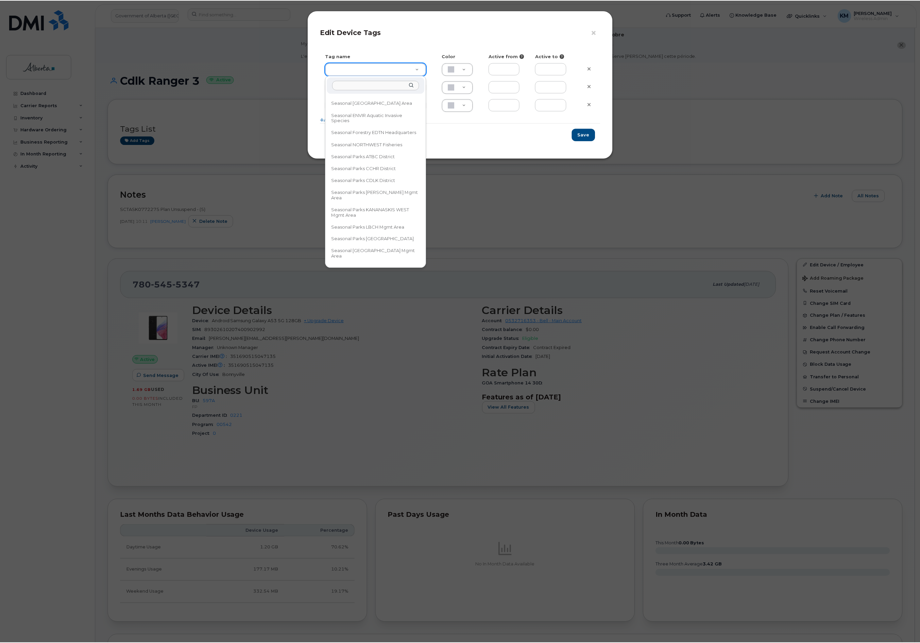
scroll to position [226, 0]
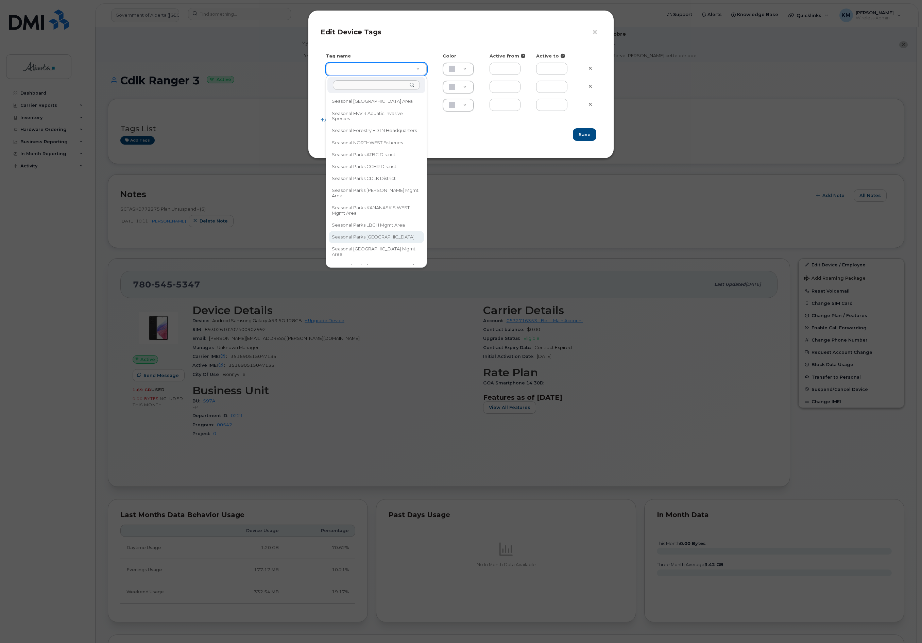
type input "Seasonal Parks [GEOGRAPHIC_DATA]"
type input "DAECC8"
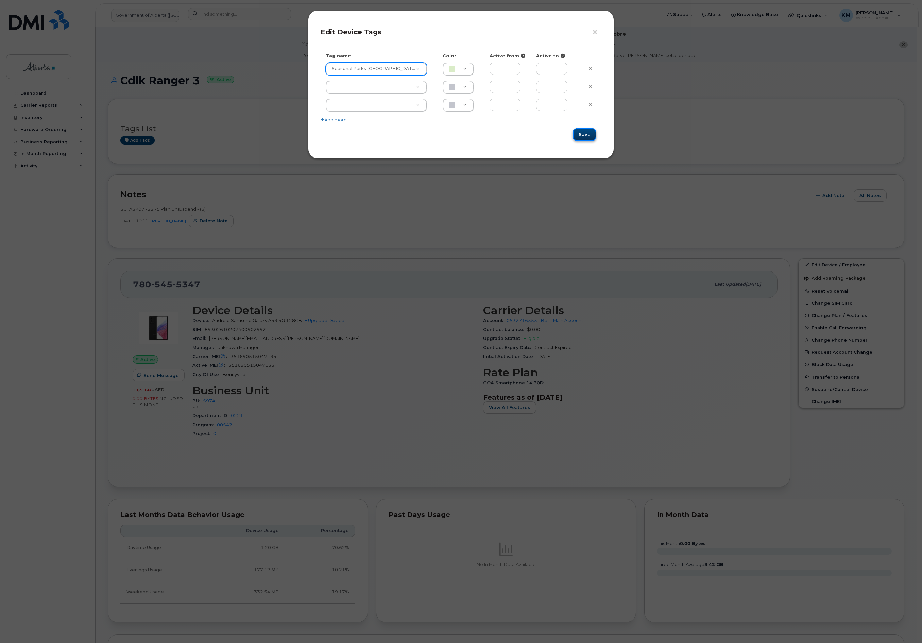
click at [581, 132] on button "Save" at bounding box center [584, 134] width 23 height 13
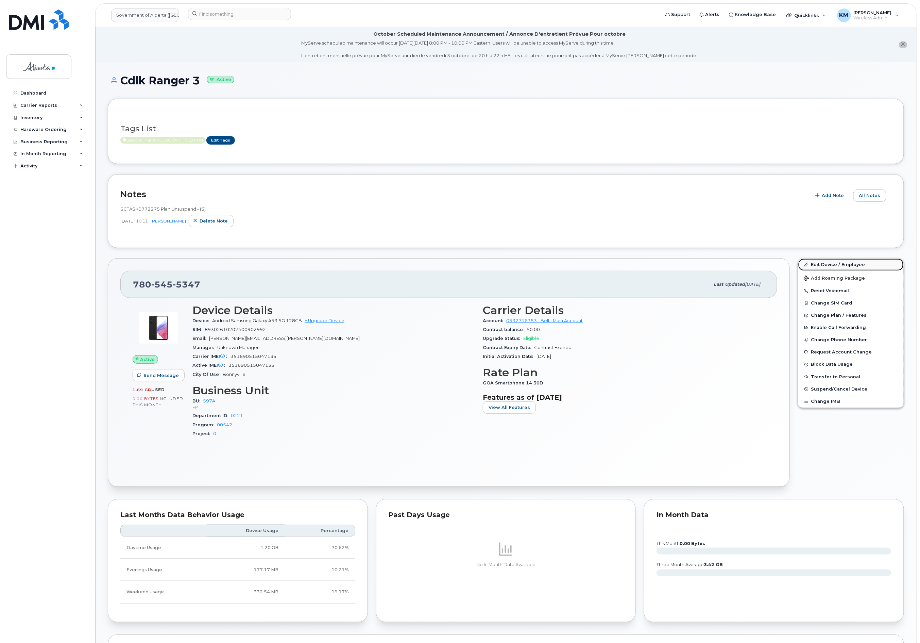
click at [816, 260] on link "Edit Device / Employee" at bounding box center [850, 264] width 105 height 12
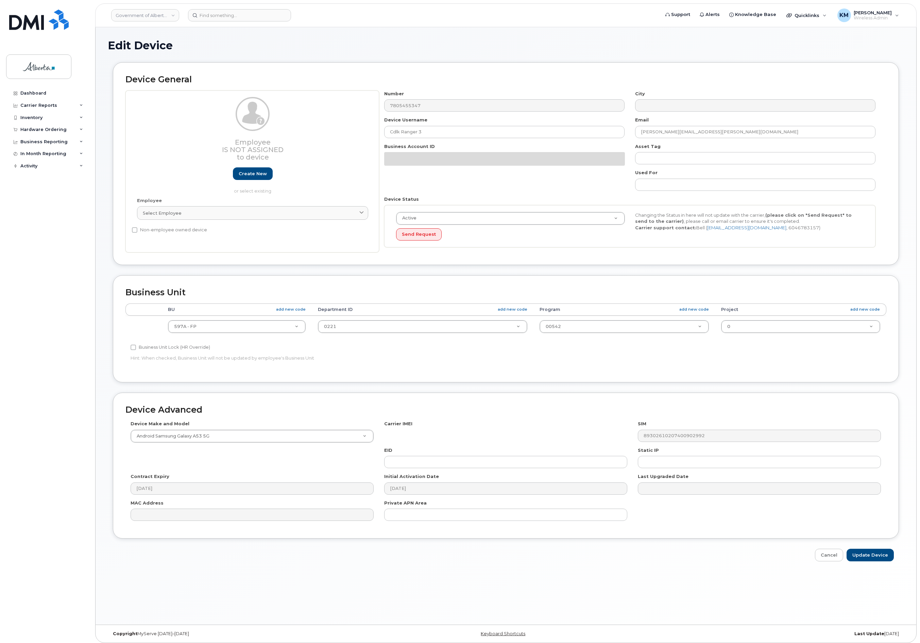
select select "4797726"
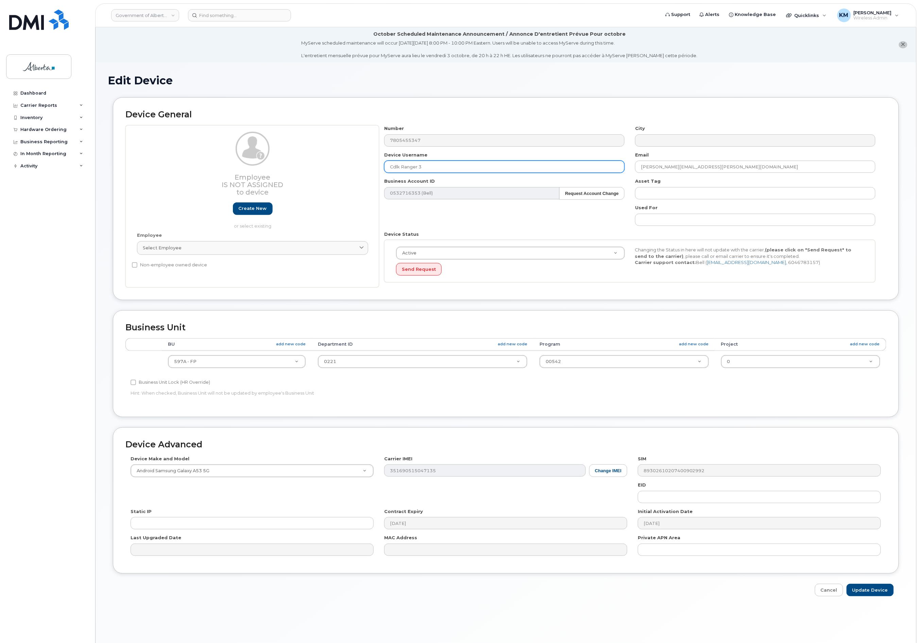
click at [400, 168] on input "Cdlk Ranger 3" at bounding box center [504, 166] width 240 height 12
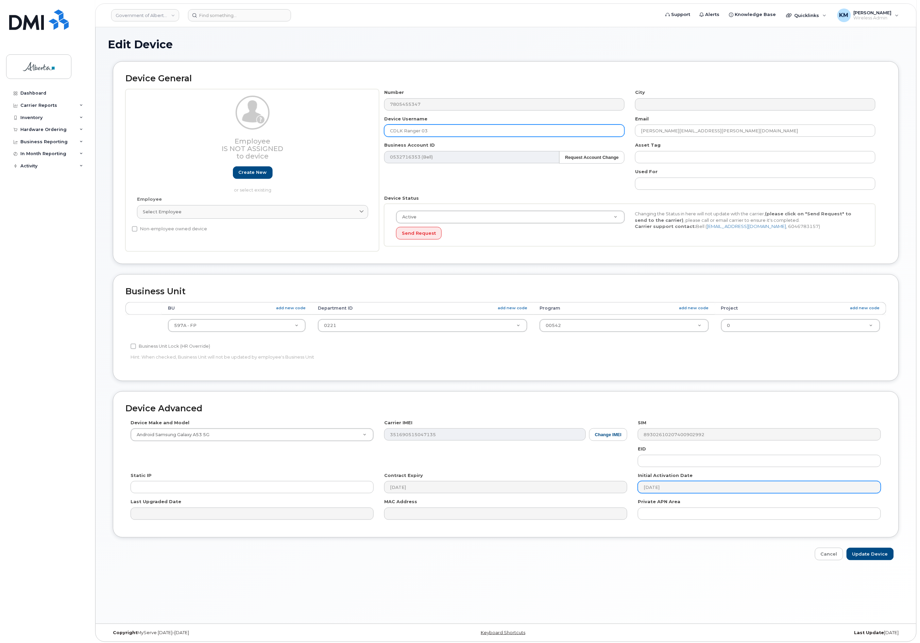
scroll to position [38, 0]
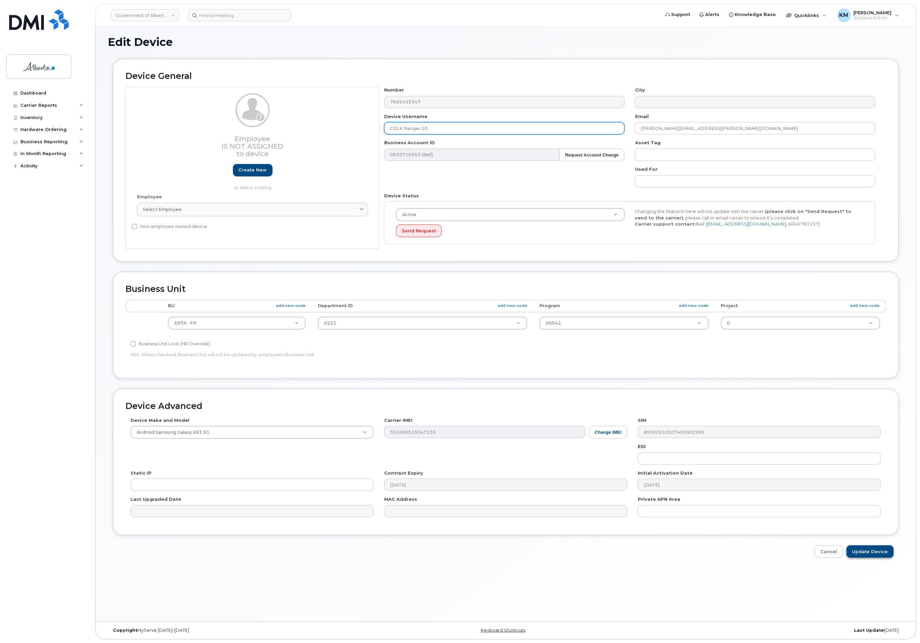
type input "CDLK Ranger 03"
click at [876, 551] on input "Update Device" at bounding box center [870, 551] width 47 height 13
type input "Saving..."
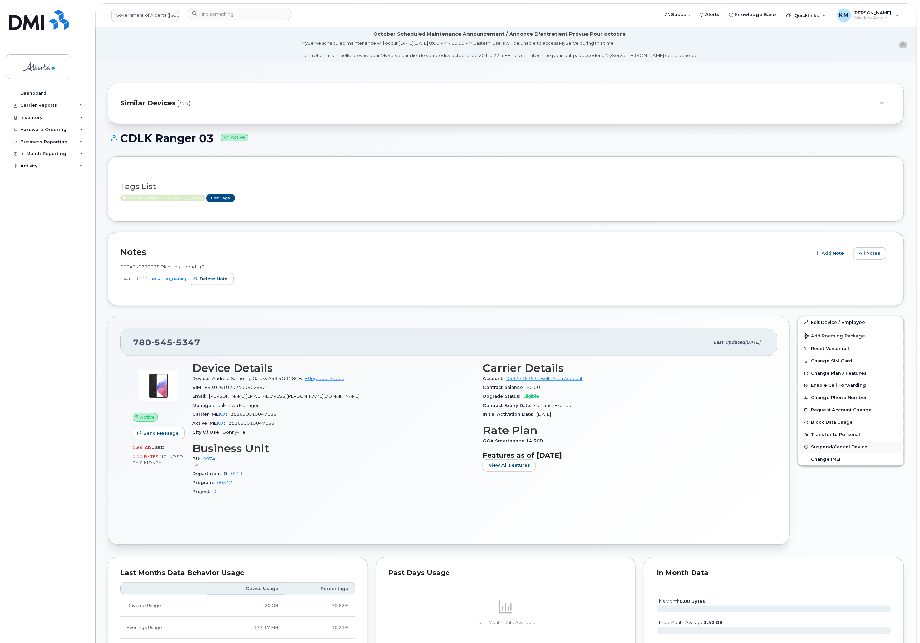
click at [862, 445] on span "Suspend/Cancel Device" at bounding box center [839, 446] width 56 height 5
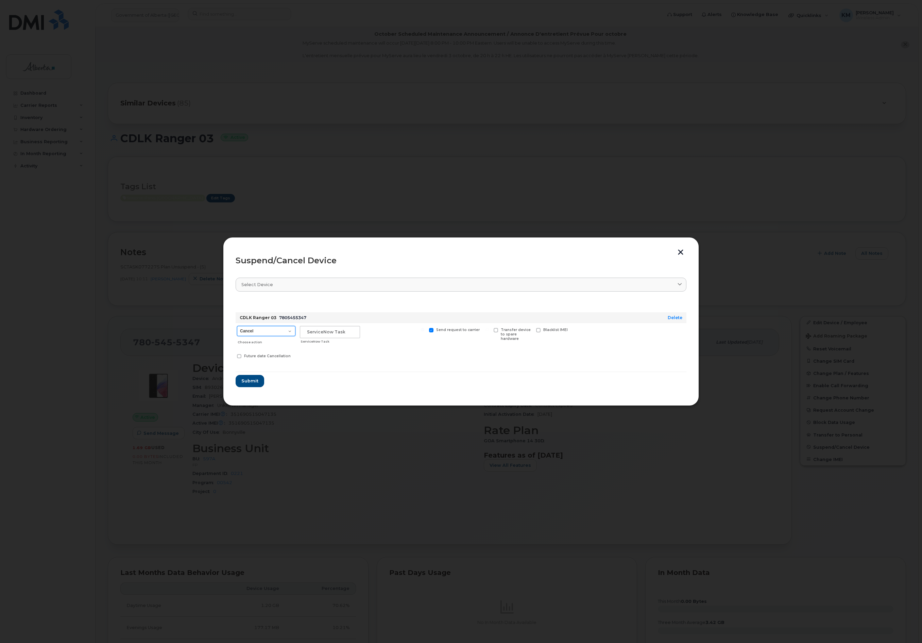
click at [282, 335] on select "Cancel Suspend - Extend Suspension Suspend - Reduced Rate Suspend - Lost Device…" at bounding box center [266, 331] width 58 height 10
select select "[object Object]"
click at [237, 326] on select "Cancel Suspend - Extend Suspension Suspend - Reduced Rate Suspend - Lost Device…" at bounding box center [266, 331] width 58 height 10
click at [319, 331] on input "text" at bounding box center [330, 332] width 60 height 12
type input "sCTASK0857228"
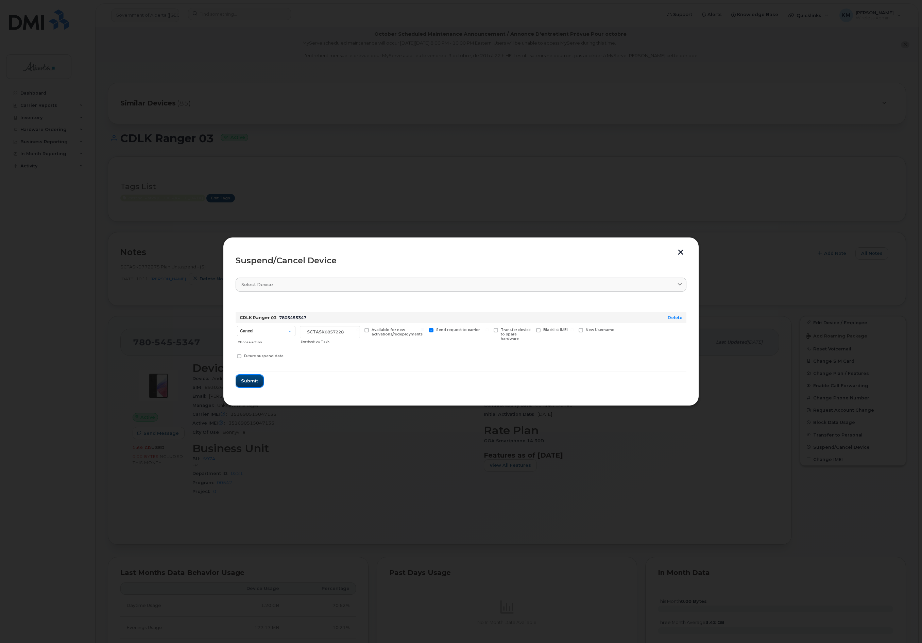
click at [249, 379] on span "Submit" at bounding box center [249, 380] width 17 height 6
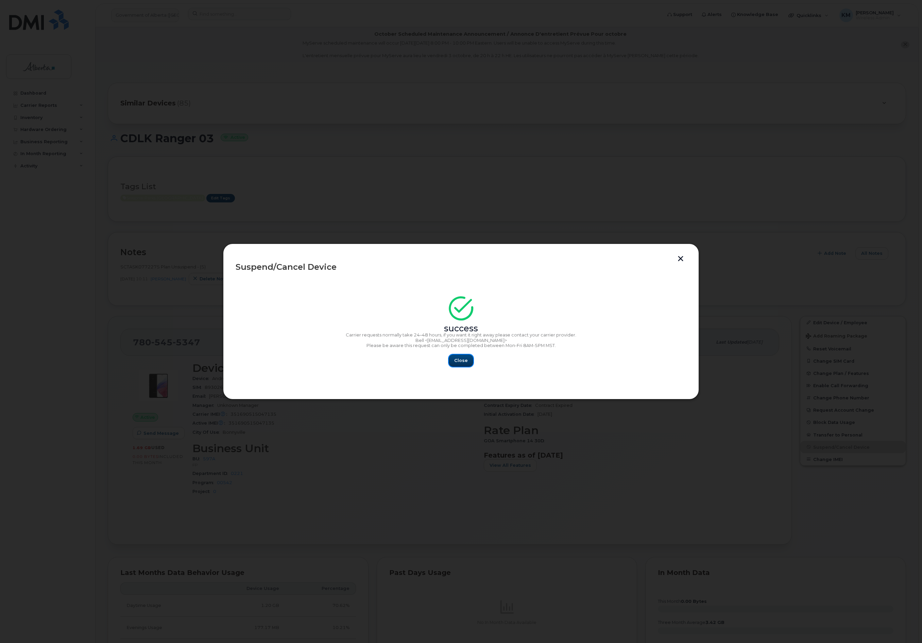
click at [468, 358] on button "Close" at bounding box center [461, 360] width 24 height 12
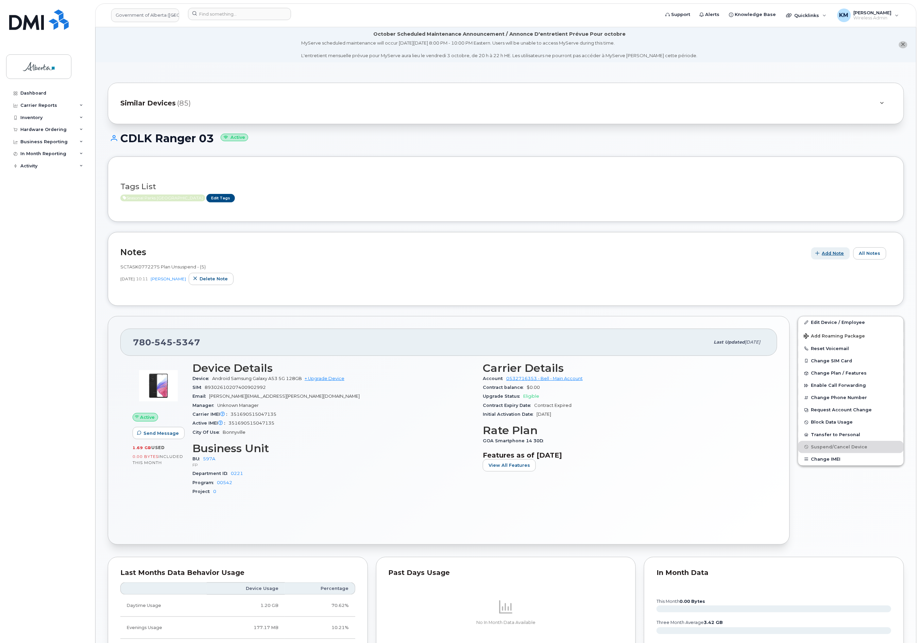
click at [827, 254] on span "Add Note" at bounding box center [833, 253] width 22 height 6
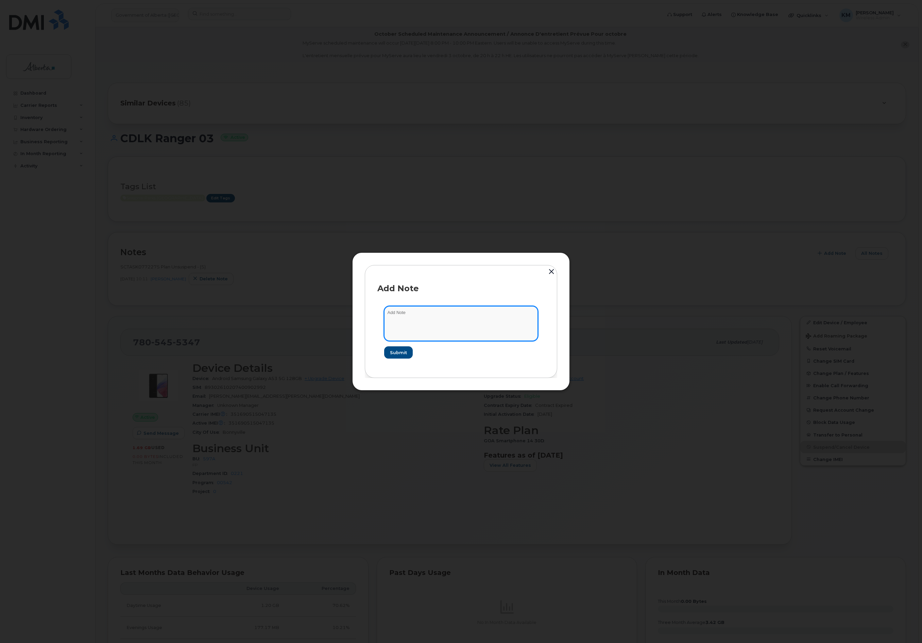
click at [470, 318] on textarea at bounding box center [461, 323] width 154 height 35
type textarea "s"
click at [449, 313] on textarea "SCTASK0857228 -" at bounding box center [461, 323] width 154 height 35
paste textarea "Plan Suspend - (2)"
type textarea "SCTASK0857228 - Plan Suspend - (2)"
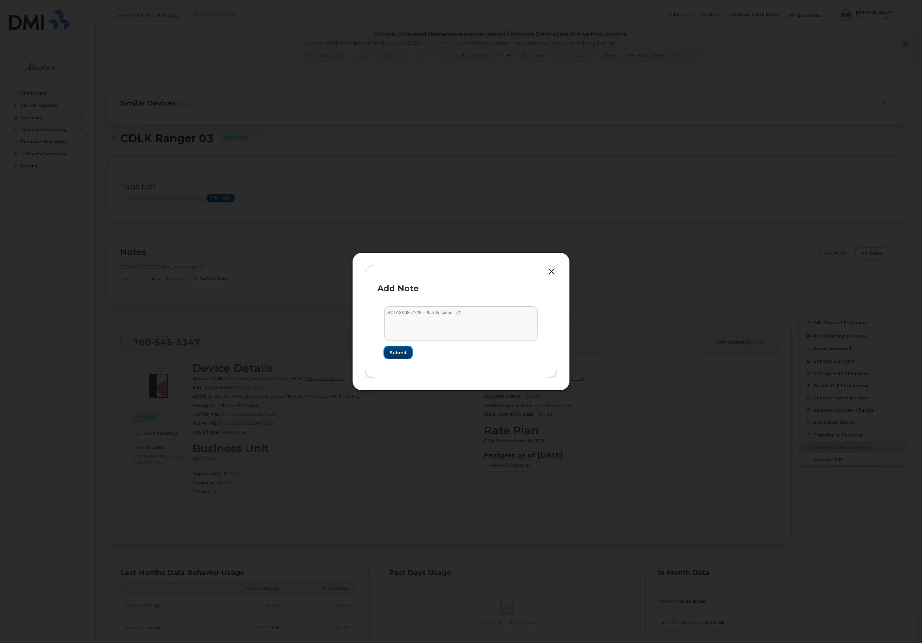
click at [388, 352] on button "Submit" at bounding box center [398, 352] width 28 height 12
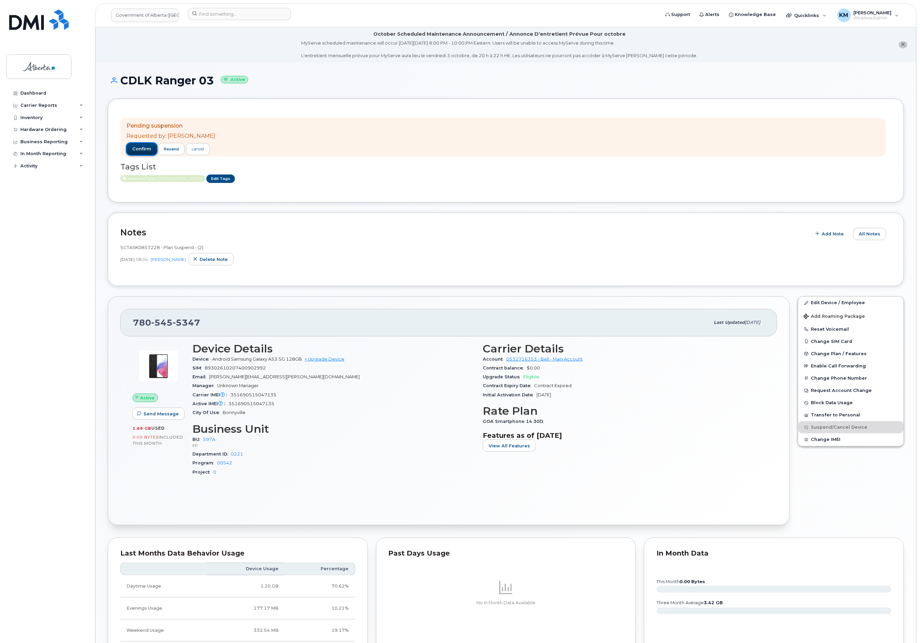
click at [141, 149] on span "confirm" at bounding box center [141, 149] width 19 height 6
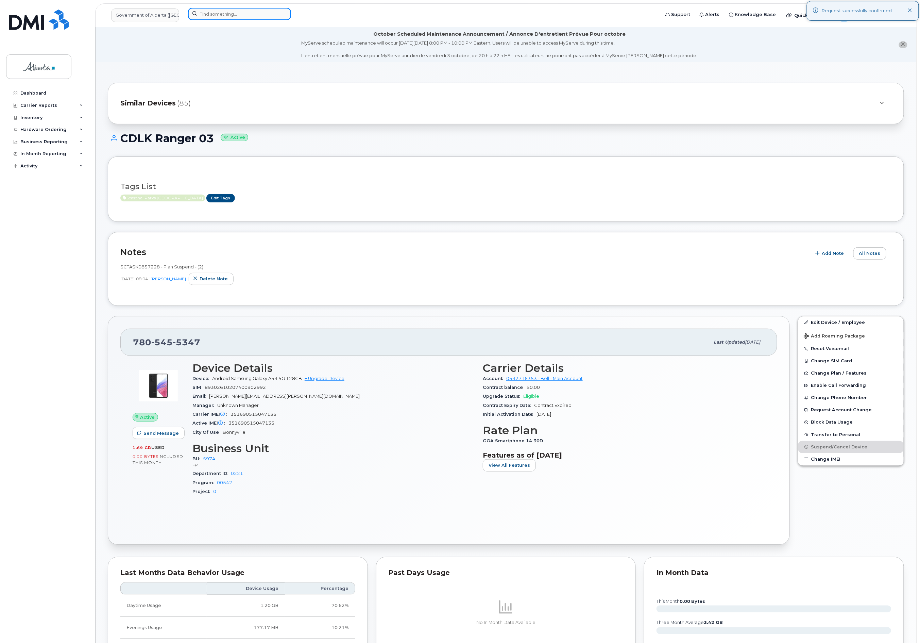
click at [236, 17] on input at bounding box center [239, 14] width 103 height 12
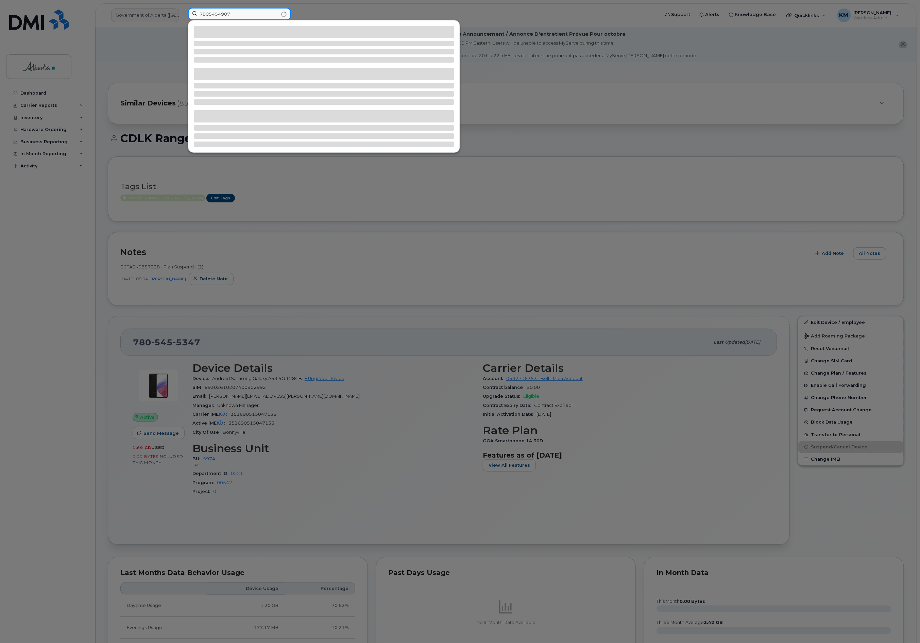
type input "7805454907"
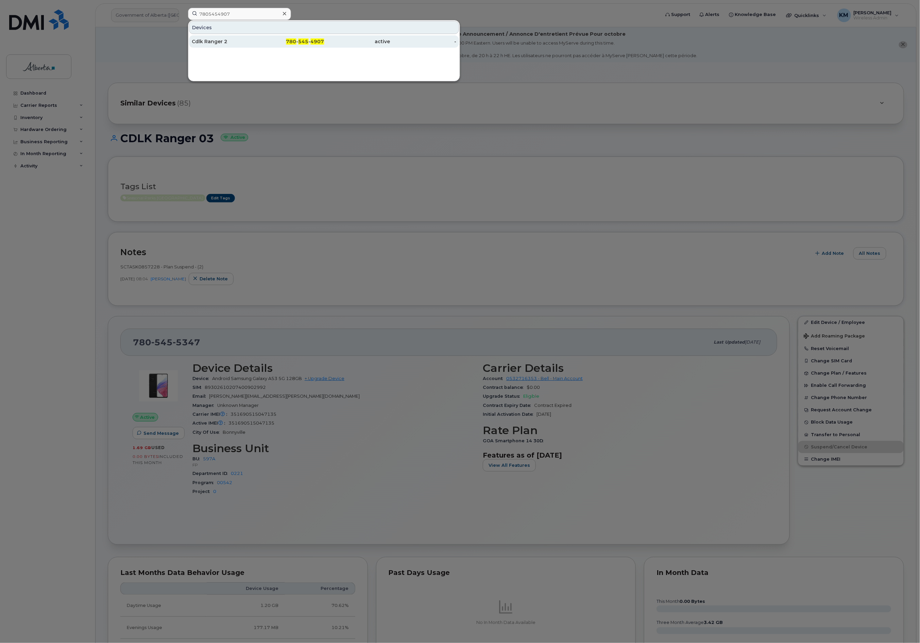
click at [253, 41] on div "Cdlk Ranger 2" at bounding box center [225, 41] width 66 height 7
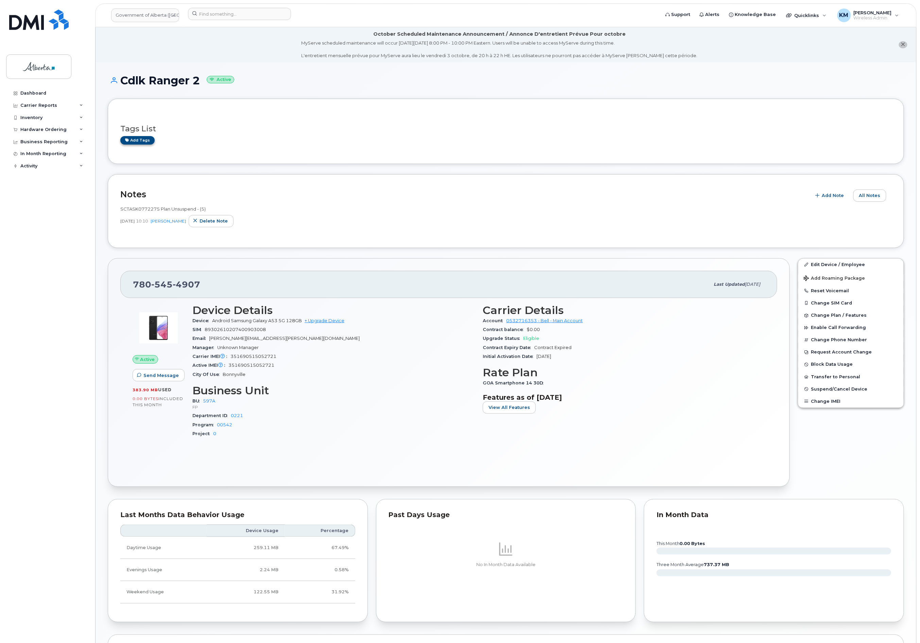
click at [139, 147] on div "Tags List Add tags" at bounding box center [505, 131] width 771 height 40
click at [141, 140] on link "Add tags" at bounding box center [137, 140] width 34 height 9
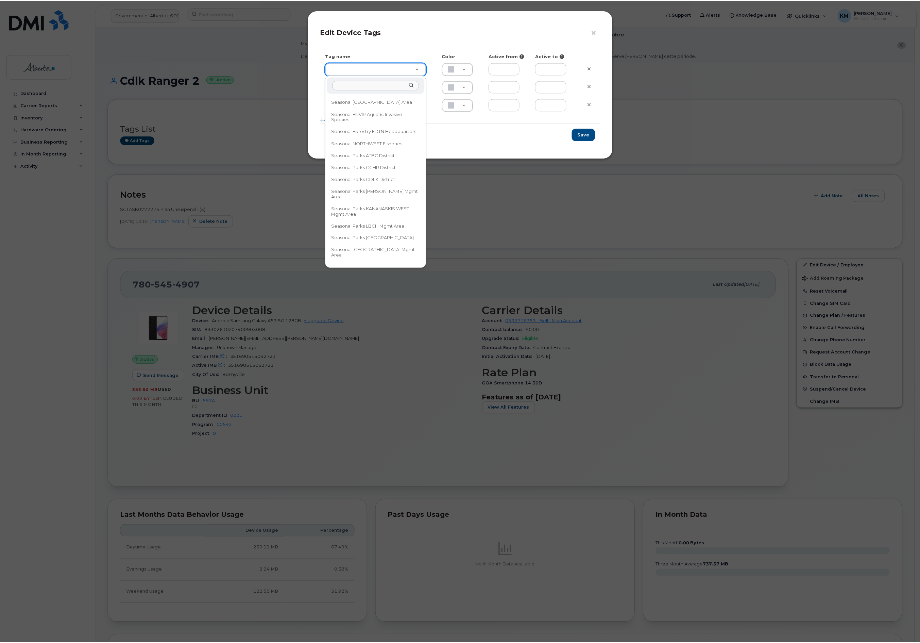
scroll to position [226, 0]
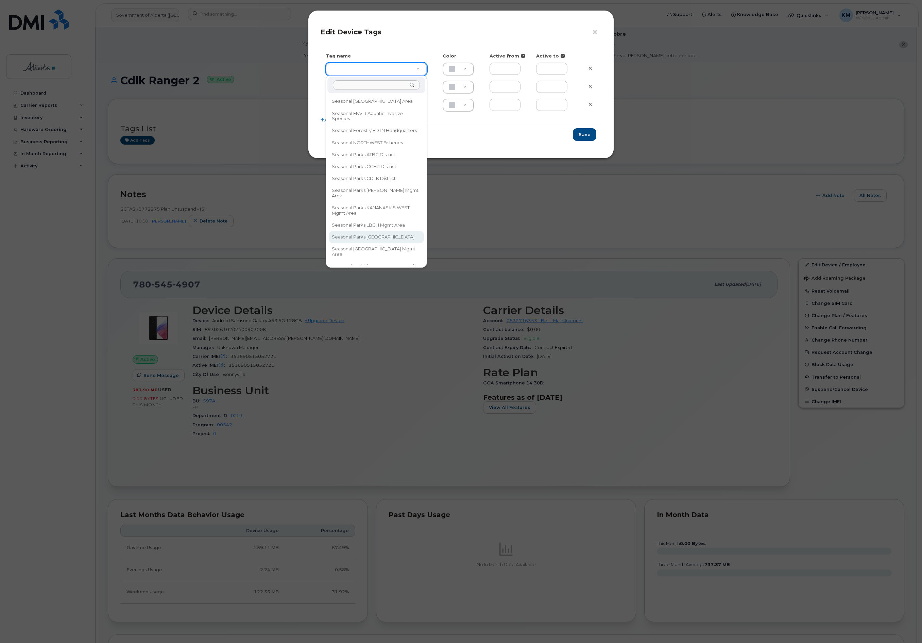
type input "Seasonal Parks [GEOGRAPHIC_DATA]"
type input "DAECC8"
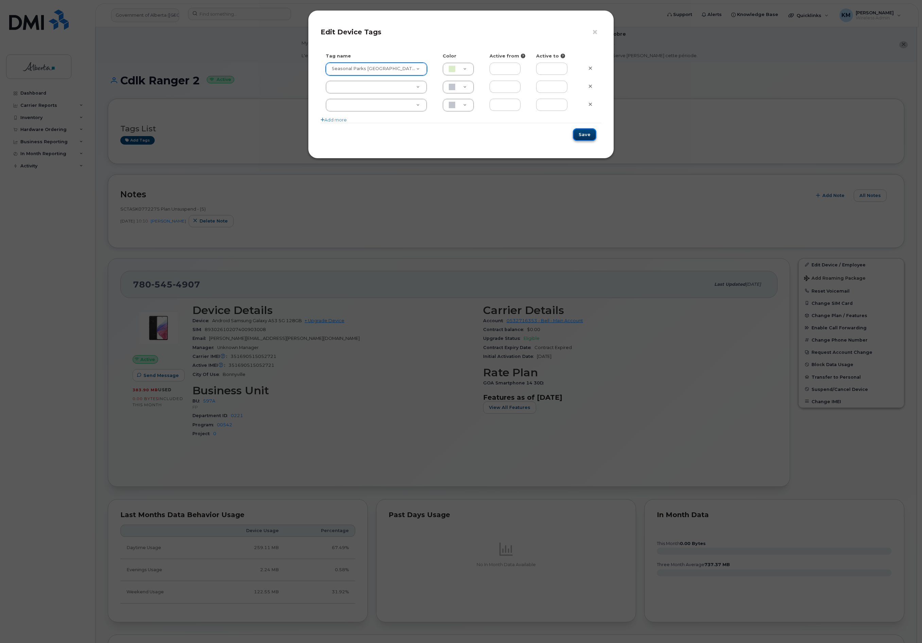
click at [585, 135] on button "Save" at bounding box center [584, 134] width 23 height 13
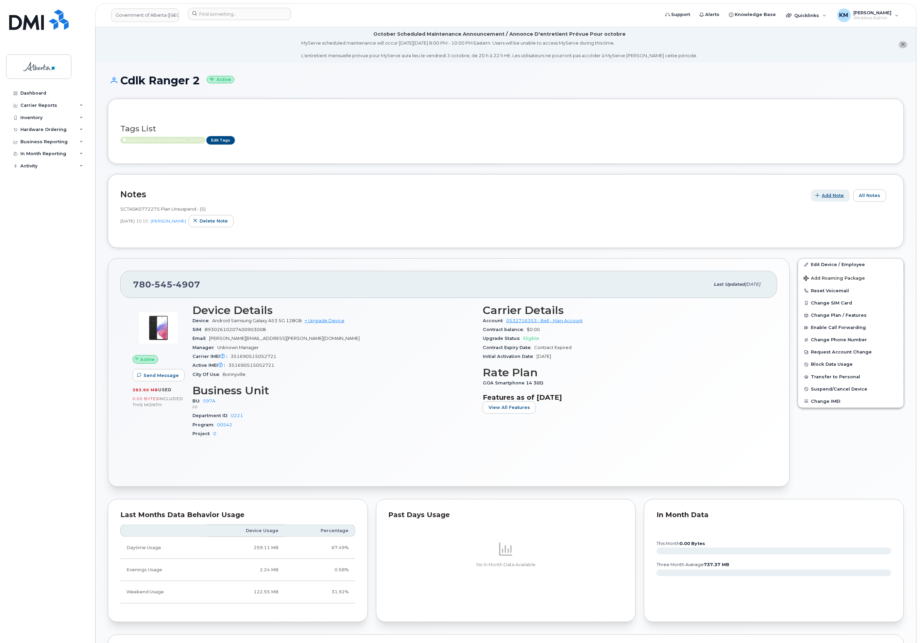
click at [829, 194] on span "Add Note" at bounding box center [833, 195] width 22 height 6
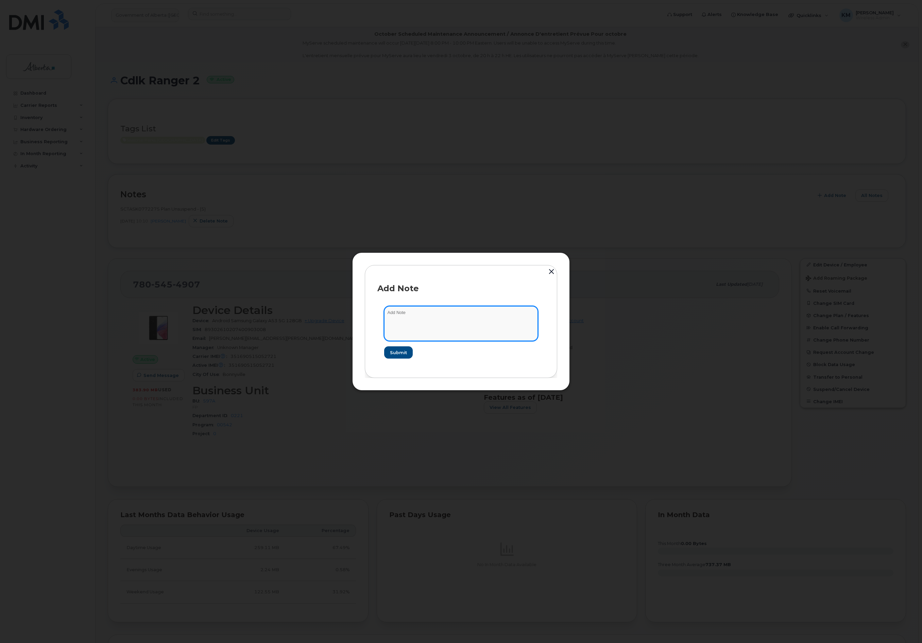
click at [487, 319] on textarea at bounding box center [461, 323] width 154 height 35
type textarea "s"
paste textarea "Plan Suspend - (2)"
type textarea "SCTASK0857228 Plan Suspend - (2)"
click at [406, 350] on span "Submit" at bounding box center [398, 352] width 17 height 6
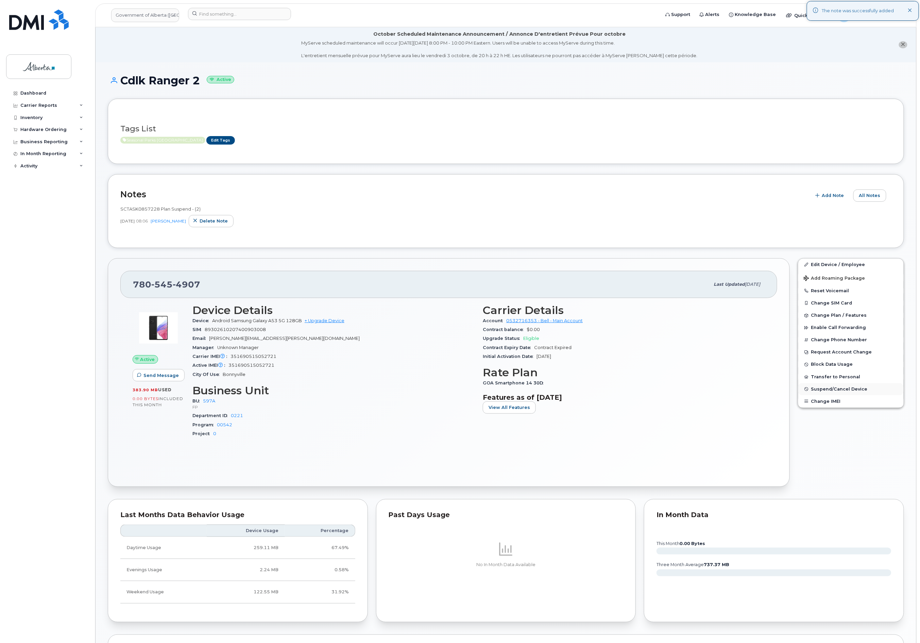
click at [822, 387] on span "Suspend/Cancel Device" at bounding box center [839, 388] width 56 height 5
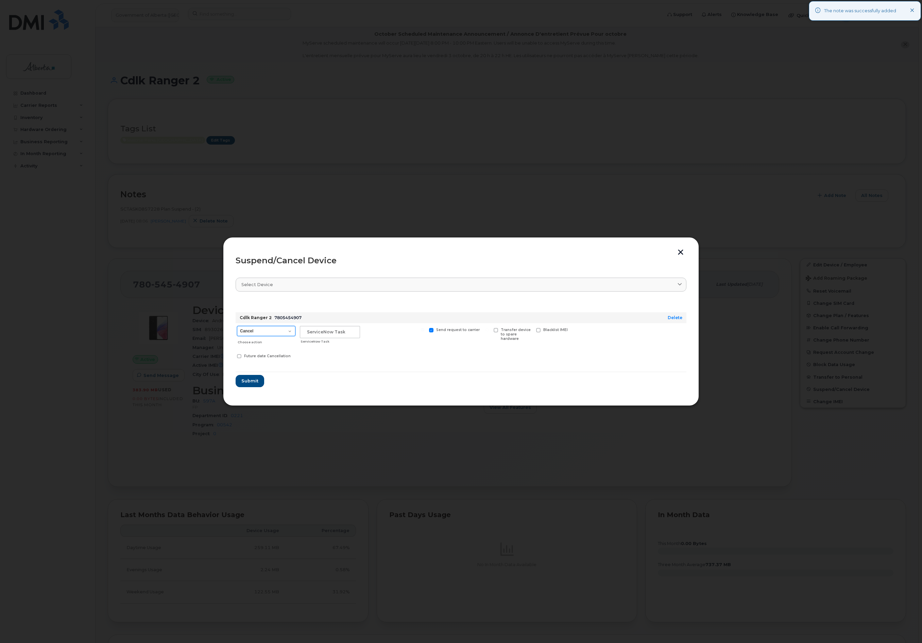
click at [277, 331] on select "Cancel Suspend - Extend Suspension Suspend - Reduced Rate Suspend - Lost Device…" at bounding box center [266, 331] width 58 height 10
select select "[object Object]"
click at [237, 326] on select "Cancel Suspend - Extend Suspension Suspend - Reduced Rate Suspend - Lost Device…" at bounding box center [266, 331] width 58 height 10
click at [321, 336] on input "text" at bounding box center [330, 332] width 60 height 12
type input "sCTASK0857228"
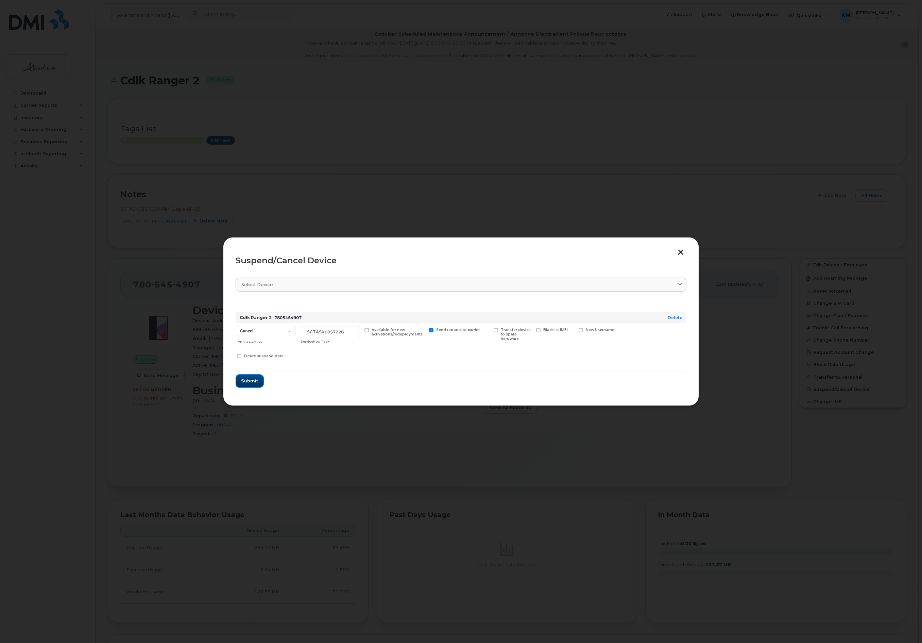
click at [255, 376] on button "Submit" at bounding box center [250, 381] width 28 height 12
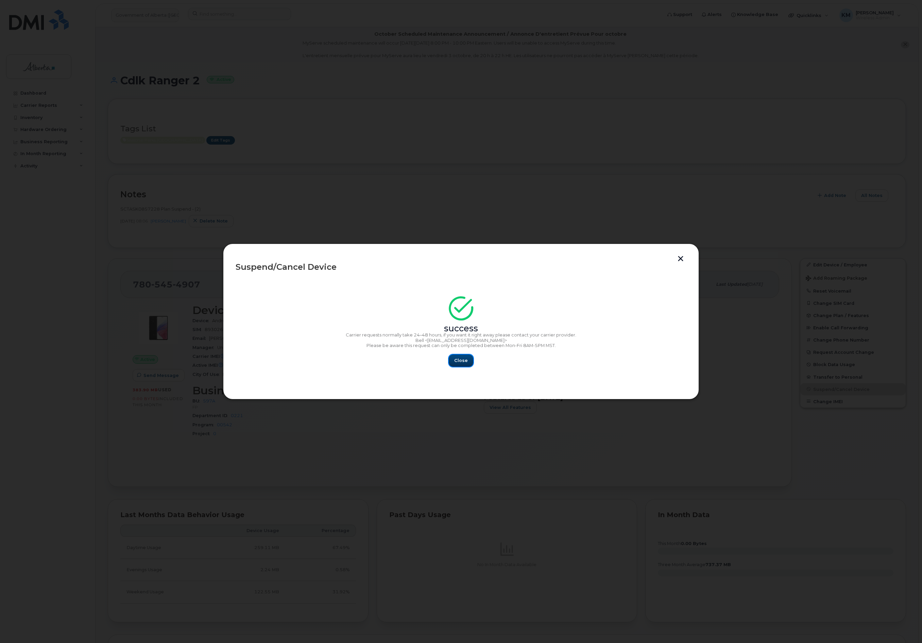
click at [455, 363] on span "Close" at bounding box center [461, 360] width 14 height 6
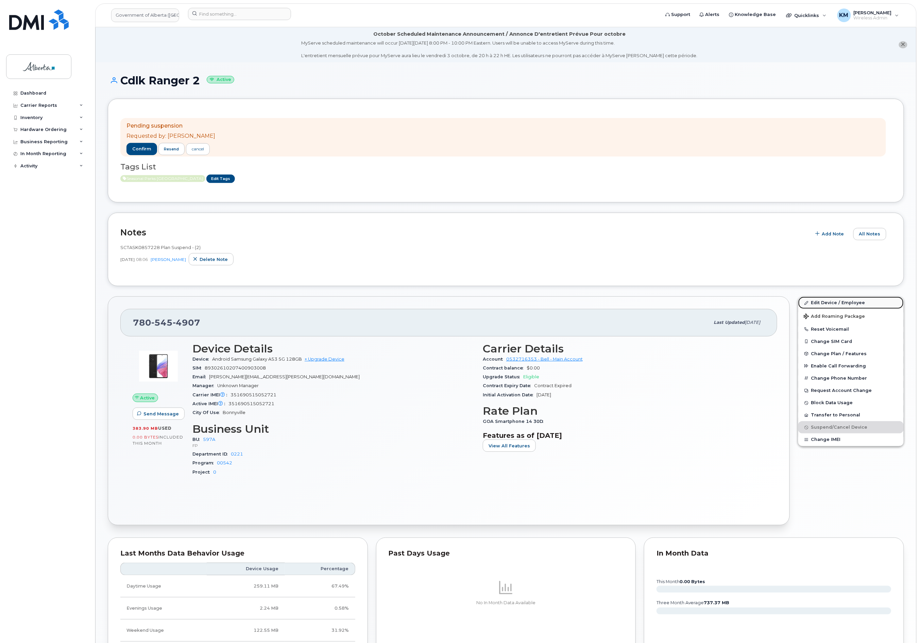
click at [831, 300] on link "Edit Device / Employee" at bounding box center [850, 302] width 105 height 12
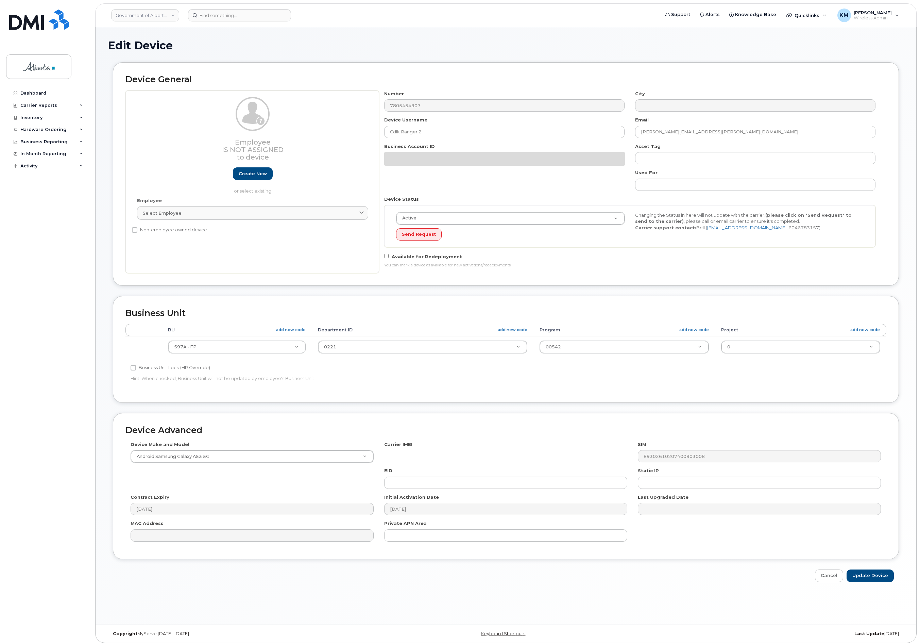
select select "4797726"
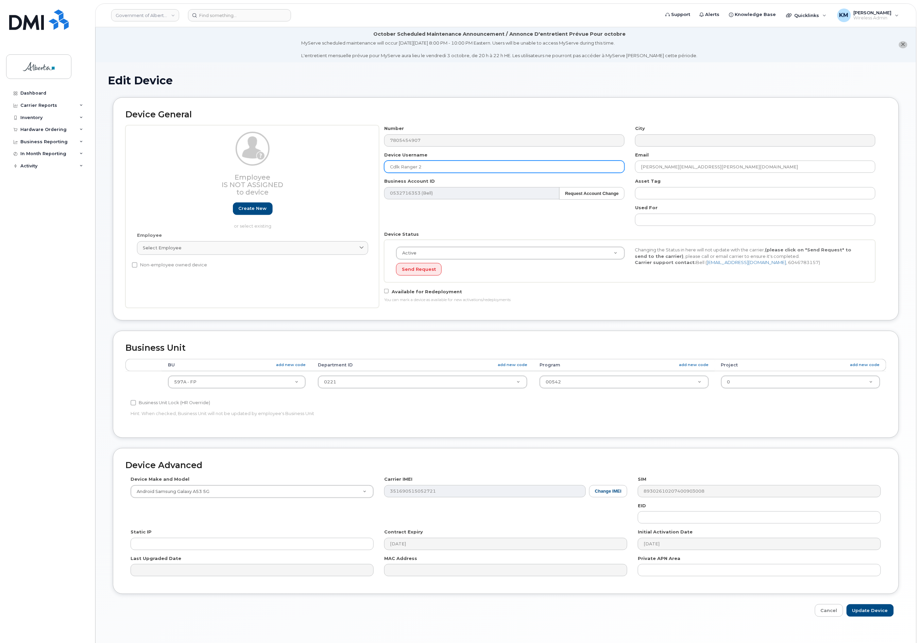
drag, startPoint x: 400, startPoint y: 167, endPoint x: 388, endPoint y: 168, distance: 12.2
click at [388, 168] on input "Cdlk Ranger 2" at bounding box center [504, 166] width 240 height 12
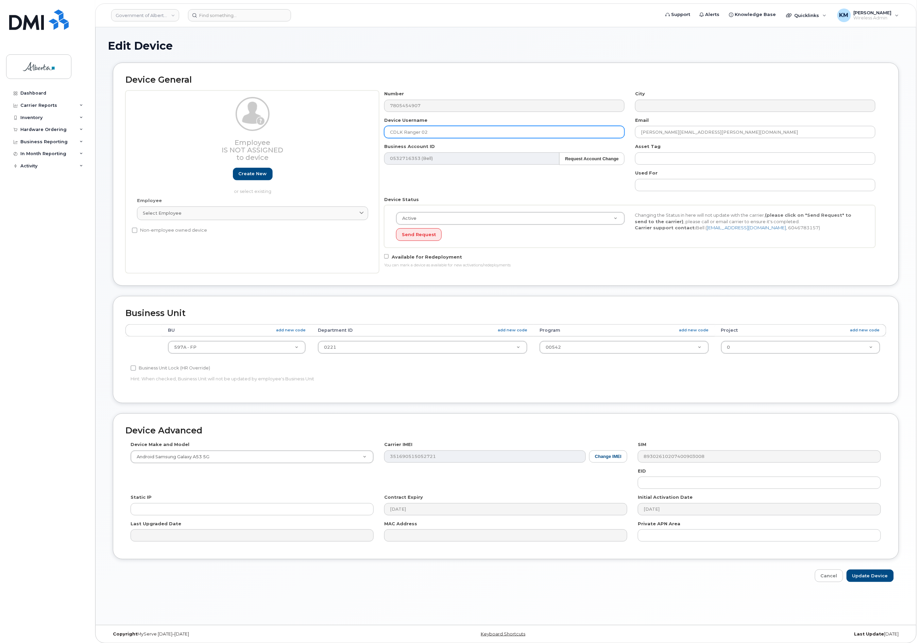
scroll to position [38, 0]
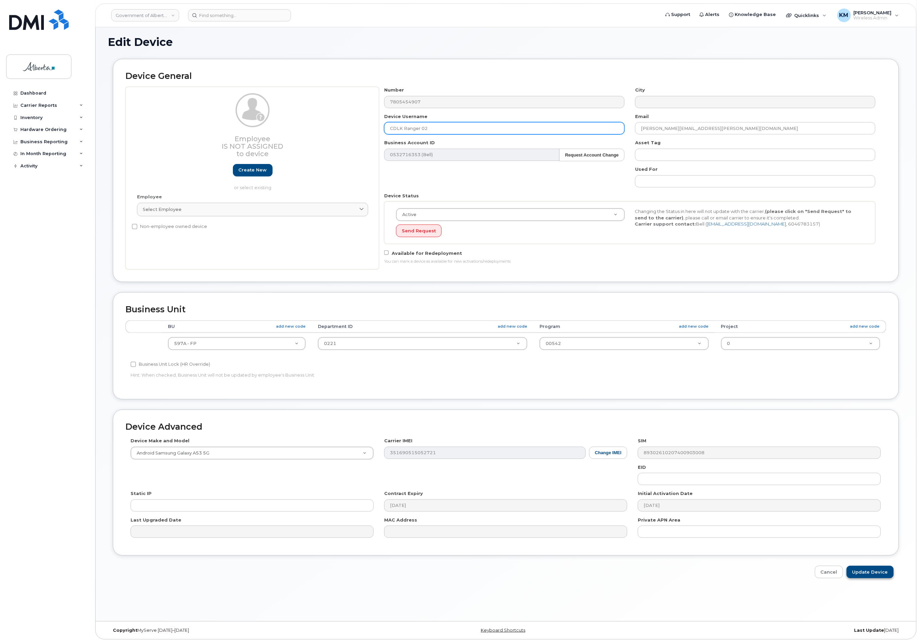
type input "CDLK Ranger 02"
click at [877, 569] on input "Update Device" at bounding box center [870, 571] width 47 height 13
type input "Saving..."
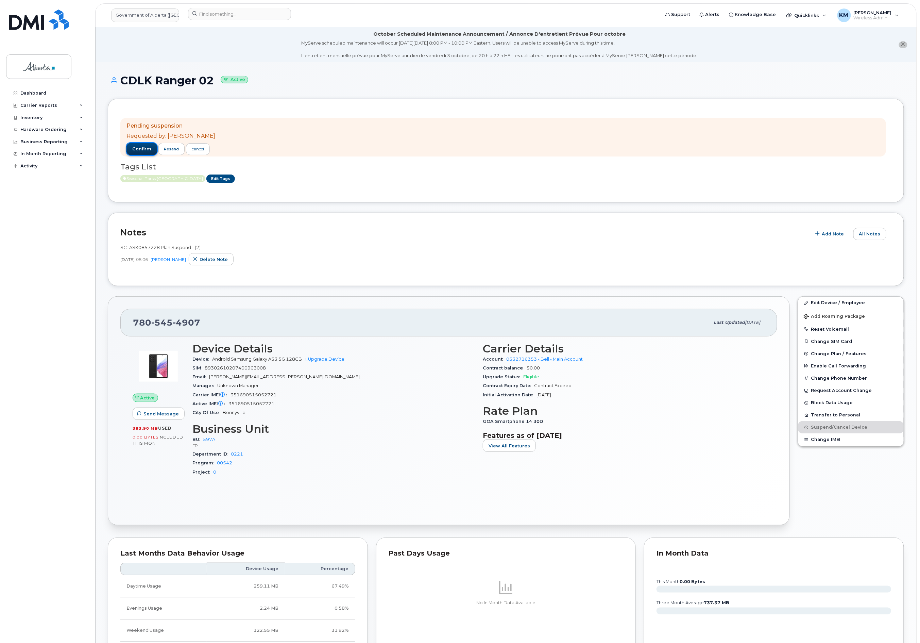
click at [144, 150] on span "confirm" at bounding box center [141, 149] width 19 height 6
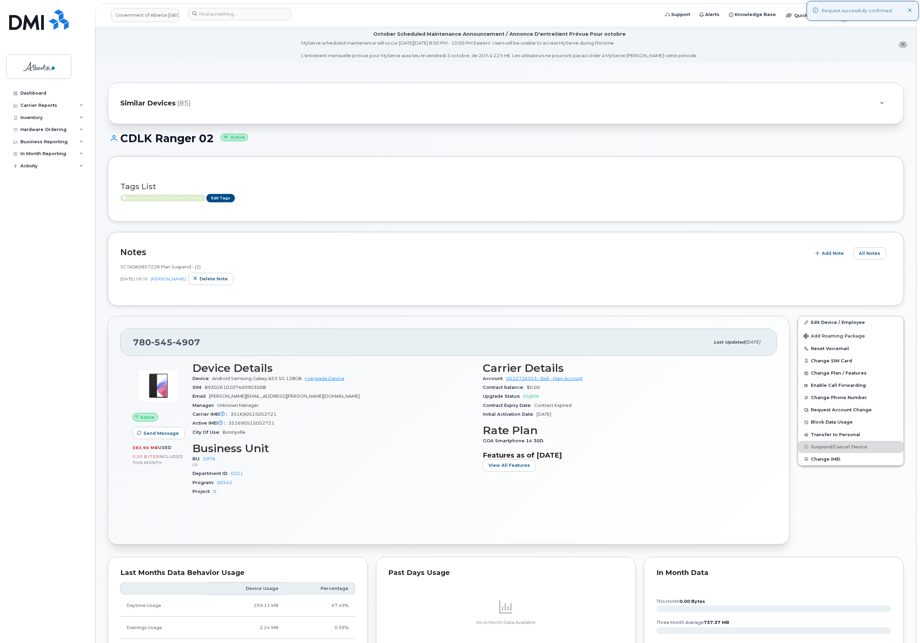
click at [48, 350] on div "Dashboard Carrier Reports Monthly Billing Data Daily Data Pooling Data Behavior…" at bounding box center [48, 359] width 84 height 545
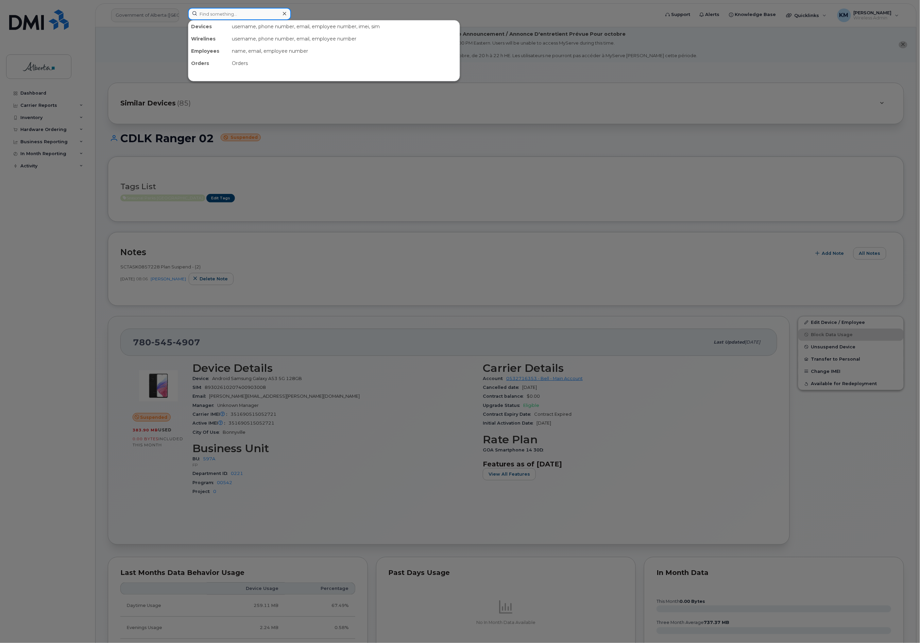
click at [226, 16] on input at bounding box center [239, 14] width 103 height 12
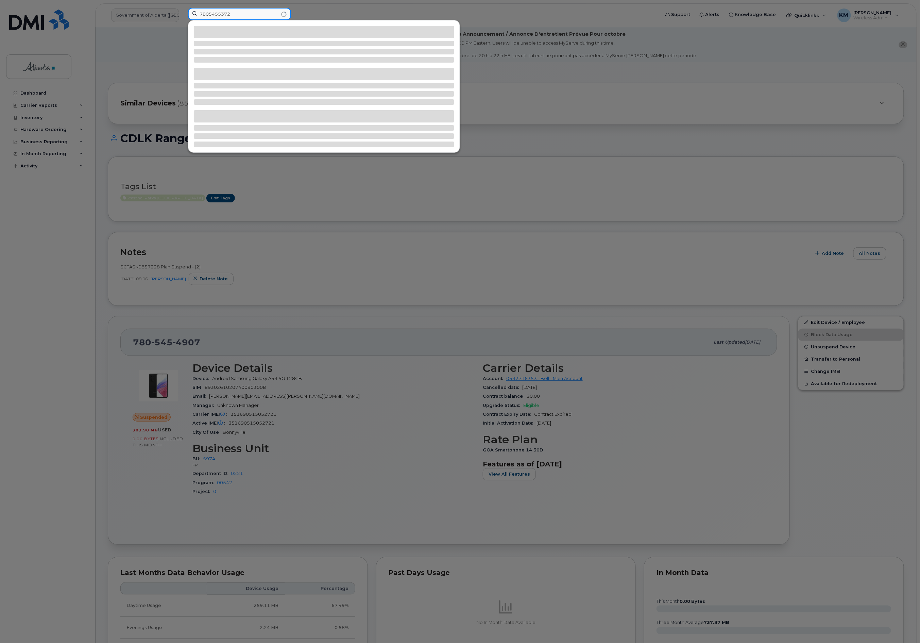
type input "7805455372"
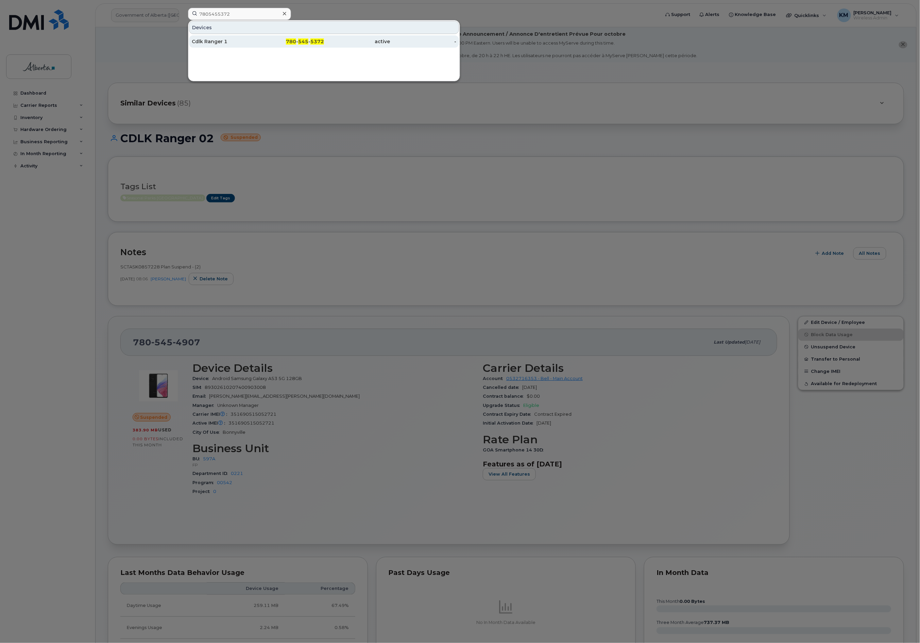
click at [229, 43] on div "Cdlk Ranger 1" at bounding box center [225, 41] width 66 height 7
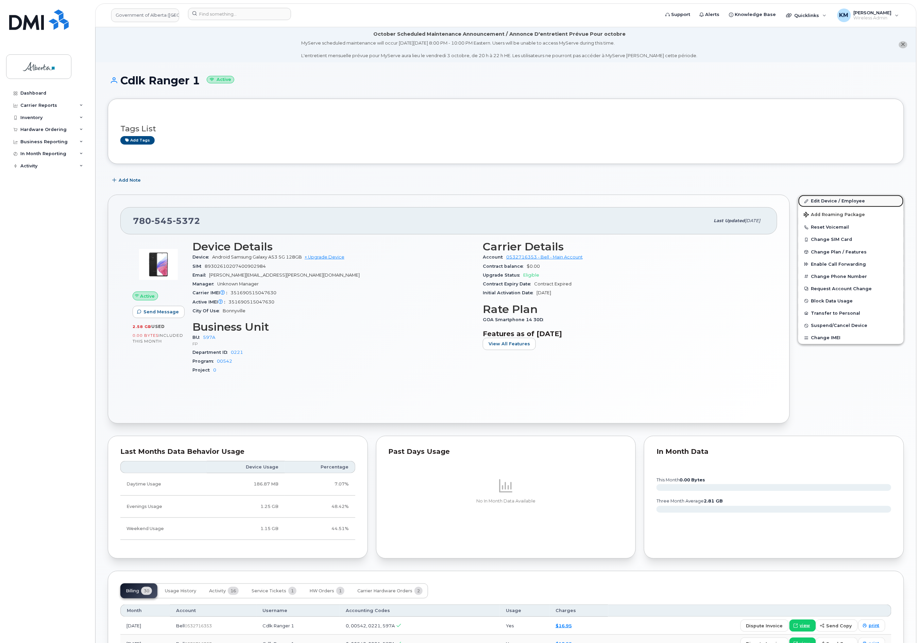
click at [829, 199] on link "Edit Device / Employee" at bounding box center [850, 201] width 105 height 12
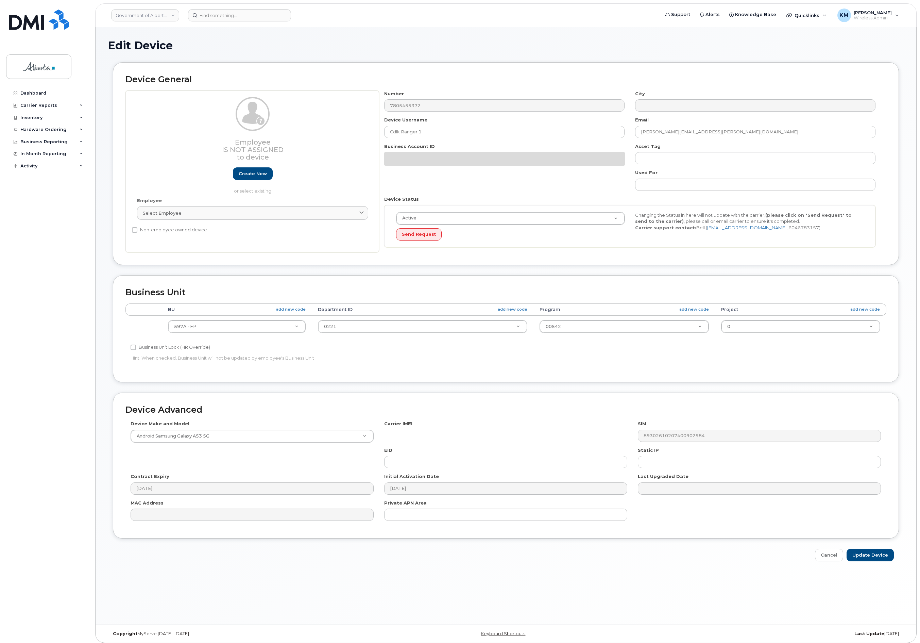
select select "4797726"
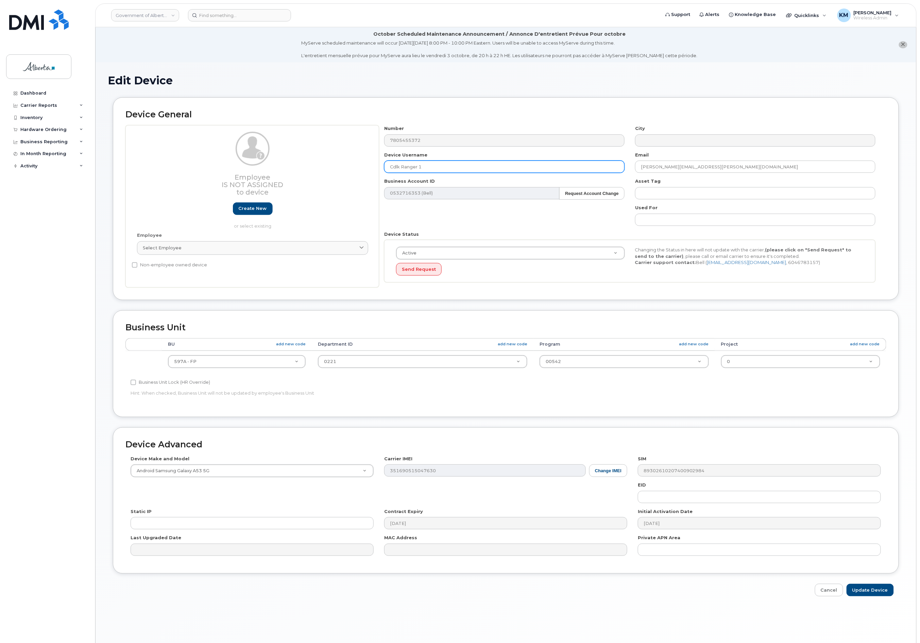
drag, startPoint x: 398, startPoint y: 168, endPoint x: 395, endPoint y: 169, distance: 3.5
click at [395, 169] on input "Cdlk Ranger 1" at bounding box center [504, 166] width 240 height 12
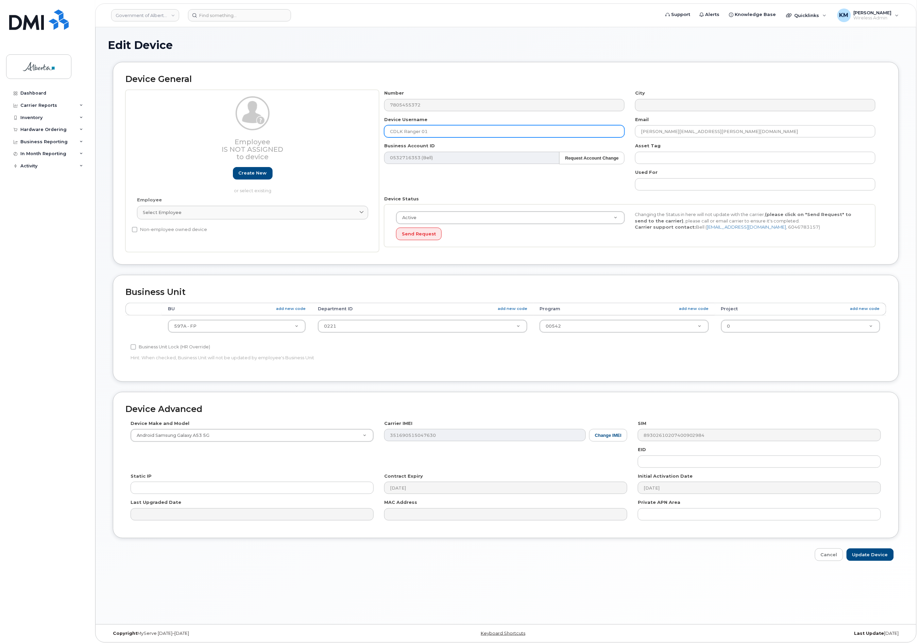
scroll to position [38, 0]
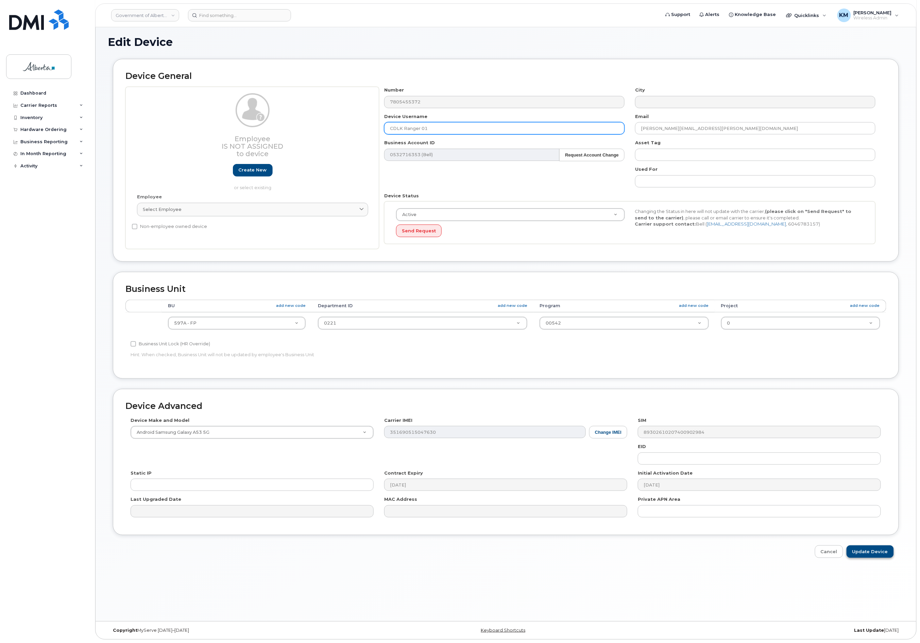
type input "CDLK Ranger 01"
click at [883, 551] on input "Update Device" at bounding box center [870, 551] width 47 height 13
type input "Saving..."
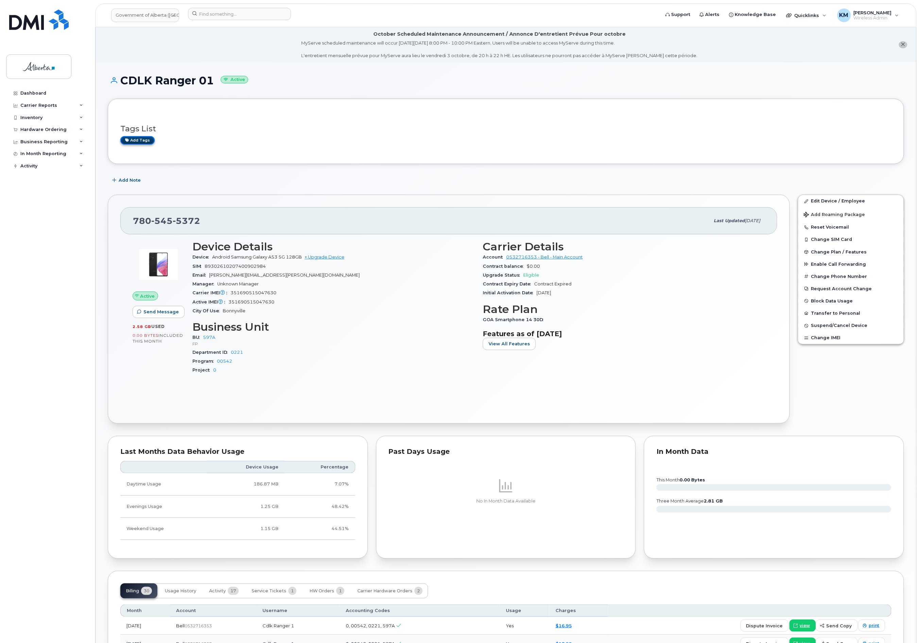
click at [138, 140] on link "Add tags" at bounding box center [137, 140] width 34 height 9
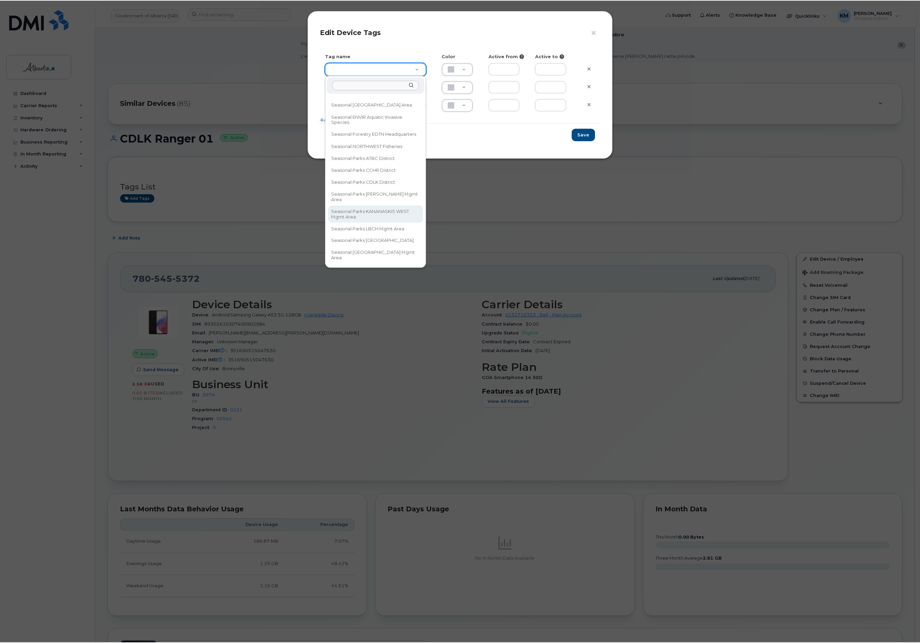
scroll to position [226, 0]
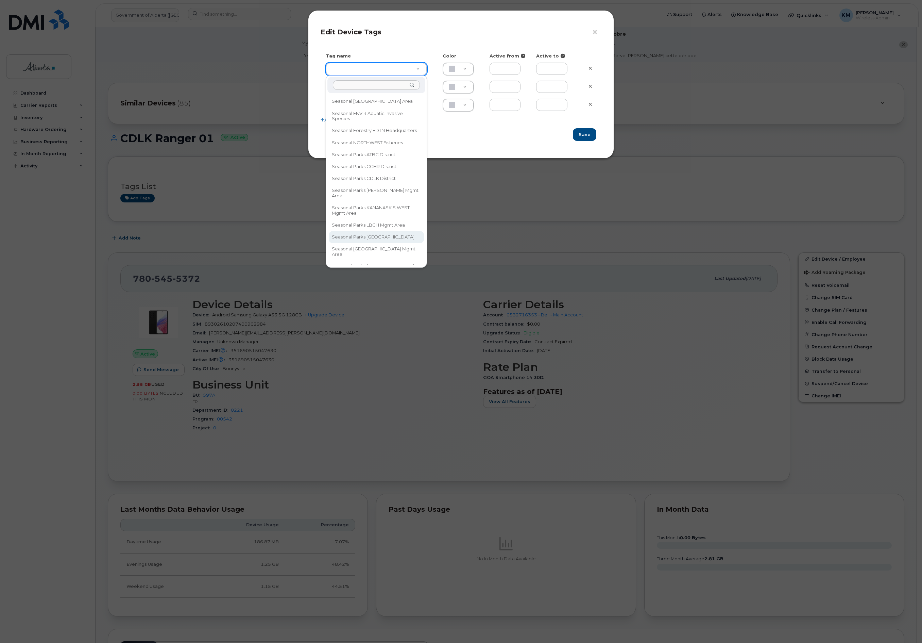
type input "Seasonal Parks NORTH Region"
type input "DAECC8"
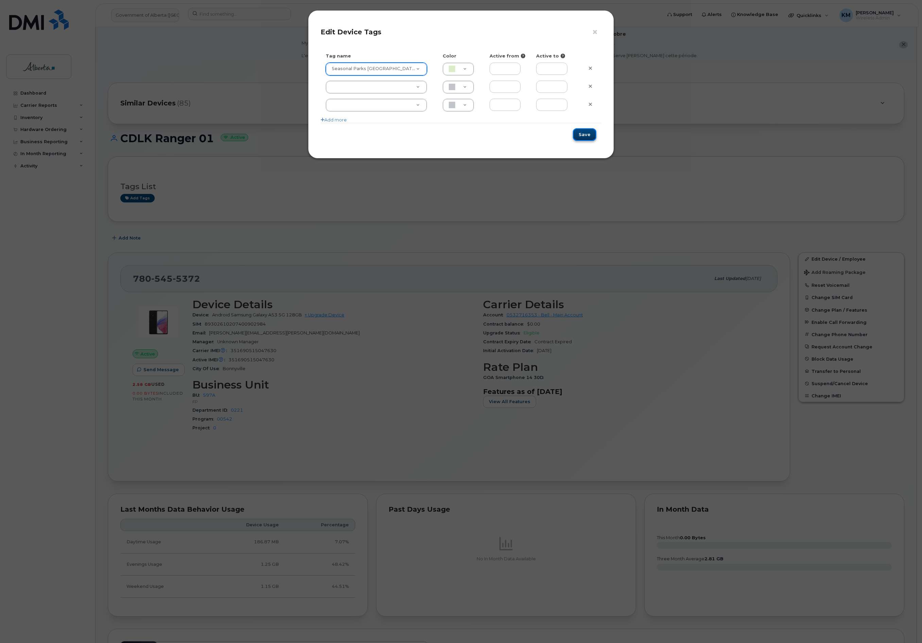
click at [590, 135] on button "Save" at bounding box center [584, 134] width 23 height 13
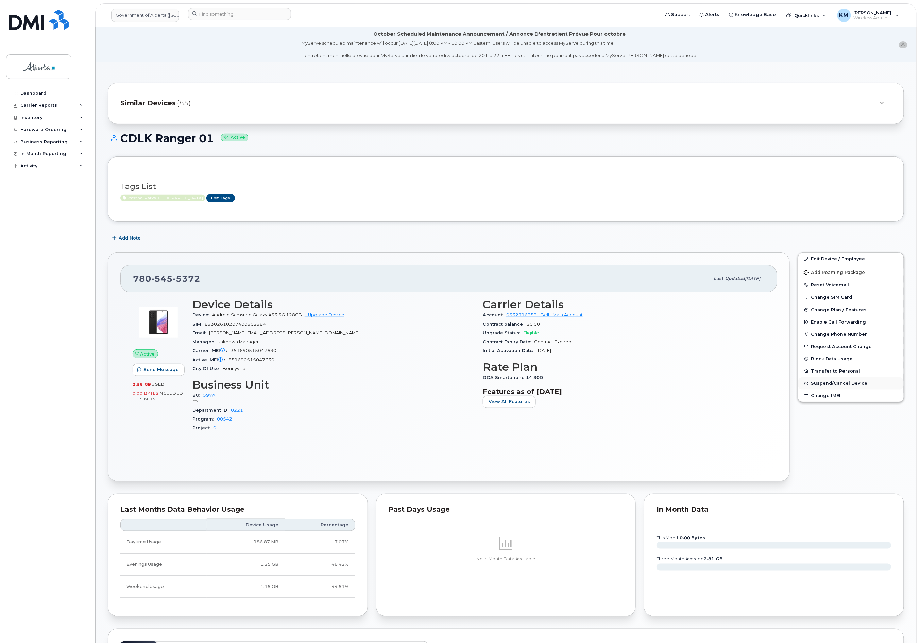
click at [841, 383] on span "Suspend/Cancel Device" at bounding box center [839, 383] width 56 height 5
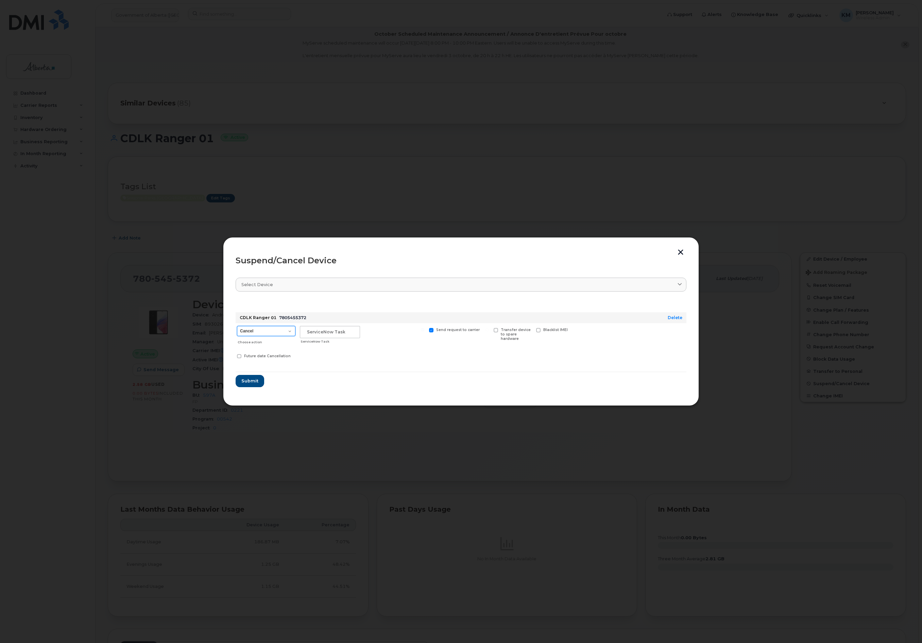
click at [279, 332] on select "Cancel Suspend - Extend Suspension Suspend - Reduced Rate Suspend - Lost Device…" at bounding box center [266, 331] width 58 height 10
select select "[object Object]"
click at [237, 326] on select "Cancel Suspend - Extend Suspension Suspend - Reduced Rate Suspend - Lost Device…" at bounding box center [266, 331] width 58 height 10
click at [319, 336] on input "text" at bounding box center [330, 332] width 60 height 12
type input "sCTASK0857178"
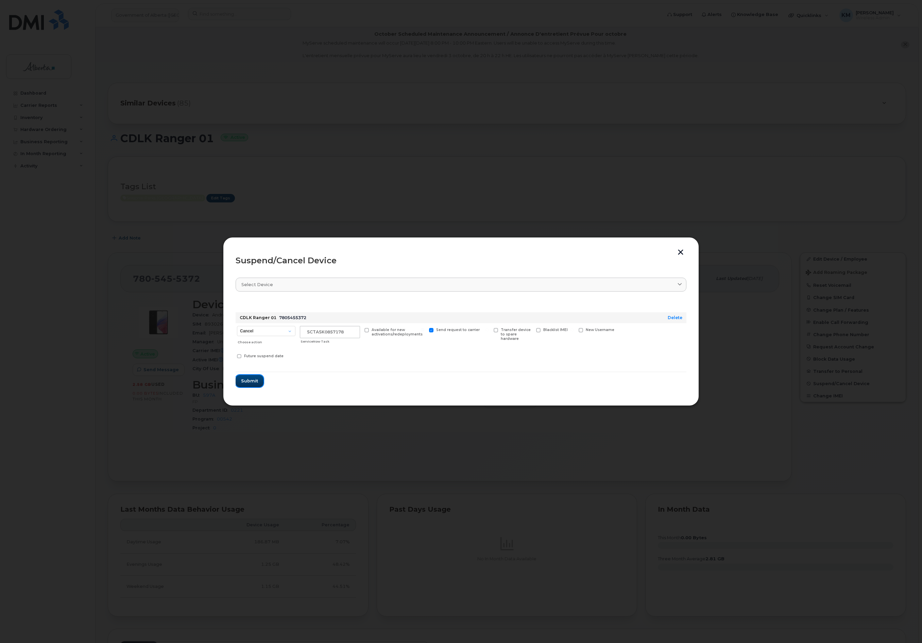
click at [254, 380] on span "Submit" at bounding box center [249, 380] width 17 height 6
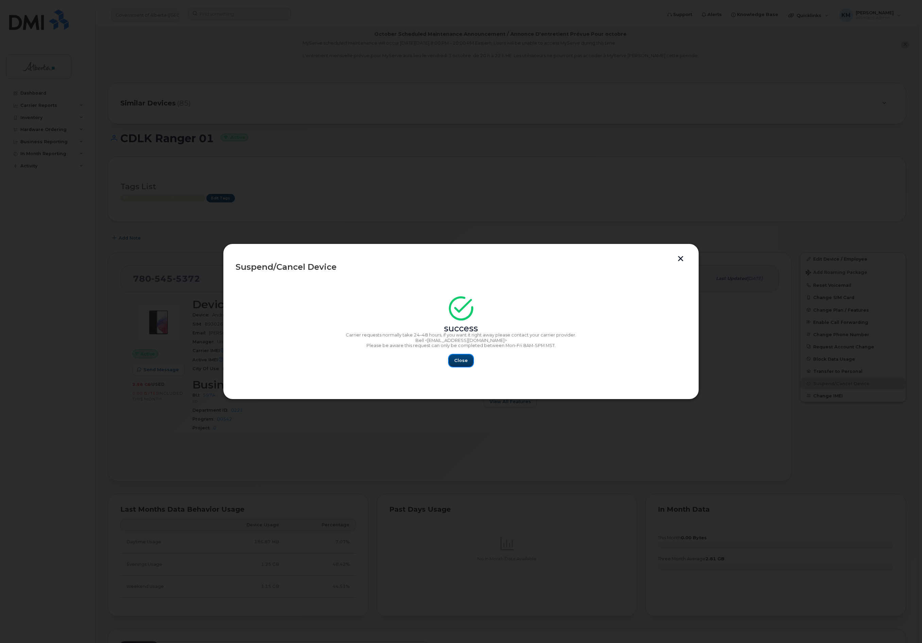
click at [460, 360] on span "Close" at bounding box center [461, 360] width 14 height 6
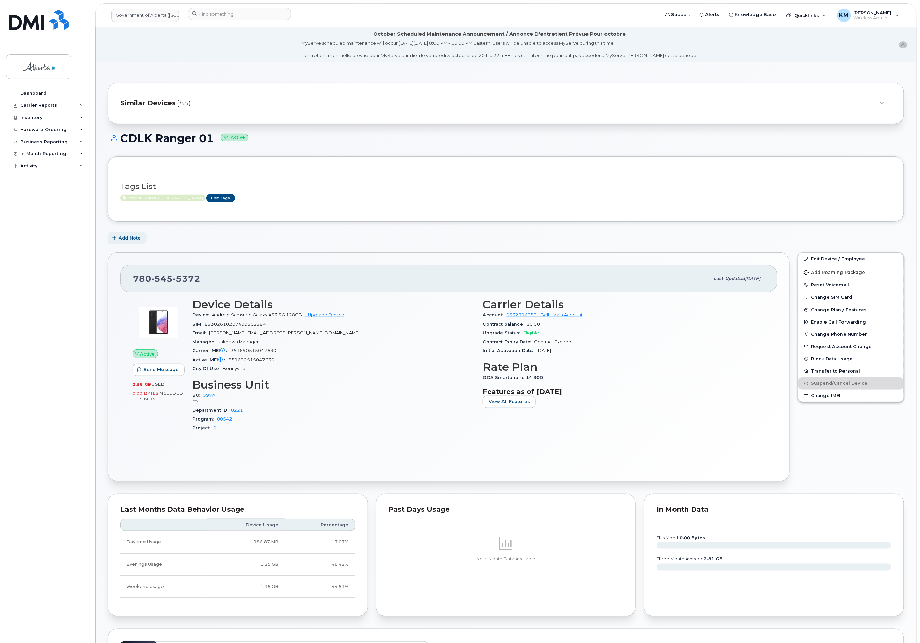
click at [133, 239] on span "Add Note" at bounding box center [130, 238] width 22 height 6
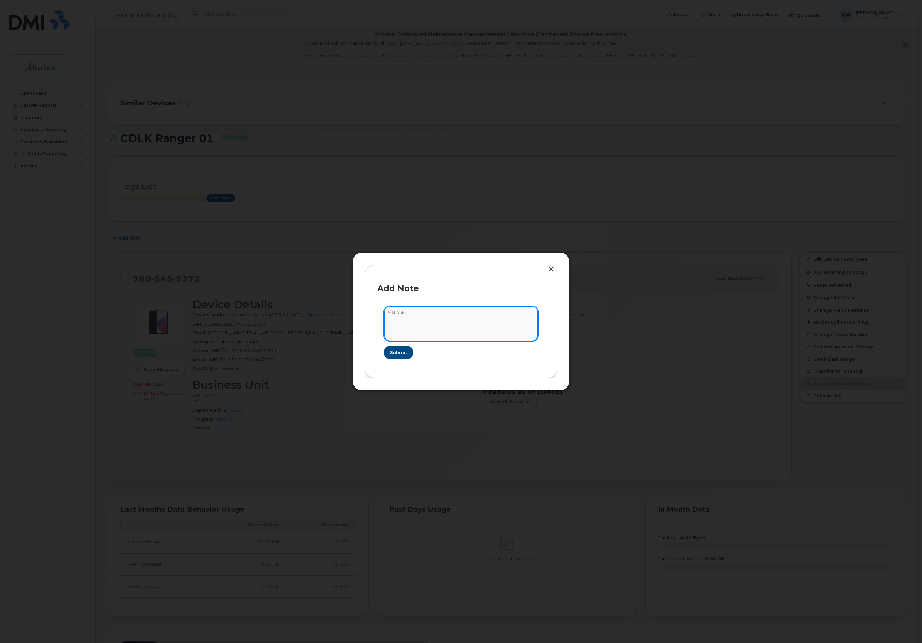
click at [461, 325] on textarea at bounding box center [461, 323] width 154 height 35
type textarea "s"
click at [460, 315] on textarea "SCTASK0857178" at bounding box center [461, 323] width 154 height 35
paste textarea "Plan Suspend - (1)"
type textarea "SCTASK0857178 Plan Suspend - (1)"
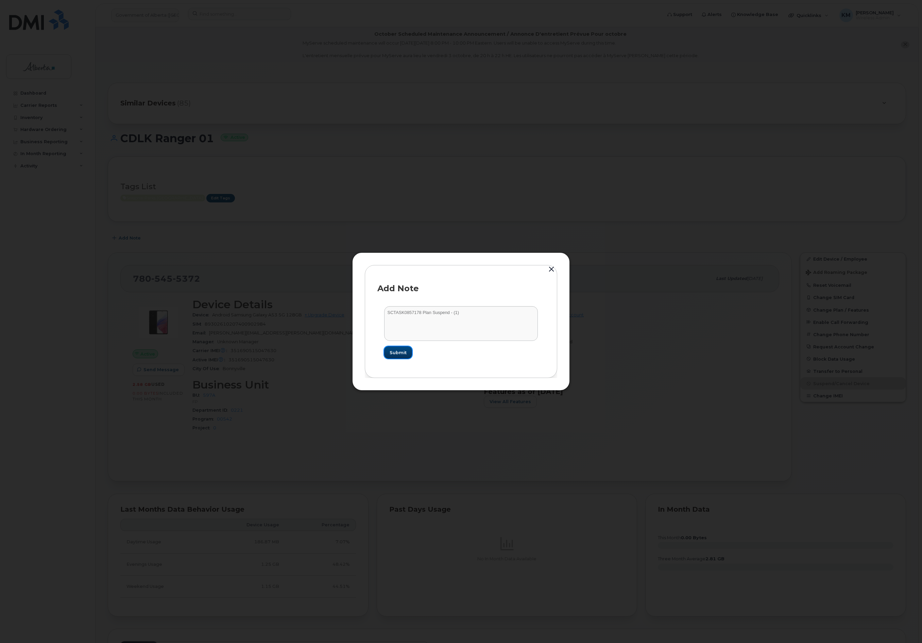
click at [405, 356] on button "Submit" at bounding box center [398, 352] width 28 height 12
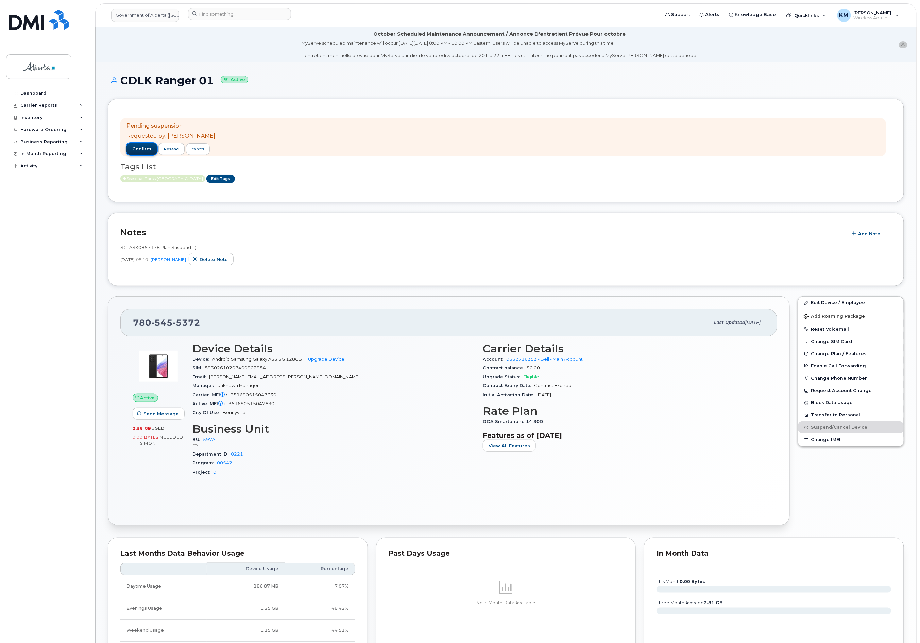
click at [147, 146] on span "confirm" at bounding box center [141, 149] width 19 height 6
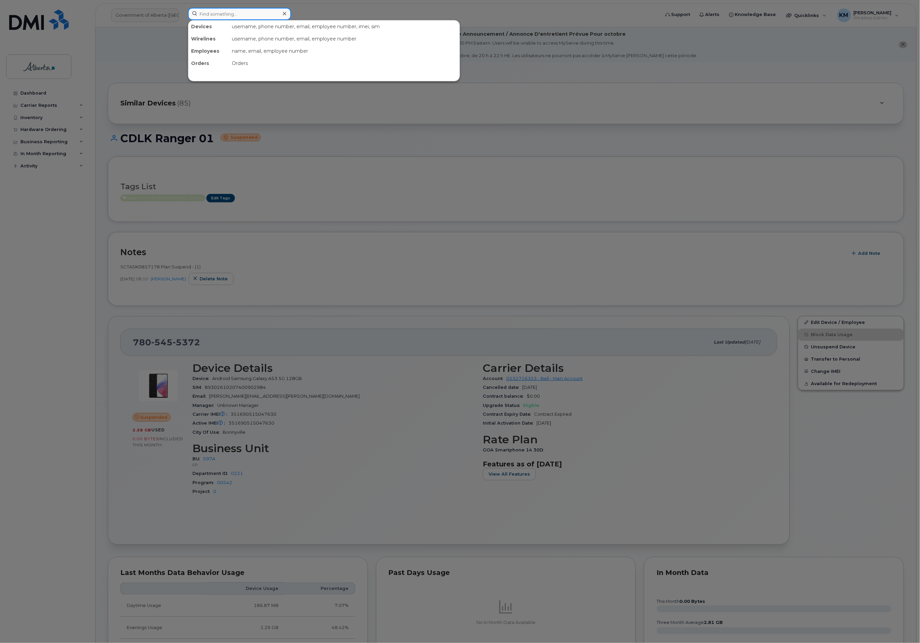
click at [210, 17] on input at bounding box center [239, 14] width 103 height 12
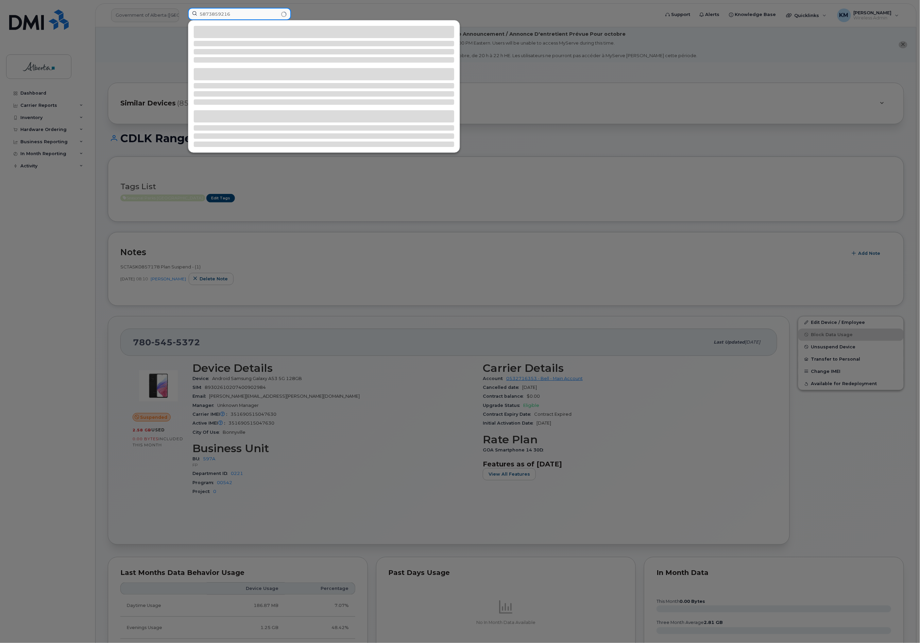
type input "5873859216"
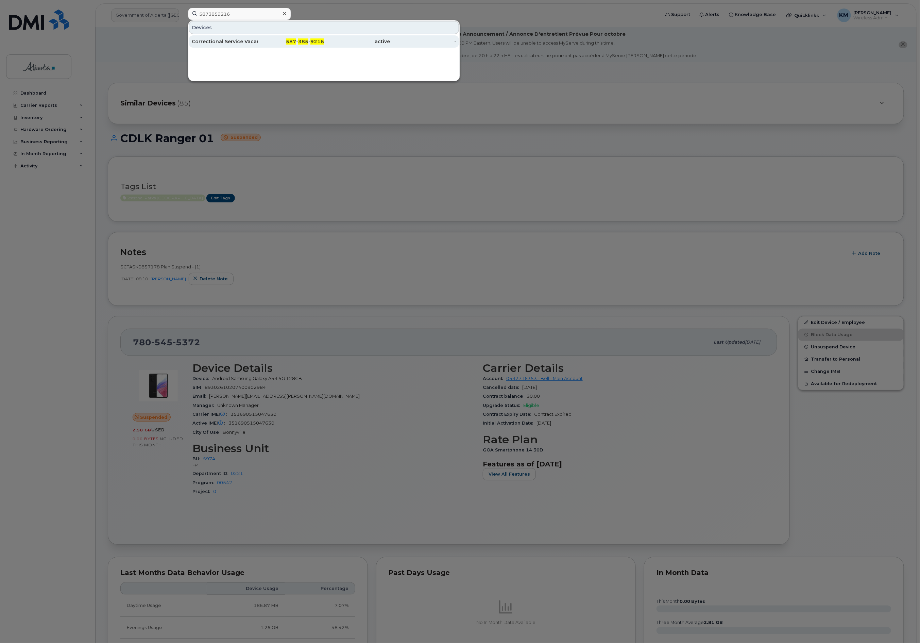
click at [246, 42] on div "Correctional Service Vacant" at bounding box center [225, 41] width 66 height 7
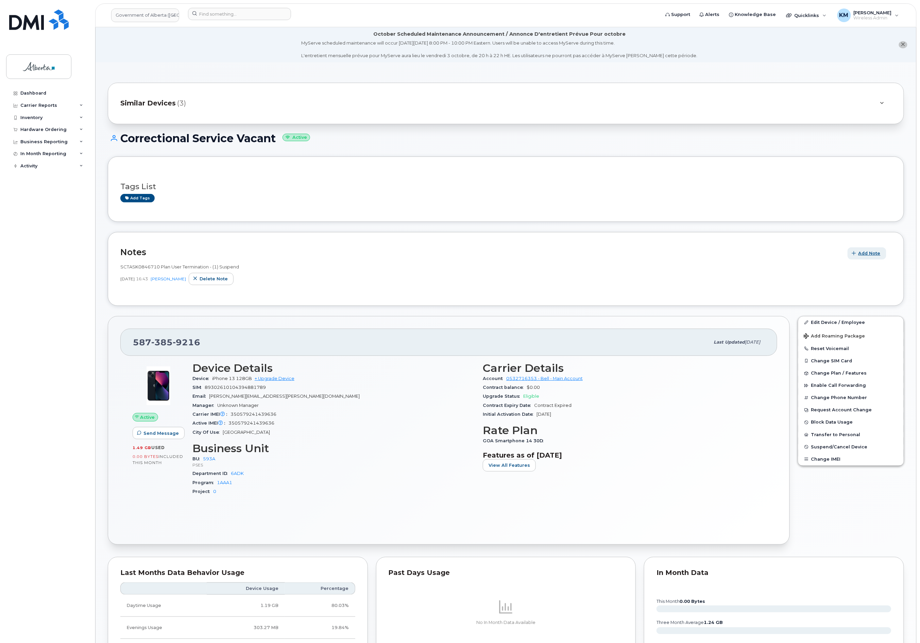
click at [877, 255] on span "Add Note" at bounding box center [870, 253] width 22 height 6
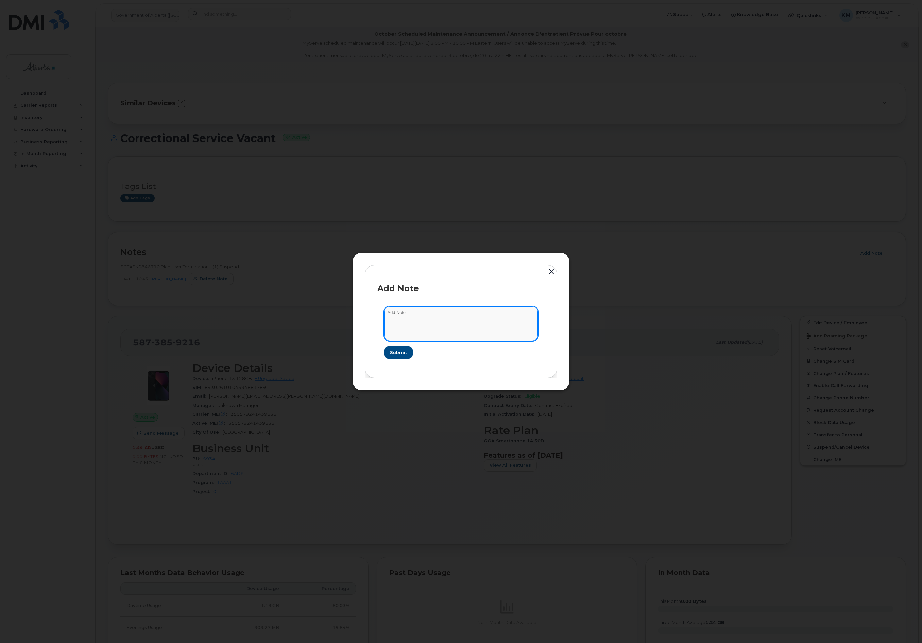
click at [483, 316] on textarea at bounding box center [461, 323] width 154 height 35
type textarea "s"
click at [459, 309] on textarea "SCTASK0857105 -" at bounding box center [461, 323] width 154 height 35
paste textarea "Plan Unsuspend - (1)"
type textarea "SCTASK0857105 - Plan Unsuspend - (1)"
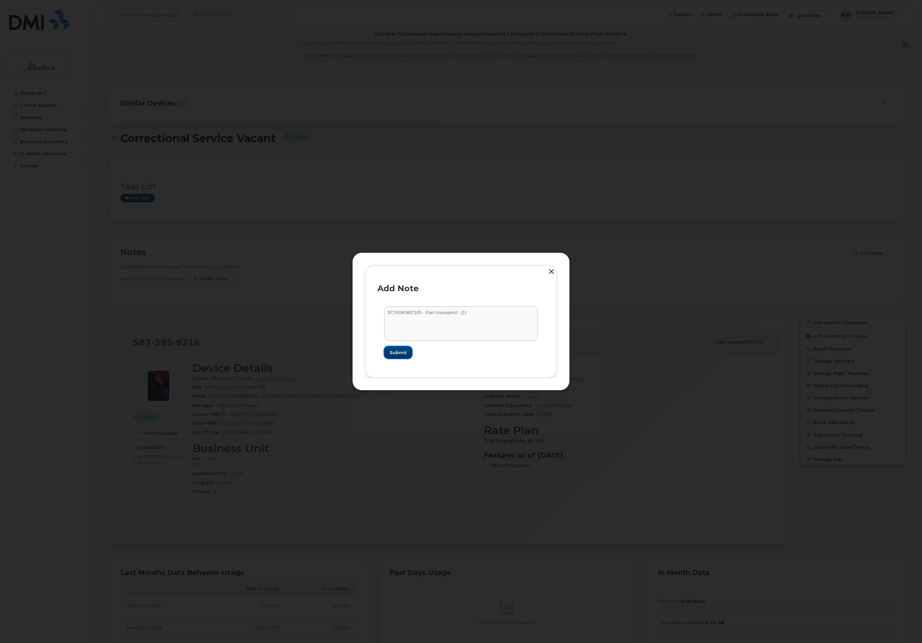
click at [399, 351] on span "Submit" at bounding box center [398, 352] width 17 height 6
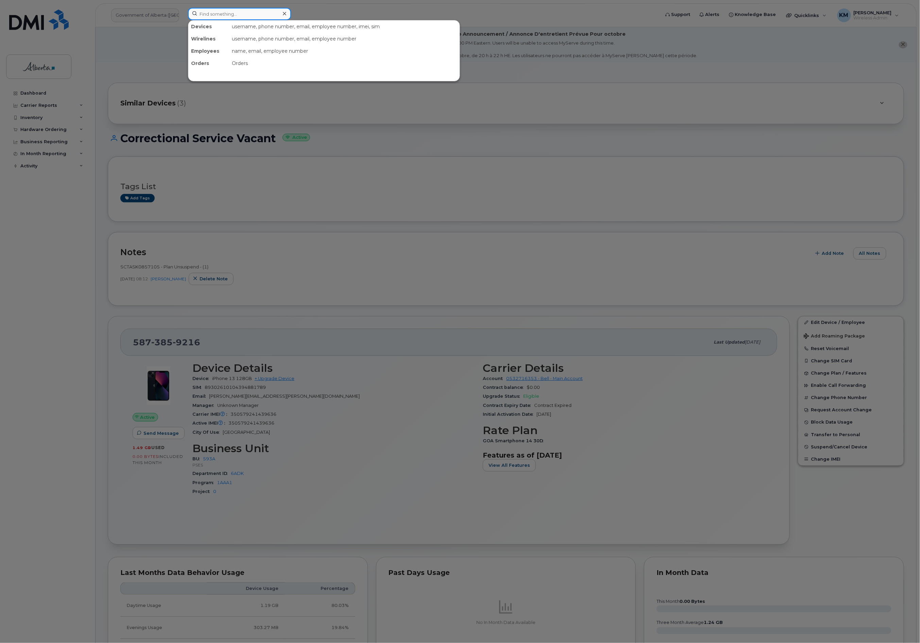
click at [220, 13] on input at bounding box center [239, 14] width 103 height 12
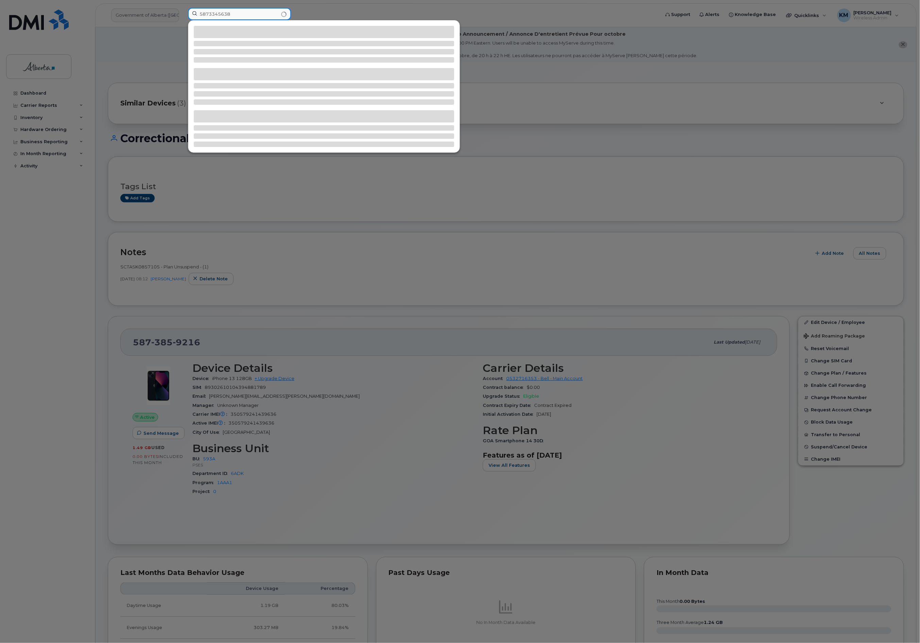
type input "5873345638"
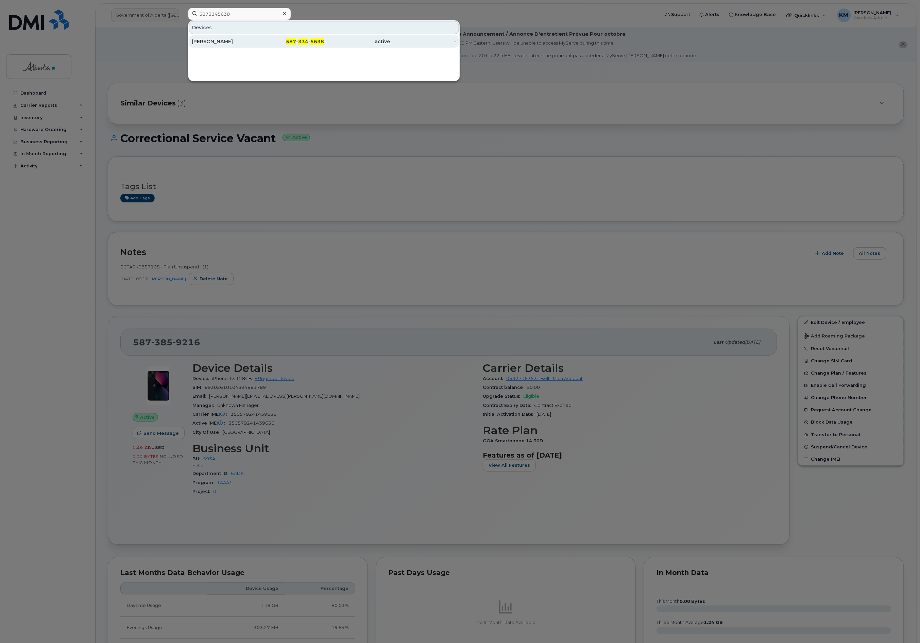
click at [234, 39] on div "Thurga Sachchithanantham" at bounding box center [225, 41] width 66 height 7
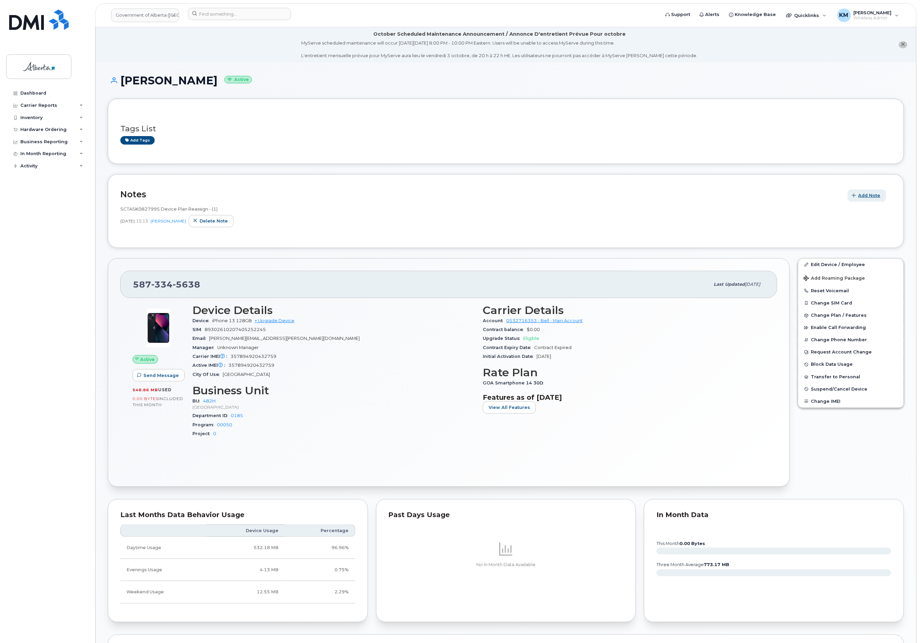
click at [872, 193] on span "Add Note" at bounding box center [870, 195] width 22 height 6
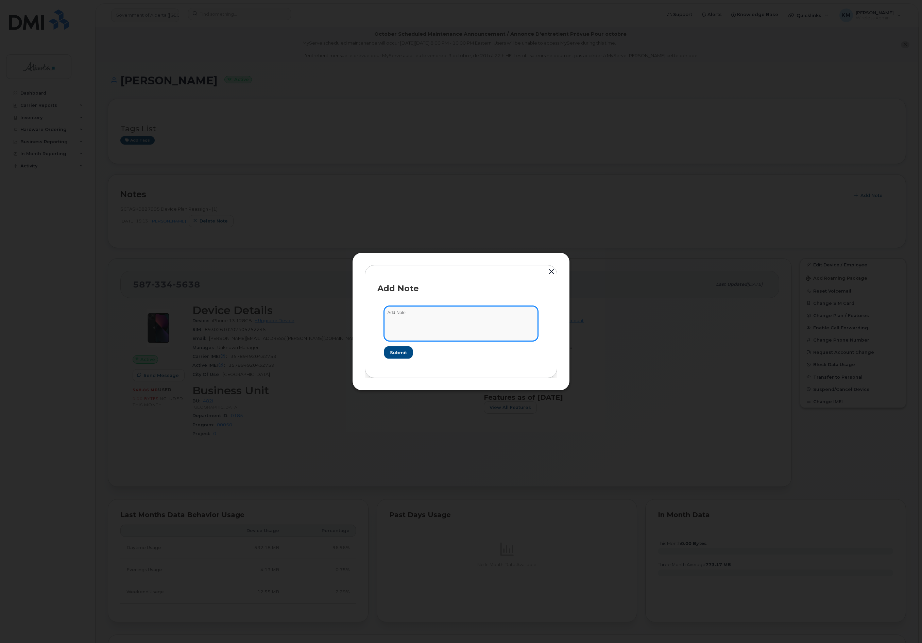
click at [498, 312] on textarea at bounding box center [461, 323] width 154 height 35
click at [455, 316] on textarea "SCTASK0858427 -" at bounding box center [461, 323] width 154 height 35
paste textarea "Plan Number Change - 5873345638"
type textarea "SCTASK0858427 - Plan Number Change - 5873345638 changed to 8255225638 - eOrderi…"
click at [406, 354] on span "Submit" at bounding box center [398, 352] width 17 height 6
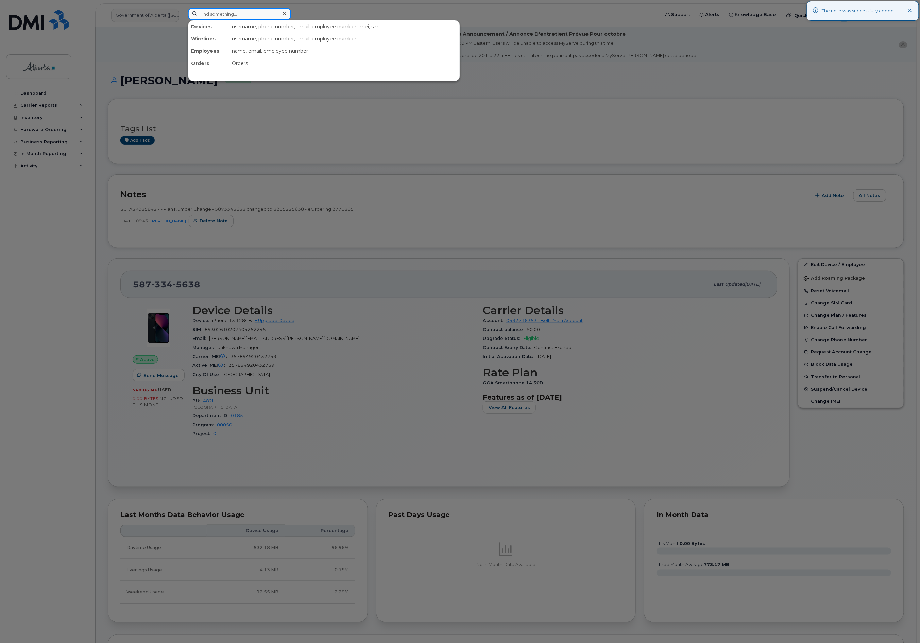
click at [236, 18] on input at bounding box center [239, 14] width 103 height 12
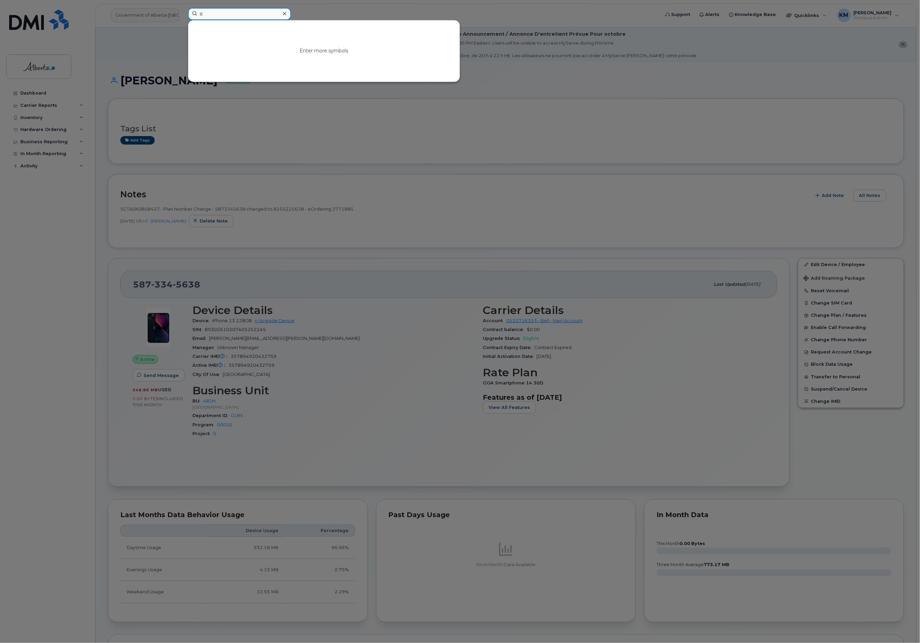
click at [229, 11] on input "8" at bounding box center [239, 14] width 103 height 12
click at [75, 267] on div at bounding box center [460, 321] width 920 height 643
drag, startPoint x: 236, startPoint y: 16, endPoint x: 185, endPoint y: 20, distance: 51.2
click at [185, 20] on div "8255225638 No results" at bounding box center [422, 15] width 478 height 15
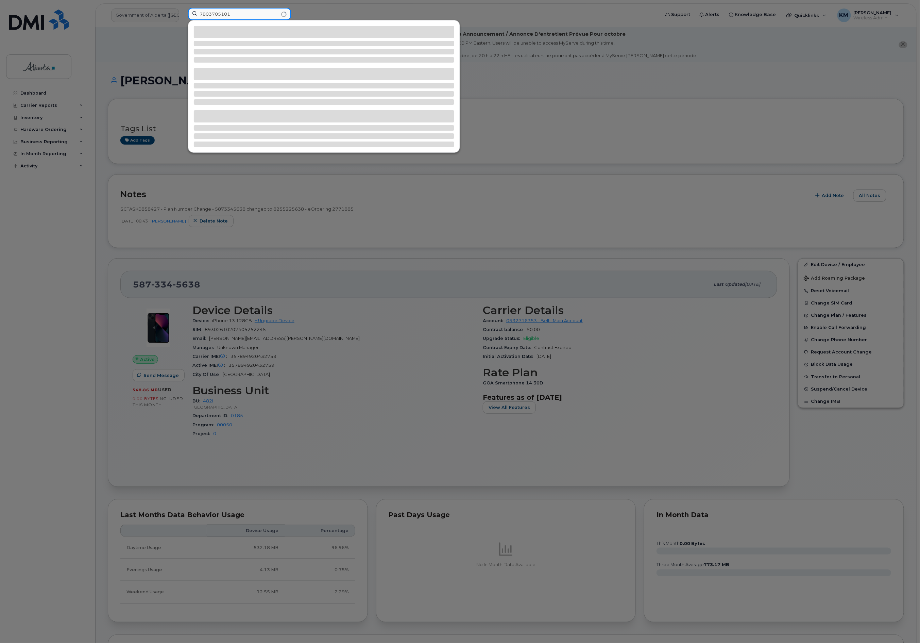
type input "7803705101"
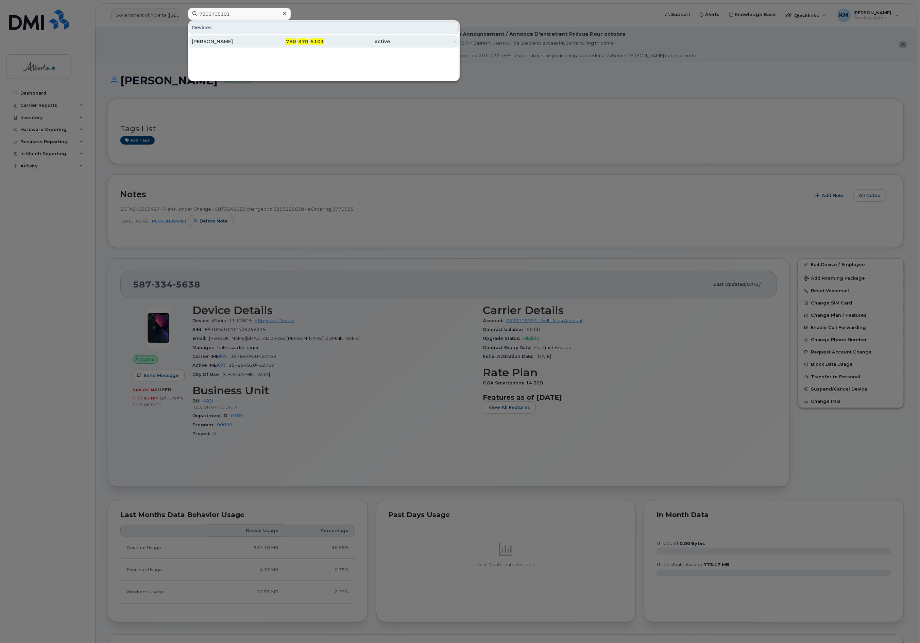
click at [222, 41] on div "[PERSON_NAME]" at bounding box center [225, 41] width 66 height 7
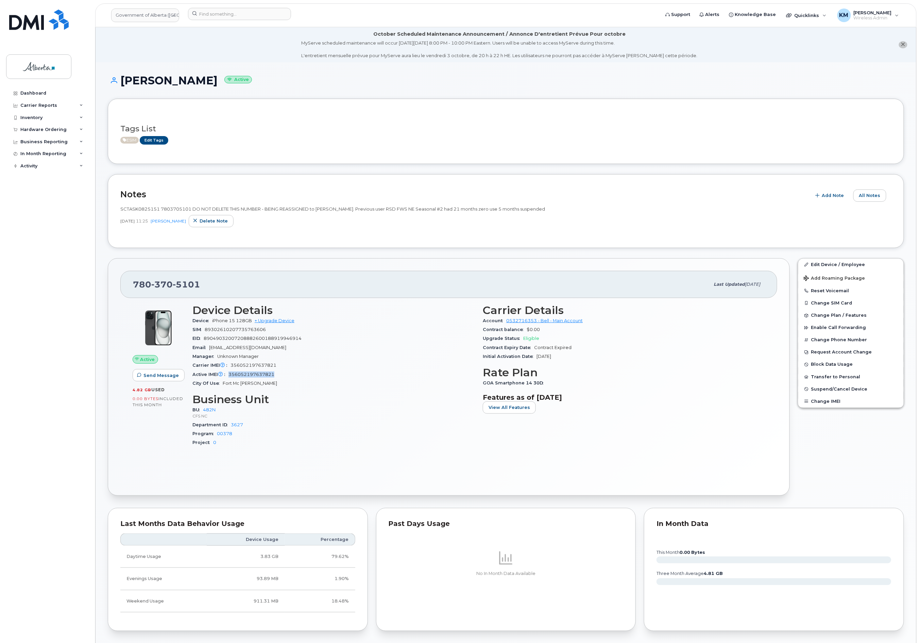
drag, startPoint x: 279, startPoint y: 377, endPoint x: 231, endPoint y: 377, distance: 48.6
click at [231, 377] on div "Active IMEI Active IMEI is refreshed daily with a delay of up to 48 hours follo…" at bounding box center [333, 374] width 282 height 9
copy span "356052197637821"
click at [837, 196] on span "Add Note" at bounding box center [833, 195] width 22 height 6
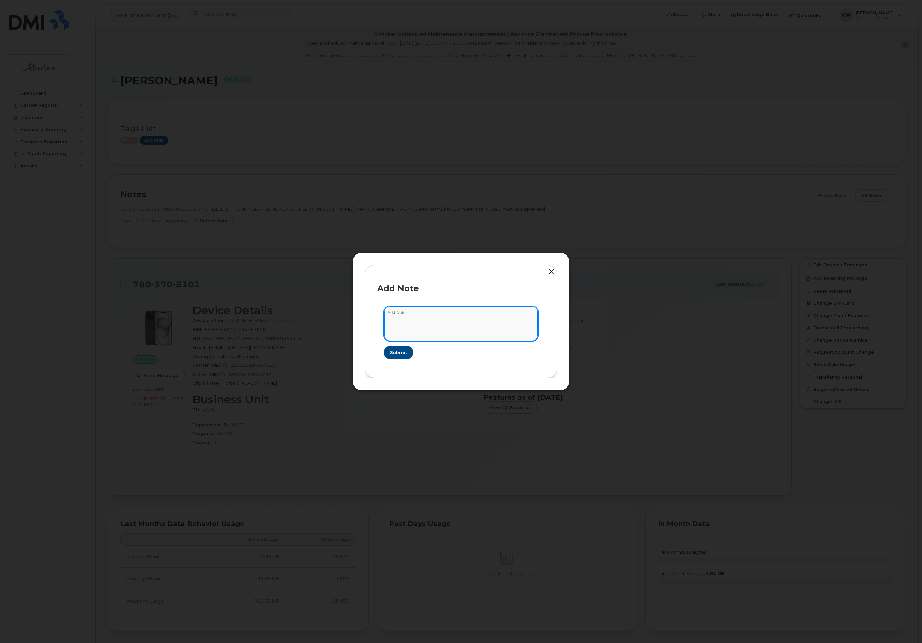
click at [407, 313] on textarea at bounding box center [461, 323] width 154 height 35
paste textarea "SCTASK0853369 7803705101 Repurpose Fort McMurray"
type textarea "SCTASK0853369 7803705101 Repurpose Fort McMurray"
click at [394, 351] on span "Submit" at bounding box center [398, 352] width 17 height 6
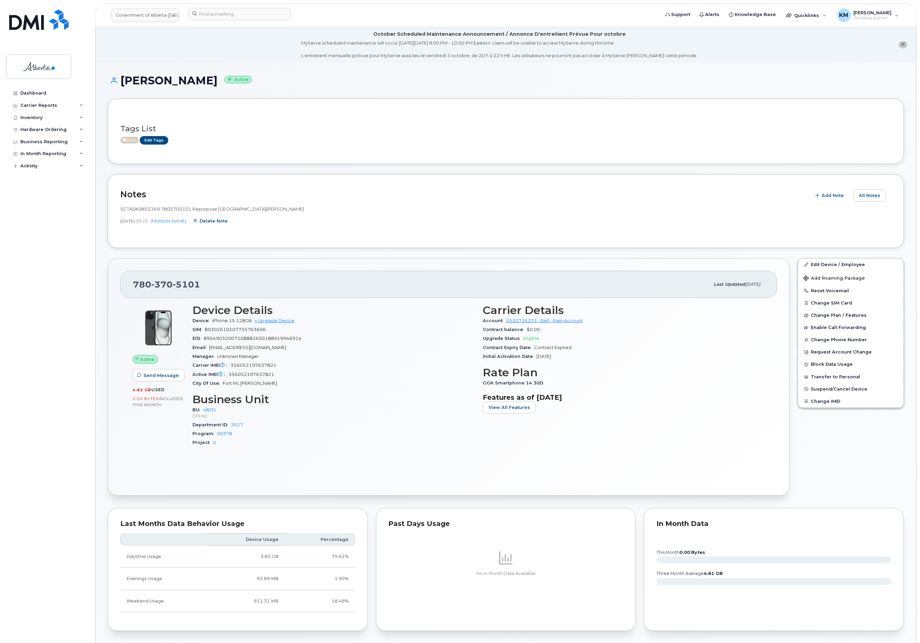
drag, startPoint x: 216, startPoint y: 223, endPoint x: 487, endPoint y: 31, distance: 332.1
click at [215, 223] on span "Delete note" at bounding box center [214, 221] width 28 height 6
click at [830, 195] on span "Add Note" at bounding box center [833, 195] width 22 height 6
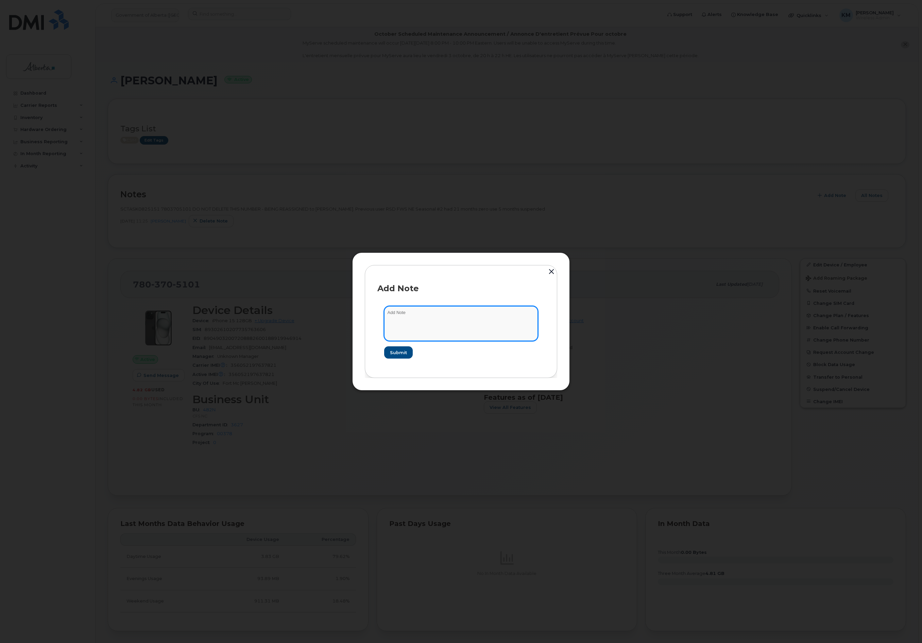
paste textarea "SCTASK0853369 Plan Cancel [PHONE_NUMBER] Repurpose [GEOGRAPHIC_DATA][PERSON_NAM…"
type textarea "SCTASK0853369 Plan Cancel [PHONE_NUMBER] Repurpose [GEOGRAPHIC_DATA][PERSON_NAM…"
click at [398, 349] on button "Submit" at bounding box center [398, 352] width 28 height 12
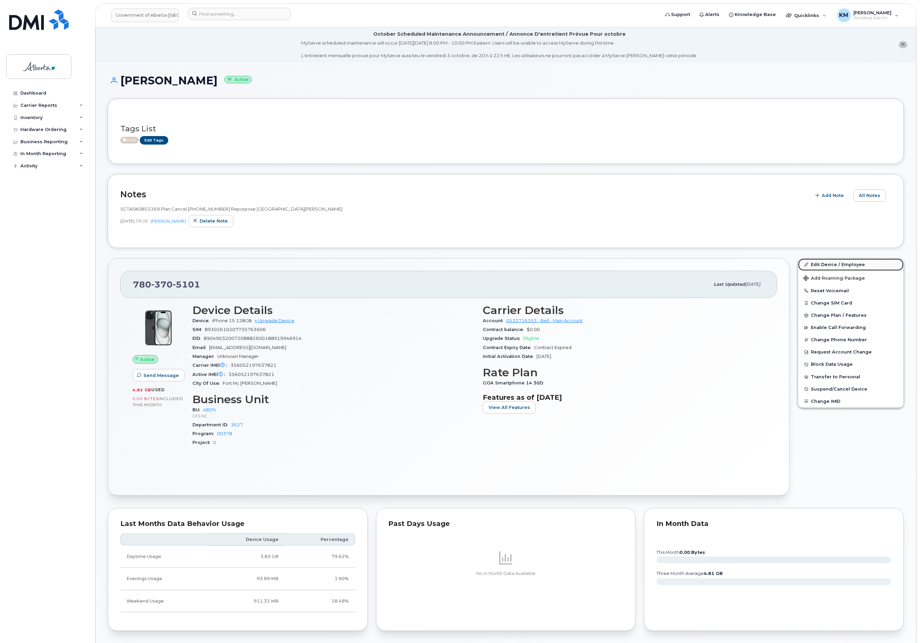
click at [821, 264] on link "Edit Device / Employee" at bounding box center [850, 264] width 105 height 12
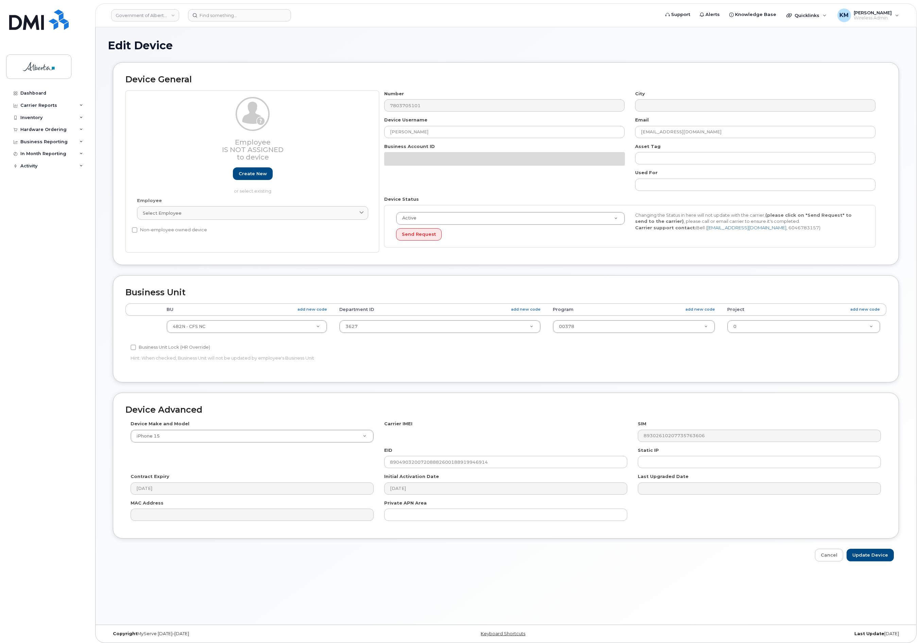
select select "4749731"
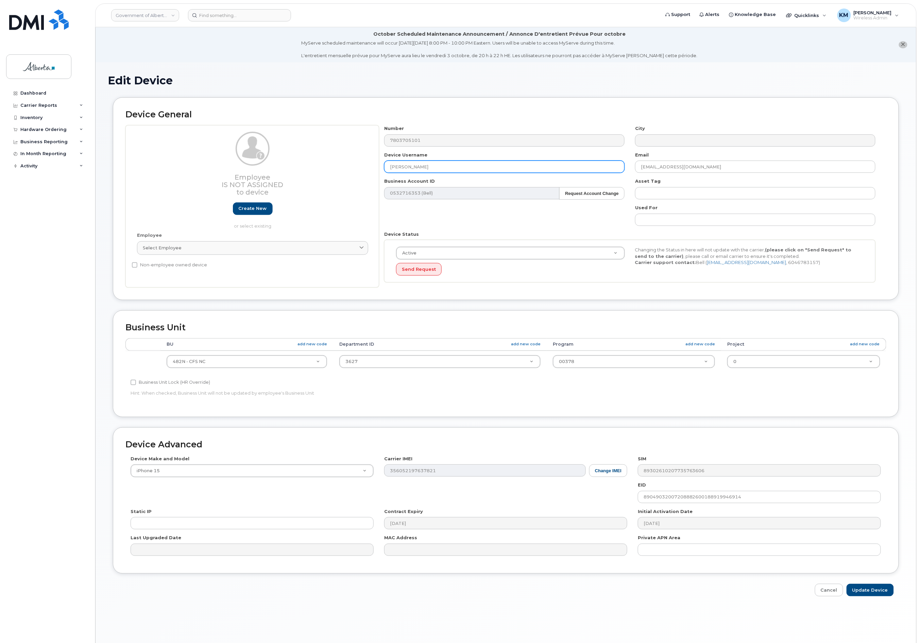
drag, startPoint x: 424, startPoint y: 165, endPoint x: 386, endPoint y: 165, distance: 38.8
click at [386, 165] on input "Ifeyinwa Ike" at bounding box center [504, 166] width 240 height 12
paste input "Repurpose Fort McMurray"
type input "Repurpose Fort McMurray"
drag, startPoint x: 709, startPoint y: 170, endPoint x: 617, endPoint y: 167, distance: 92.5
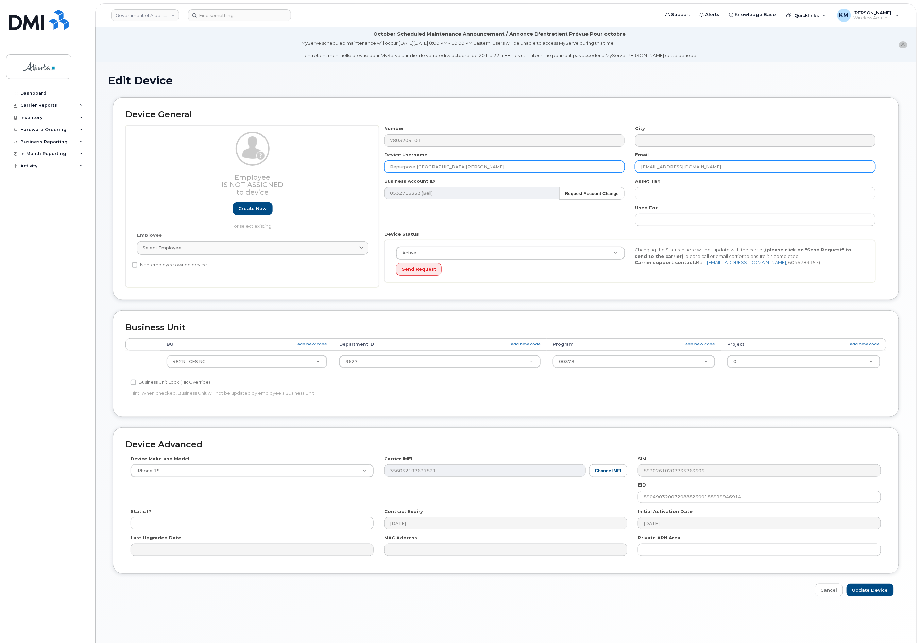
click at [617, 167] on div "Number 7803705101 City Device Username Repurpose Fort McMurray Email Ifeyinwa.I…" at bounding box center [630, 206] width 502 height 162
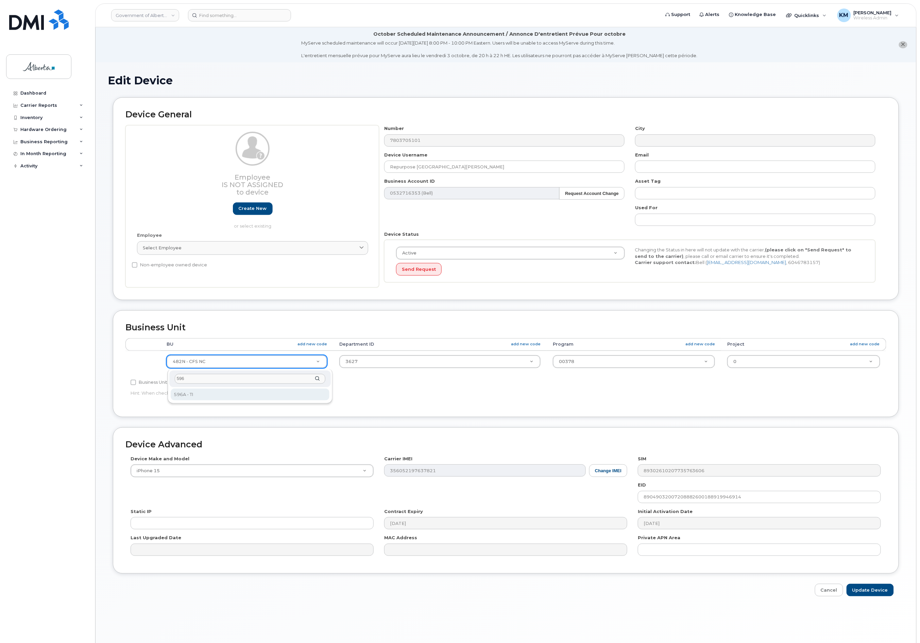
type input "596"
select select "4797729"
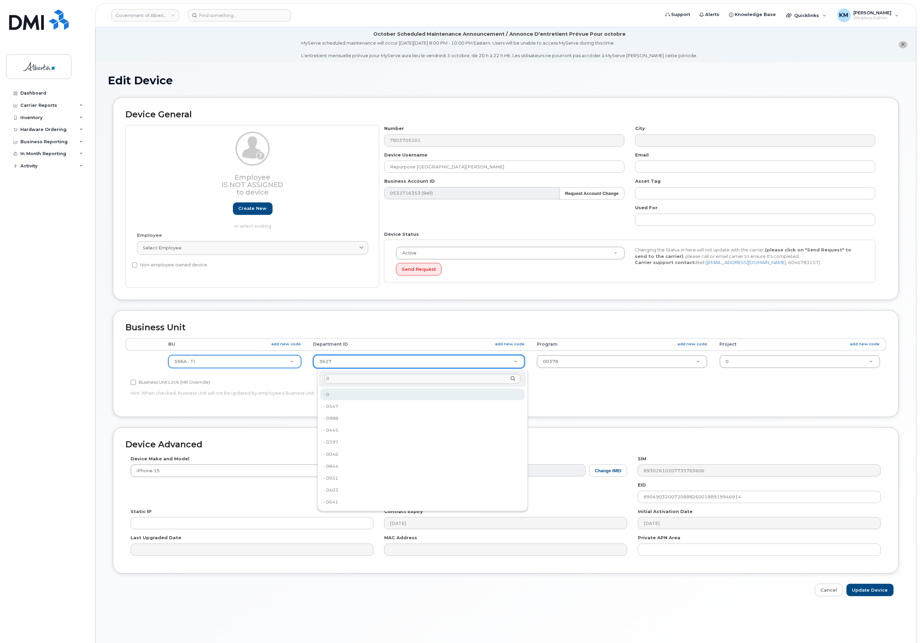
type input "0"
type input "4806341"
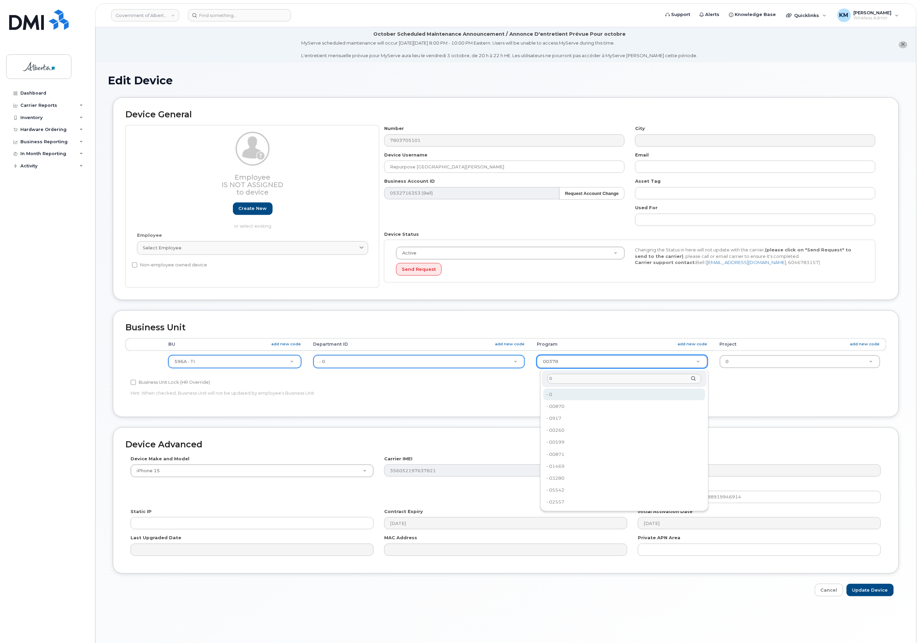
type input "0"
type input "4806366"
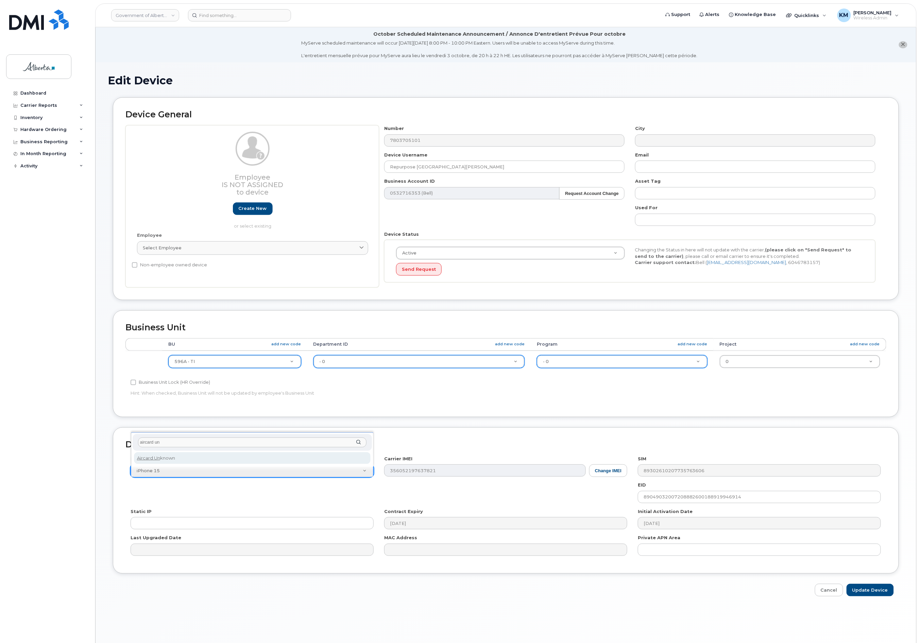
type input "aircard un"
select select "971"
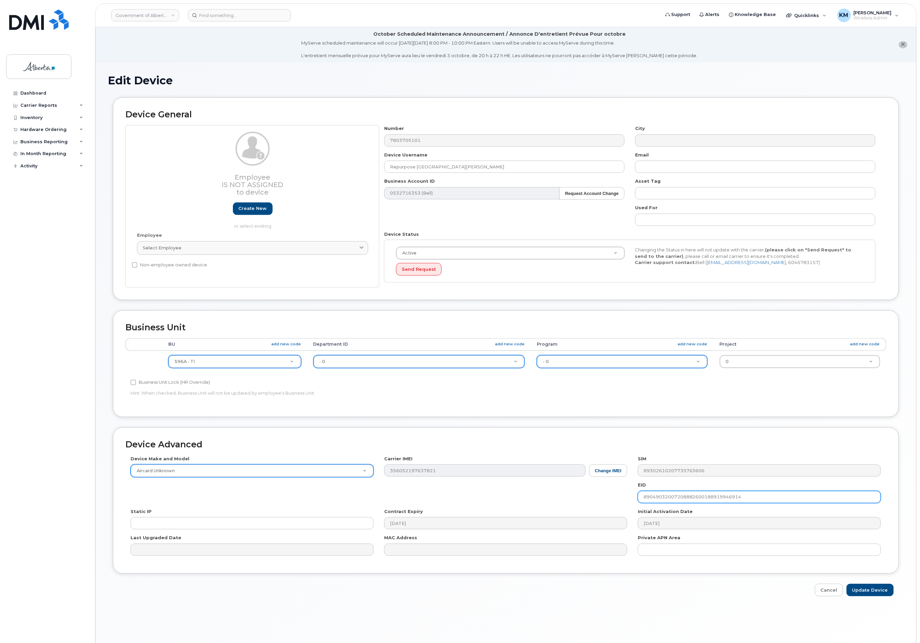
drag, startPoint x: 773, startPoint y: 501, endPoint x: 629, endPoint y: 497, distance: 144.6
click at [629, 497] on div "Device Make and Model Aircard Unknown Android TCL 502 Watch Apple Watch S9 41mm…" at bounding box center [505, 507] width 761 height 105
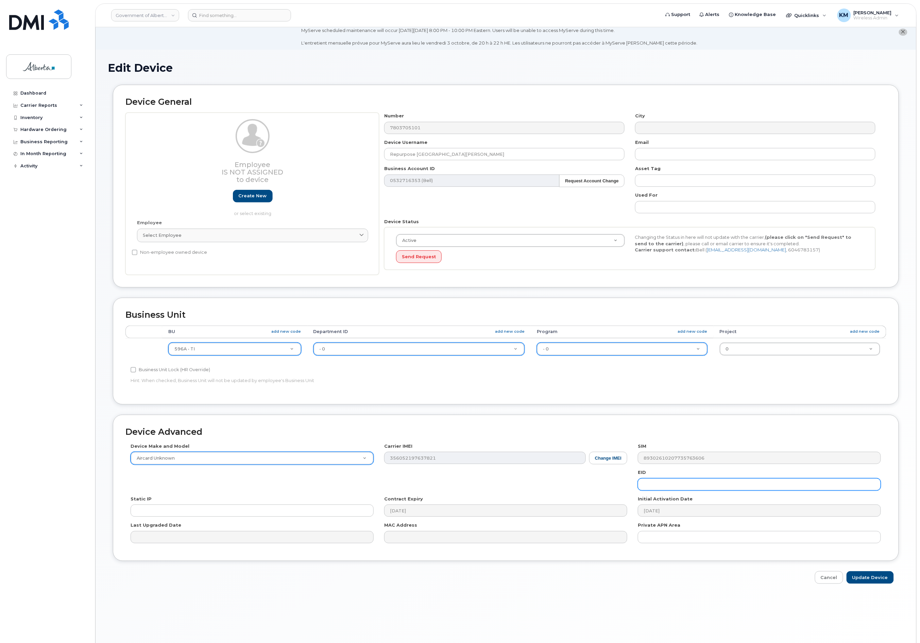
scroll to position [38, 0]
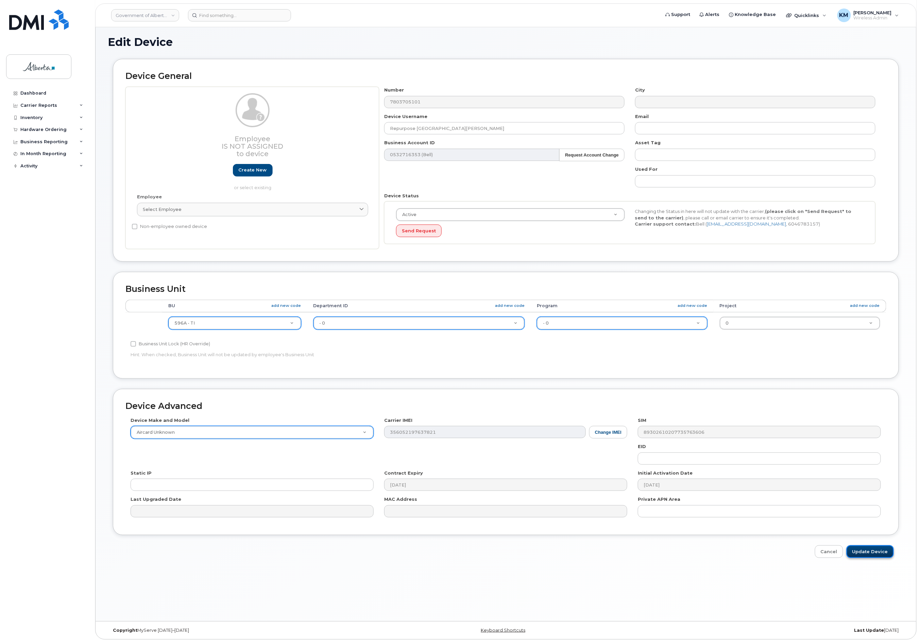
click at [868, 554] on input "Update Device" at bounding box center [870, 551] width 47 height 13
type input "Saving..."
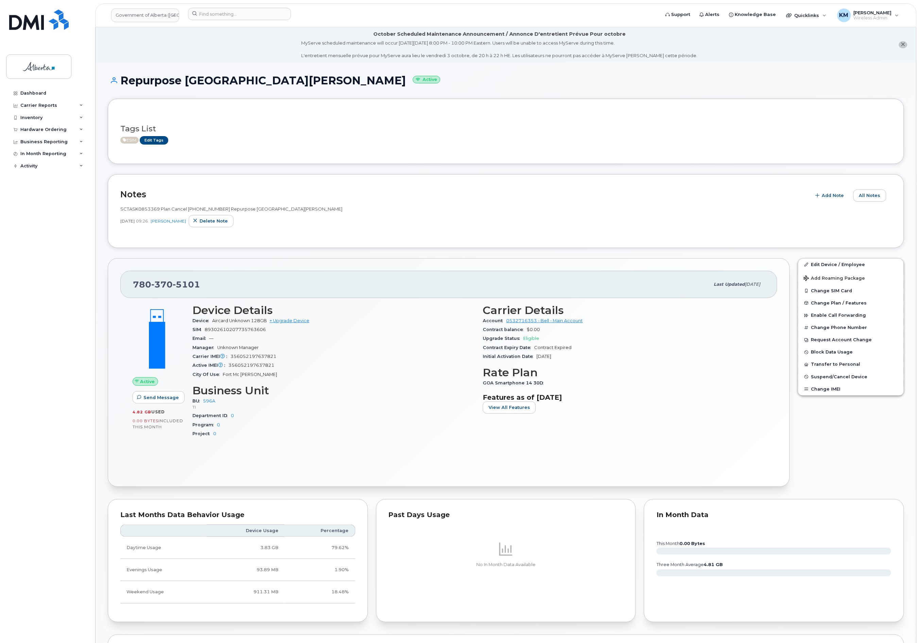
click at [127, 140] on span "ESIM" at bounding box center [129, 140] width 18 height 7
click at [152, 140] on link "Edit Tags" at bounding box center [154, 140] width 29 height 9
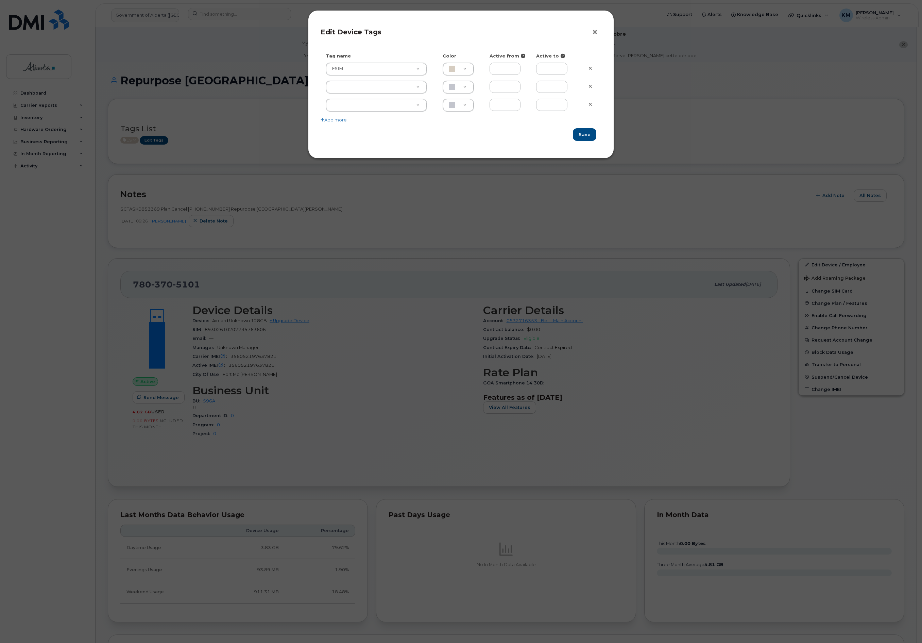
click at [595, 30] on button "×" at bounding box center [597, 32] width 10 height 10
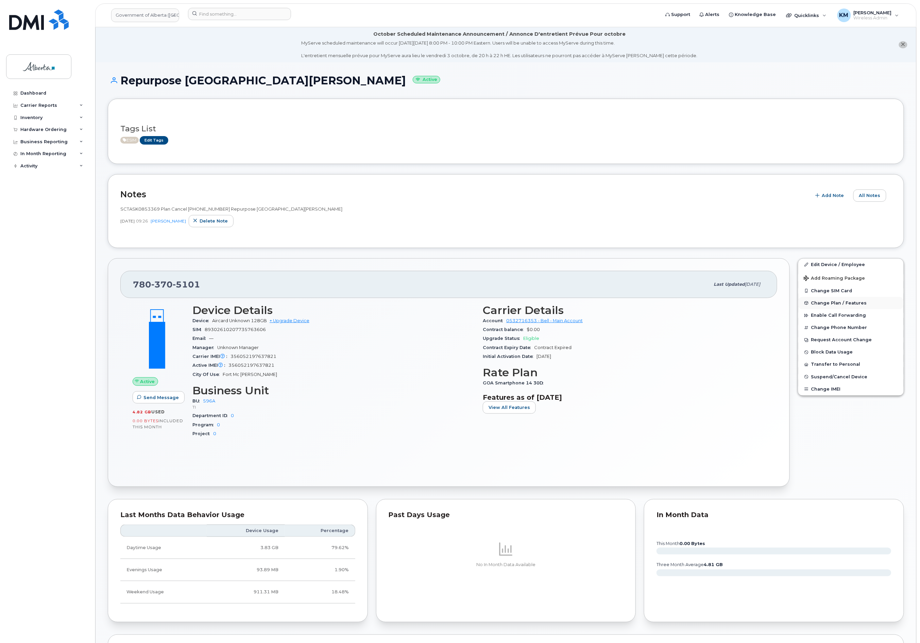
click at [827, 302] on span "Change Plan / Features" at bounding box center [839, 302] width 56 height 5
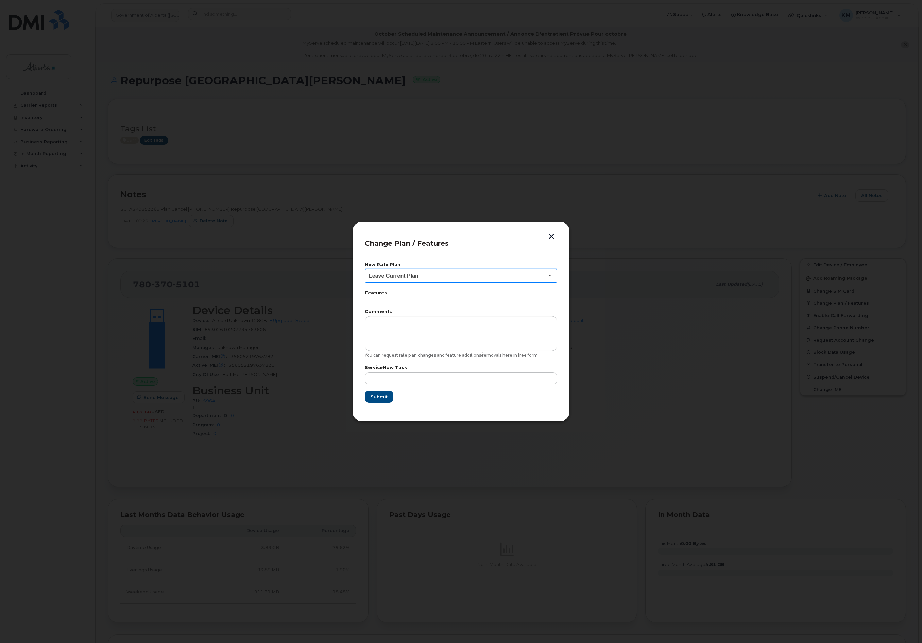
click at [536, 278] on select "Leave Current Plan GOA Data plan 9 30 d GOA–Unlimited Data Plan 9" at bounding box center [461, 276] width 192 height 14
select select "1790211"
click at [365, 269] on select "Leave Current Plan GOA Data plan 9 30 d GOA–Unlimited Data Plan 9" at bounding box center [461, 276] width 192 height 14
click at [486, 379] on input "text" at bounding box center [461, 378] width 192 height 12
type input "SCTASK0853369"
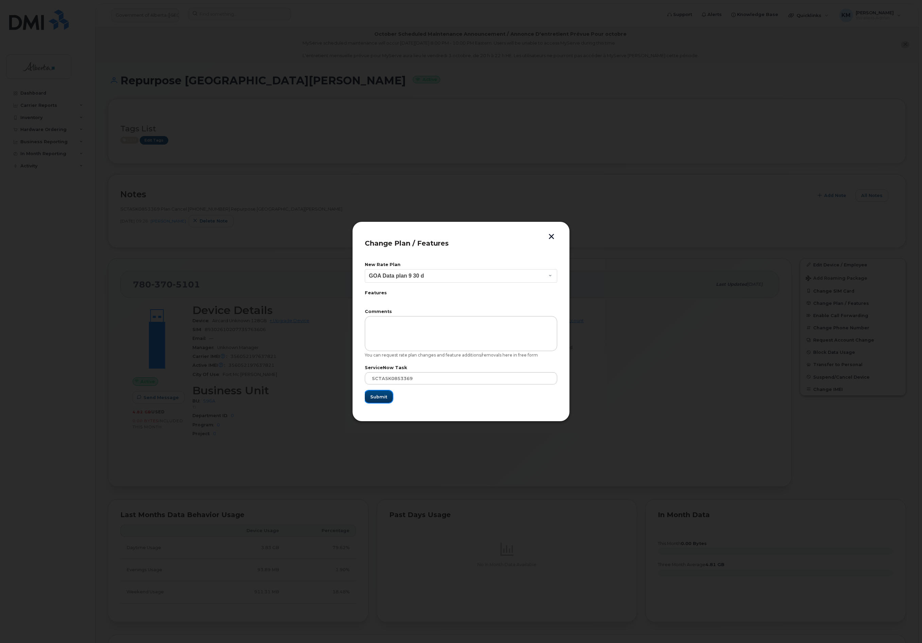
click at [378, 396] on span "Submit" at bounding box center [378, 396] width 17 height 6
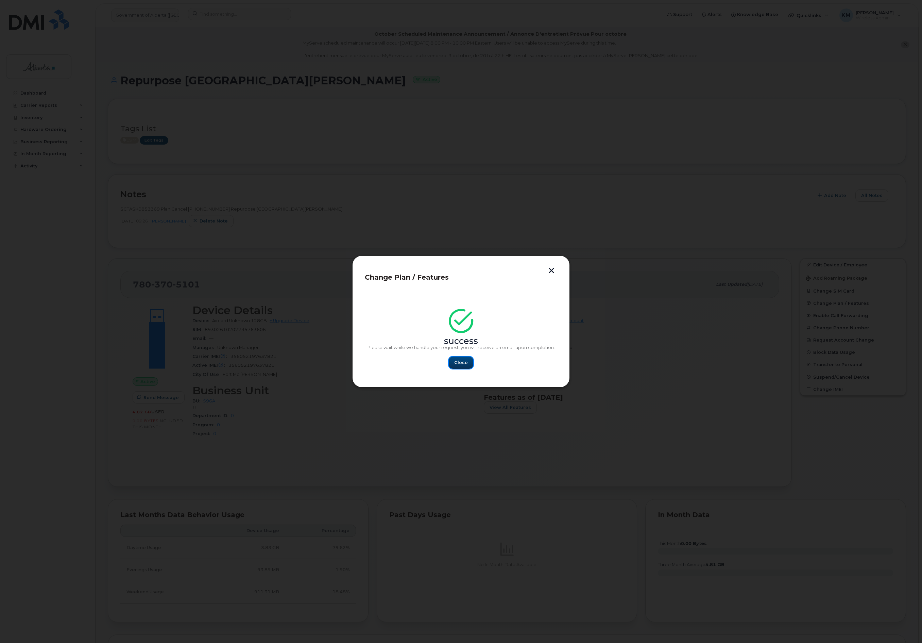
click at [467, 359] on span "Close" at bounding box center [461, 362] width 14 height 6
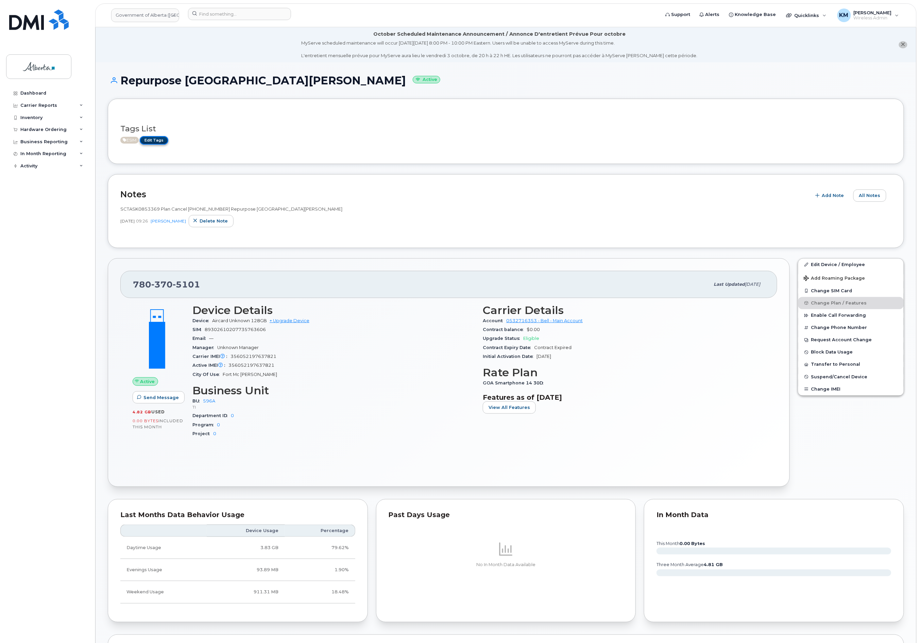
click at [163, 140] on link "Edit Tags" at bounding box center [154, 140] width 29 height 9
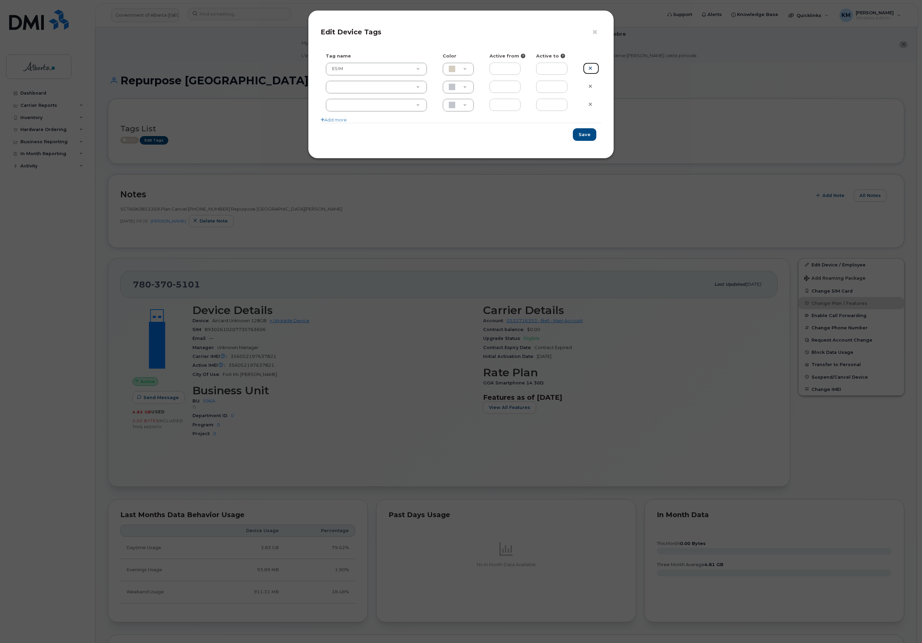
click at [589, 67] on icon at bounding box center [591, 68] width 4 height 5
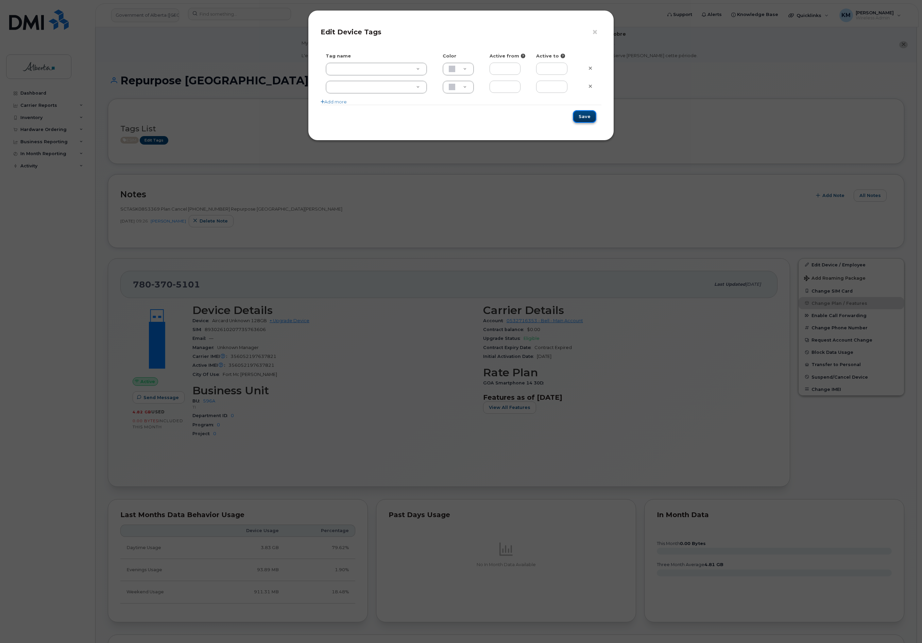
click at [582, 115] on button "Save" at bounding box center [584, 116] width 23 height 13
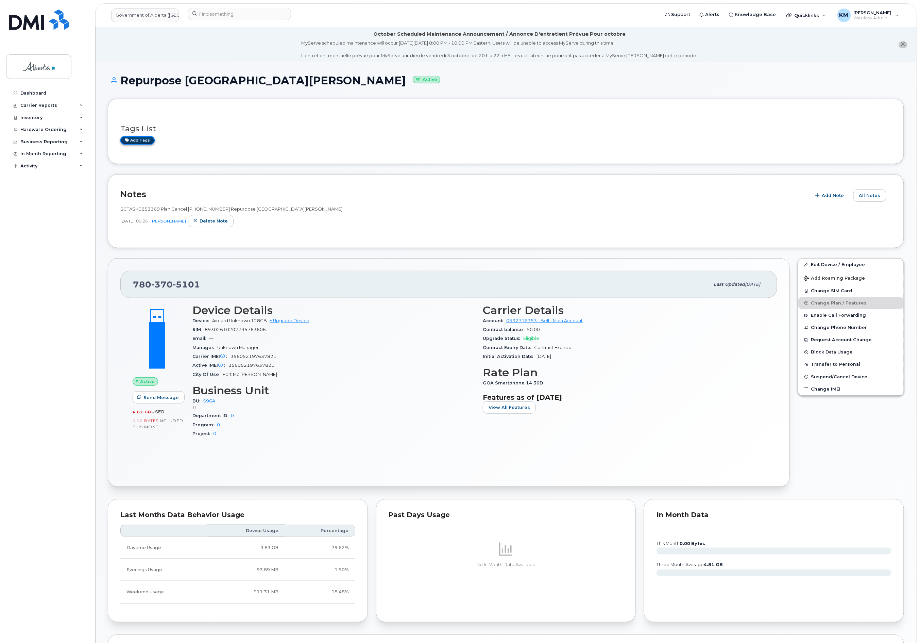
click at [139, 140] on link "Add tags" at bounding box center [137, 140] width 34 height 9
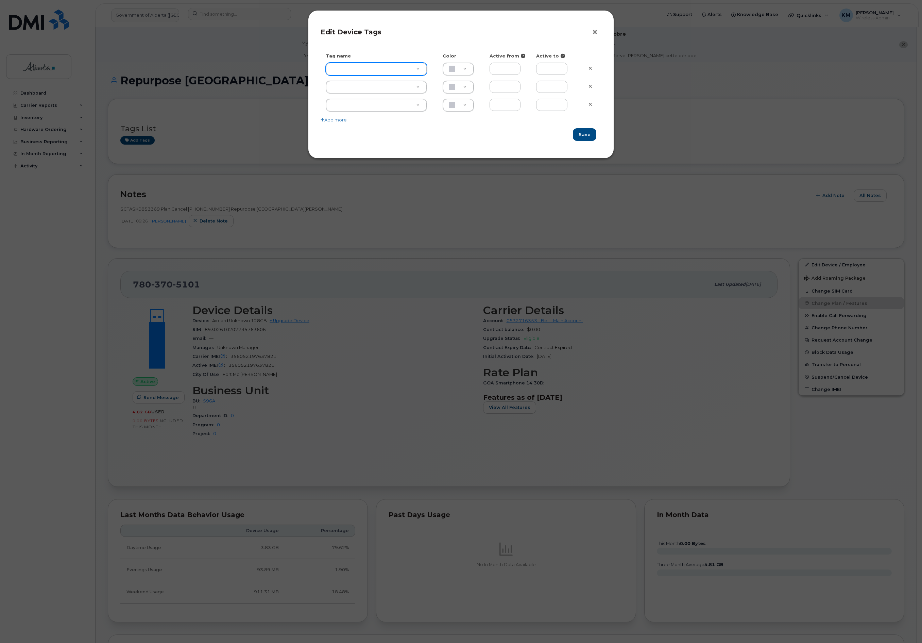
click at [594, 29] on button "×" at bounding box center [597, 32] width 10 height 10
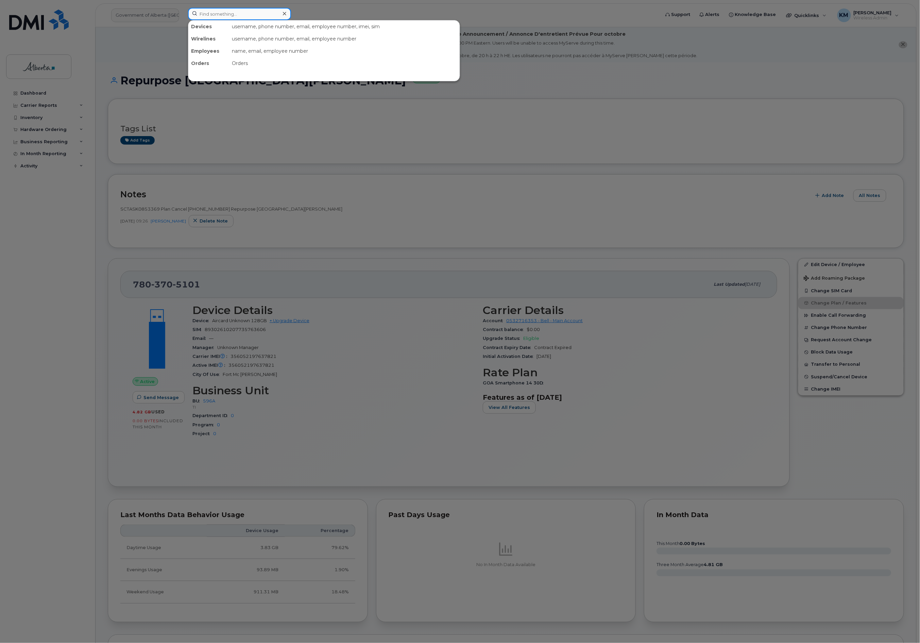
click at [221, 14] on input at bounding box center [239, 14] width 103 height 12
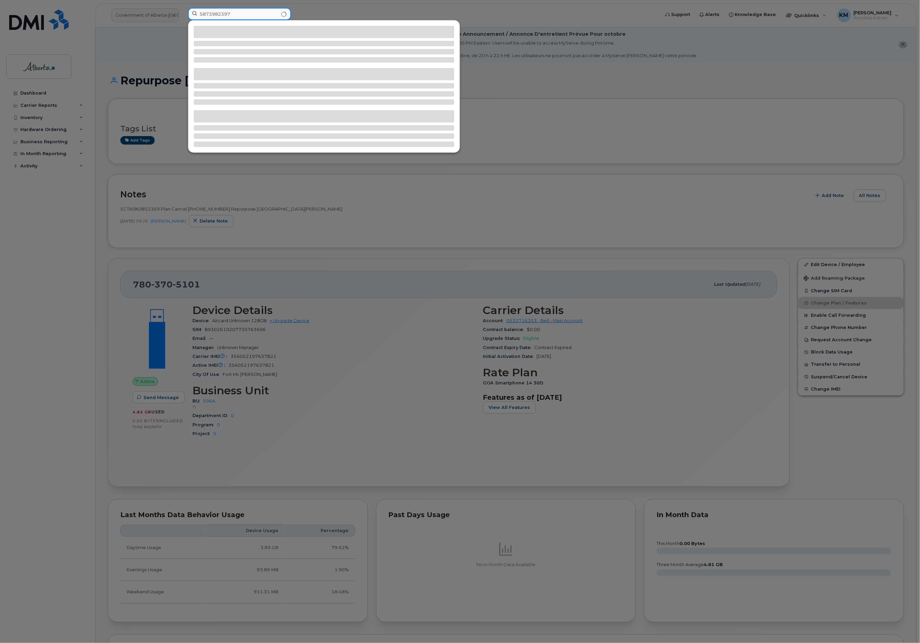
type input "5873982397"
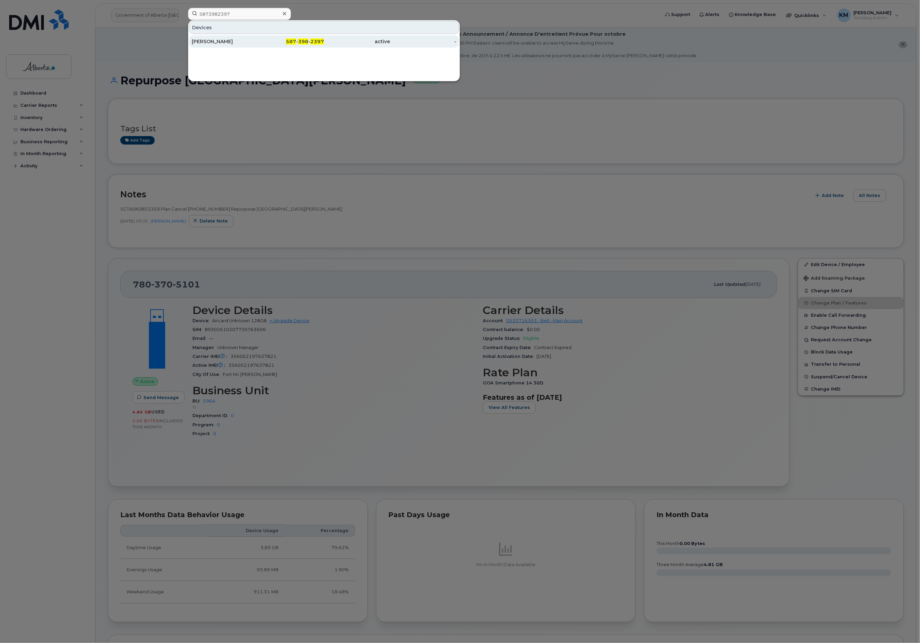
click at [222, 43] on div "[PERSON_NAME]" at bounding box center [225, 41] width 66 height 7
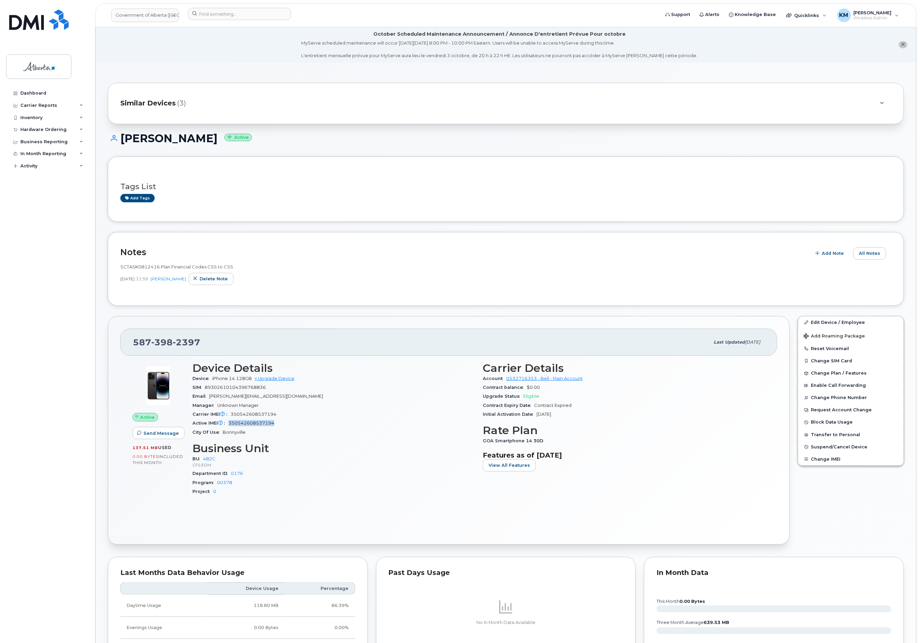
drag, startPoint x: 280, startPoint y: 422, endPoint x: 229, endPoint y: 427, distance: 51.3
click at [229, 427] on div "Active IMEI Active IMEI is refreshed daily with a delay of up to 48 hours follo…" at bounding box center [333, 423] width 282 height 9
copy span "350542608537194"
click at [838, 253] on span "Add Note" at bounding box center [833, 253] width 22 height 6
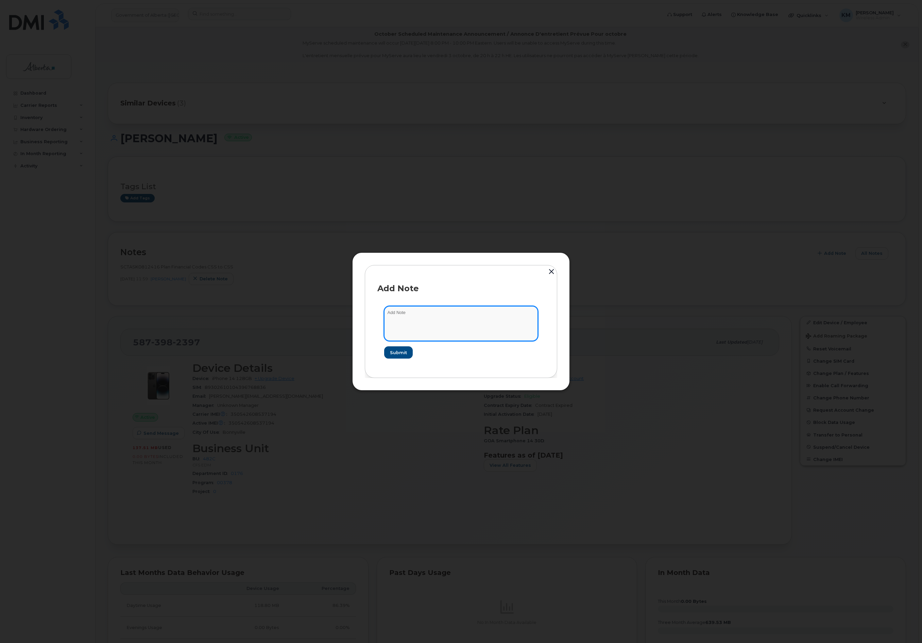
click at [449, 313] on textarea at bounding box center [461, 323] width 154 height 35
paste textarea "SCTASK0851712 Plan Cancel [PHONE_NUMBER] Repurpose Bonnyville"
type textarea "SCTASK0851712 Plan Cancel [PHONE_NUMBER] Repurpose Bonnyville"
click at [401, 351] on span "Submit" at bounding box center [398, 352] width 17 height 6
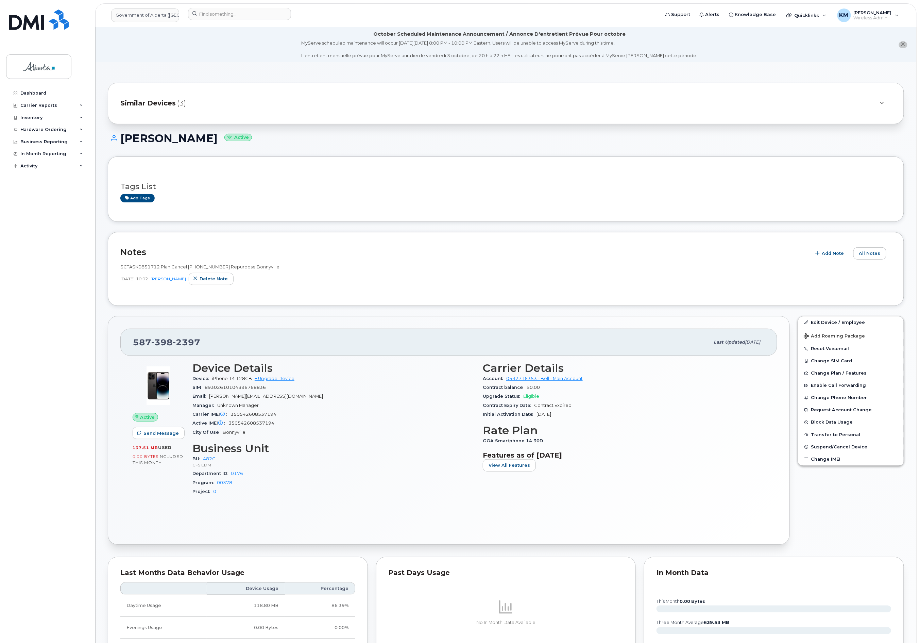
click at [294, 430] on div "City Of Use Bonnyville" at bounding box center [333, 432] width 282 height 9
drag, startPoint x: 282, startPoint y: 425, endPoint x: 230, endPoint y: 423, distance: 51.4
click at [230, 423] on div "Active IMEI Active IMEI is refreshed daily with a delay of up to 48 hours follo…" at bounding box center [333, 423] width 282 height 9
copy span "350542608537194"
click at [845, 320] on link "Edit Device / Employee" at bounding box center [850, 322] width 105 height 12
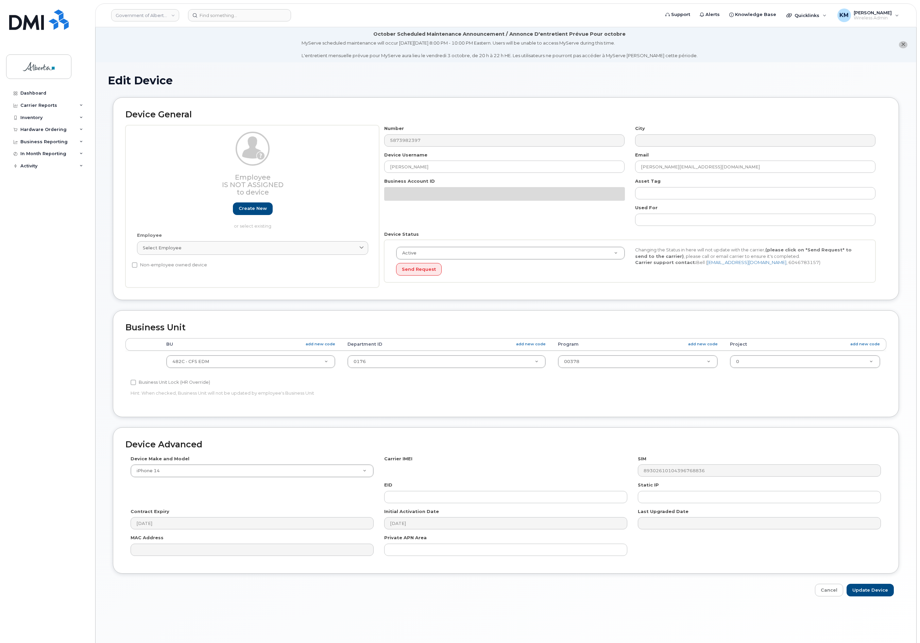
select select "4749733"
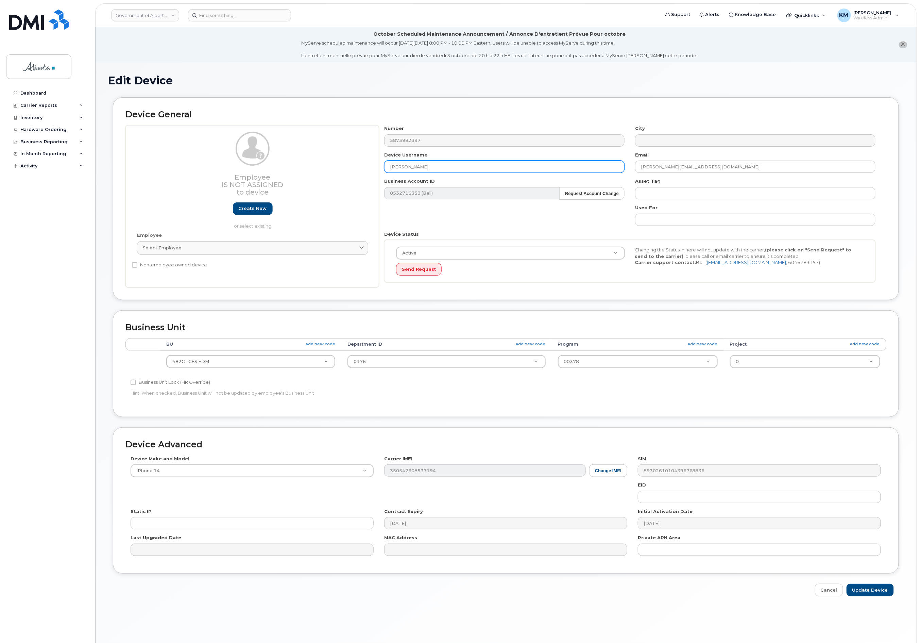
drag, startPoint x: 444, startPoint y: 166, endPoint x: 373, endPoint y: 176, distance: 71.8
click at [373, 176] on div "Employee Is not assigned to device Create new or select existing Employee Selec…" at bounding box center [505, 206] width 761 height 162
click at [438, 167] on input "[PERSON_NAME]" at bounding box center [504, 166] width 240 height 12
type input "I"
paste input "Repurpose [PERSON_NAME]"
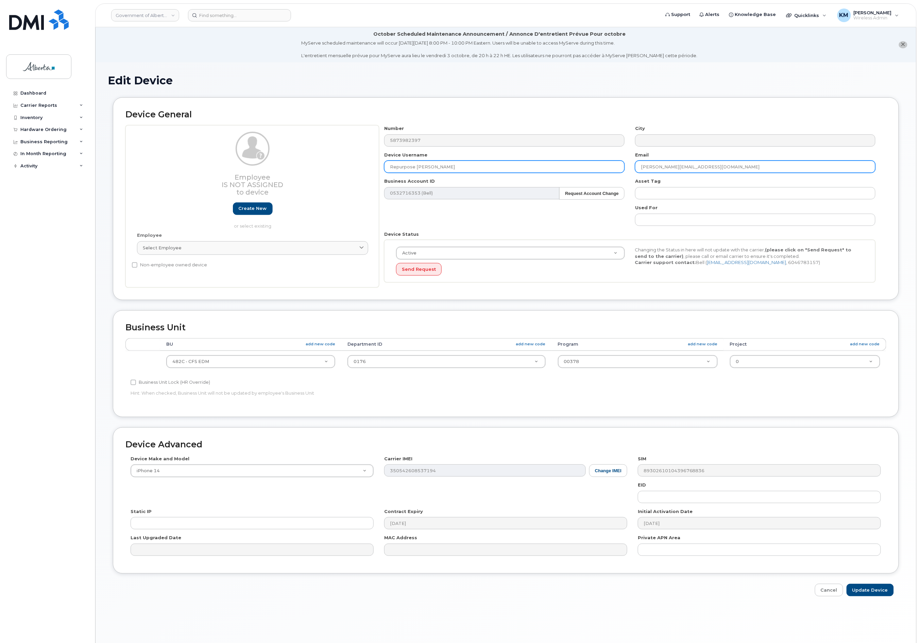
type input "Repurpose Bonnyville"
click at [672, 171] on input "Ibrahim.Oyebode@gov.ab.ca" at bounding box center [755, 166] width 240 height 12
drag, startPoint x: 807, startPoint y: 169, endPoint x: 631, endPoint y: 169, distance: 175.4
click at [631, 169] on div "Email Ibrahim.Oyebode@gov.ab.ca" at bounding box center [755, 162] width 251 height 21
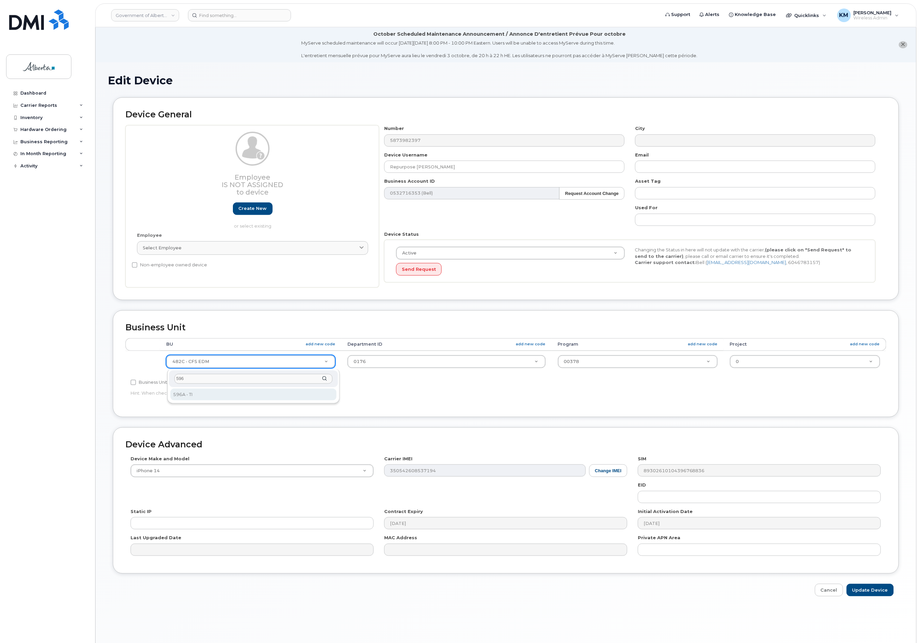
type input "596"
select select "4797729"
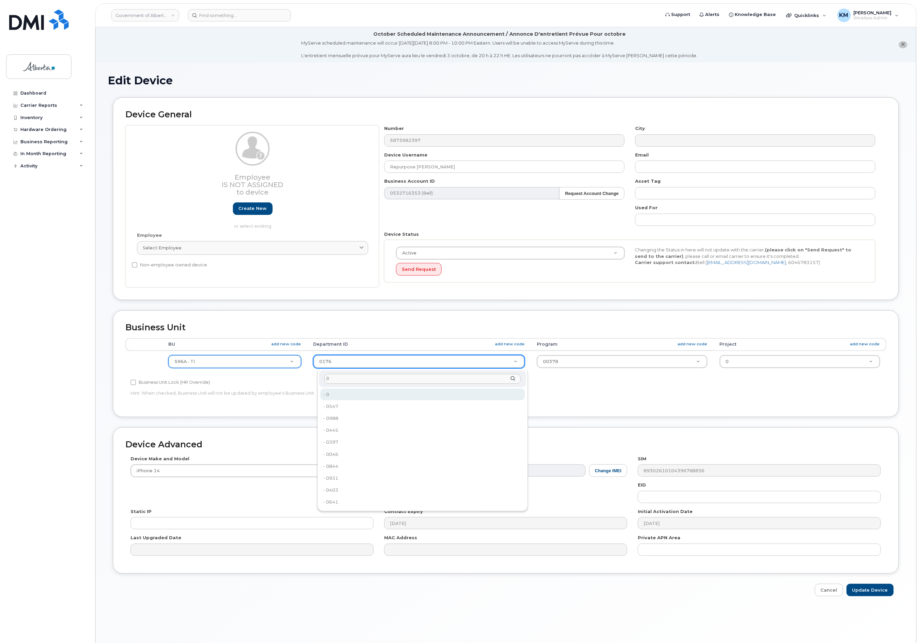
type input "0"
type input "4806341"
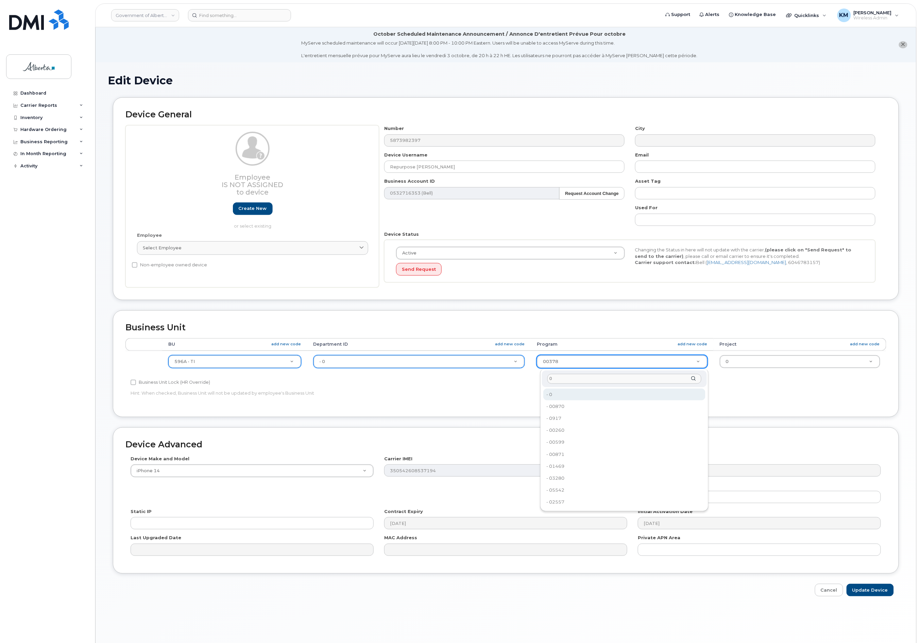
type input "0"
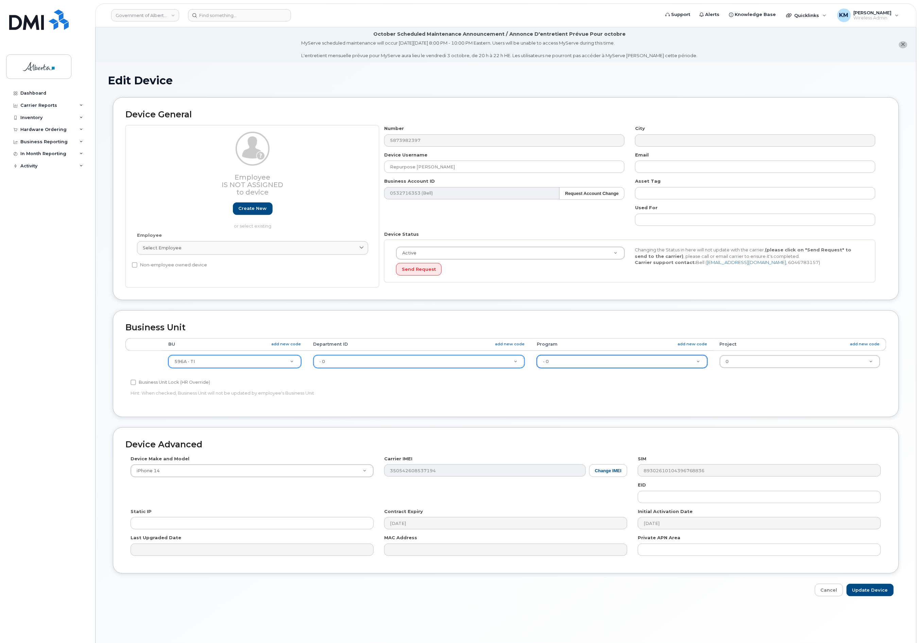
type input "4806366"
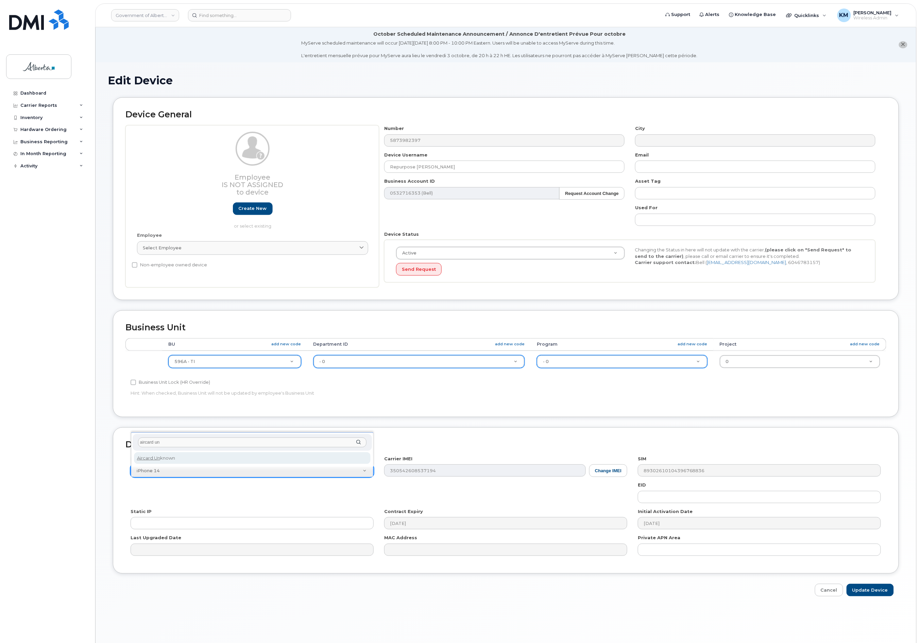
type input "aircard un"
select select "971"
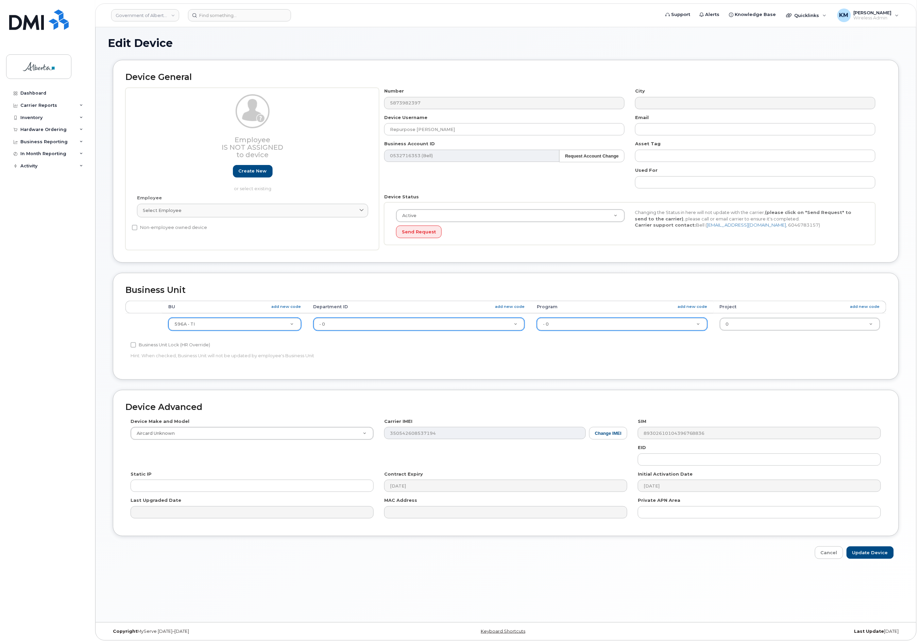
scroll to position [38, 0]
click at [864, 550] on input "Update Device" at bounding box center [870, 551] width 47 height 13
type input "Saving..."
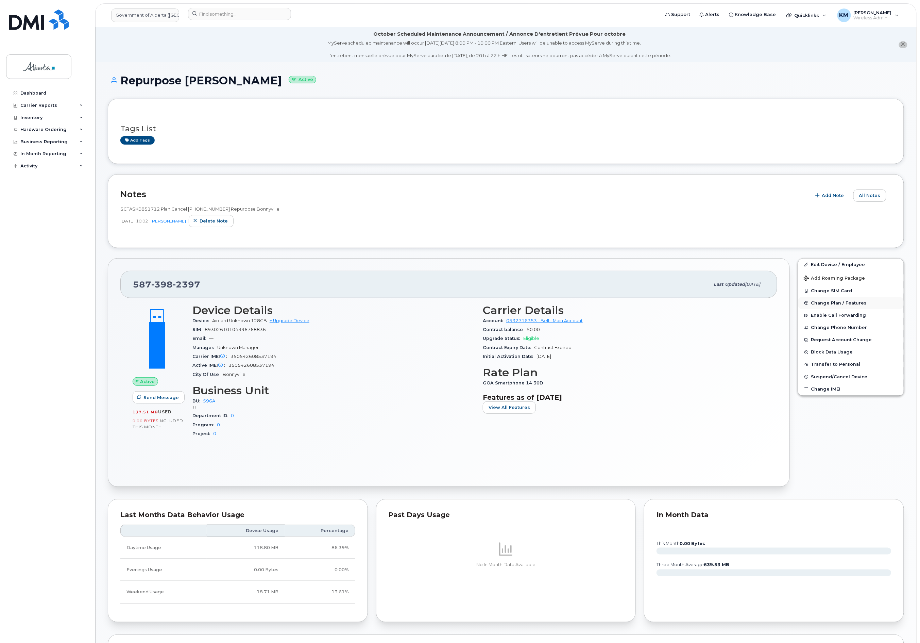
click at [855, 303] on span "Change Plan / Features" at bounding box center [839, 302] width 56 height 5
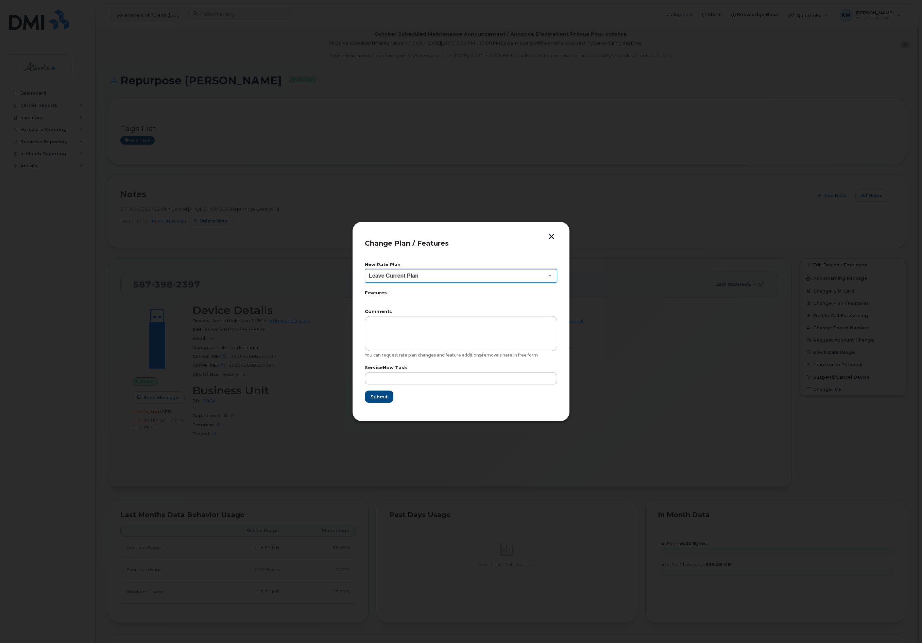
click at [551, 272] on select "Leave Current Plan GOA Data plan 9 30 d GOA–Unlimited Data Plan 9" at bounding box center [461, 276] width 192 height 14
select select "1790211"
click at [365, 269] on select "Leave Current Plan GOA Data plan 9 30 d GOA–Unlimited Data Plan 9" at bounding box center [461, 276] width 192 height 14
click at [487, 380] on input "text" at bounding box center [461, 378] width 192 height 12
type input "SCTASK0851712"
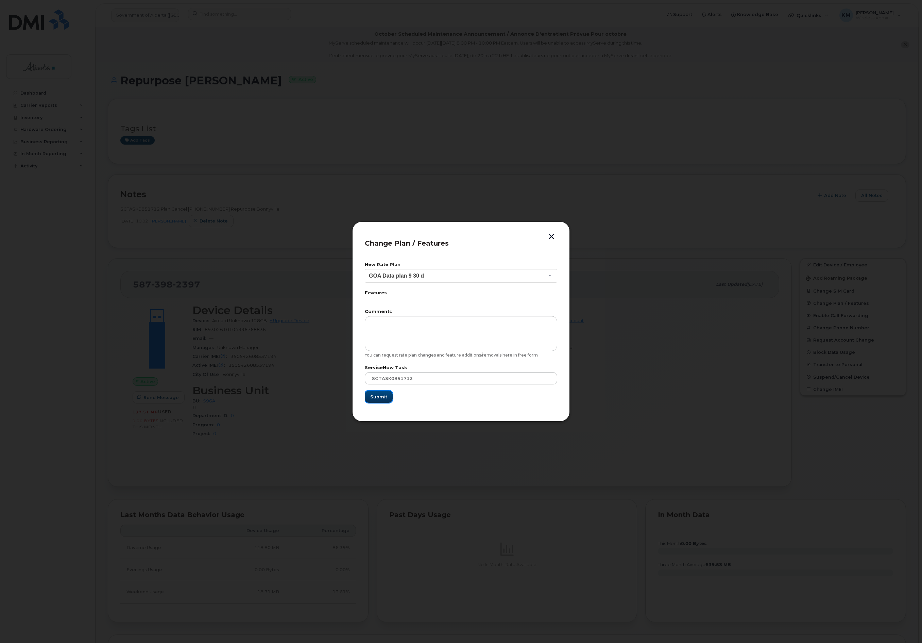
click at [371, 391] on button "Submit" at bounding box center [379, 396] width 28 height 12
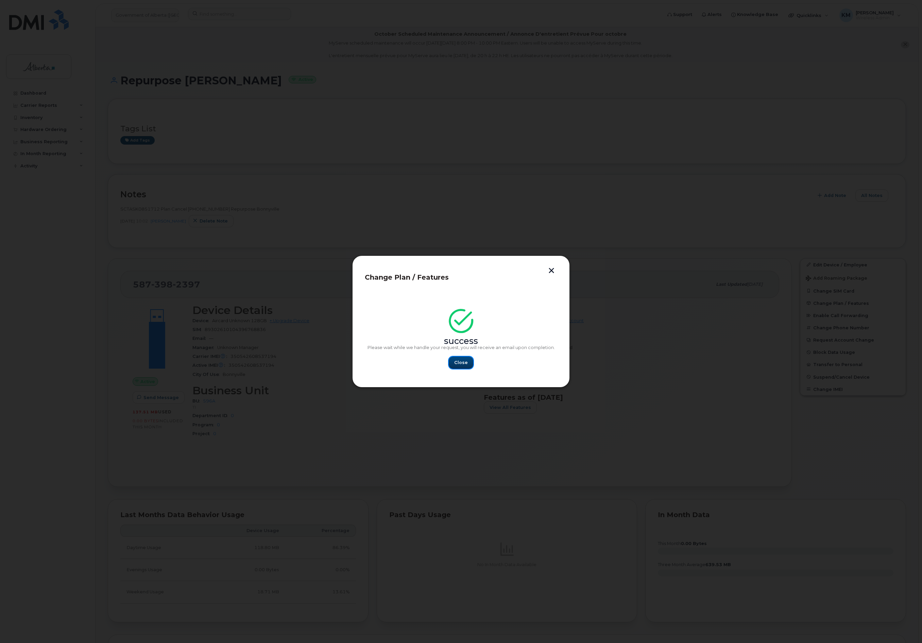
drag, startPoint x: 456, startPoint y: 368, endPoint x: 415, endPoint y: 371, distance: 40.9
click at [454, 368] on button "Close" at bounding box center [461, 362] width 24 height 12
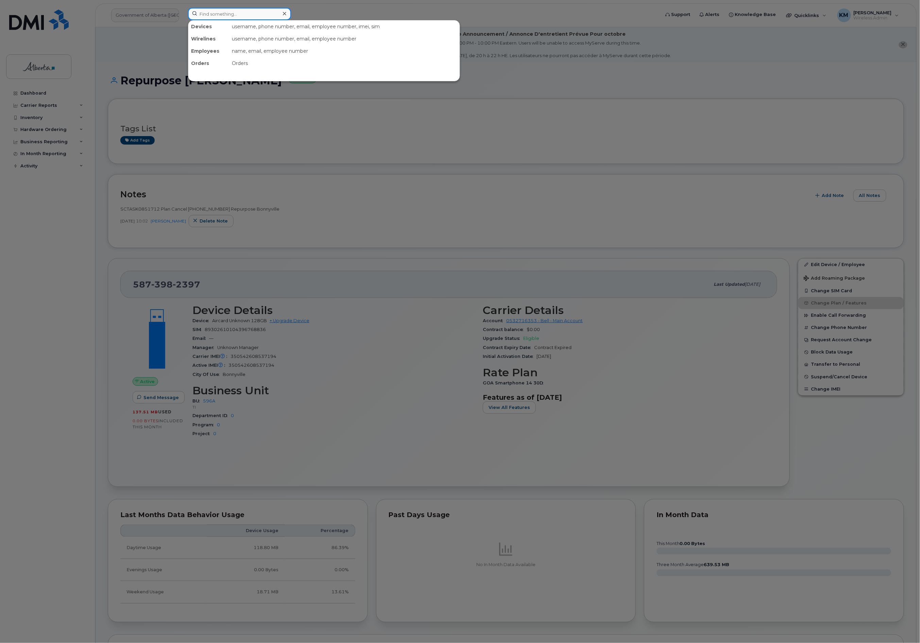
click at [221, 18] on input at bounding box center [239, 14] width 103 height 12
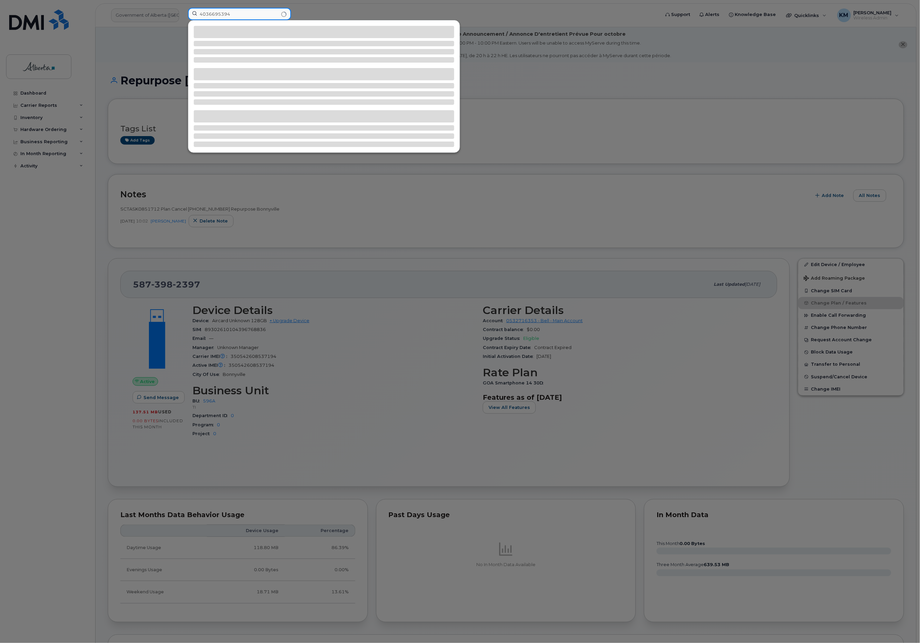
type input "4036695394"
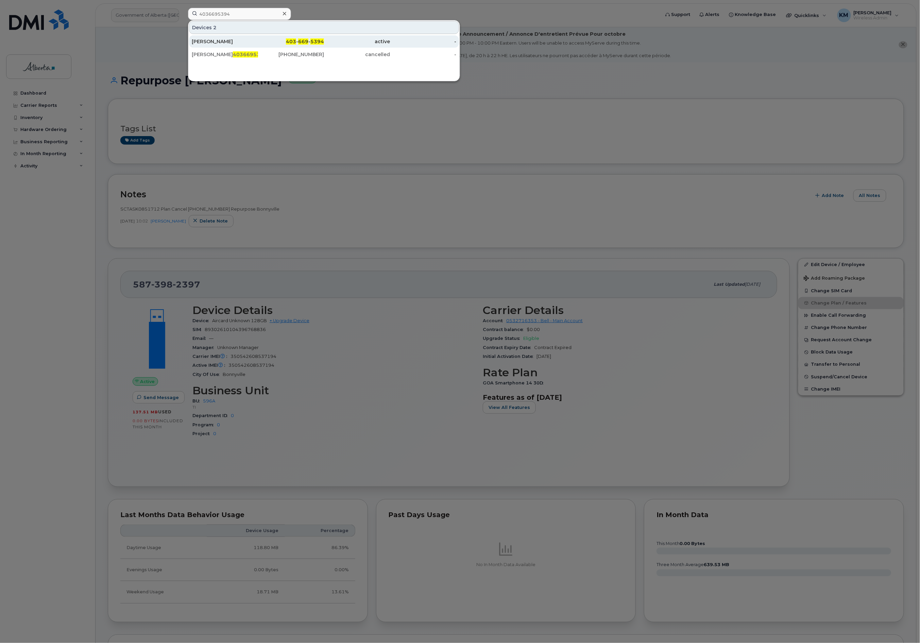
click at [197, 44] on div "[PERSON_NAME]" at bounding box center [225, 41] width 66 height 7
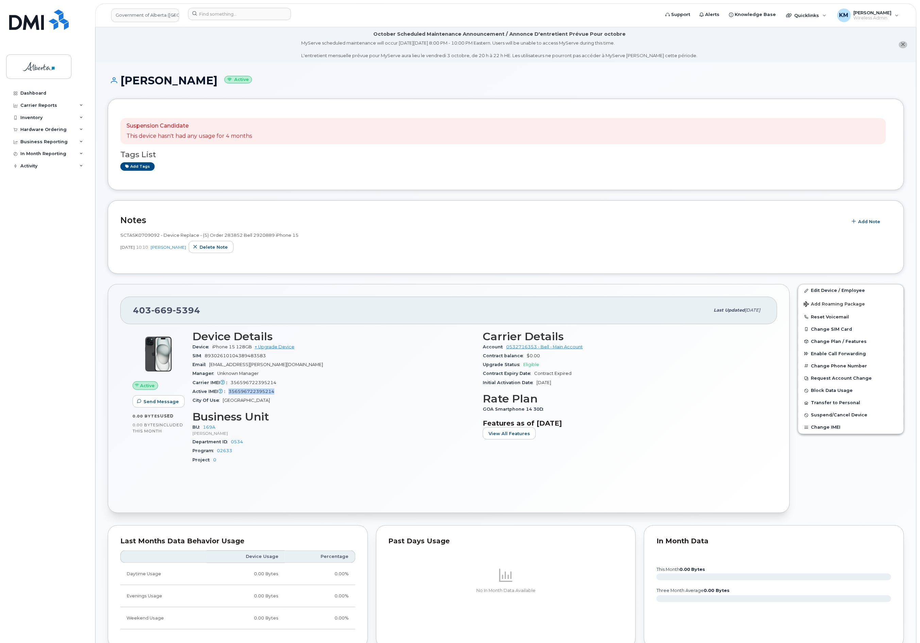
drag, startPoint x: 283, startPoint y: 392, endPoint x: 226, endPoint y: 395, distance: 56.8
click at [226, 395] on div "Active IMEI Active IMEI is refreshed daily with a delay of up to 48 hours follo…" at bounding box center [333, 391] width 282 height 9
copy span "356596722395214"
click at [320, 413] on h3 "Business Unit" at bounding box center [333, 416] width 282 height 12
drag, startPoint x: 266, startPoint y: 395, endPoint x: 230, endPoint y: 392, distance: 35.5
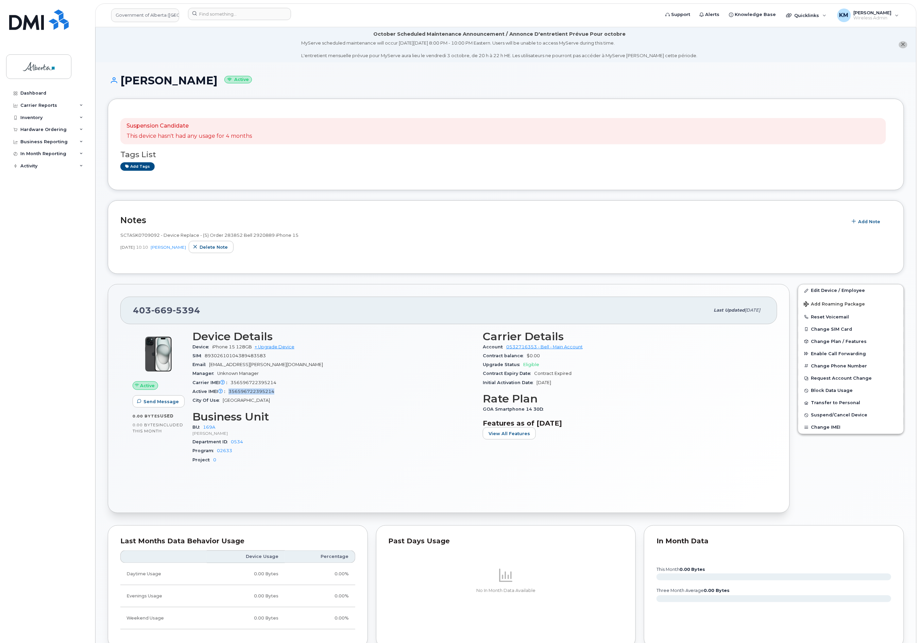
click at [230, 392] on div "Active IMEI Active IMEI is refreshed daily with a delay of up to 48 hours follo…" at bounding box center [333, 391] width 282 height 9
copy span "356596722395214"
click at [827, 289] on link "Edit Device / Employee" at bounding box center [850, 290] width 105 height 12
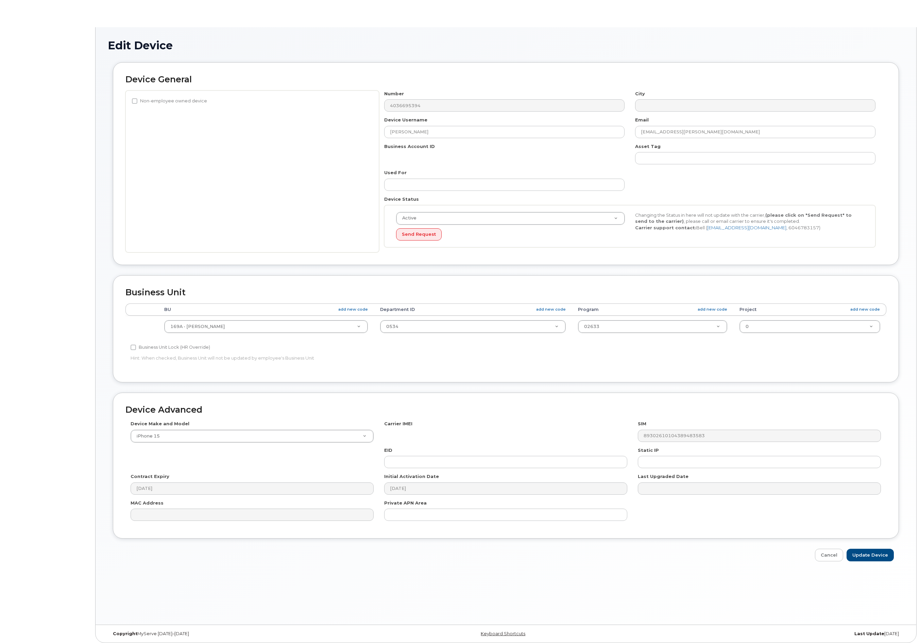
select select "4681667"
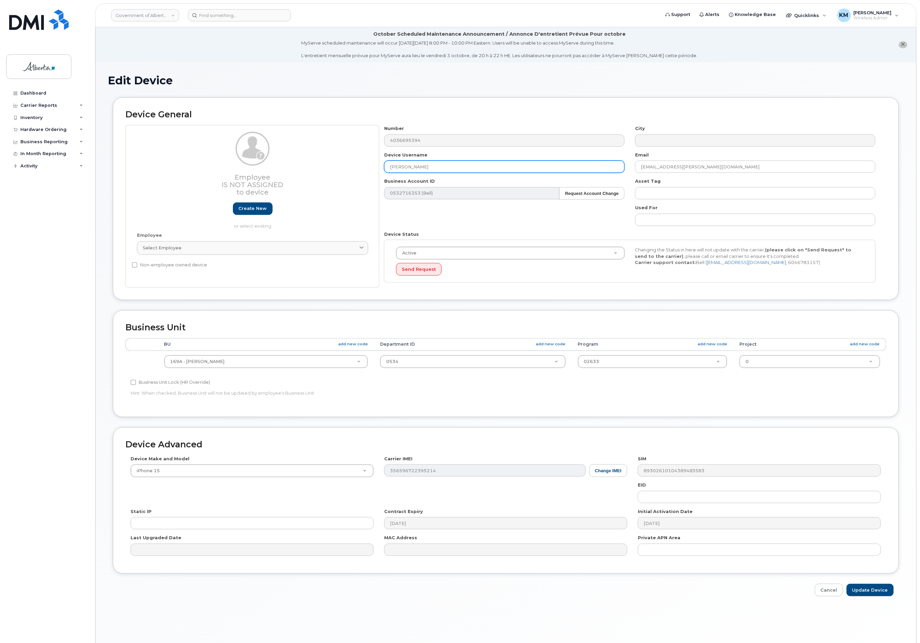
drag, startPoint x: 414, startPoint y: 169, endPoint x: 381, endPoint y: 165, distance: 33.6
click at [381, 165] on div "Device Username [PERSON_NAME]" at bounding box center [504, 162] width 251 height 21
paste input "Repurpose [GEOGRAPHIC_DATA]"
type input "Repurpose [GEOGRAPHIC_DATA]"
drag, startPoint x: 695, startPoint y: 170, endPoint x: 631, endPoint y: 177, distance: 64.4
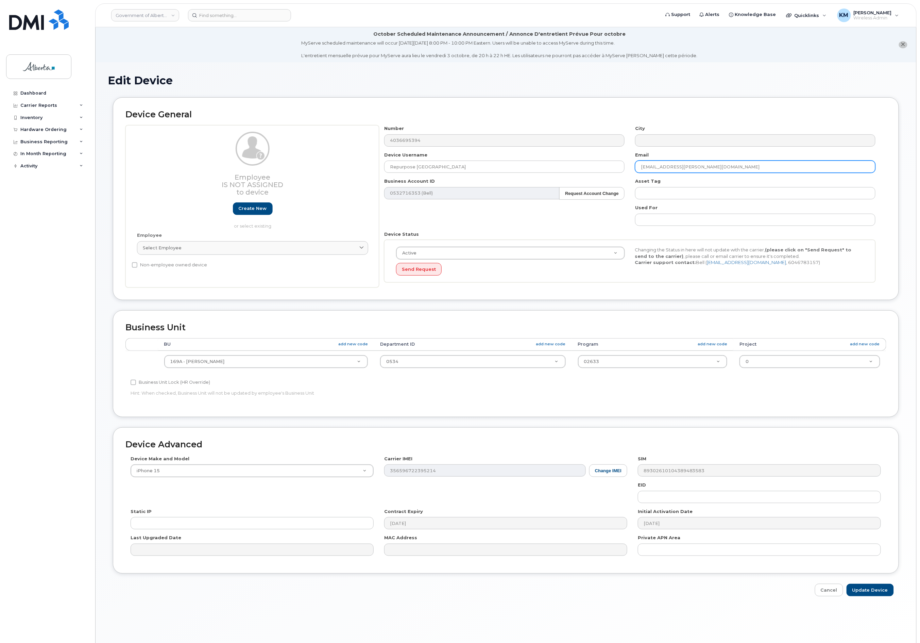
click at [631, 177] on div "Number 4036695394 City Device Username Repurpose Calgary Email bill.twaddle@gov…" at bounding box center [630, 206] width 502 height 162
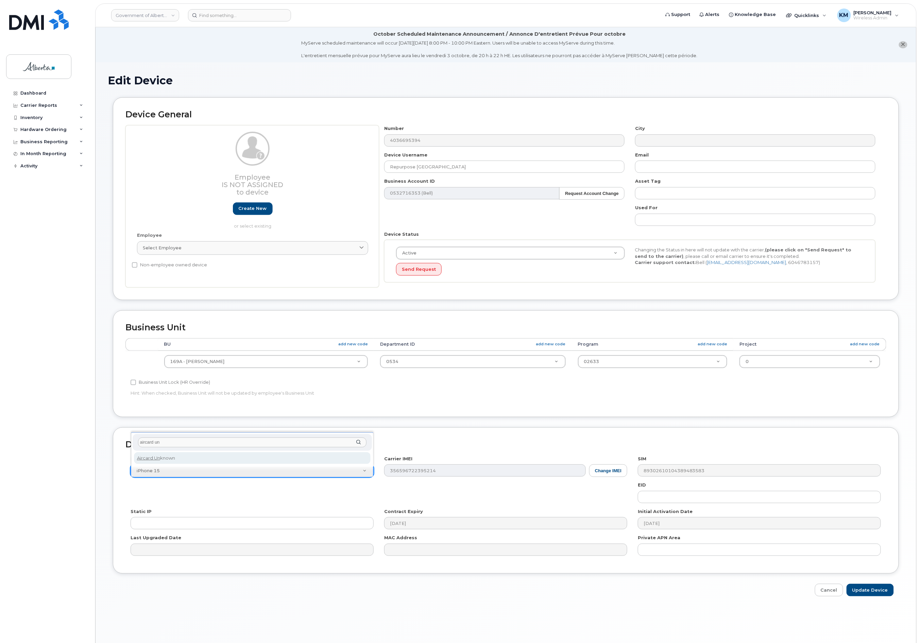
type input "aircard un"
select select "971"
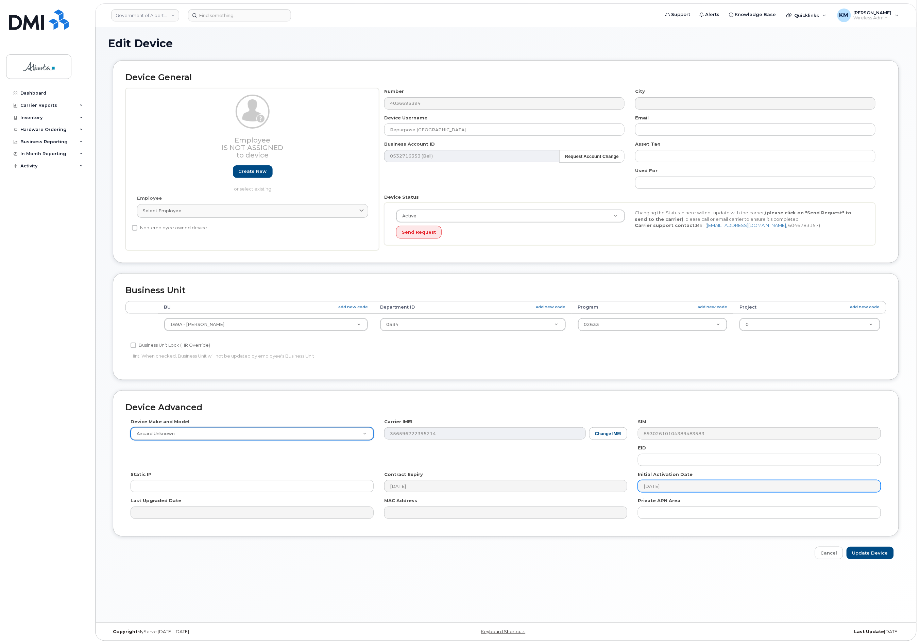
scroll to position [38, 0]
click at [883, 554] on input "Update Device" at bounding box center [870, 551] width 47 height 13
type input "Saving..."
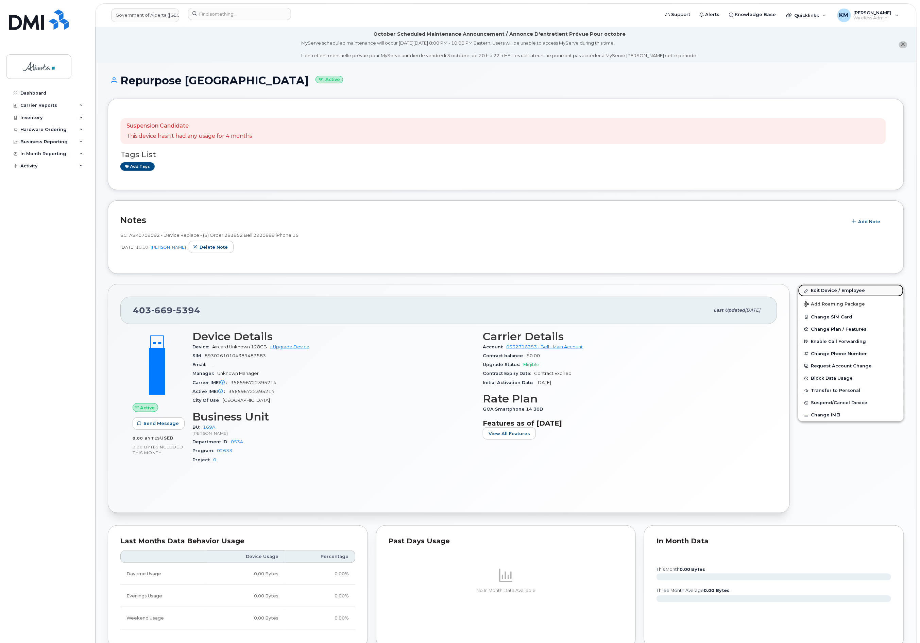
click at [851, 288] on link "Edit Device / Employee" at bounding box center [850, 290] width 105 height 12
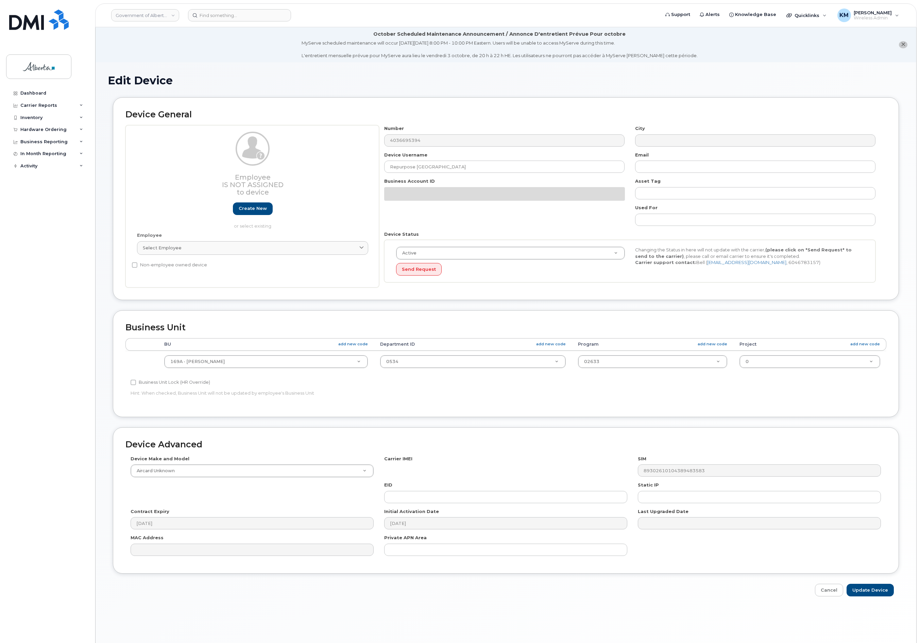
select select "4681667"
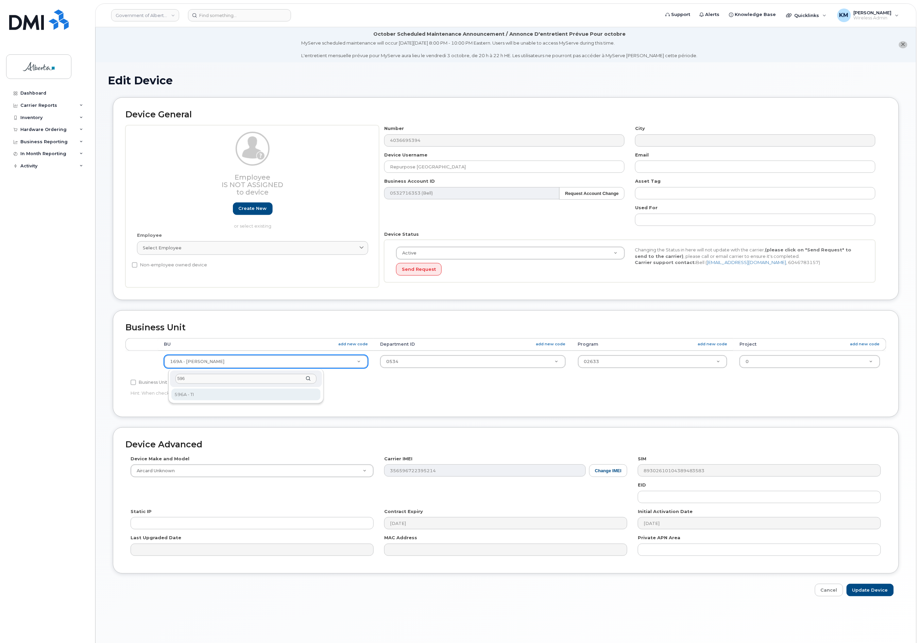
type input "596"
select select "4797729"
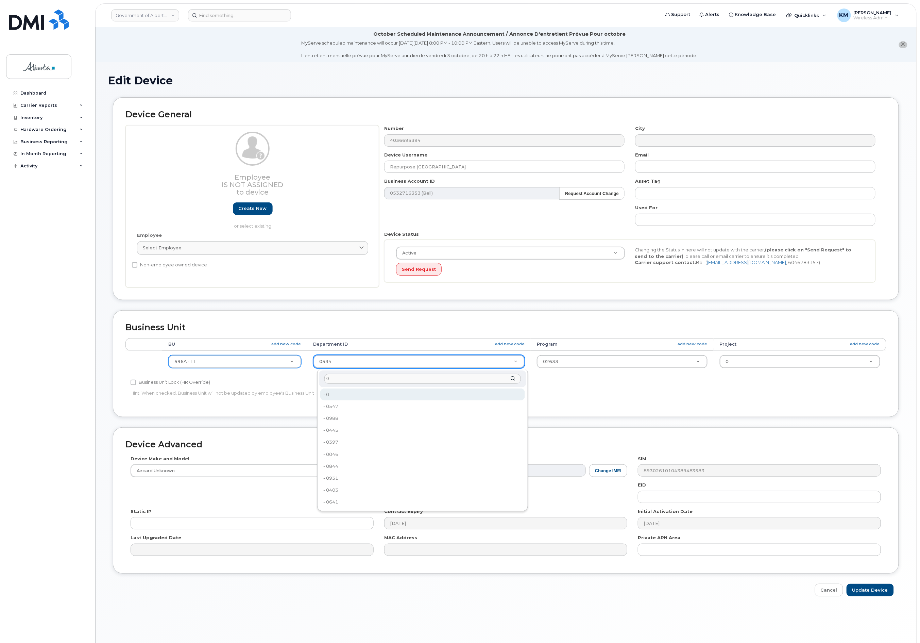
type input "0"
type input "4806341"
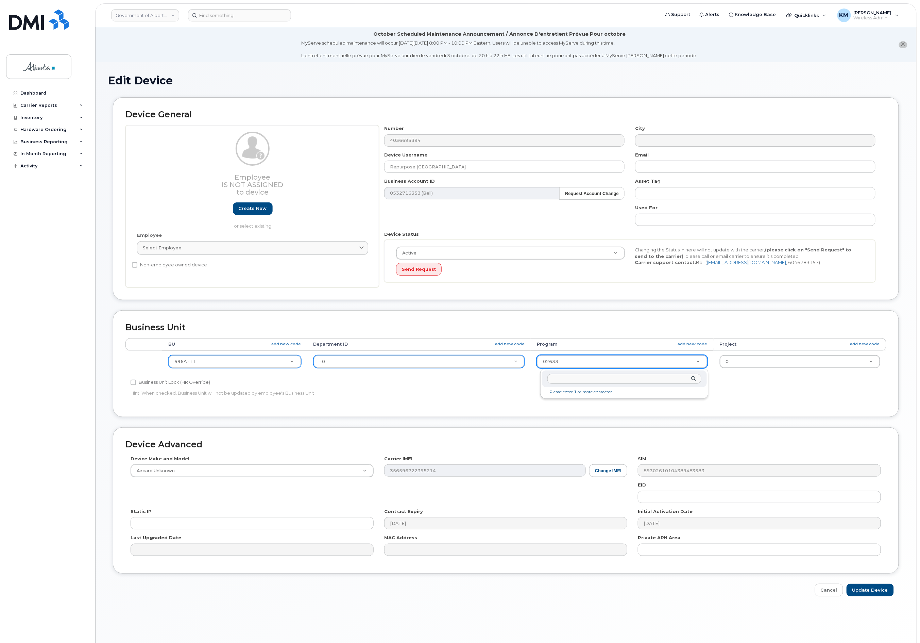
type input "0"
click at [562, 379] on input "0" at bounding box center [624, 379] width 154 height 10
drag, startPoint x: 559, startPoint y: 377, endPoint x: 524, endPoint y: 379, distance: 35.0
click at [524, 379] on body "Government of Alberta (GOA) Support Alerts Knowledge Base Quicklinks Suspend / …" at bounding box center [460, 340] width 920 height 681
type input "0"
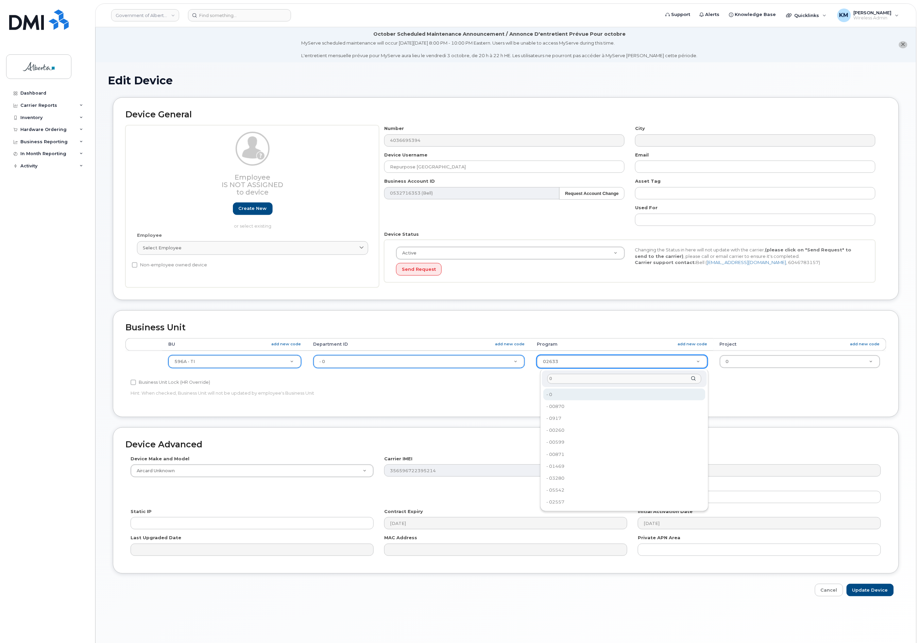
type input "4806366"
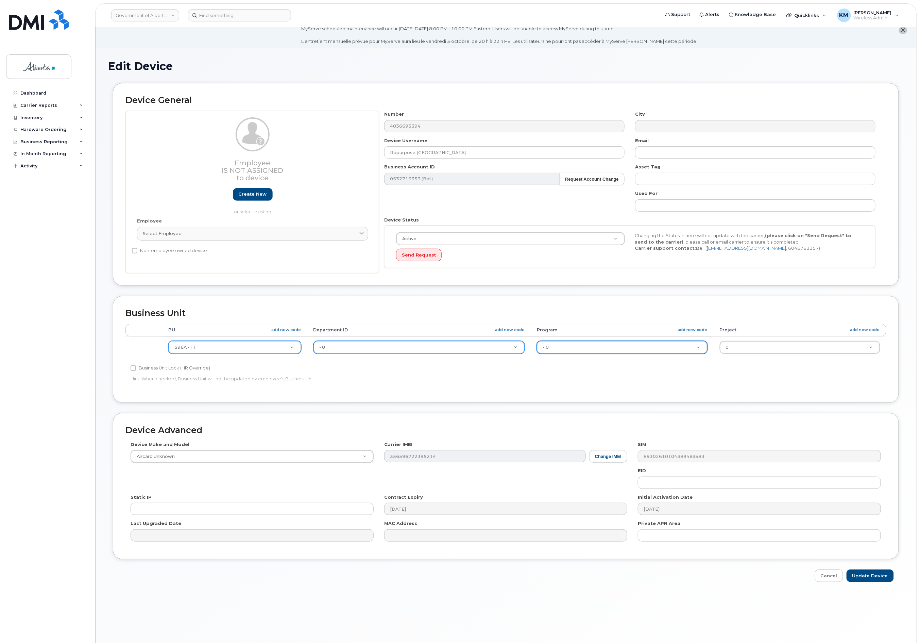
scroll to position [38, 0]
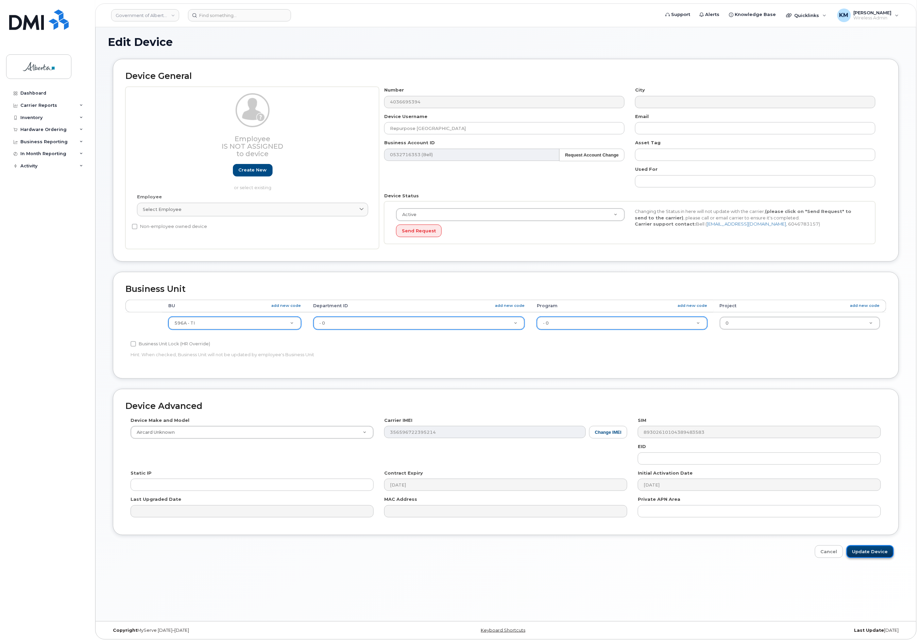
click at [864, 550] on input "Update Device" at bounding box center [870, 551] width 47 height 13
type input "Saving..."
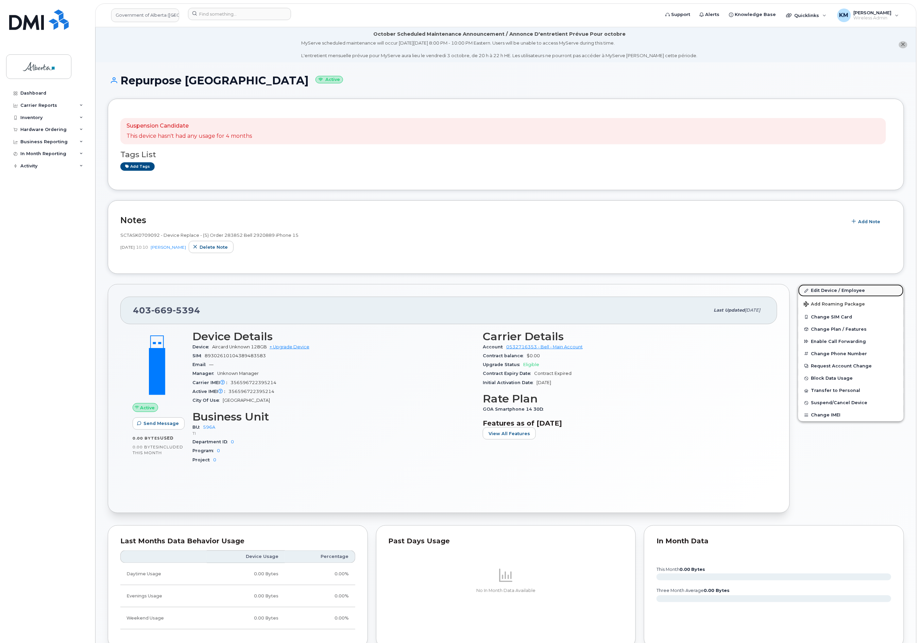
click at [844, 287] on link "Edit Device / Employee" at bounding box center [850, 290] width 105 height 12
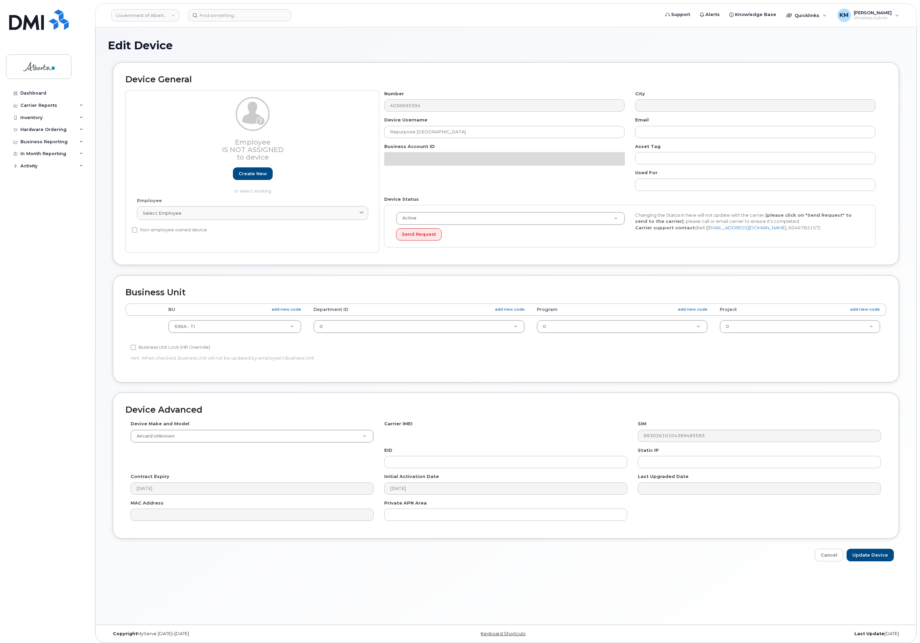
select select "4797729"
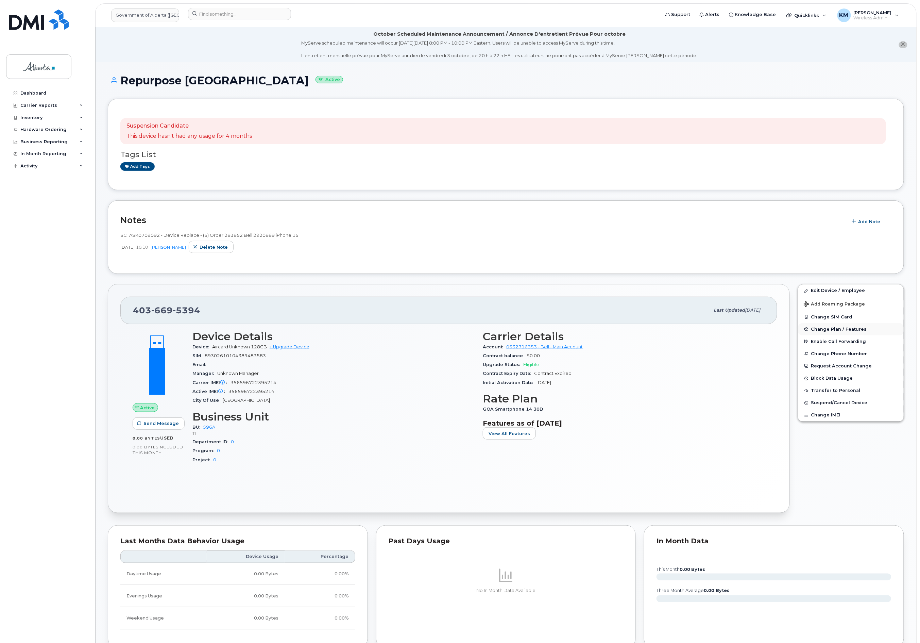
click at [853, 328] on span "Change Plan / Features" at bounding box center [839, 328] width 56 height 5
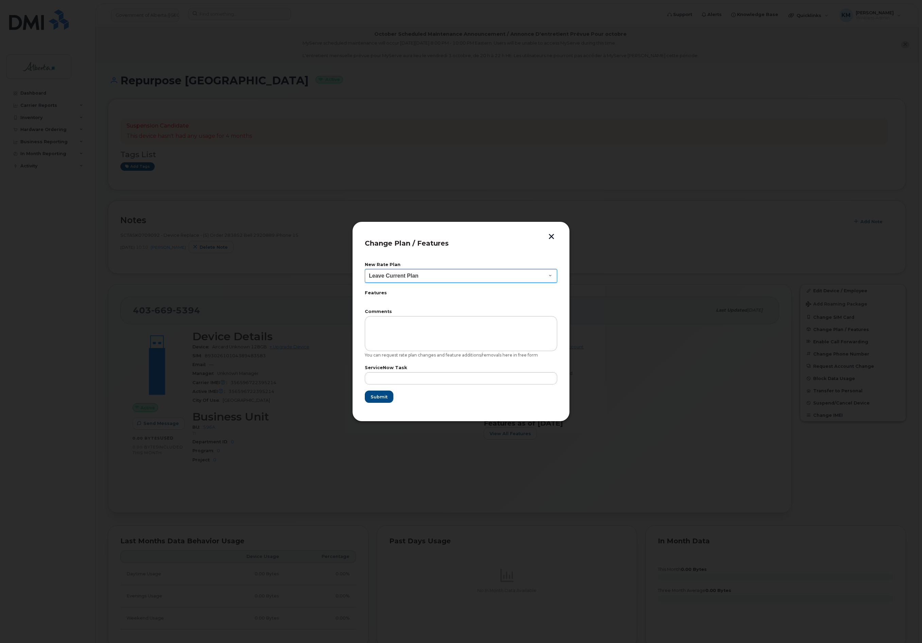
click at [407, 279] on select "Leave Current Plan GOA Data plan 9 30 d GOA–Unlimited Data Plan 9" at bounding box center [461, 276] width 192 height 14
select select "1790211"
click at [365, 269] on select "Leave Current Plan GOA Data plan 9 30 d GOA–Unlimited Data Plan 9" at bounding box center [461, 276] width 192 height 14
click at [408, 381] on input "text" at bounding box center [461, 378] width 192 height 12
type input "SCTASK0856440"
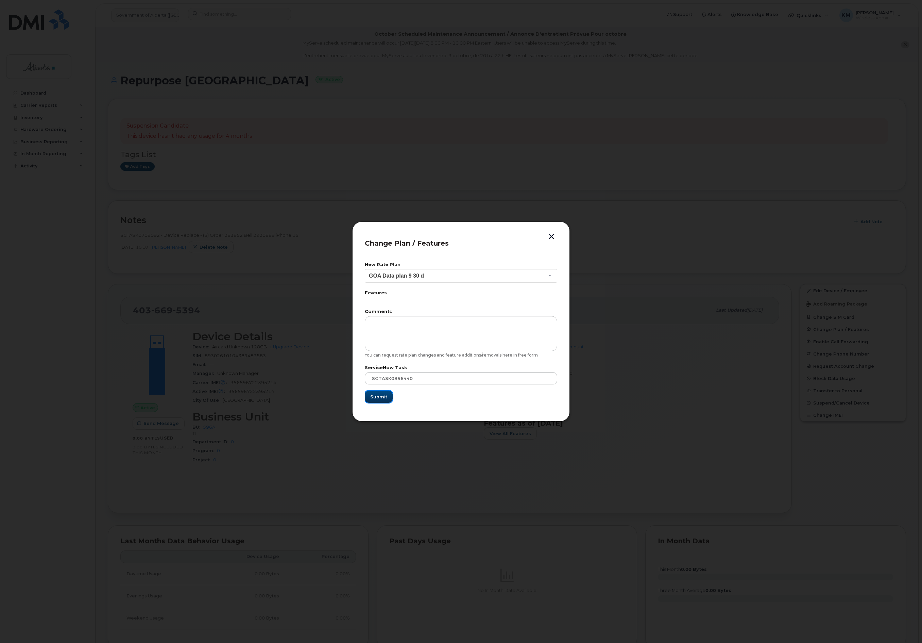
click at [388, 396] on button "Submit" at bounding box center [379, 396] width 28 height 12
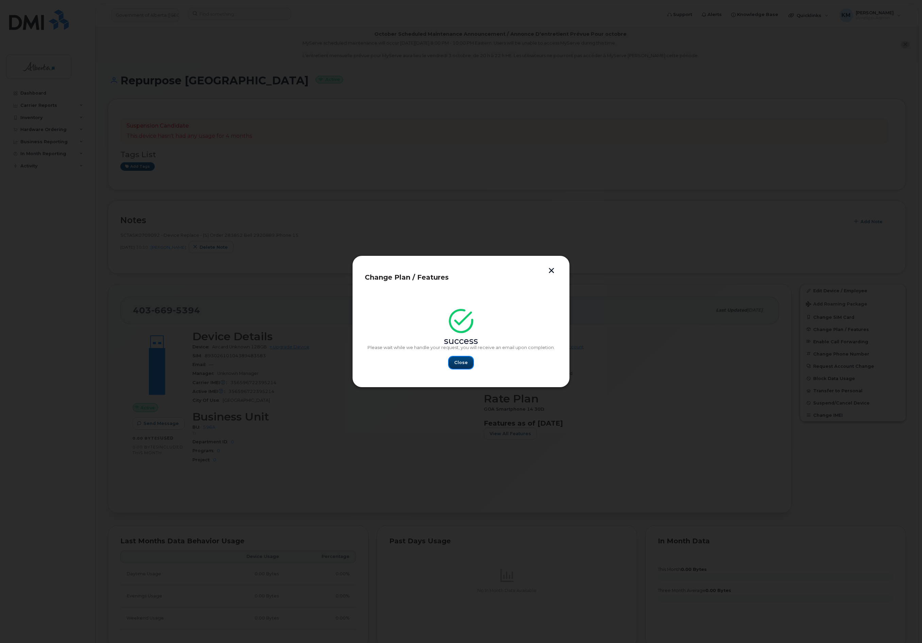
click at [455, 363] on span "Close" at bounding box center [461, 362] width 14 height 6
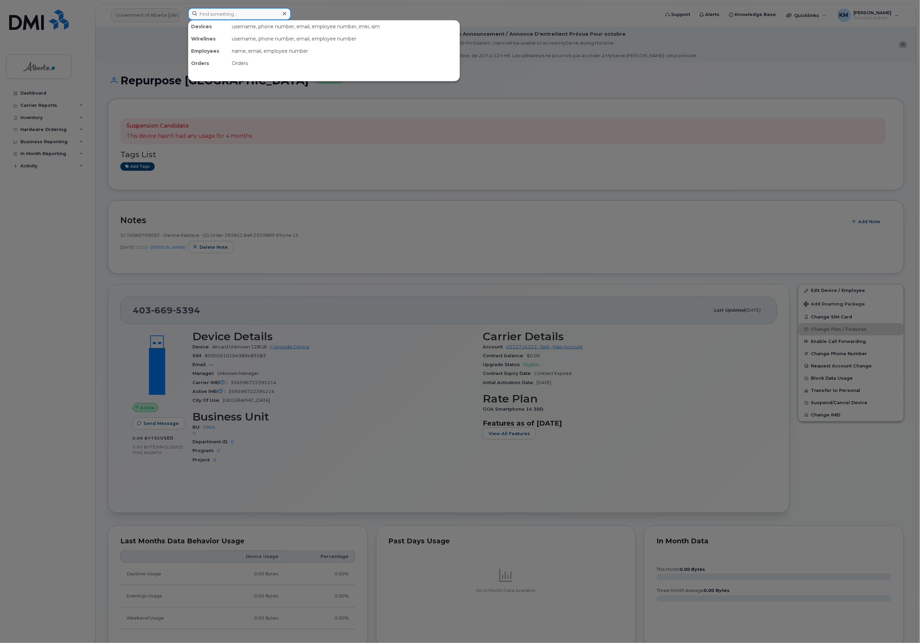
click at [203, 16] on input at bounding box center [239, 14] width 103 height 12
type input "5879885306"
click at [221, 43] on div "[PERSON_NAME]" at bounding box center [225, 41] width 66 height 7
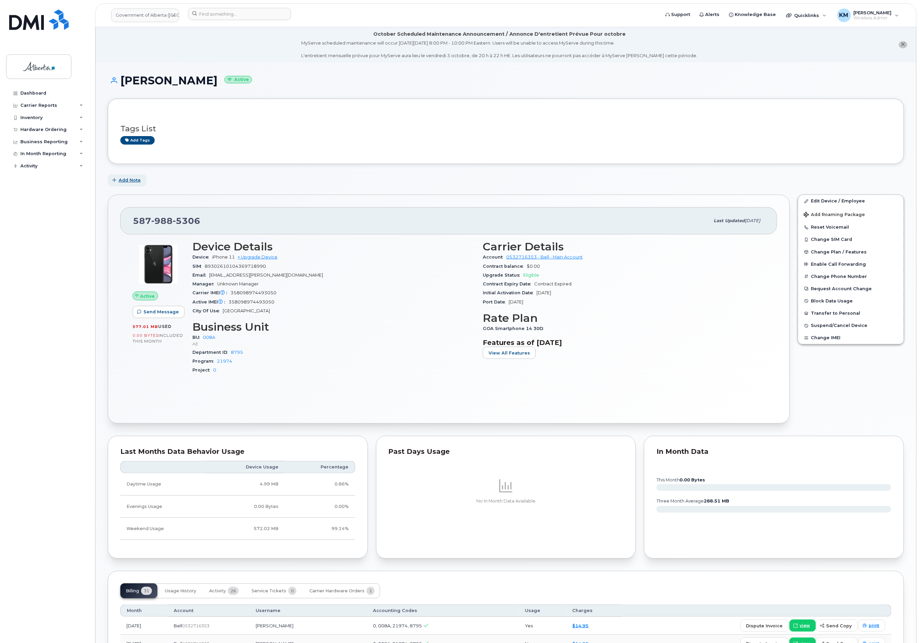
click at [124, 174] on button "Add Note" at bounding box center [127, 180] width 39 height 12
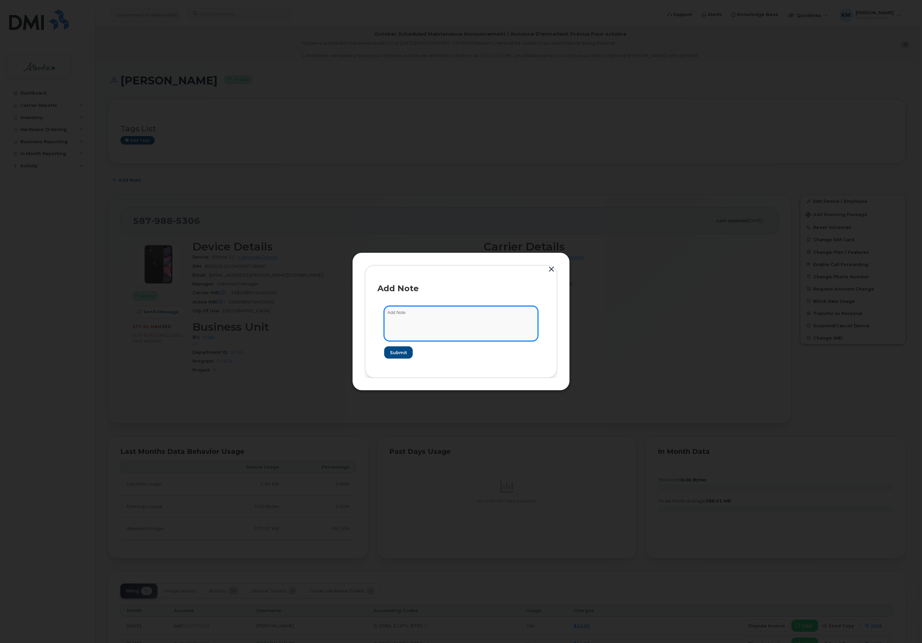
click at [426, 317] on textarea at bounding box center [461, 323] width 154 height 35
paste textarea "SCTASK0856520 Plan Cancel [PHONE_NUMBER] Repurpose [GEOGRAPHIC_DATA]"
type textarea "SCTASK0856520 Plan Cancel [PHONE_NUMBER] Repurpose [GEOGRAPHIC_DATA]"
click at [402, 352] on span "Submit" at bounding box center [398, 352] width 17 height 6
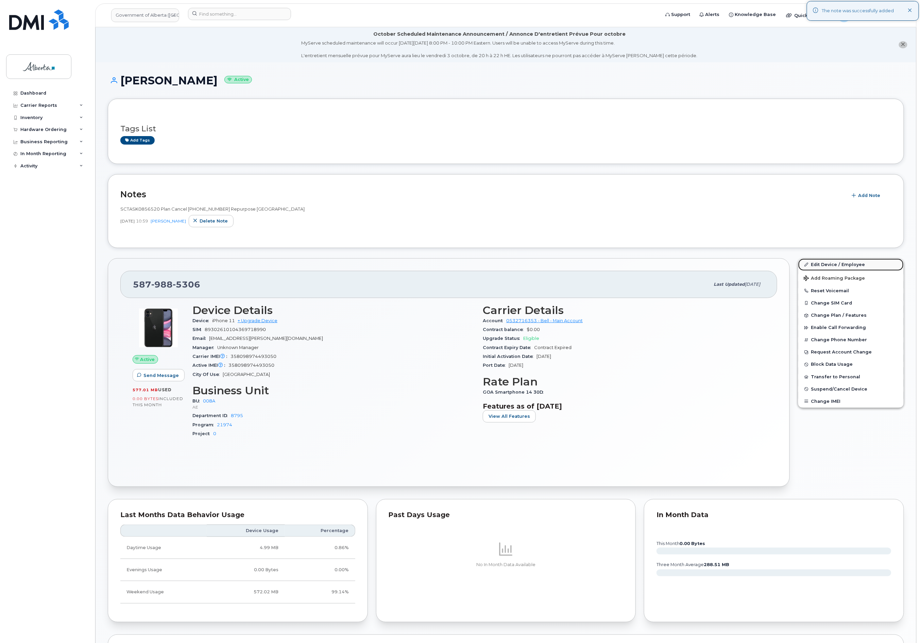
click at [862, 262] on link "Edit Device / Employee" at bounding box center [850, 264] width 105 height 12
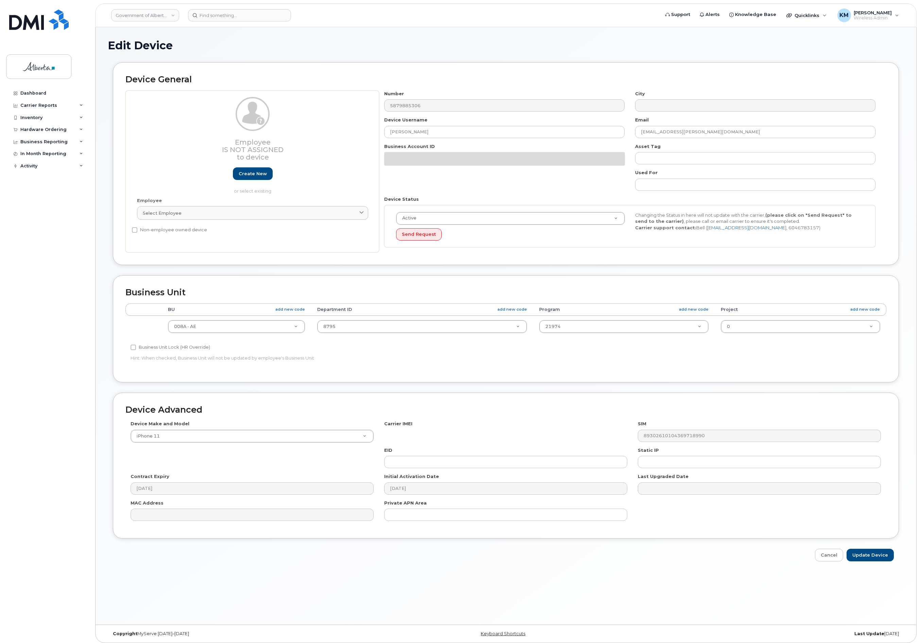
select select "4749737"
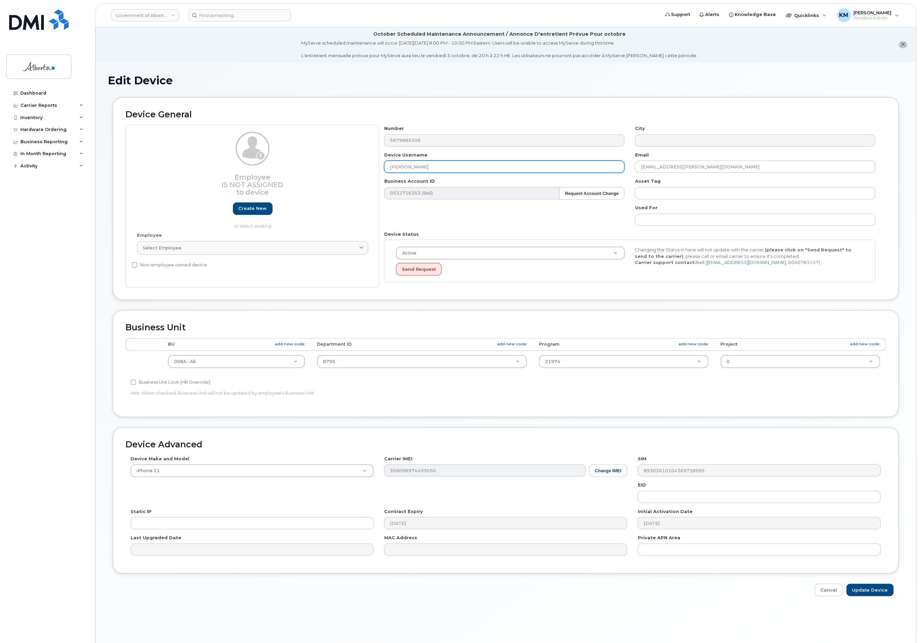
drag, startPoint x: 442, startPoint y: 171, endPoint x: 387, endPoint y: 168, distance: 55.5
click at [379, 168] on div "Device Username [PERSON_NAME]" at bounding box center [504, 162] width 251 height 21
paste input "Repurpose [PERSON_NAME]"
type input "Repurpose [GEOGRAPHIC_DATA]"
click at [663, 167] on input "[EMAIL_ADDRESS][PERSON_NAME][DOMAIN_NAME]" at bounding box center [755, 166] width 240 height 12
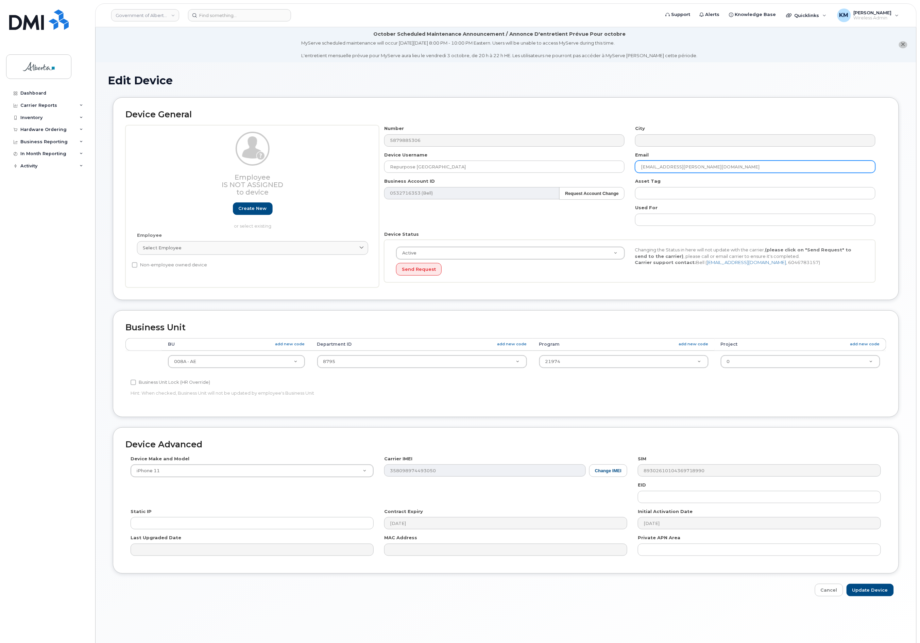
drag, startPoint x: 725, startPoint y: 169, endPoint x: 612, endPoint y: 180, distance: 113.4
click at [612, 180] on div "Number 5879885306 City Device Username Repurpose [GEOGRAPHIC_DATA] Email [EMAIL…" at bounding box center [630, 206] width 502 height 162
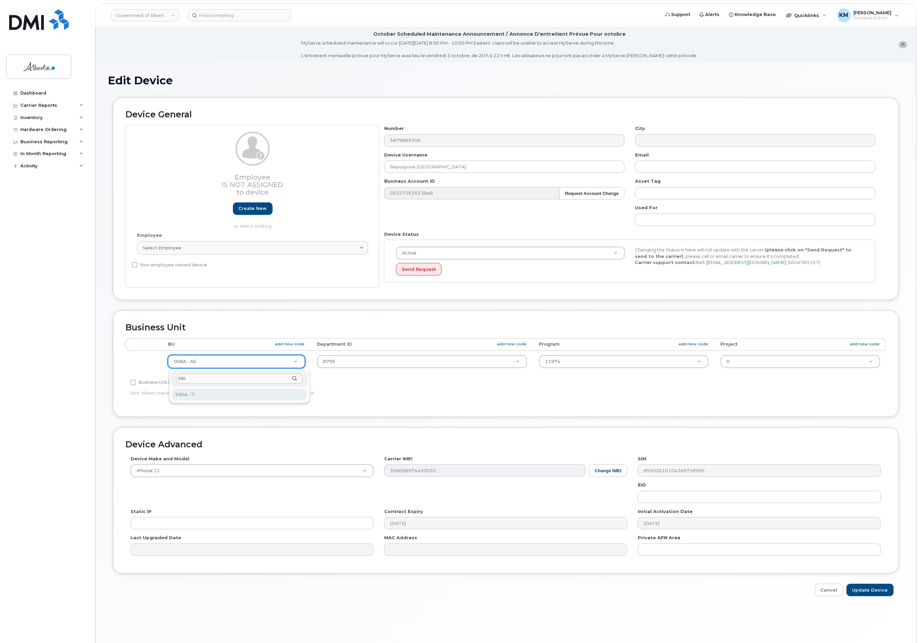
type input "596"
select select "4797729"
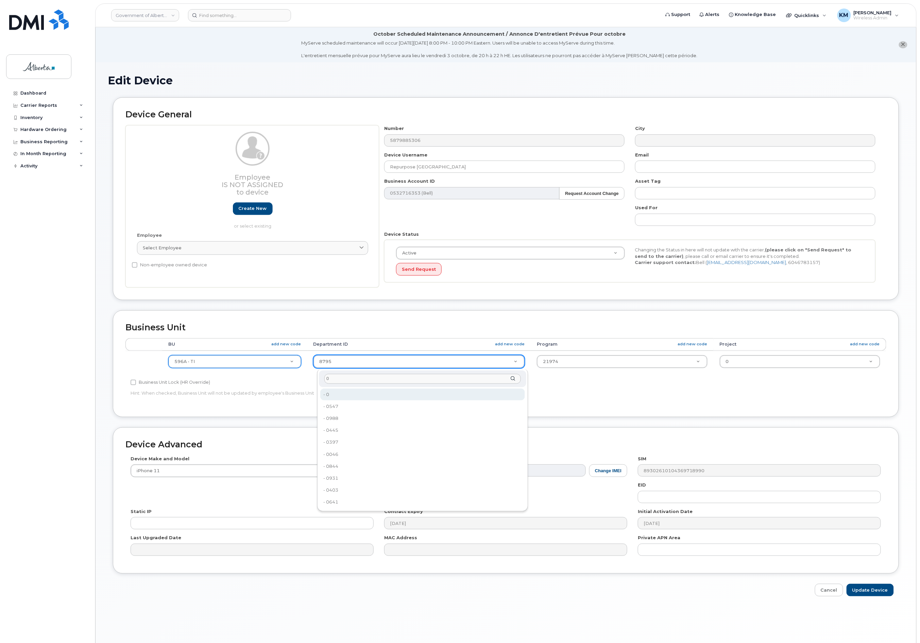
type input "0"
type input "4806341"
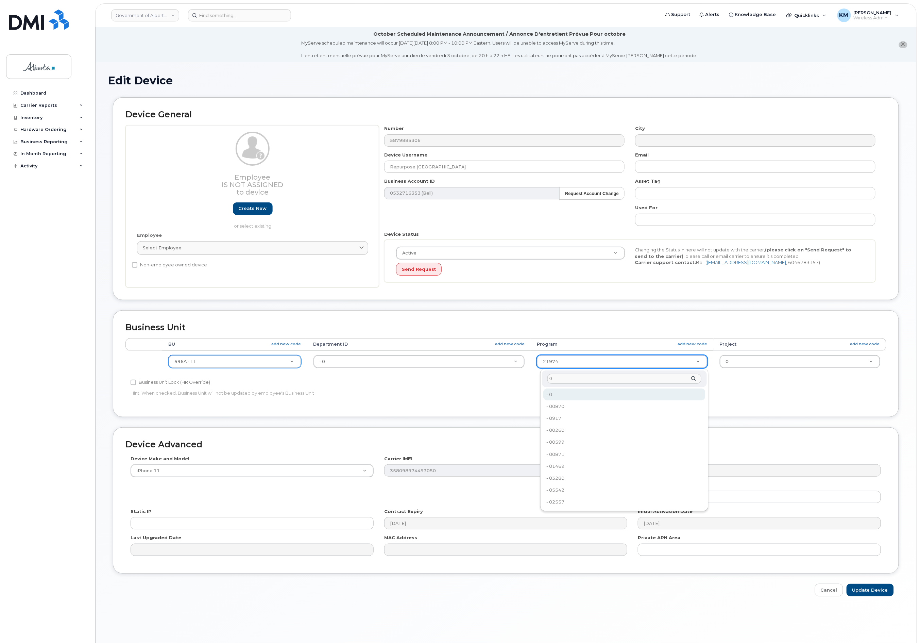
type input "0"
type input "4806366"
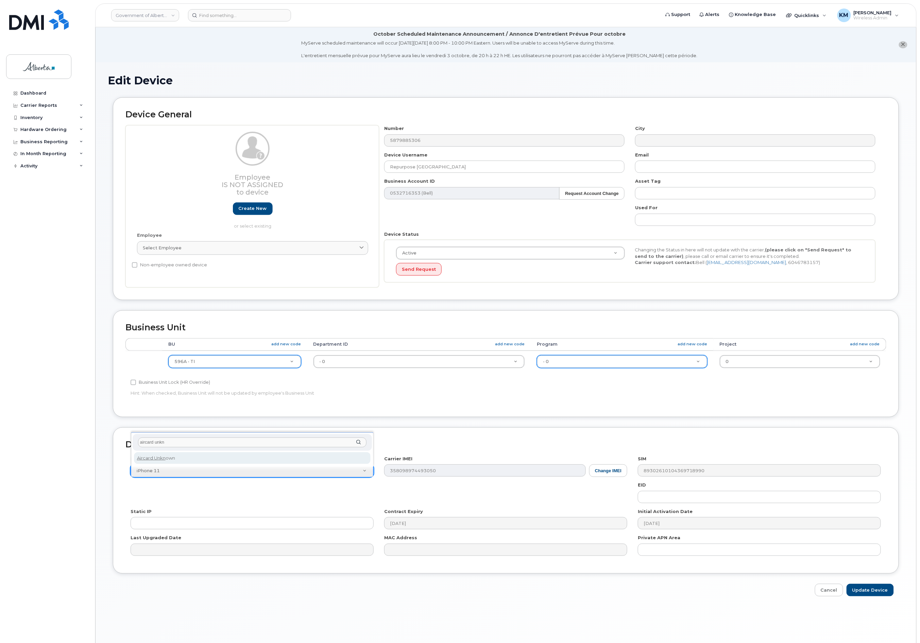
type input "aircard unkn"
select select "971"
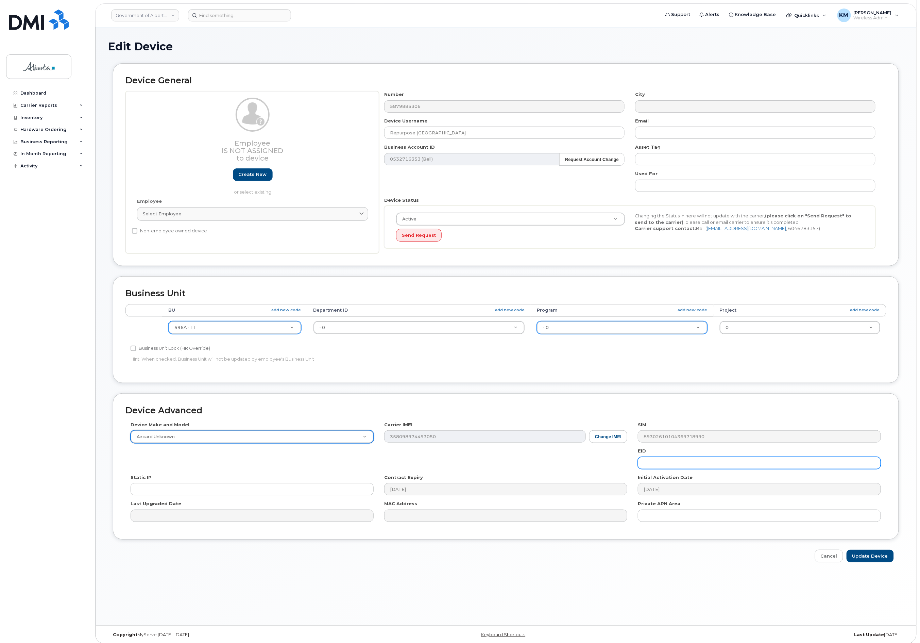
scroll to position [38, 0]
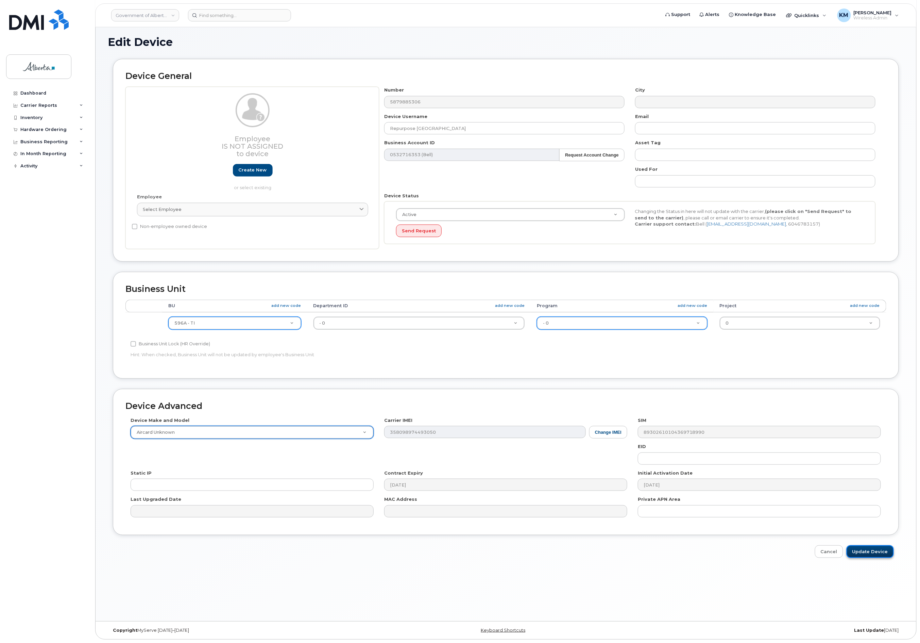
click at [867, 550] on input "Update Device" at bounding box center [870, 551] width 47 height 13
type input "Saving..."
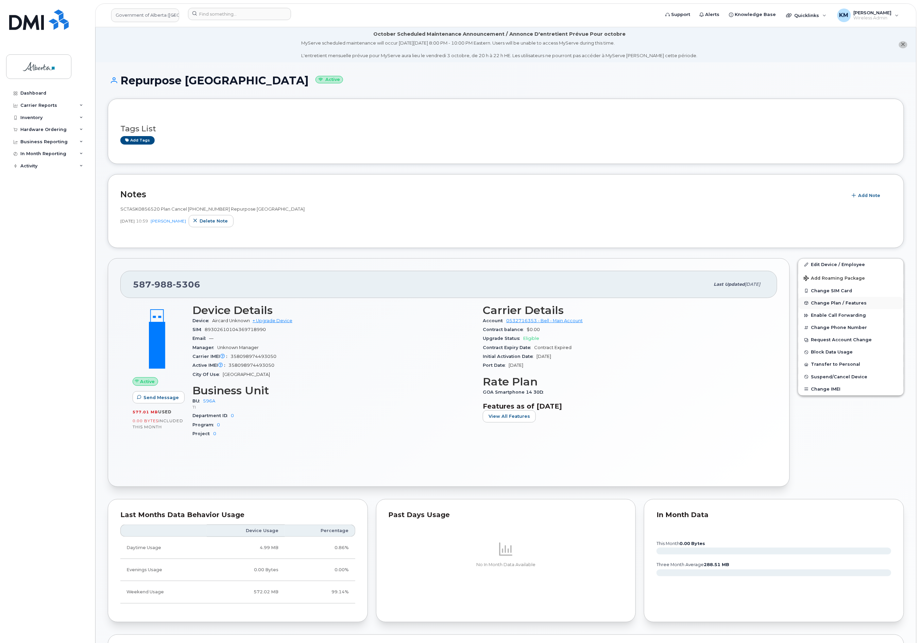
click at [832, 305] on span "Change Plan / Features" at bounding box center [839, 302] width 56 height 5
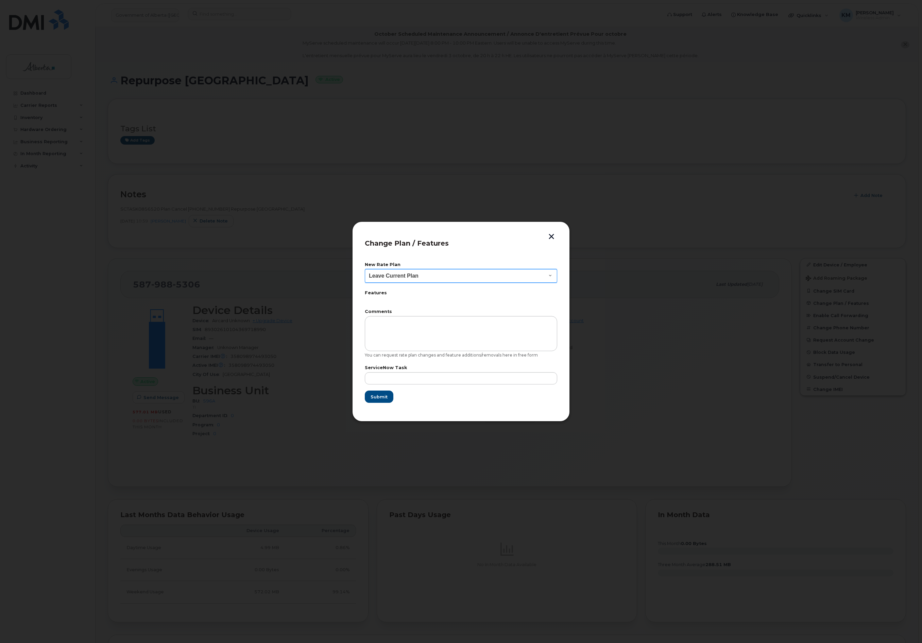
click at [548, 271] on select "Leave Current Plan GOA Data plan 9 30 d GOA–Unlimited Data Plan 9" at bounding box center [461, 276] width 192 height 14
select select "1790211"
click at [365, 269] on select "Leave Current Plan GOA Data plan 9 30 d GOA–Unlimited Data Plan 9" at bounding box center [461, 276] width 192 height 14
click at [516, 374] on input "text" at bounding box center [461, 378] width 192 height 12
type input "SCTASK0856520"
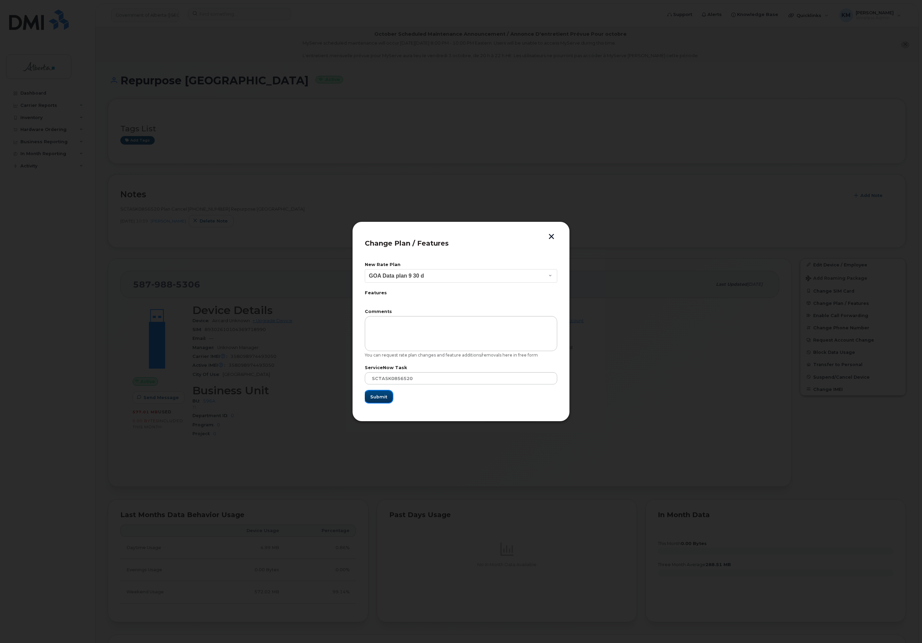
click at [384, 400] on span "Submit" at bounding box center [378, 396] width 17 height 6
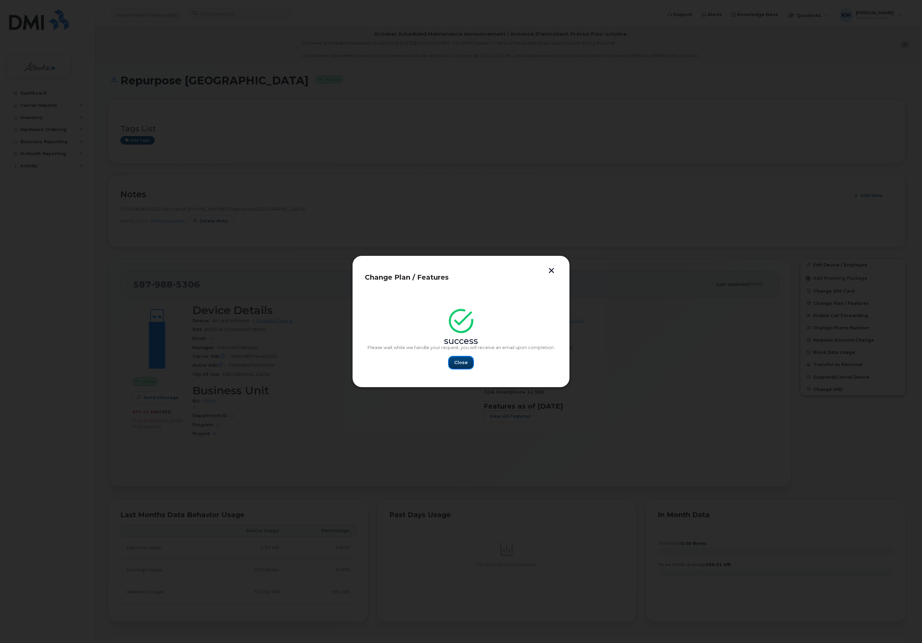
click at [451, 365] on button "Close" at bounding box center [461, 362] width 24 height 12
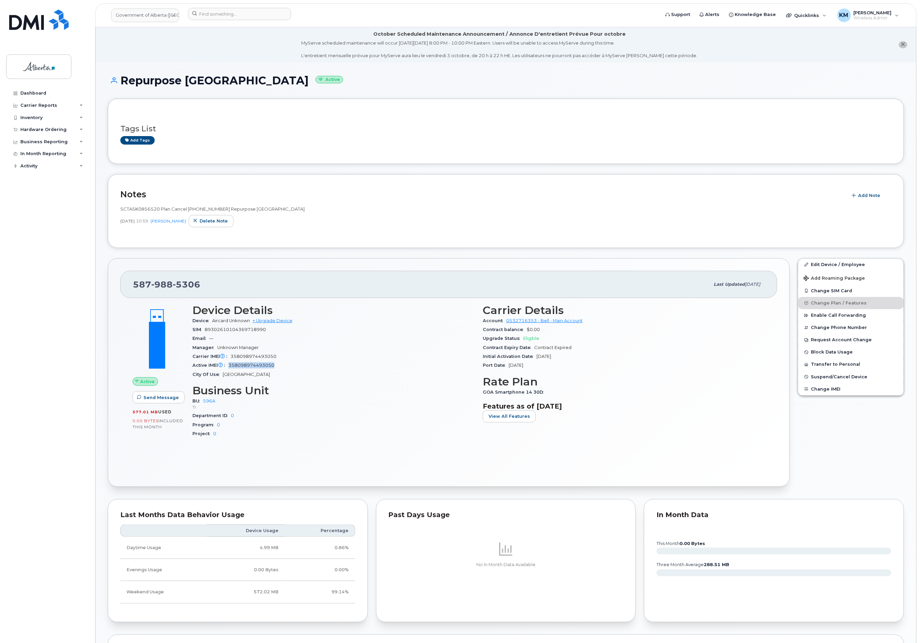
drag, startPoint x: 283, startPoint y: 369, endPoint x: 228, endPoint y: 369, distance: 55.4
click at [228, 369] on div "Active IMEI Active IMEI is refreshed daily with a delay of up to 48 hours follo…" at bounding box center [333, 365] width 282 height 9
copy span "358098974493050"
drag, startPoint x: 373, startPoint y: 408, endPoint x: 279, endPoint y: 368, distance: 102.7
click at [279, 368] on div "Active IMEI Active IMEI is refreshed daily with a delay of up to 48 hours follo…" at bounding box center [333, 365] width 282 height 9
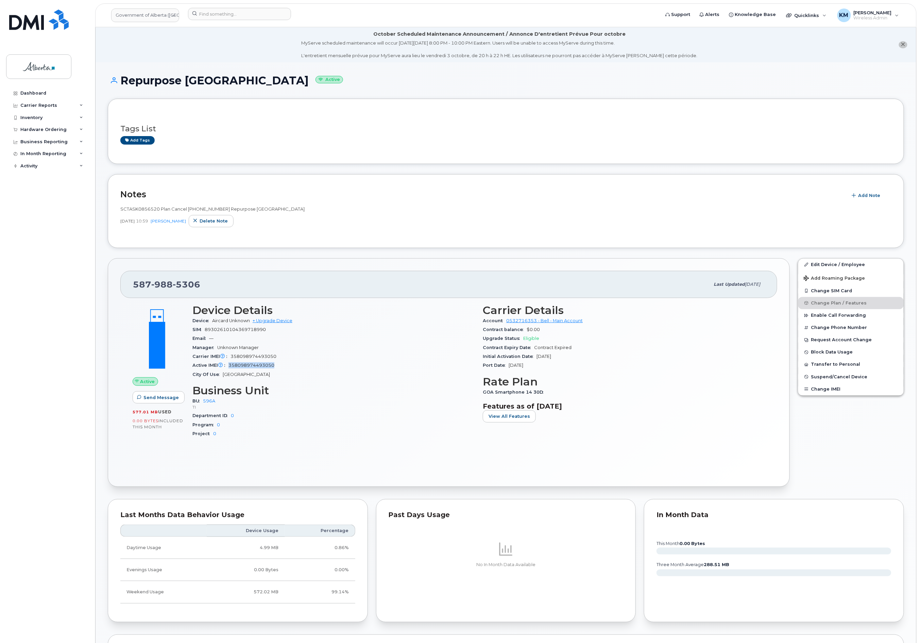
copy span "358098974493050"
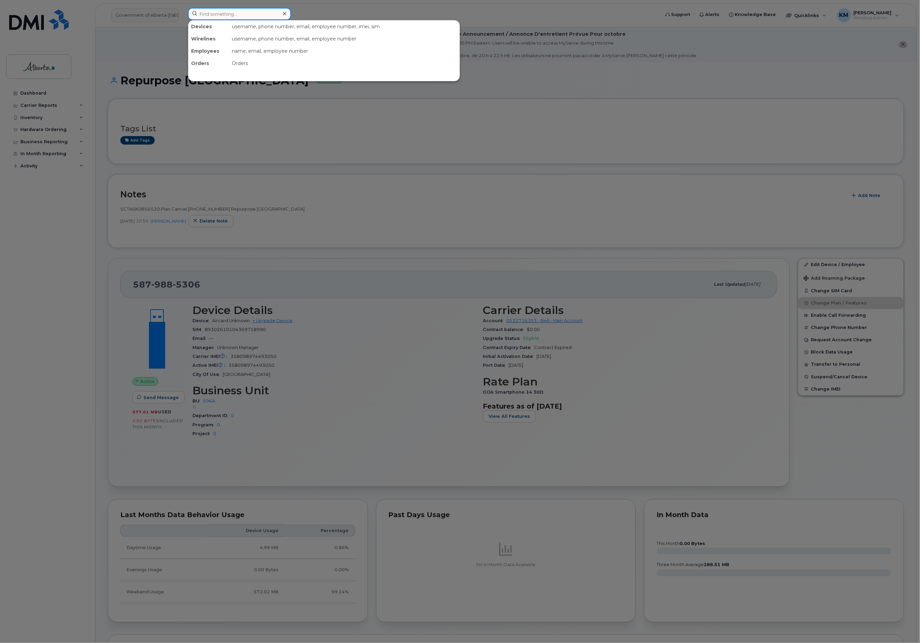
click at [216, 14] on input at bounding box center [239, 14] width 103 height 12
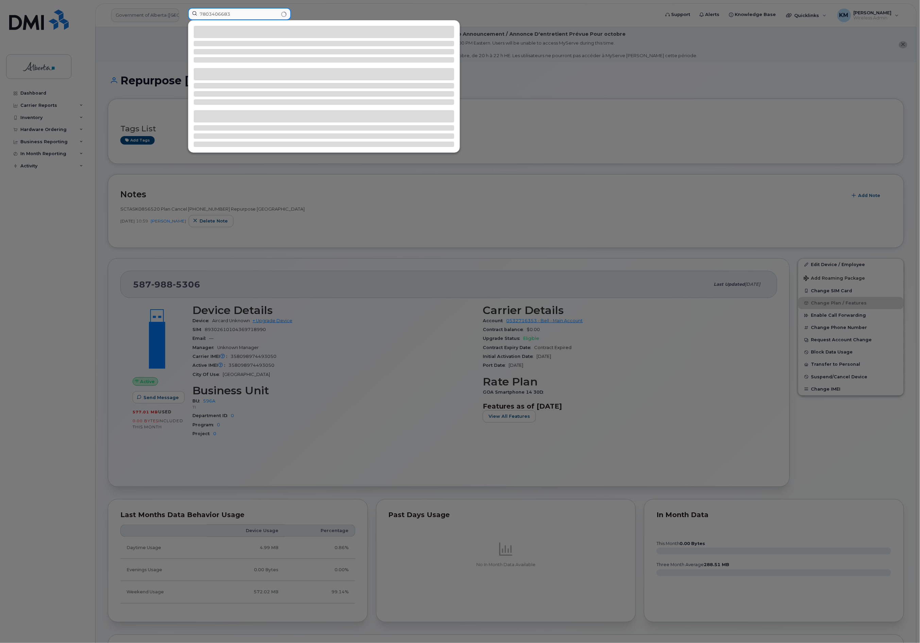
type input "7803406683"
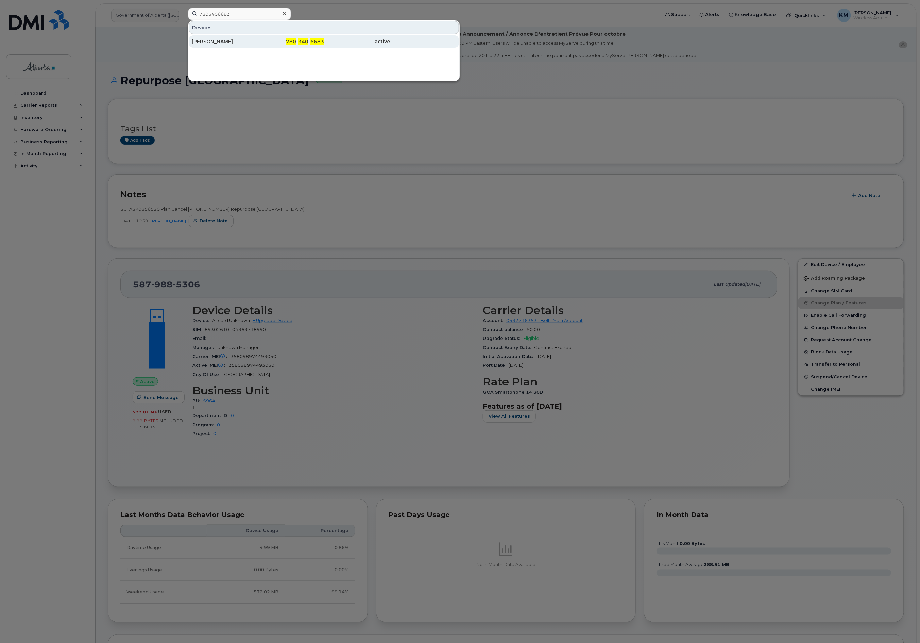
click at [222, 37] on div "Taylor Daum" at bounding box center [225, 41] width 66 height 12
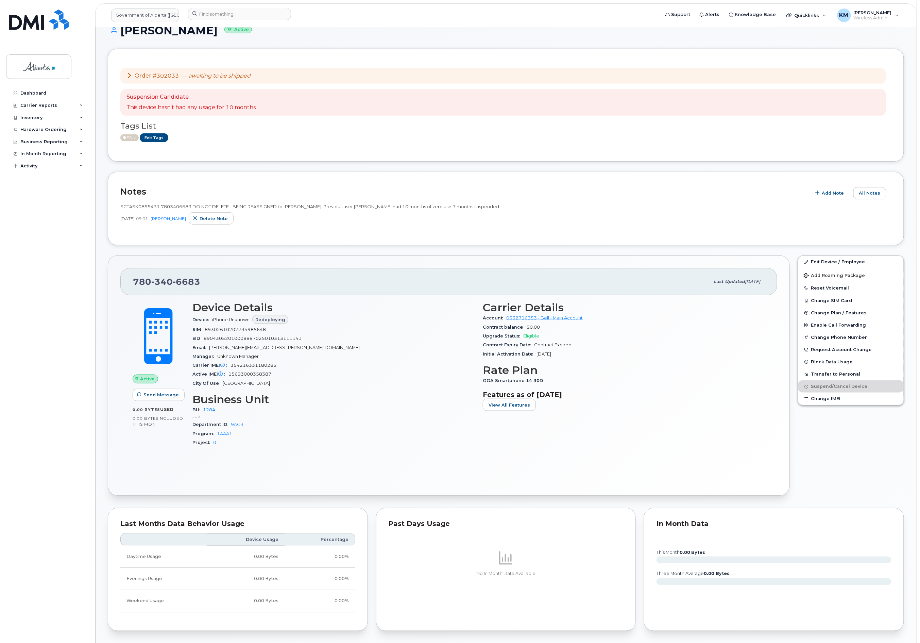
scroll to position [45, 0]
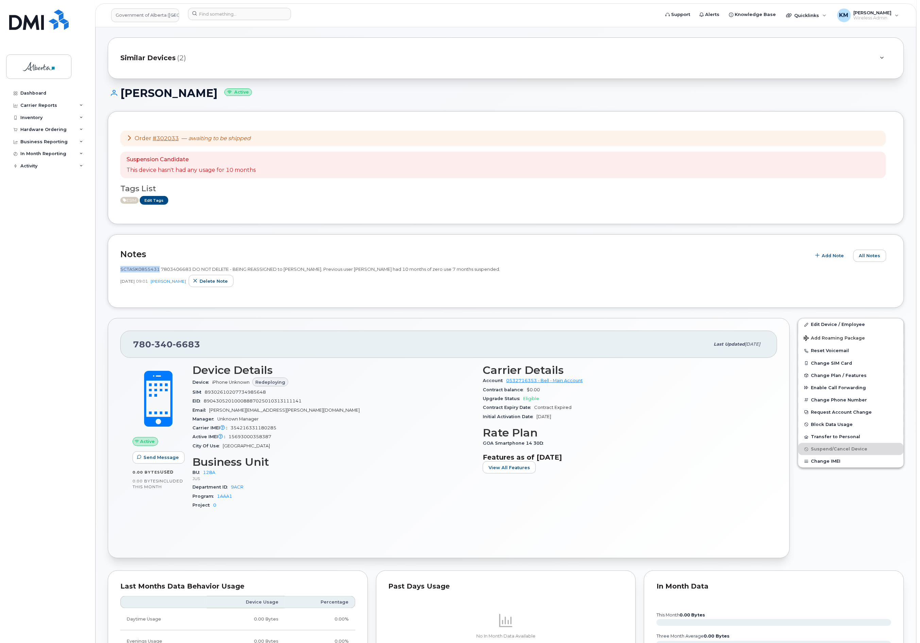
drag, startPoint x: 158, startPoint y: 269, endPoint x: 98, endPoint y: 268, distance: 59.8
copy span "SCTASK0855431"
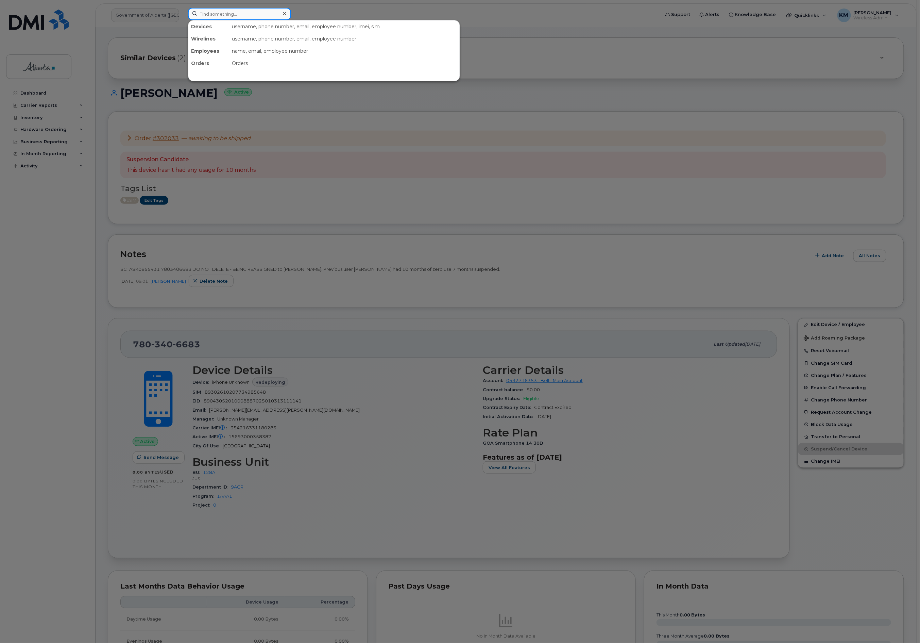
click at [247, 15] on input at bounding box center [239, 14] width 103 height 12
type input "5873346354"
click at [248, 44] on div "Repurpose [GEOGRAPHIC_DATA]" at bounding box center [225, 41] width 66 height 7
